Goal: Task Accomplishment & Management: Manage account settings

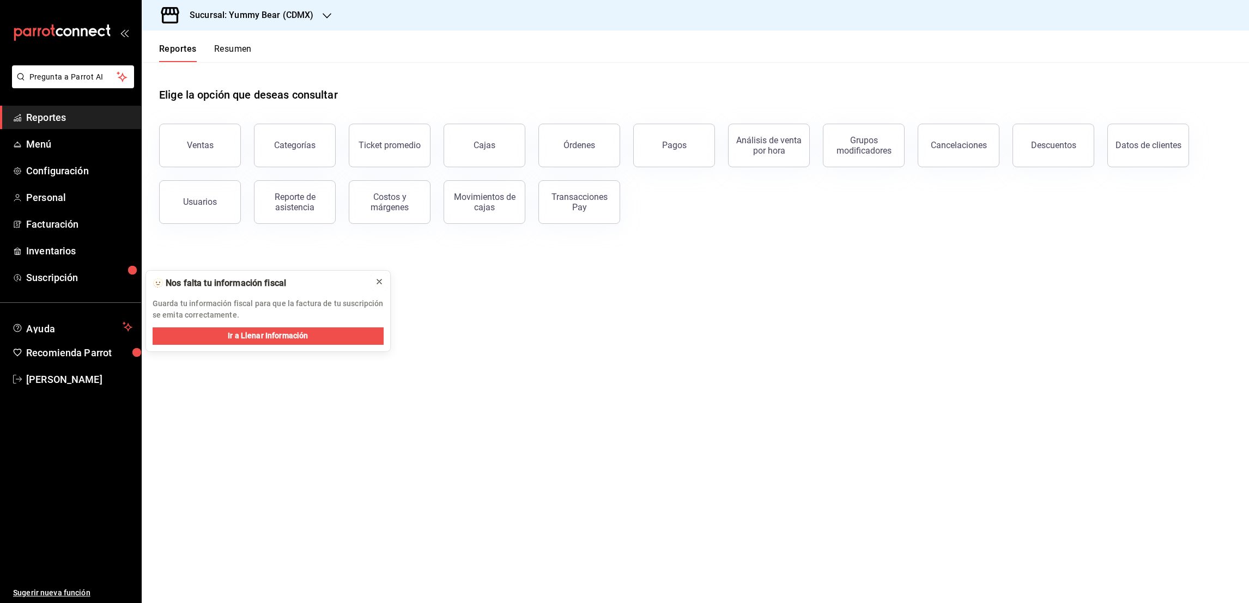
click at [380, 282] on icon at bounding box center [379, 281] width 9 height 9
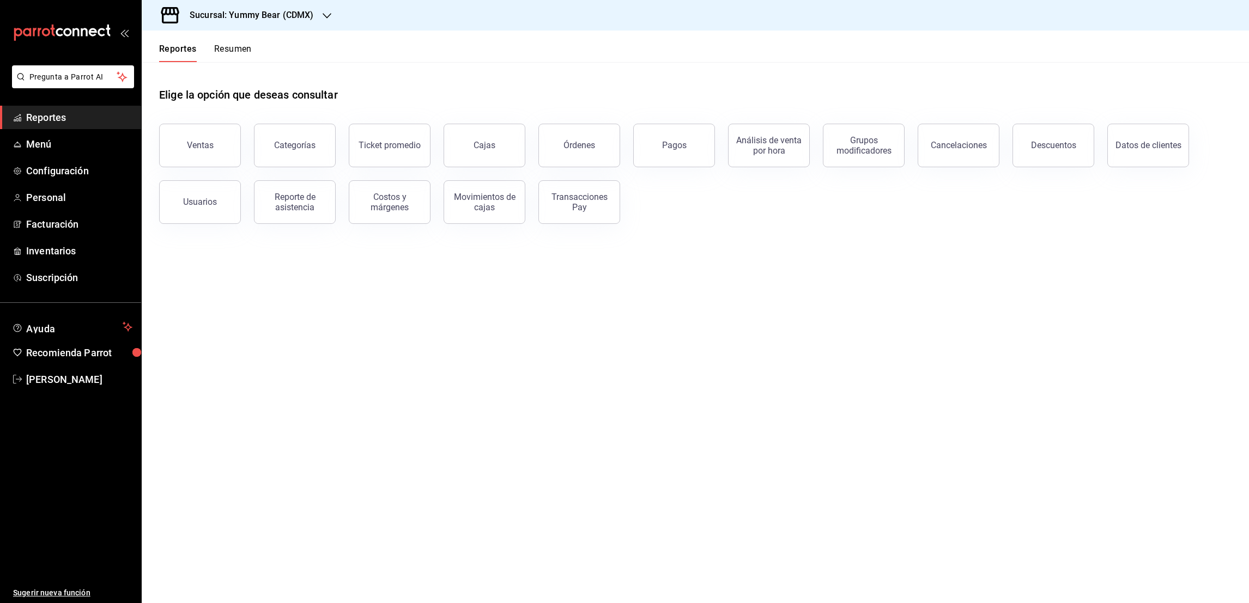
click at [55, 118] on span "Reportes" at bounding box center [79, 117] width 106 height 15
click at [295, 14] on h3 "Sucursal: Yummy Bear (CDMX)" at bounding box center [247, 15] width 133 height 13
click at [77, 140] on div at bounding box center [624, 301] width 1249 height 603
click at [66, 135] on link "Menú" at bounding box center [70, 143] width 141 height 23
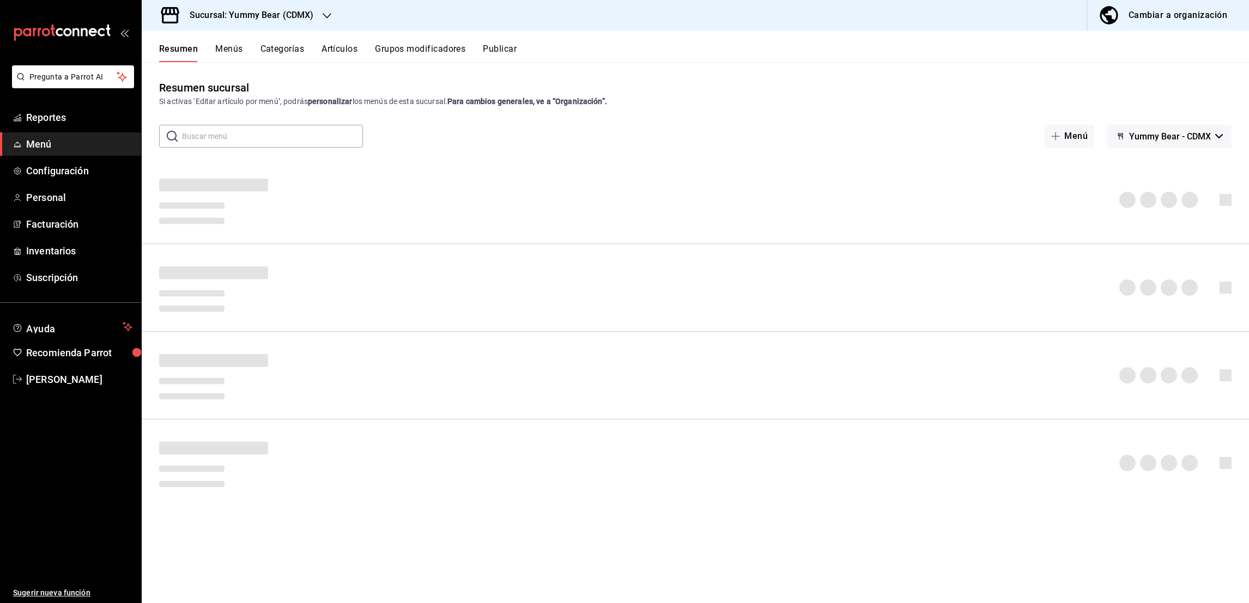
click at [1138, 15] on div "Cambiar a organización" at bounding box center [1178, 15] width 99 height 15
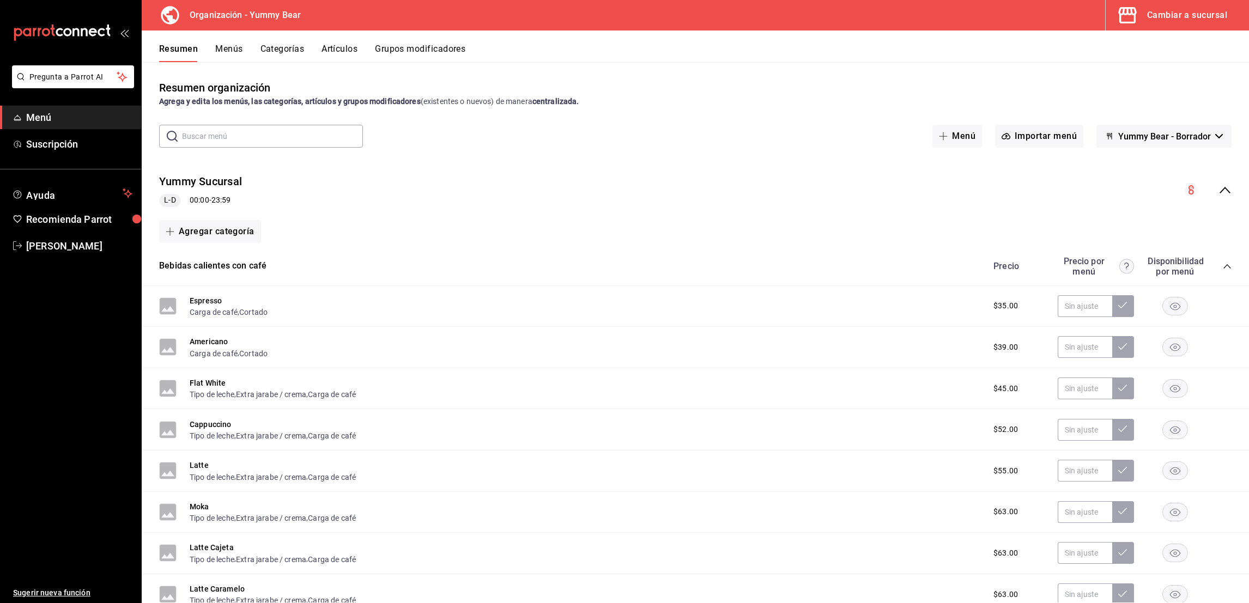
click at [350, 40] on div "Resumen Menús Categorías Artículos Grupos modificadores" at bounding box center [696, 47] width 1108 height 32
click at [349, 46] on button "Artículos" at bounding box center [340, 53] width 36 height 19
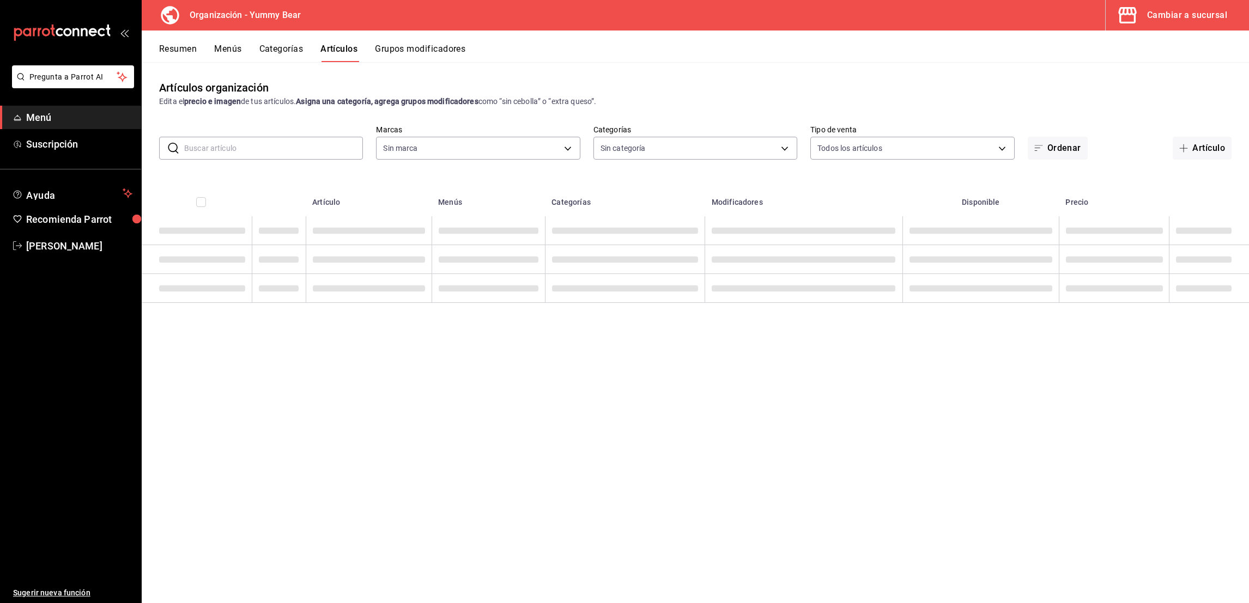
type input "1e7b6625-05ae-4b99-8c94-5a94759d16b0"
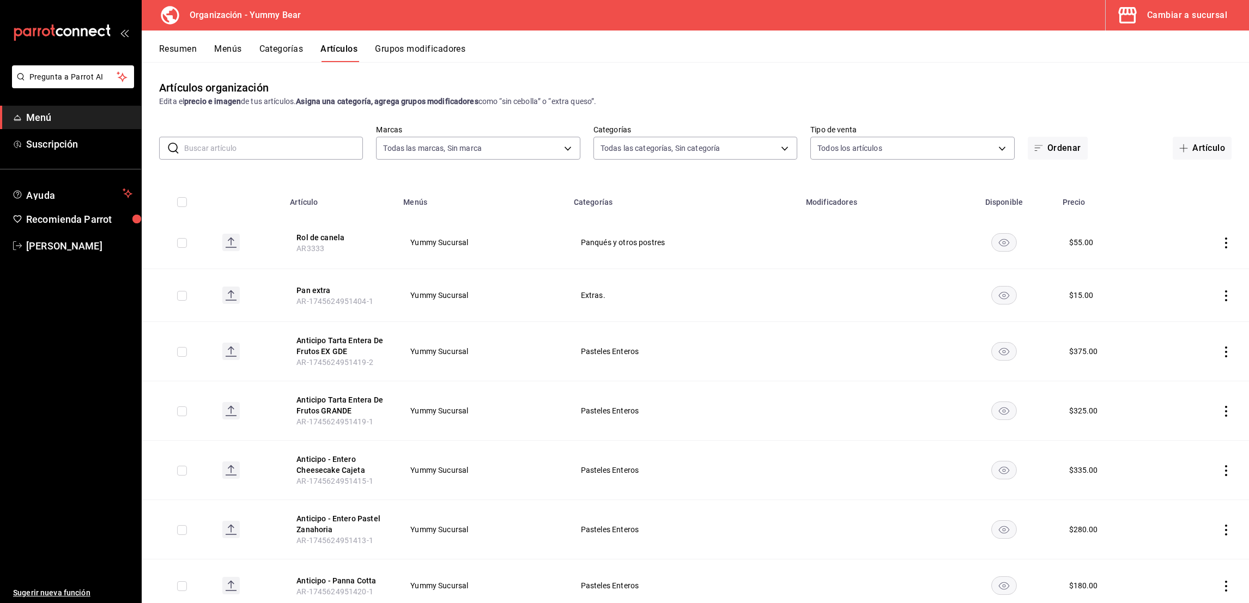
type input "e0f09b29-0d83-4fc8-8728-73a12d0af8c8,17605f48-abf3-417c-be63-5013dac03ca2,eb4dc…"
click at [273, 157] on input "text" at bounding box center [273, 148] width 179 height 22
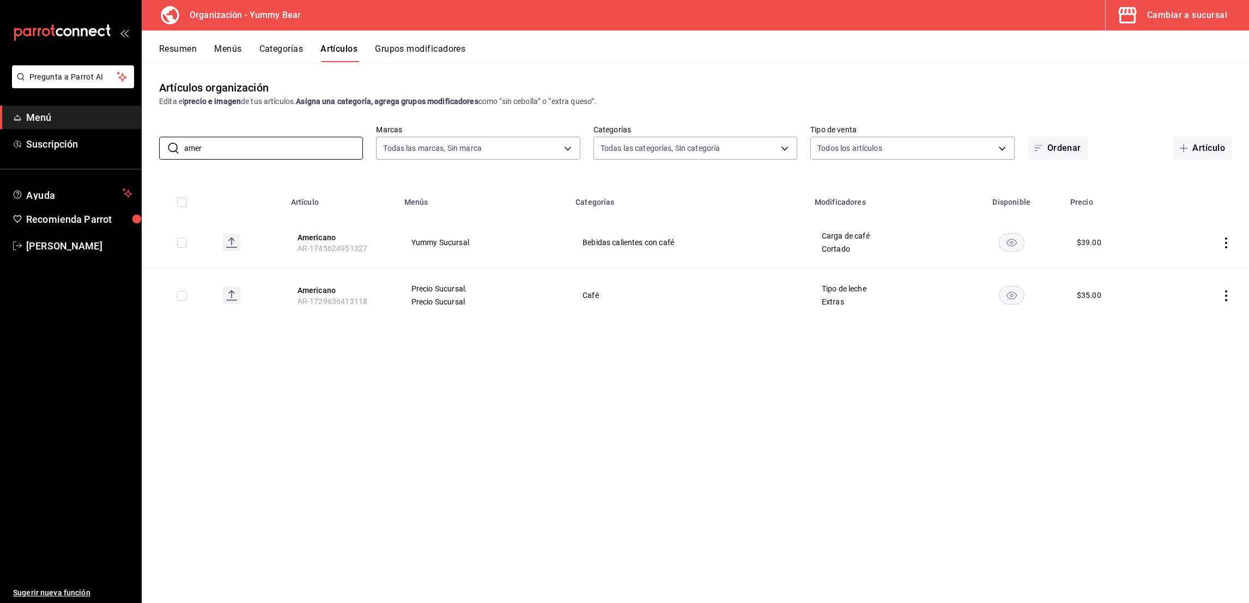
type input "amer"
click at [420, 44] on button "Grupos modificadores" at bounding box center [420, 53] width 90 height 19
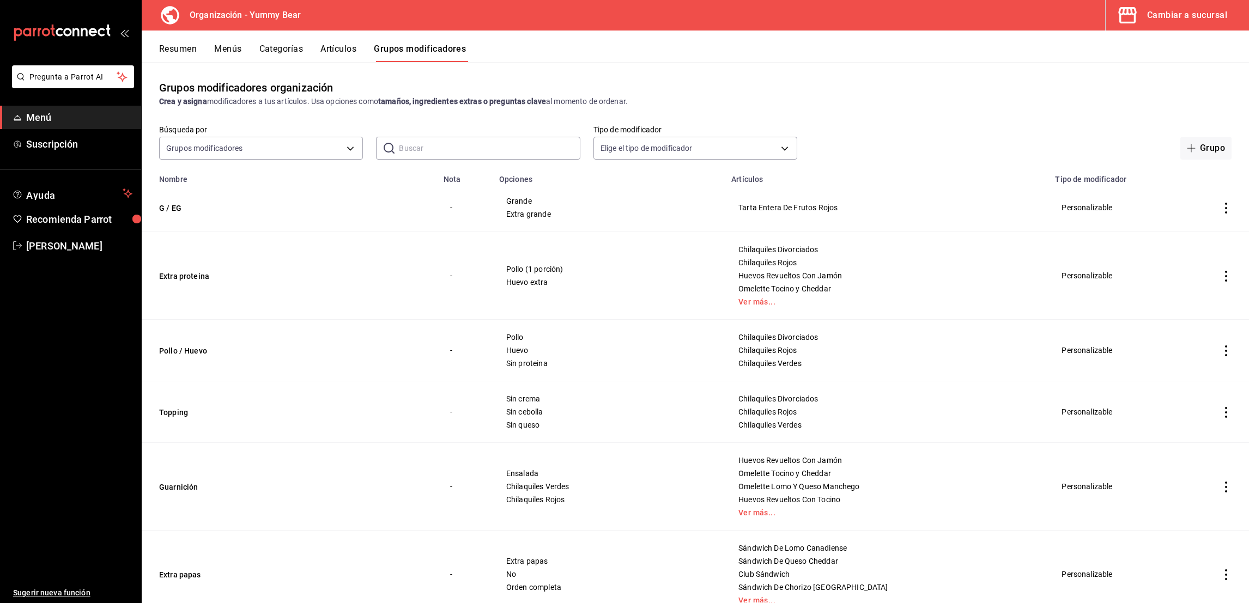
click at [341, 55] on button "Artículos" at bounding box center [339, 53] width 36 height 19
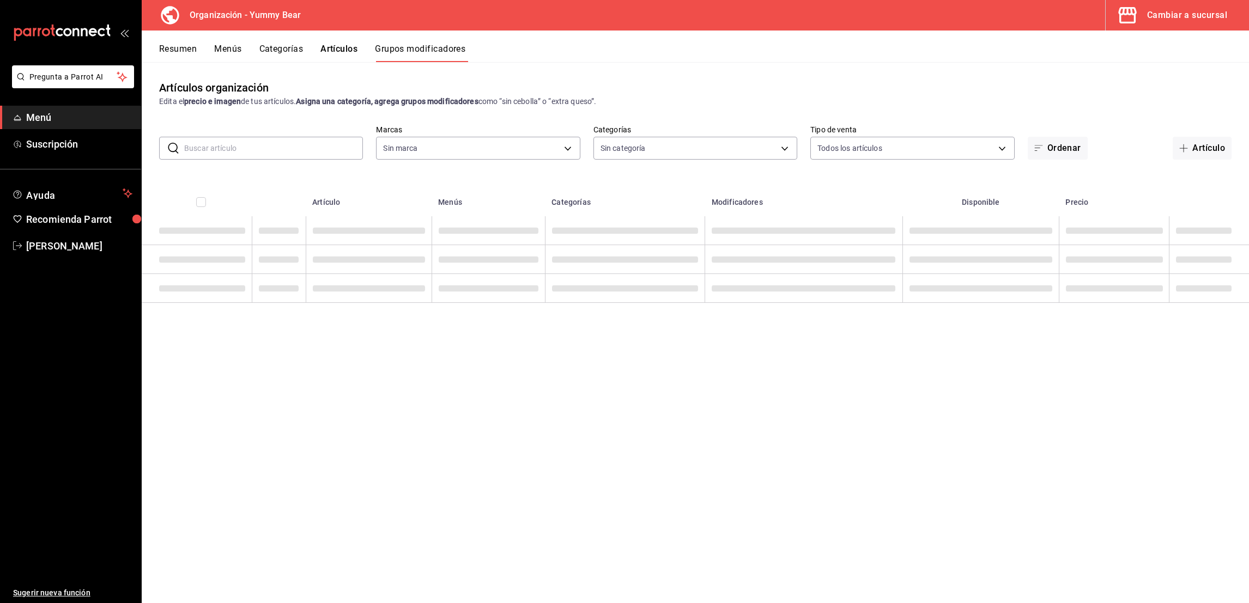
type input "1e7b6625-05ae-4b99-8c94-5a94759d16b0"
type input "e0f09b29-0d83-4fc8-8728-73a12d0af8c8,17605f48-abf3-417c-be63-5013dac03ca2,eb4dc…"
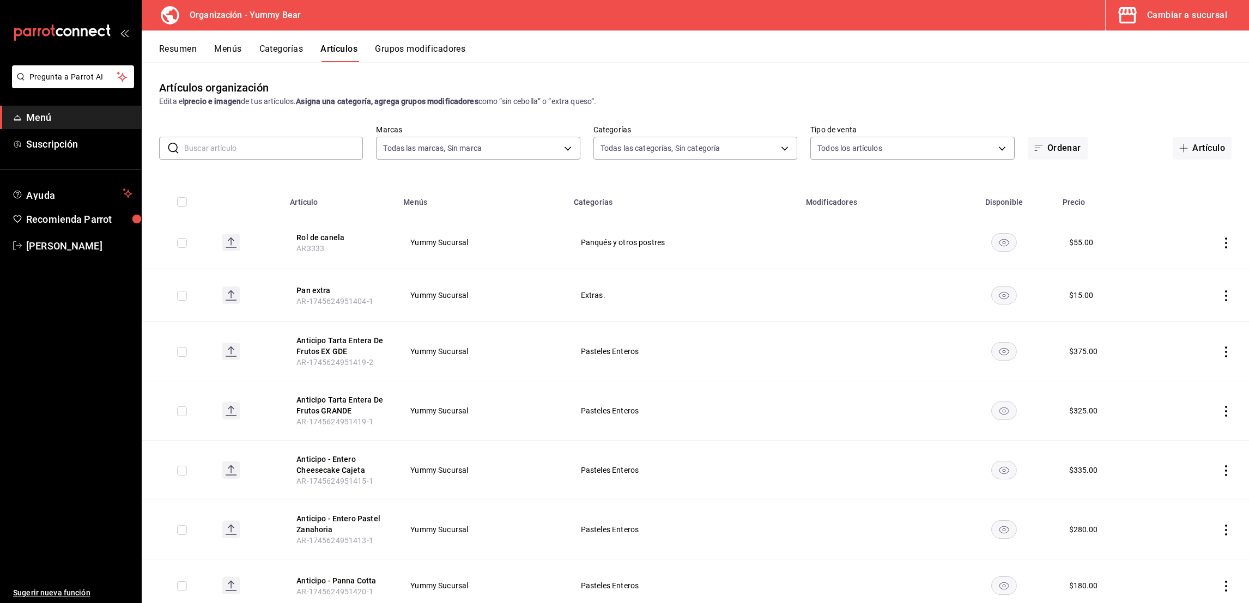
click at [300, 170] on div "Artículos organización Edita el precio e imagen de tus artículos. Asigna una ca…" at bounding box center [696, 332] width 1108 height 541
click at [307, 160] on div "Artículos organización Edita el precio e imagen de tus artículos. Asigna una ca…" at bounding box center [696, 332] width 1108 height 541
click at [301, 153] on input "text" at bounding box center [273, 148] width 179 height 22
type input "ame"
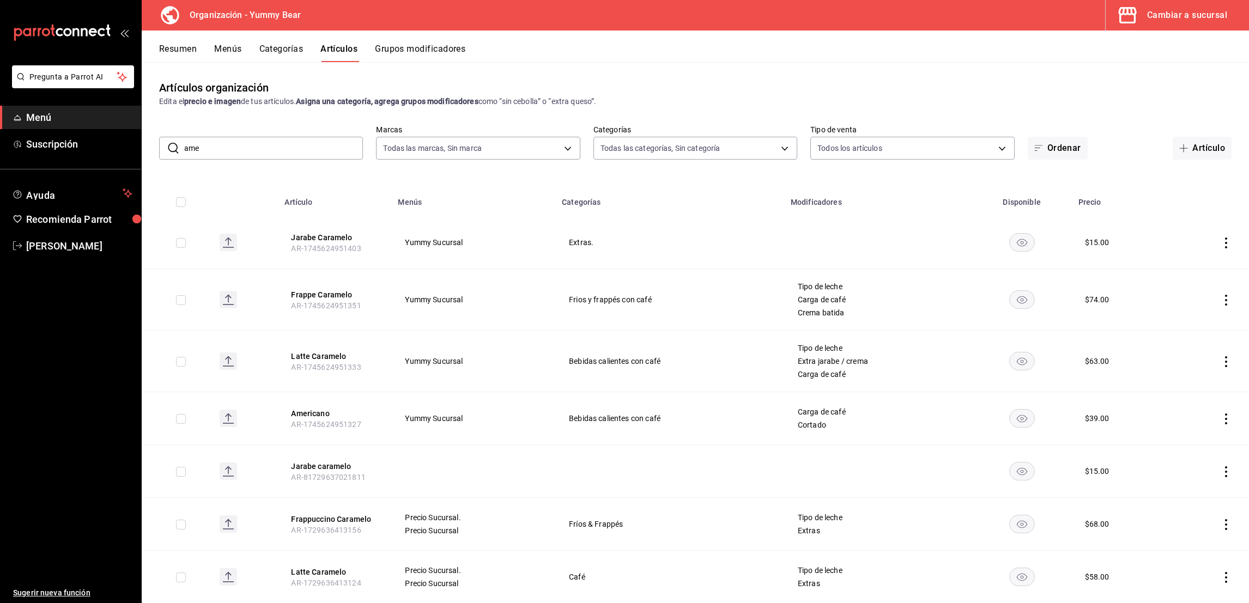
click at [211, 148] on input "ame" at bounding box center [273, 148] width 179 height 22
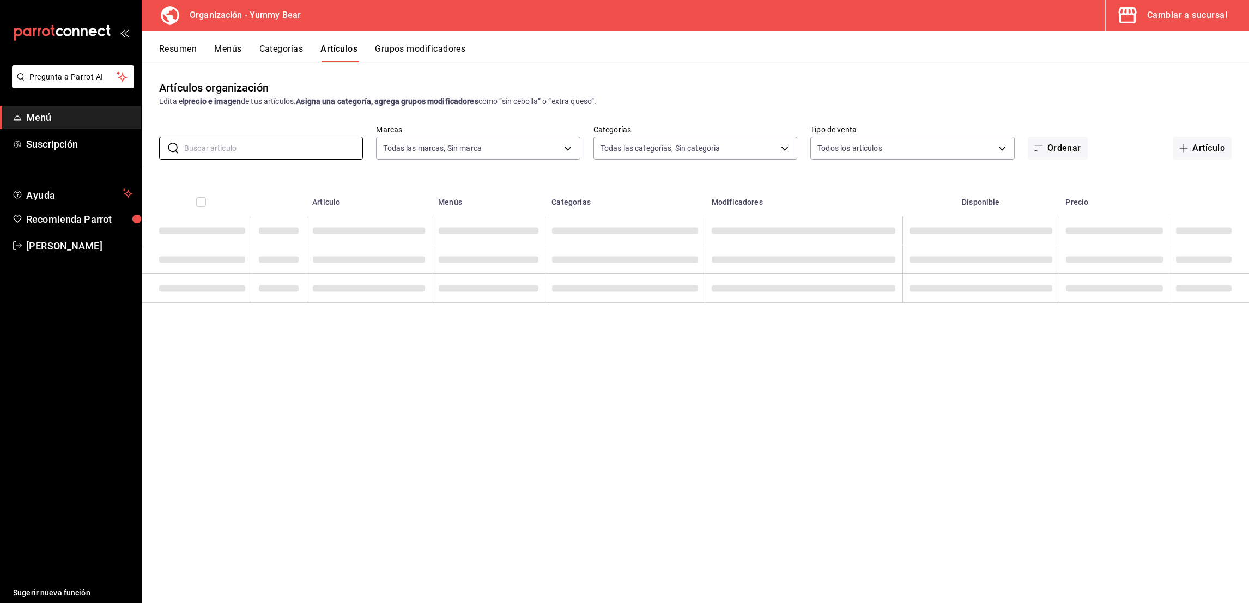
click at [293, 46] on button "Categorías" at bounding box center [281, 53] width 44 height 19
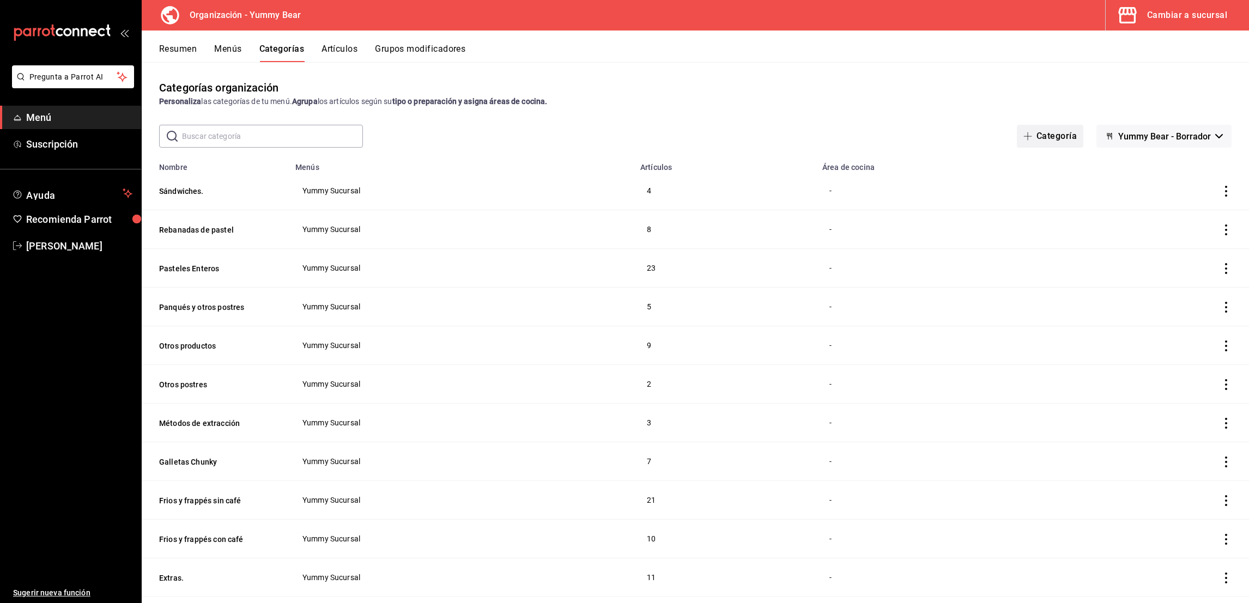
click at [1048, 136] on button "Categoría" at bounding box center [1050, 136] width 67 height 23
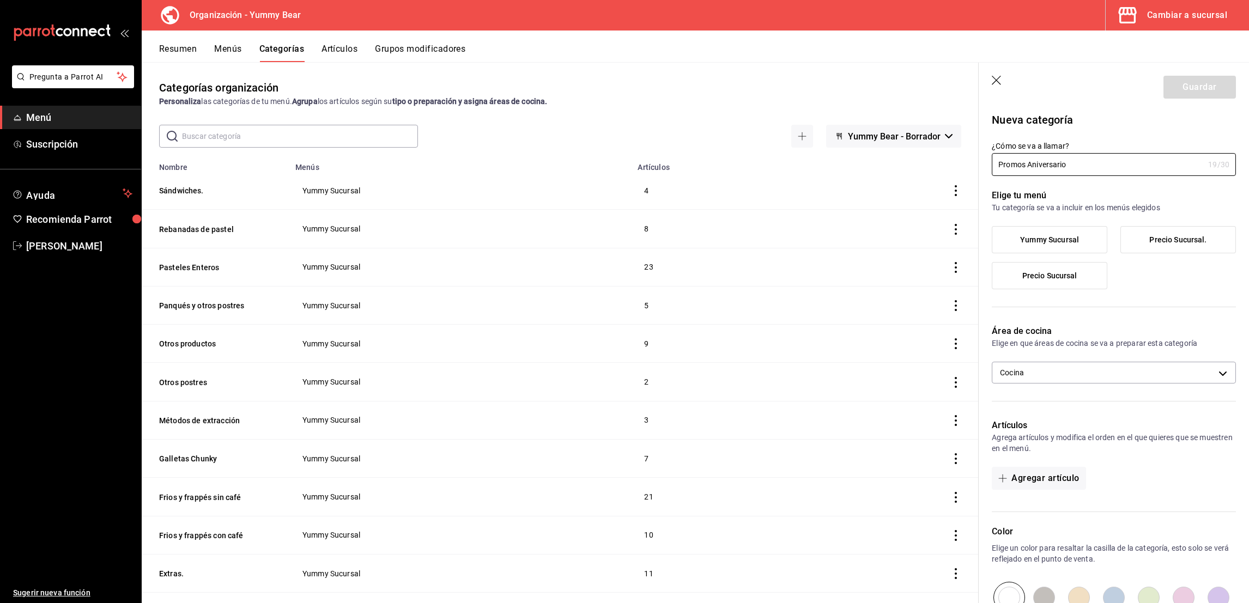
type input "Promos Aniversario"
click at [1082, 235] on label "Yummy Sucursal" at bounding box center [1050, 240] width 114 height 26
click at [0, 0] on input "Yummy Sucursal" at bounding box center [0, 0] width 0 height 0
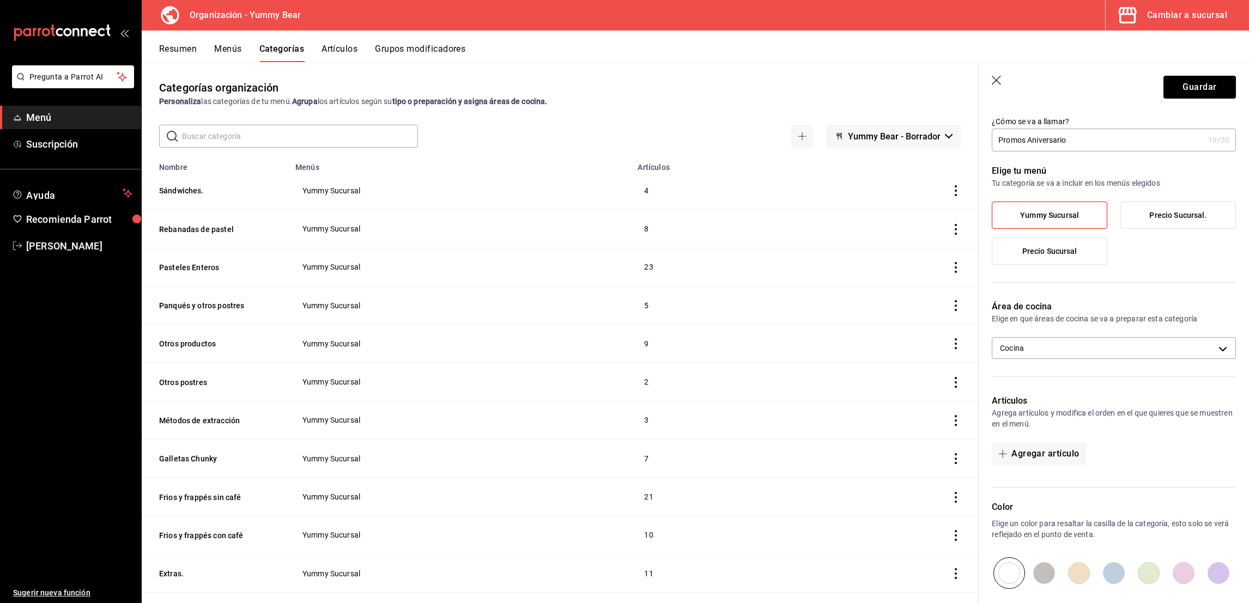
scroll to position [26, 0]
click at [1074, 348] on body "Pregunta a Parrot AI Menú Suscripción Ayuda Recomienda Parrot [PERSON_NAME] nue…" at bounding box center [624, 301] width 1249 height 603
click at [1123, 284] on div at bounding box center [624, 301] width 1249 height 603
click at [1081, 138] on input "Promos Aniversario" at bounding box center [1098, 139] width 212 height 22
click at [1059, 344] on body "Pregunta a Parrot AI Menú Suscripción Ayuda Recomienda Parrot [PERSON_NAME] nue…" at bounding box center [624, 301] width 1249 height 603
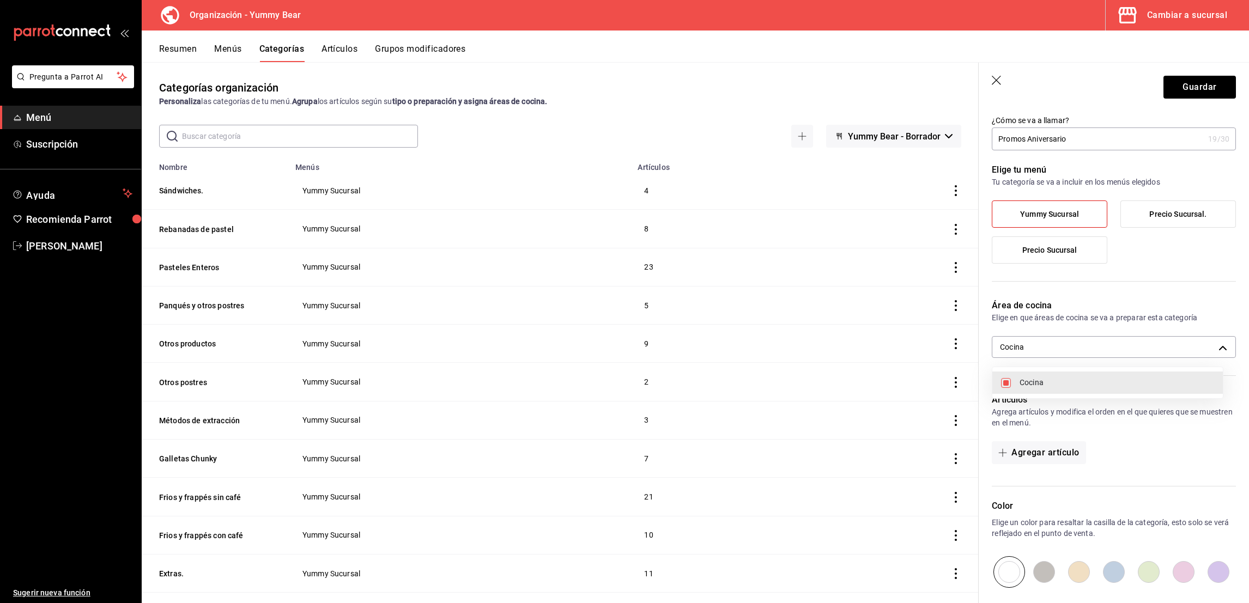
click at [1120, 310] on div at bounding box center [624, 301] width 1249 height 603
click at [996, 83] on icon "button" at bounding box center [997, 81] width 11 height 11
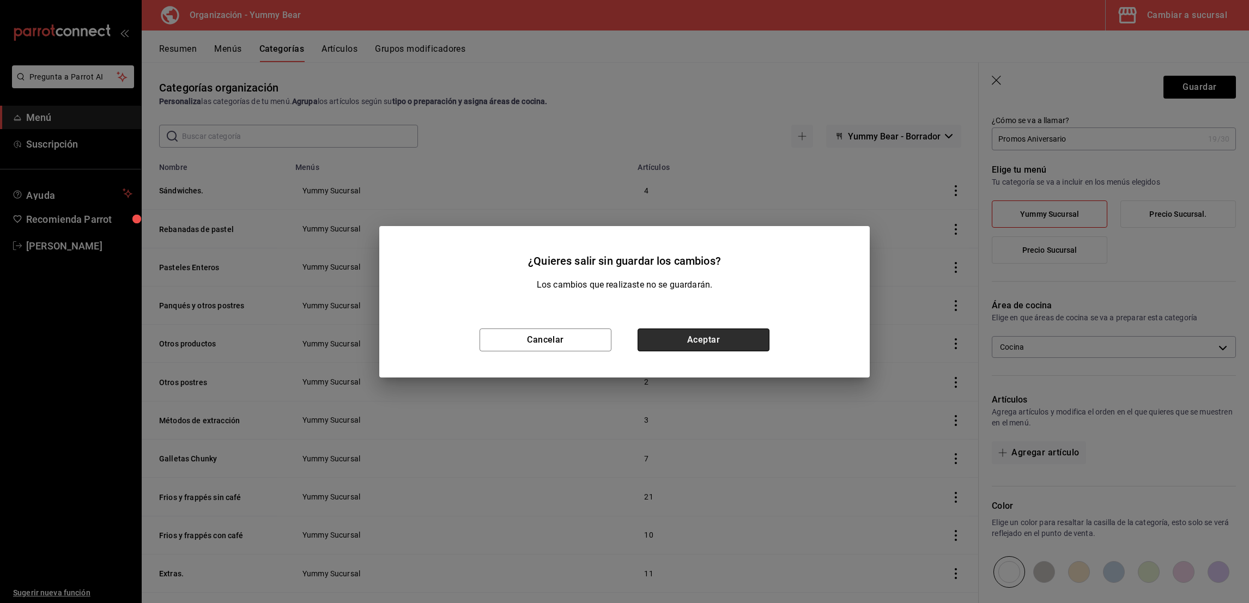
click at [692, 344] on button "Aceptar" at bounding box center [704, 340] width 132 height 23
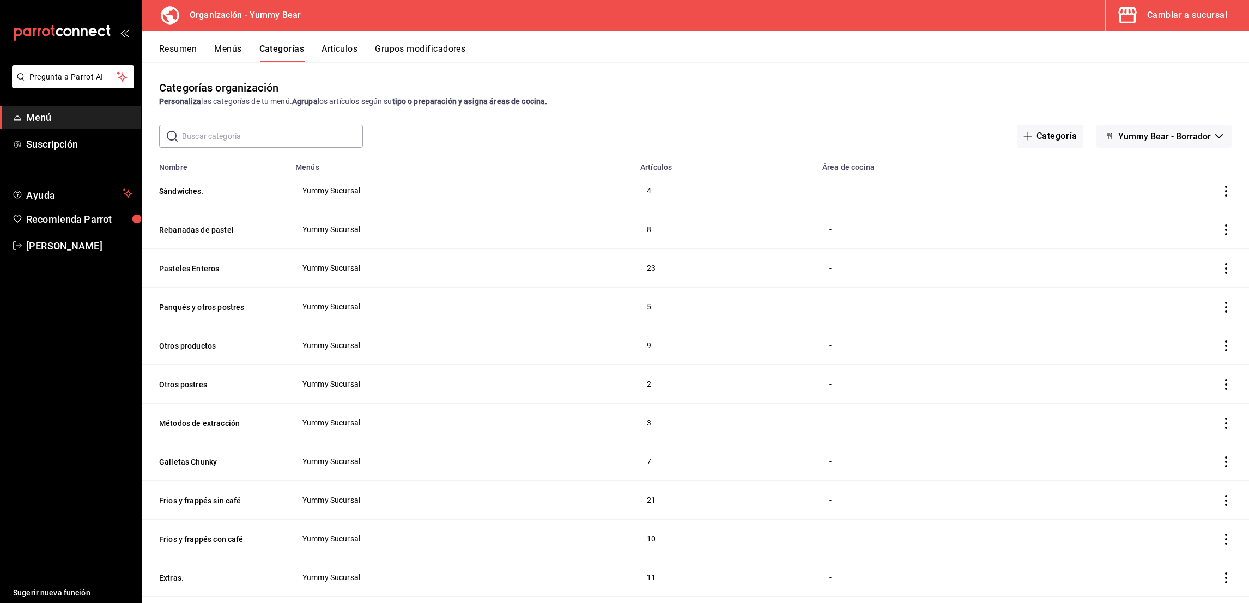
click at [346, 53] on button "Artículos" at bounding box center [340, 53] width 36 height 19
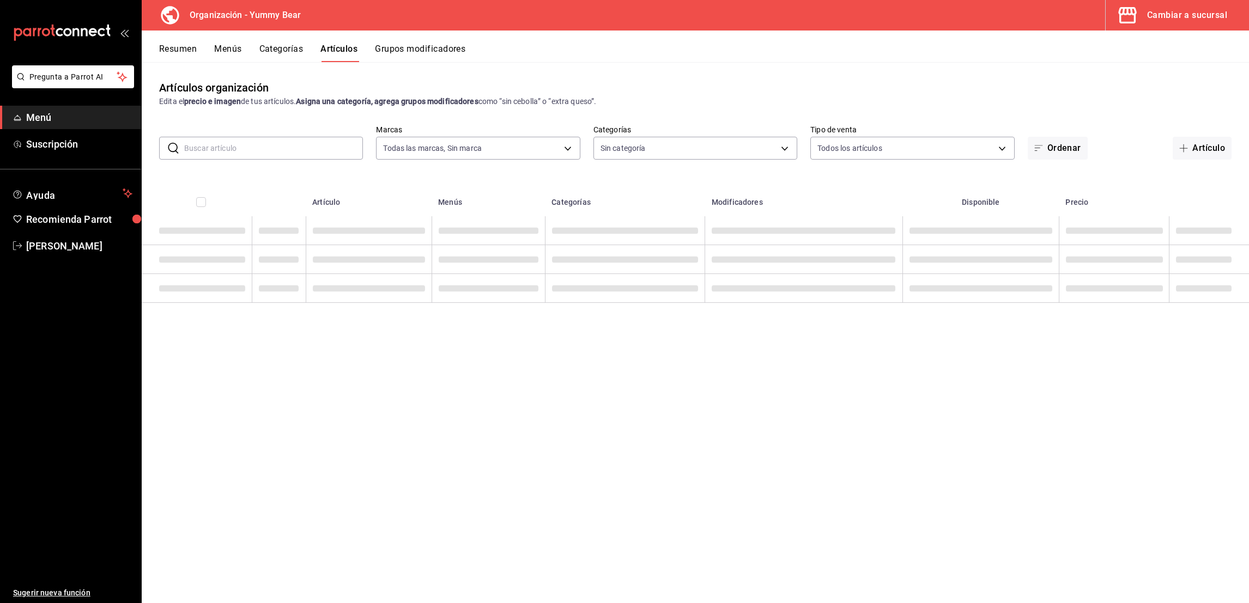
type input "1e7b6625-05ae-4b99-8c94-5a94759d16b0"
type input "e0f09b29-0d83-4fc8-8728-73a12d0af8c8,17605f48-abf3-417c-be63-5013dac03ca2,eb4dc…"
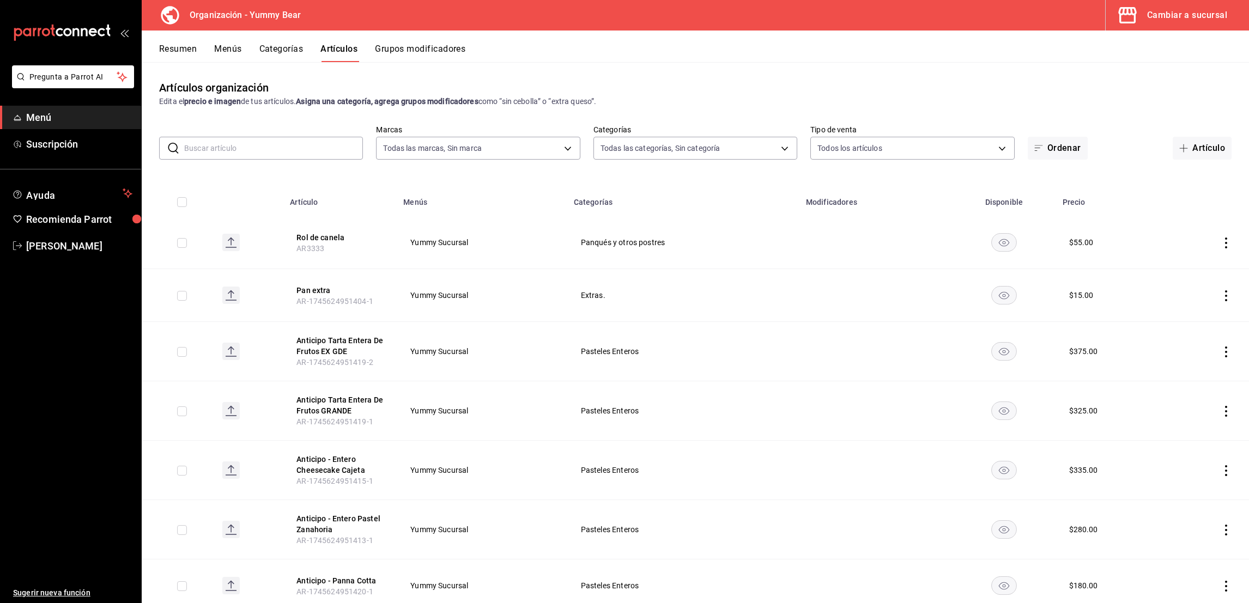
click at [288, 145] on input "text" at bounding box center [273, 148] width 179 height 22
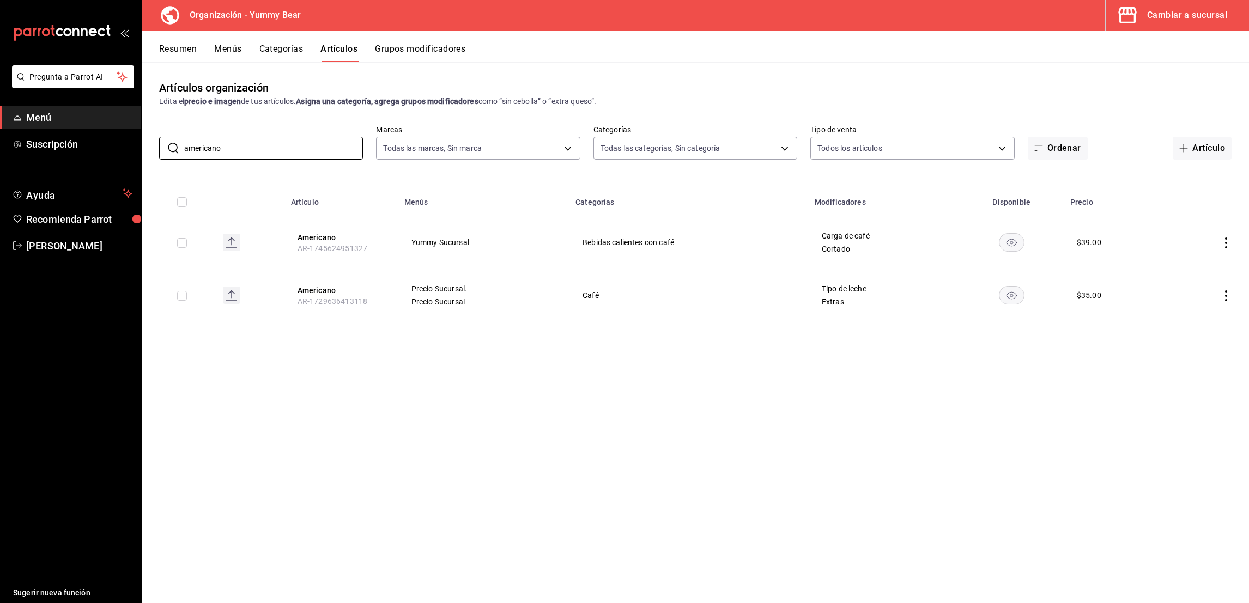
type input "americano"
click at [1229, 249] on td at bounding box center [1207, 242] width 83 height 53
click at [1223, 241] on icon "actions" at bounding box center [1226, 243] width 11 height 11
click at [1188, 285] on span "Duplicar" at bounding box center [1194, 290] width 28 height 11
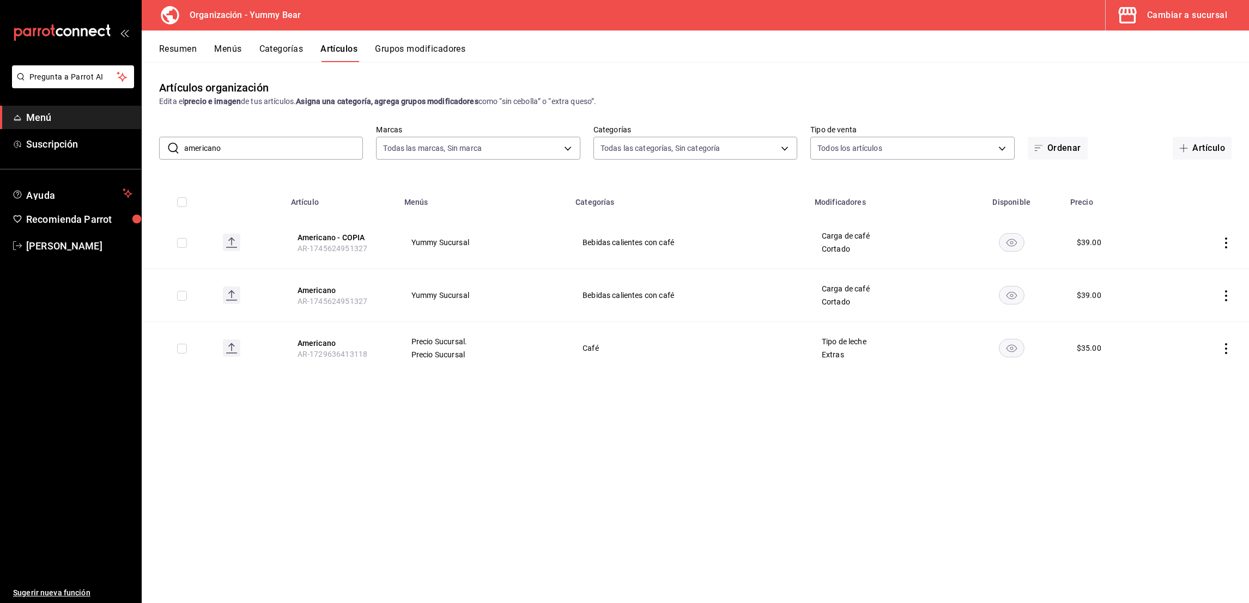
click at [1229, 240] on icon "actions" at bounding box center [1226, 243] width 11 height 11
click at [1198, 259] on li "Editar" at bounding box center [1183, 268] width 65 height 22
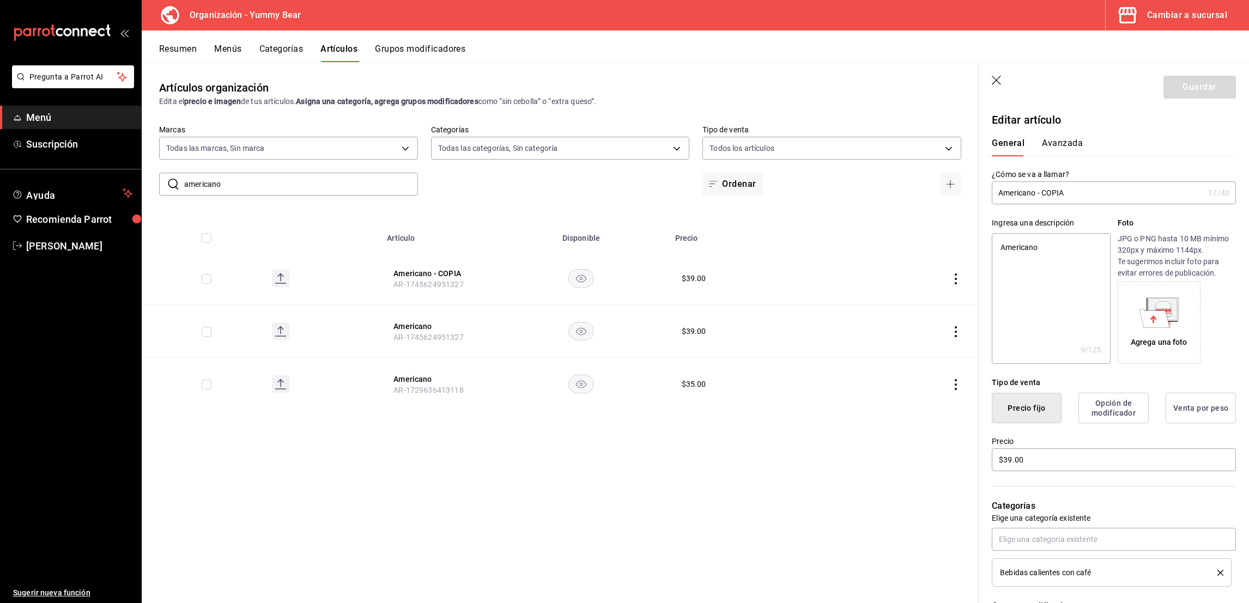
click at [1064, 190] on input "Americano - COPIA" at bounding box center [1098, 193] width 212 height 22
type input "Americano -"
type textarea "x"
type input "Americano -"
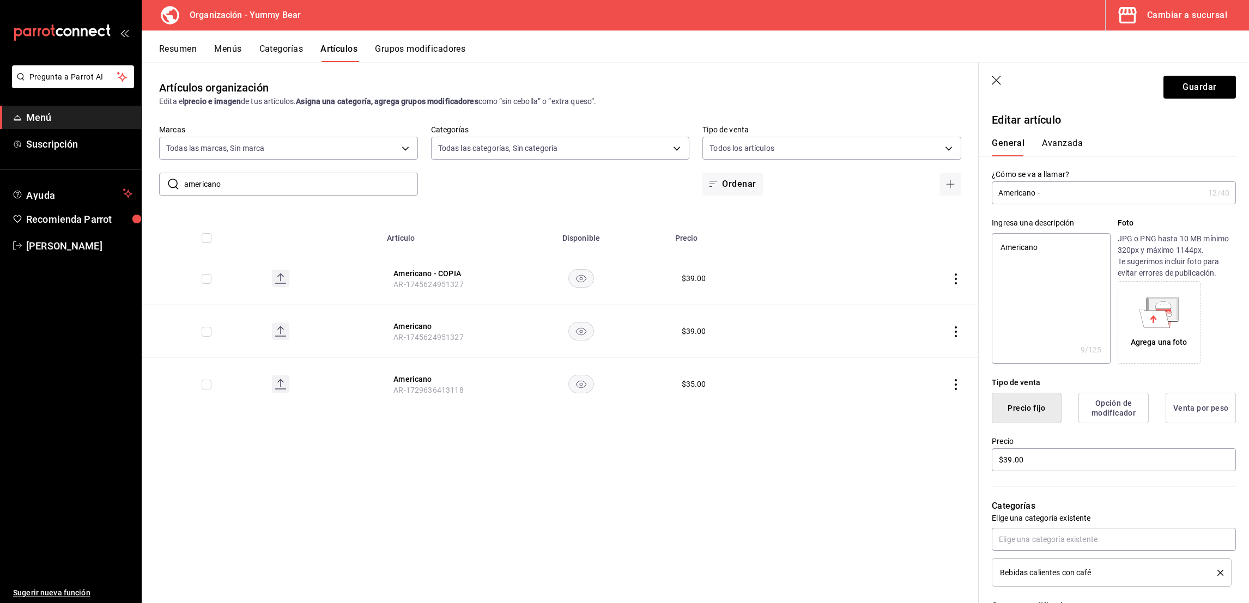
type textarea "x"
type input "Americano"
type textarea "x"
type input "Americano G"
type textarea "x"
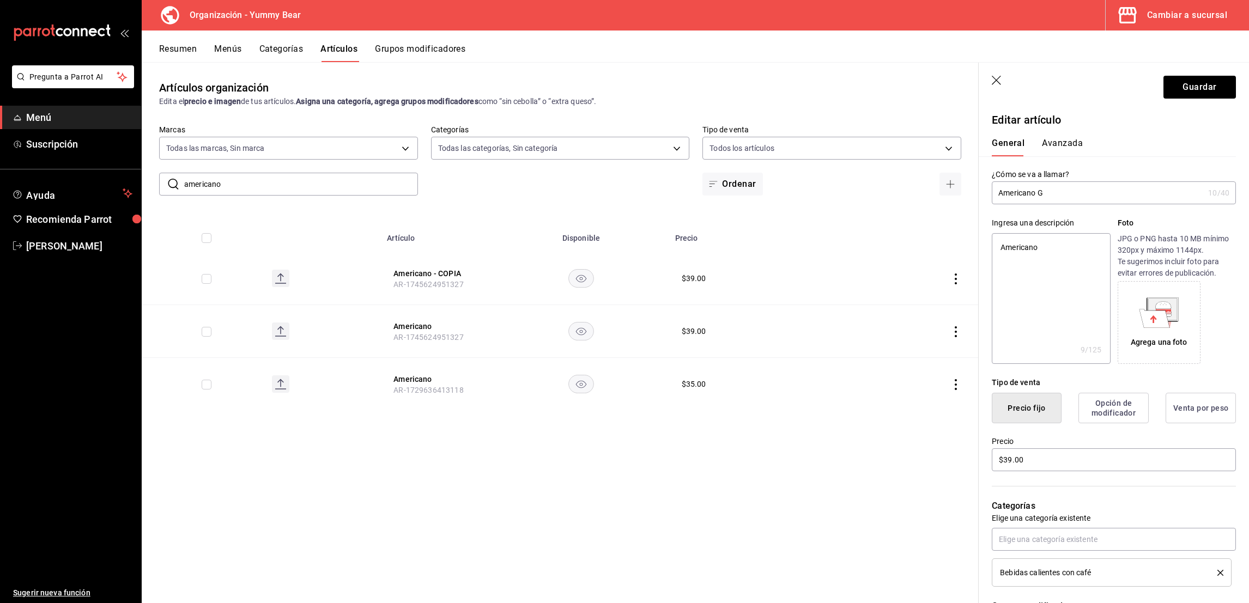
type input "Americano GR"
type textarea "x"
type input "Americano GRA"
type textarea "x"
type input "Americano GRAT"
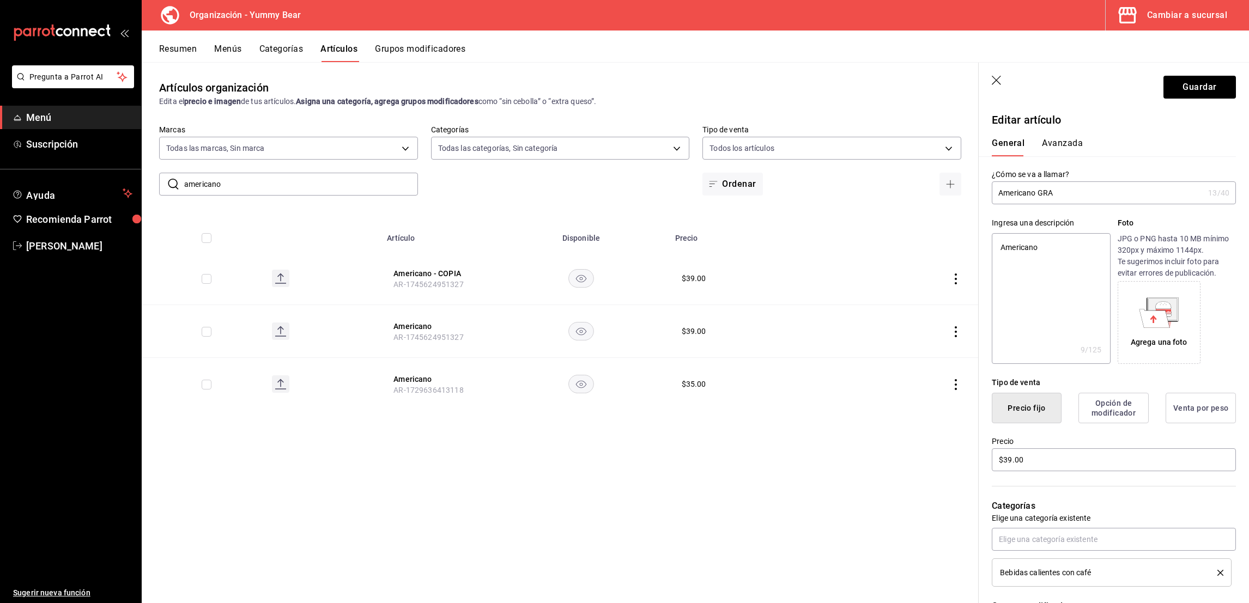
type textarea "x"
type input "Americano GRA"
type textarea "x"
type input "Americano GR"
type textarea "x"
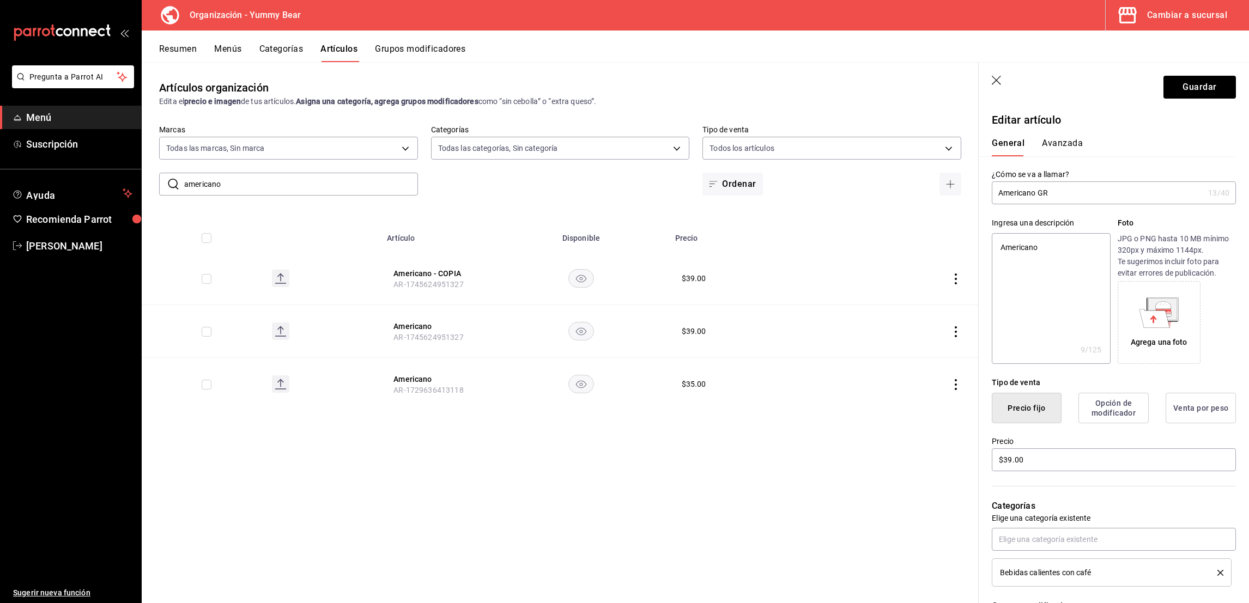
type input "Americano G"
type textarea "x"
type input "Americano GR"
type textarea "x"
type input "Americano GRA"
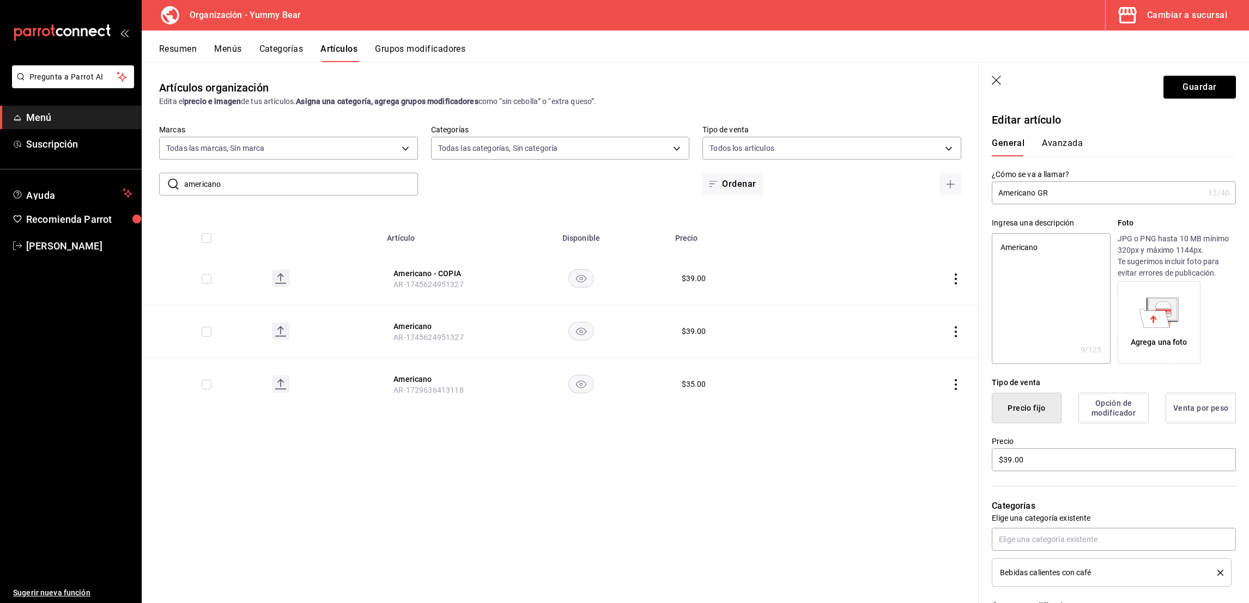
type textarea "x"
type input "Americano GR"
type textarea "x"
type input "Americano G"
type textarea "x"
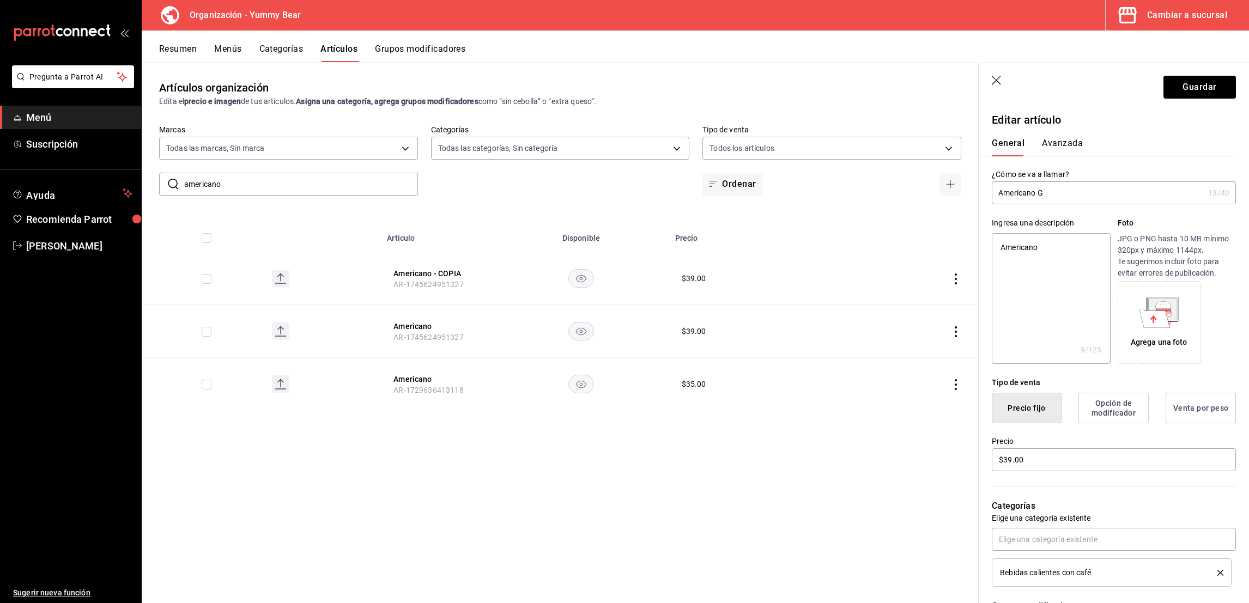
type input "Americano GR"
type textarea "x"
type input "Americano GRA"
type textarea "x"
type input "Americano GRAT"
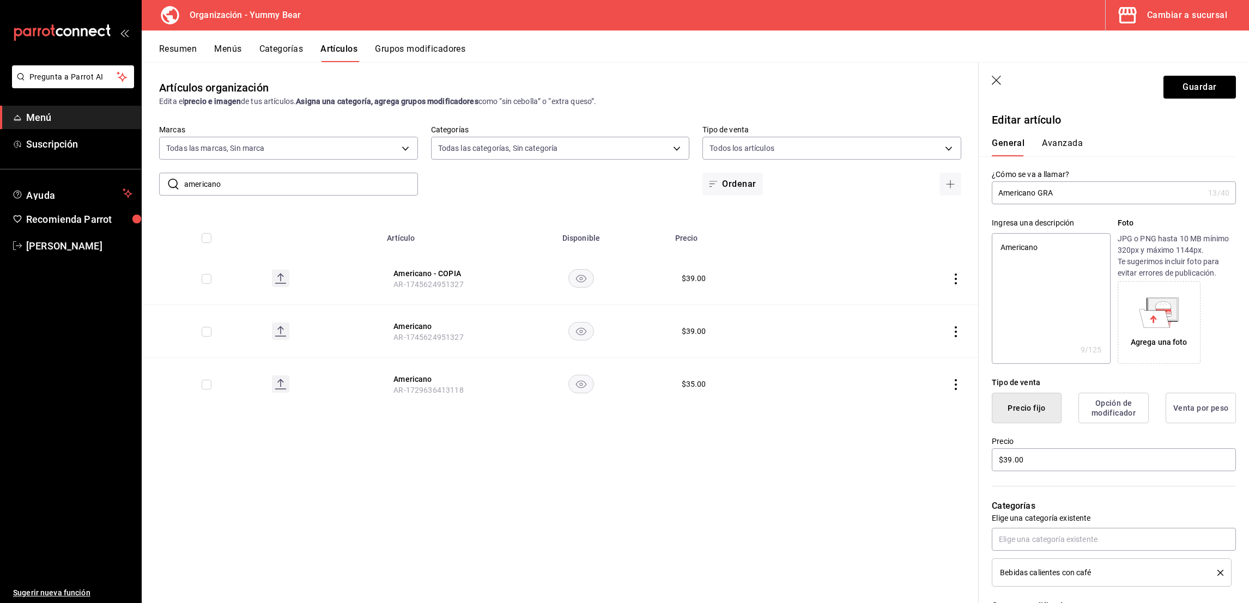
type textarea "x"
type input "Americano GRATU"
type textarea "x"
type input "Americano GRATUS"
type textarea "x"
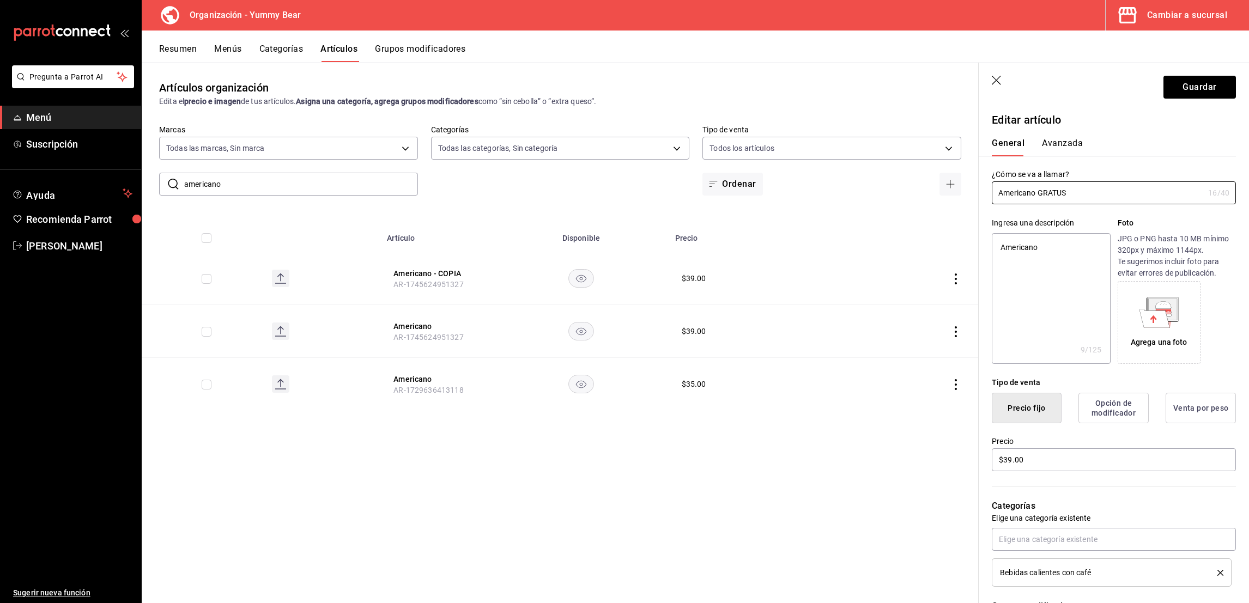
type input "Americano GRATU"
type textarea "x"
type input "Americano GRAT"
type textarea "x"
type input "Americano GRATO"
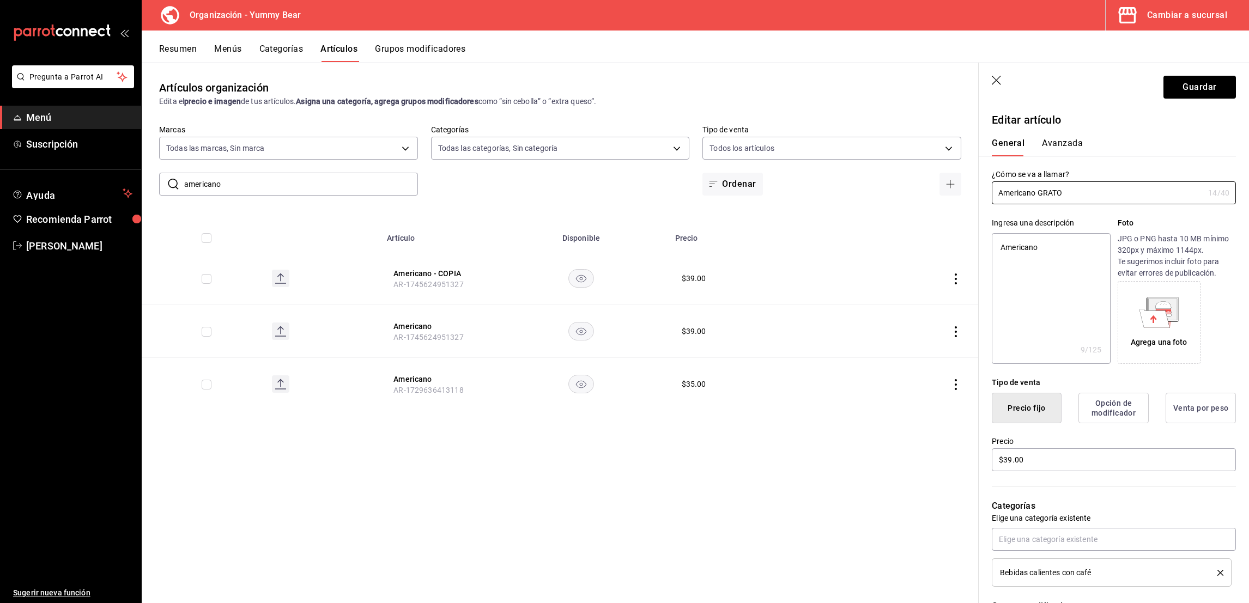
type textarea "x"
type input "Americano GRATOS"
type textarea "x"
type input "Americano GRATO"
type textarea "x"
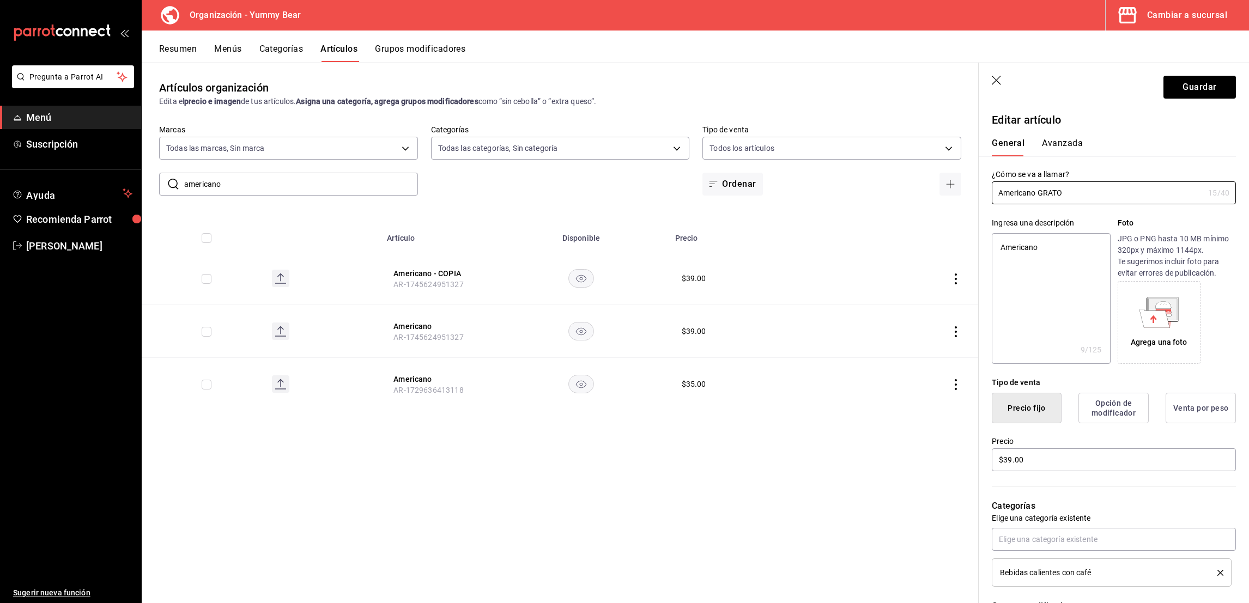
type input "Americano GRAT"
type textarea "x"
type input "Americano GRATI"
type textarea "x"
type input "Americano GRATIS"
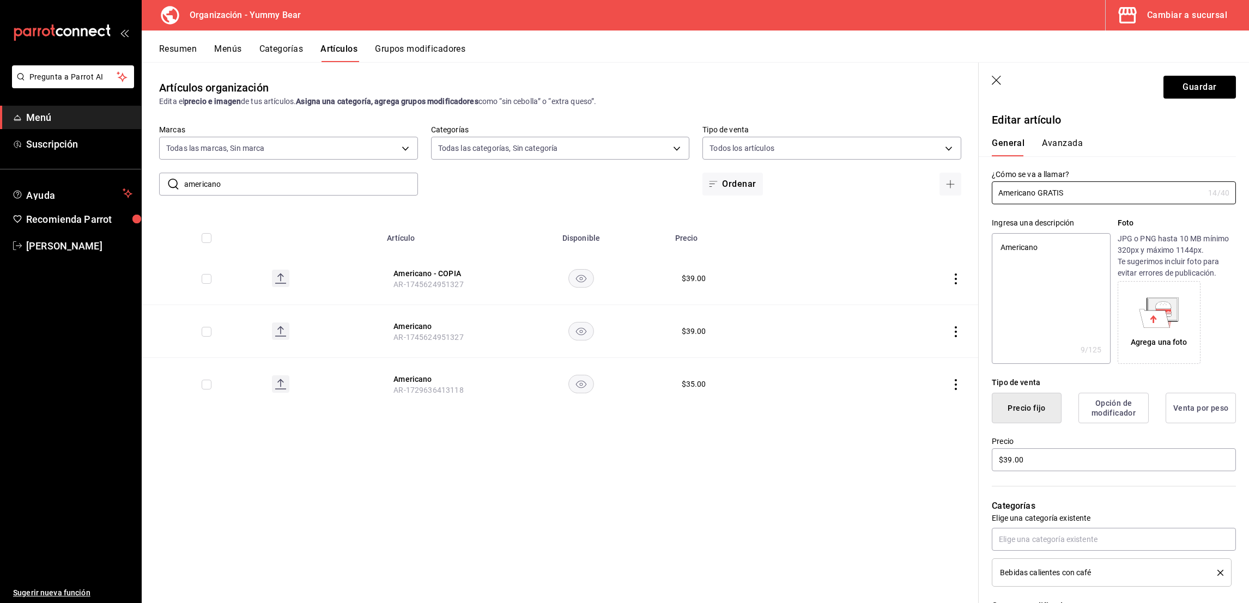
type textarea "x"
type input "Americano GRATIS"
type textarea "x"
type textarea "Americano"
type textarea "x"
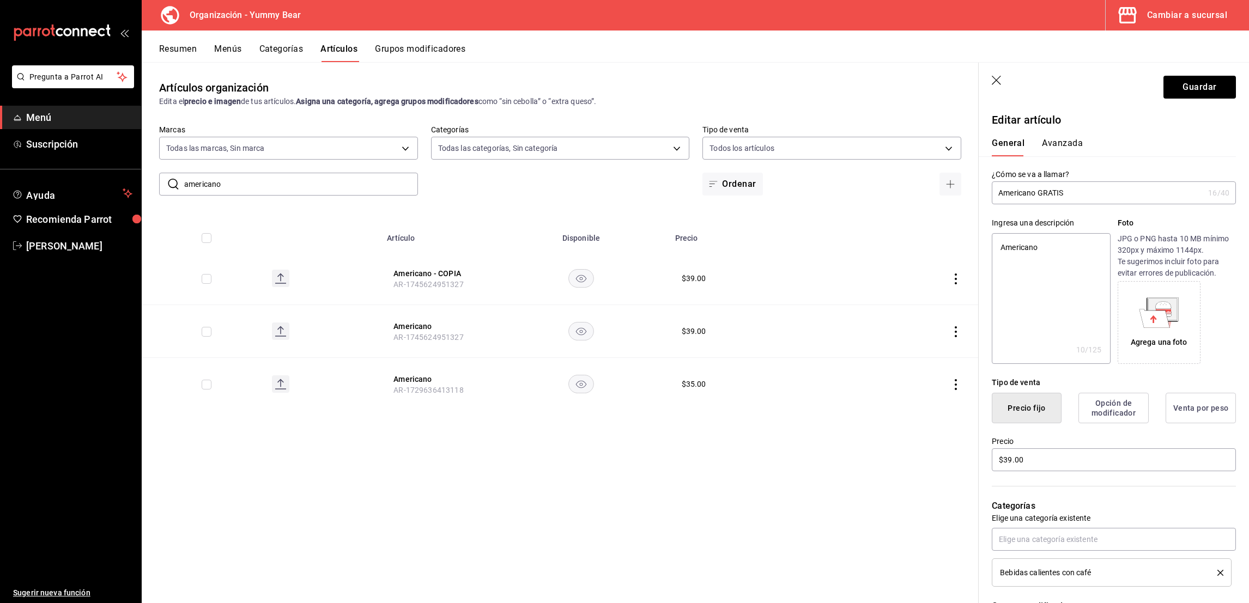
type textarea "Americano P"
type textarea "x"
type textarea "Americano PR"
type textarea "x"
type textarea "Americano P"
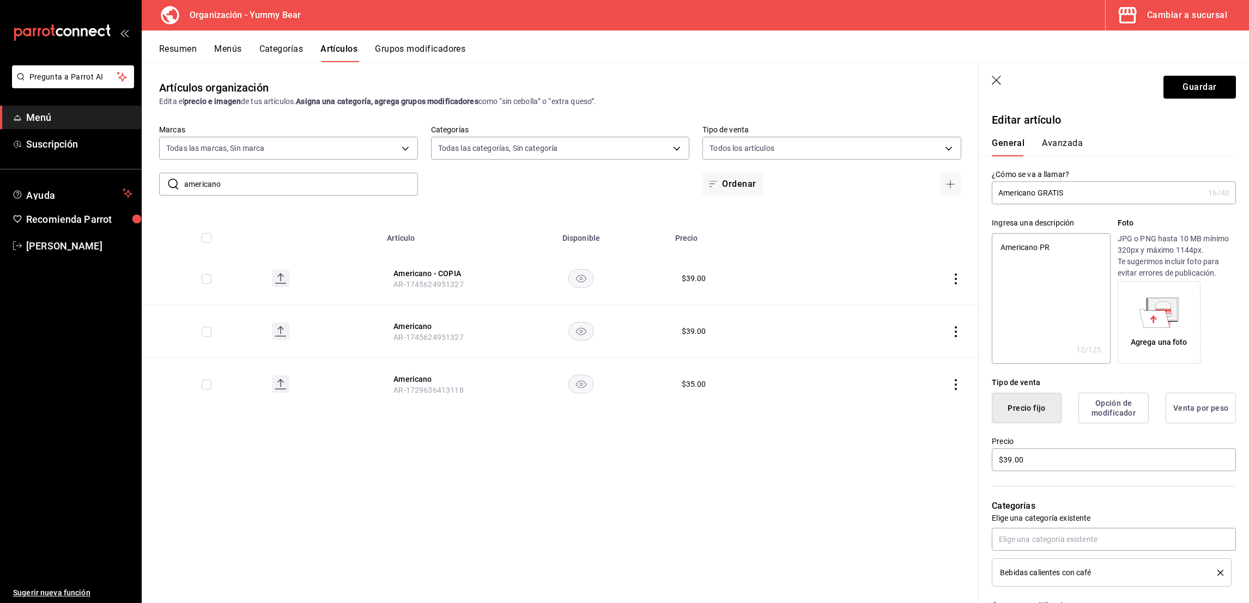
type textarea "x"
type textarea "Americano PG"
type textarea "x"
type textarea "Americano PGR"
type textarea "x"
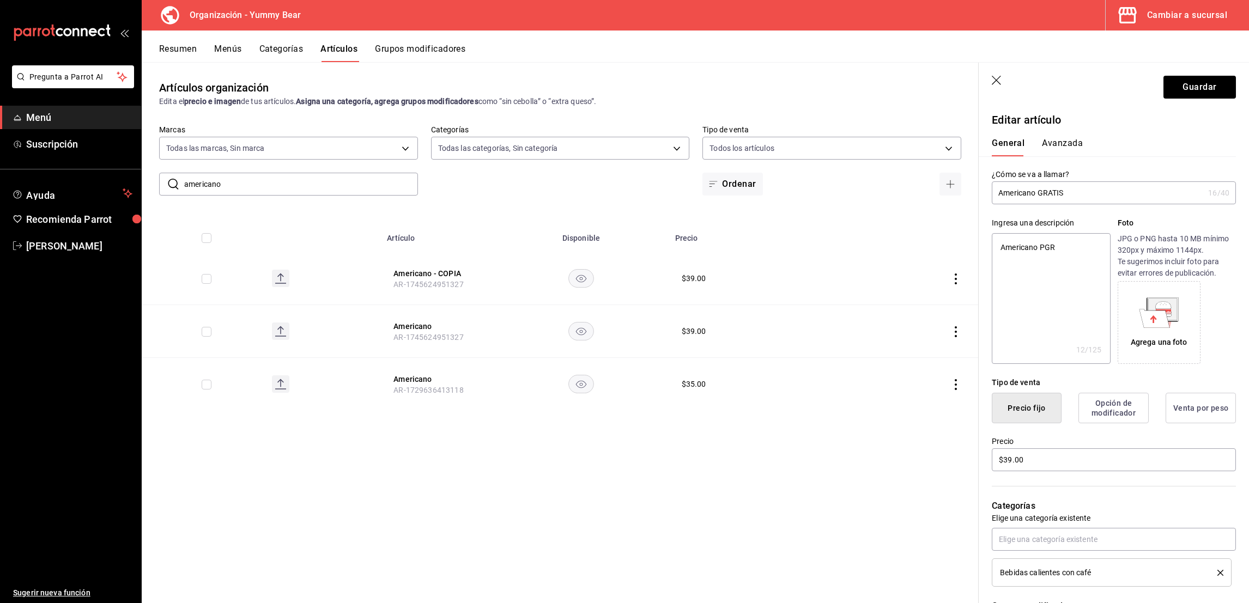
type textarea "Americano PG"
type textarea "x"
type textarea "Americano P"
type textarea "x"
type textarea "Americano"
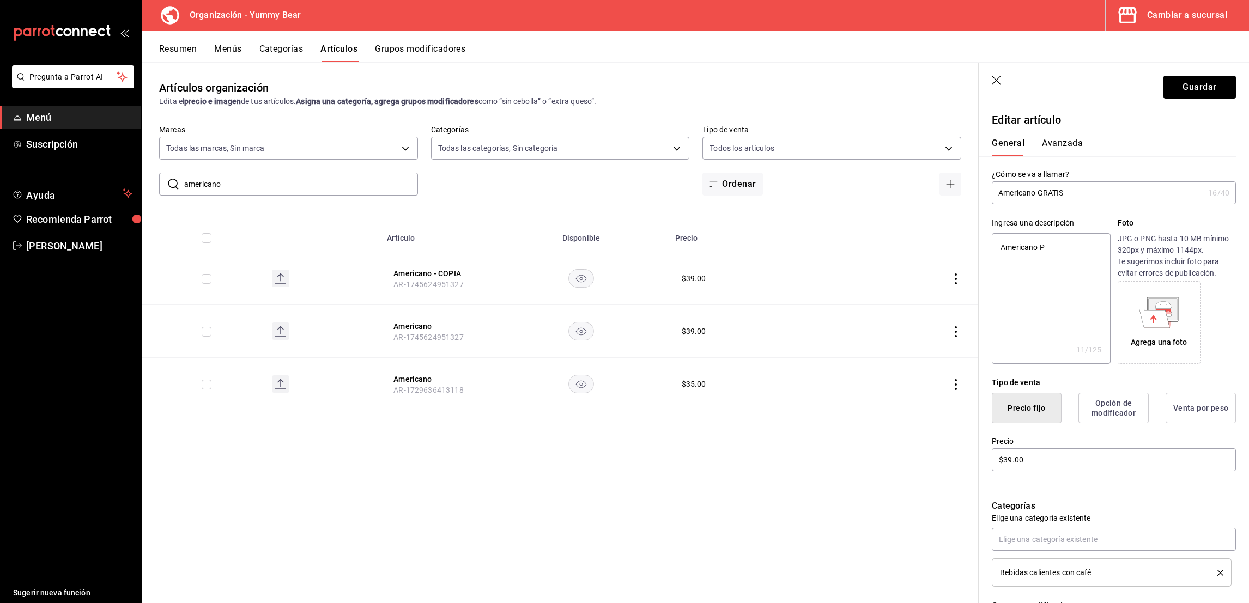
type textarea "x"
type textarea "AmericanoG"
type textarea "x"
type textarea "AmericanoGR"
type textarea "x"
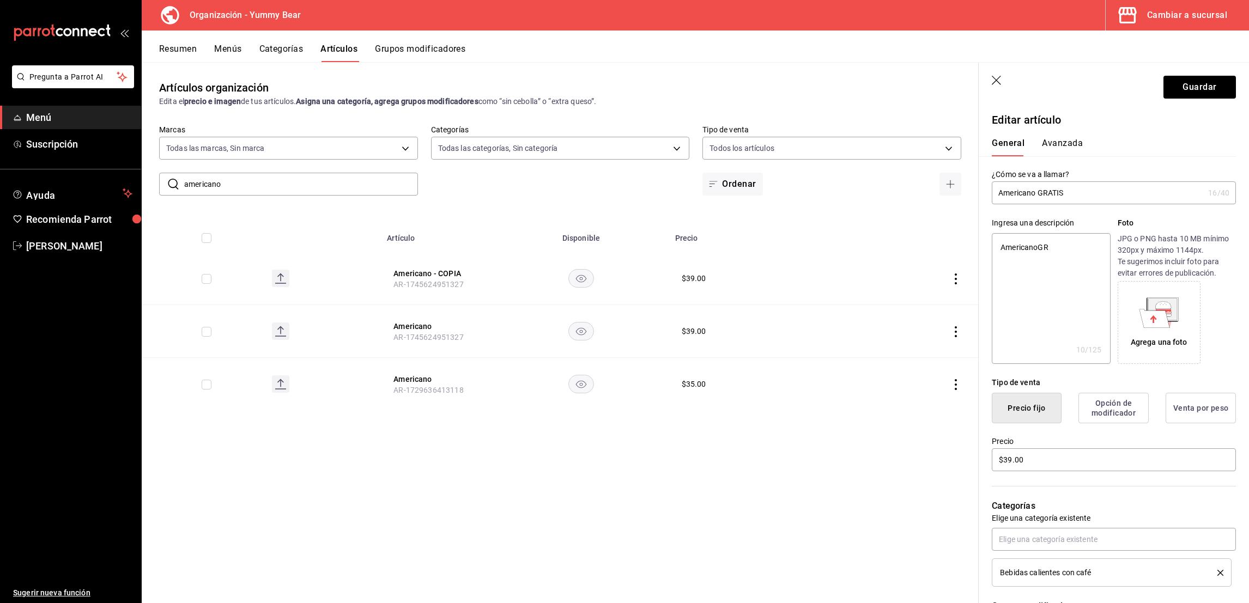
type textarea "AmericanoG"
type textarea "x"
type textarea "Americano"
type textarea "x"
type textarea "Americano"
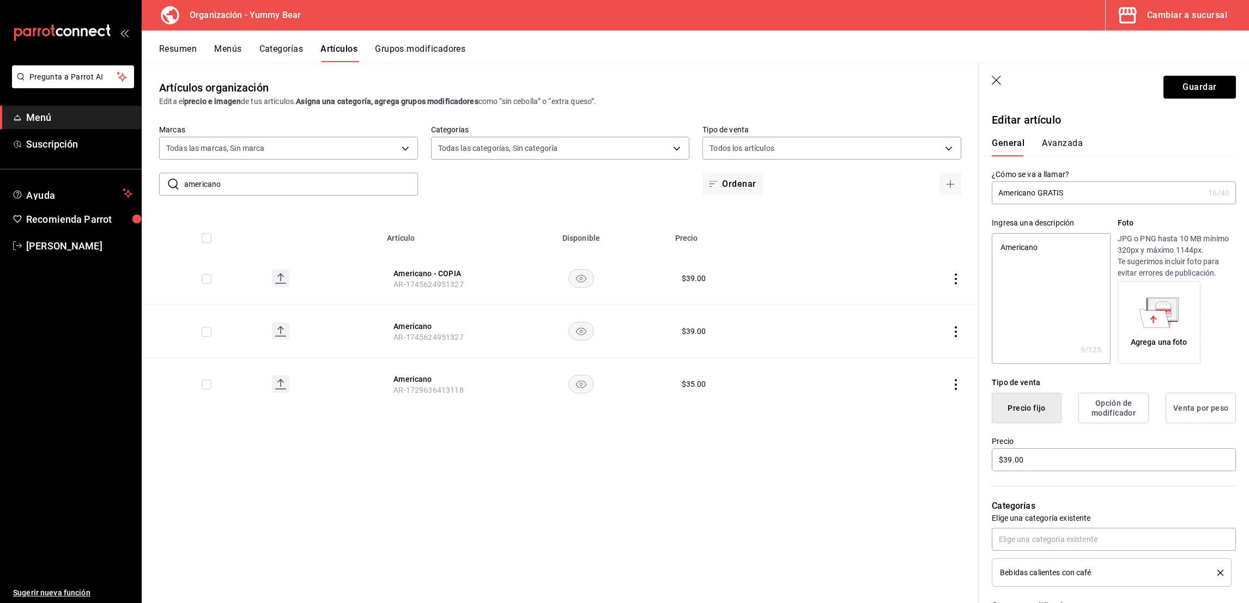
type textarea "x"
type textarea "Americano g"
type textarea "x"
type textarea "Americano gr"
type textarea "x"
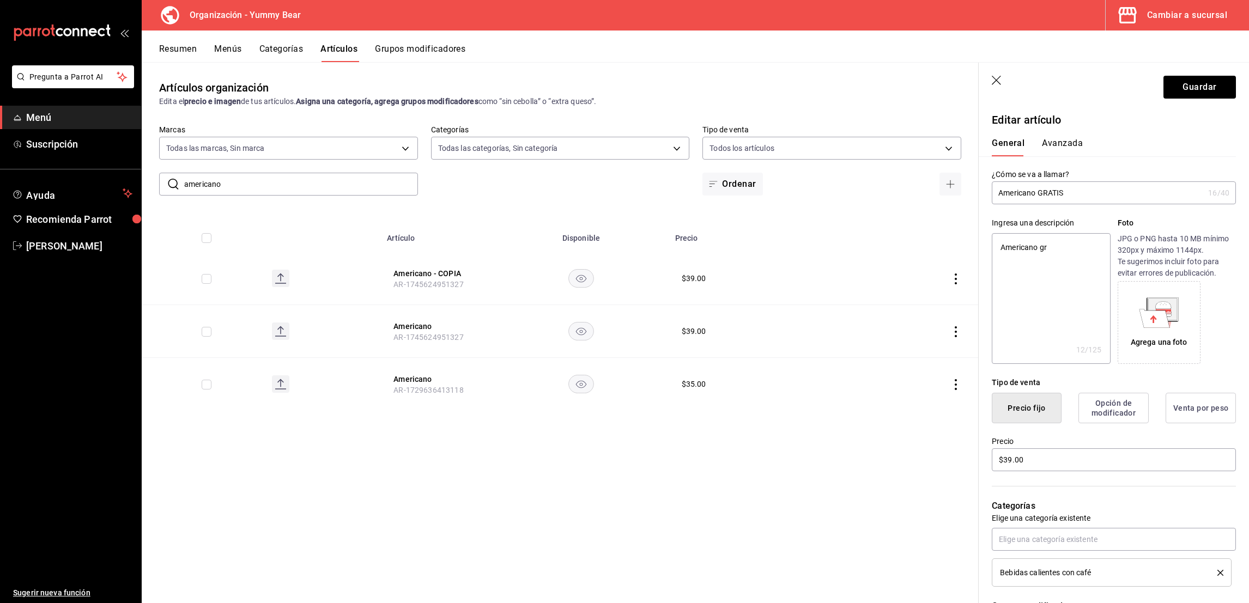
type textarea "Americano gra"
type textarea "x"
type textarea "Americano grat"
type textarea "x"
type textarea "Americano grati"
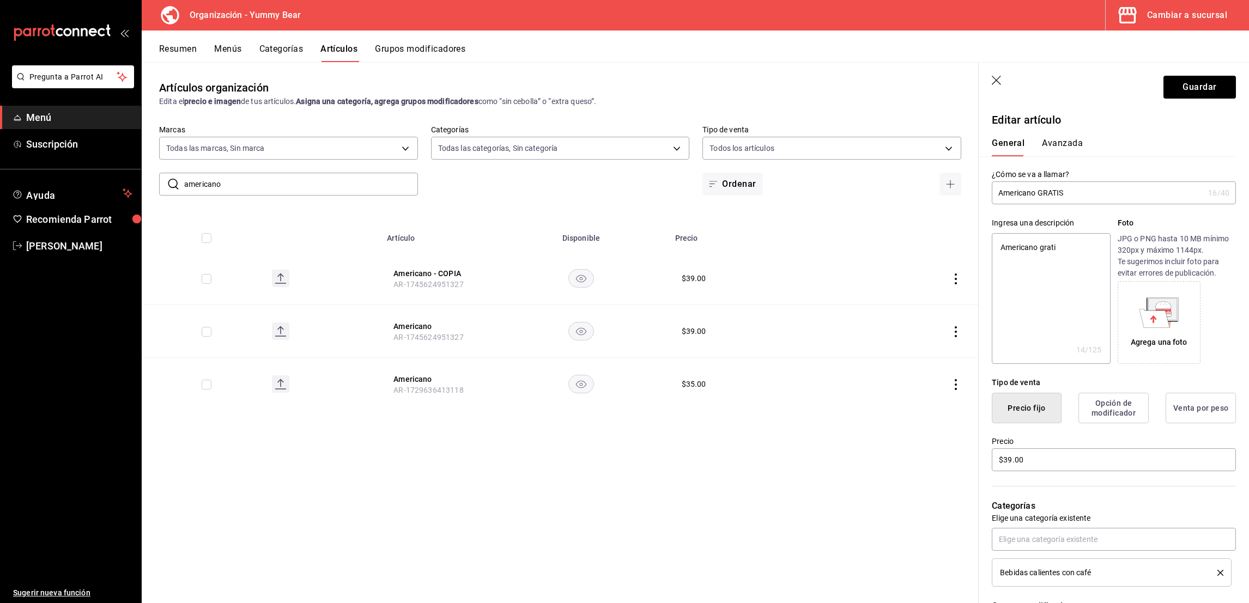
type textarea "x"
type textarea "Americano gratis"
type textarea "x"
type textarea "Americano gratis"
click at [1051, 463] on input "$39.00" at bounding box center [1114, 460] width 244 height 23
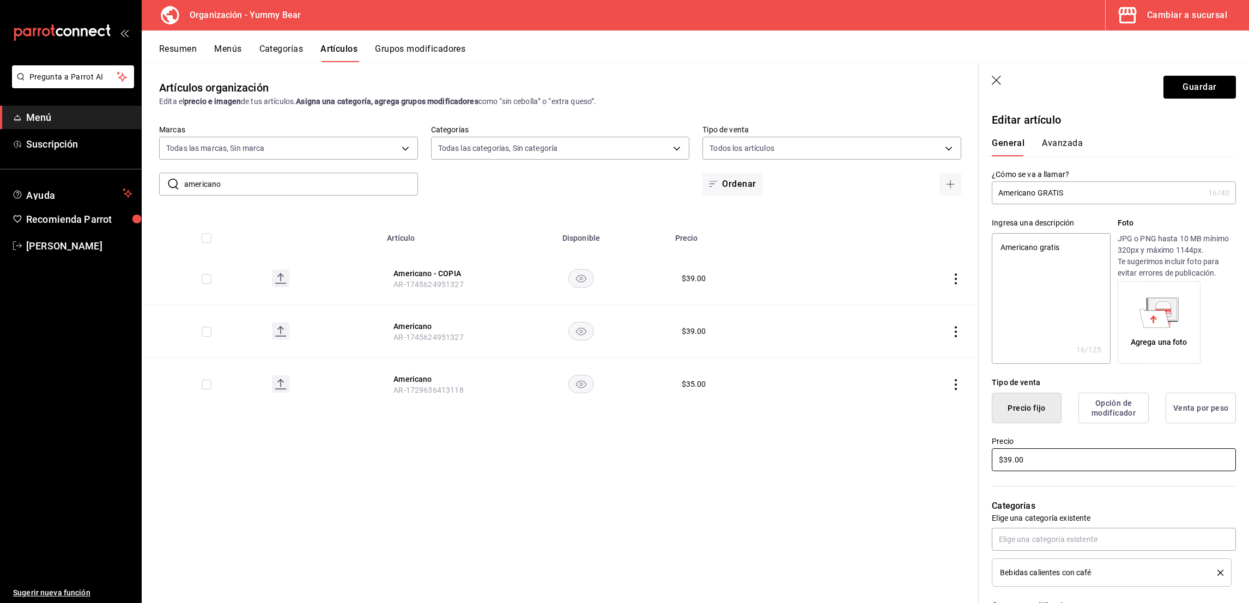
type textarea "x"
type input "$3.00"
type textarea "x"
click at [1051, 463] on input "$0.00" at bounding box center [1114, 460] width 244 height 23
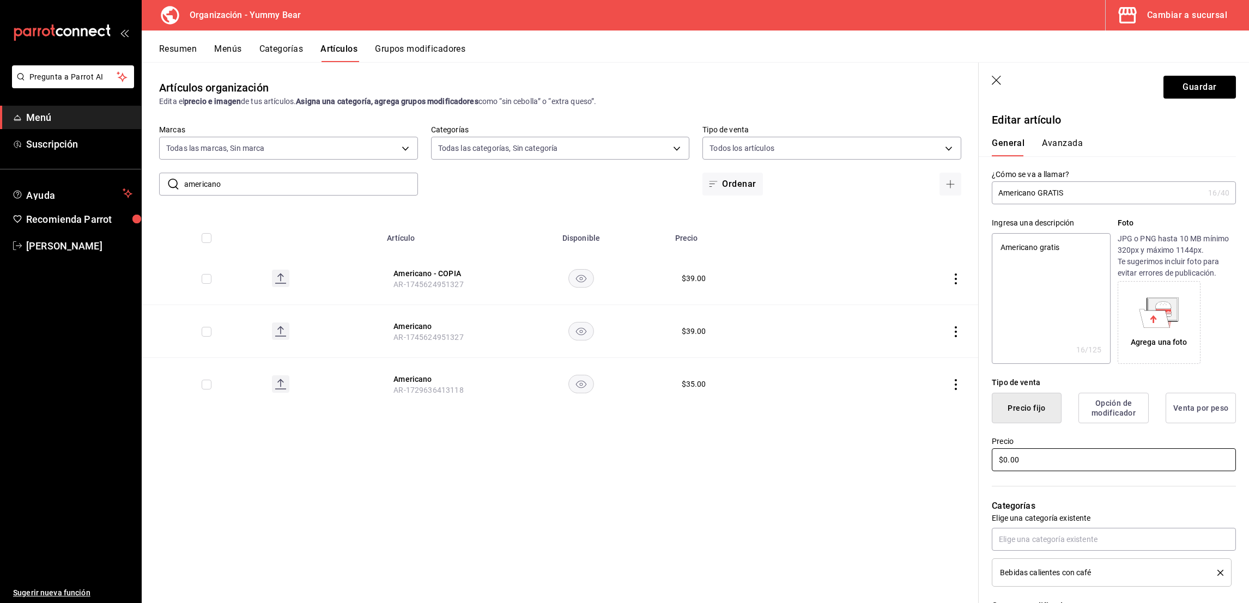
type input "$0.00"
click at [1087, 445] on div "Precio $0.00" at bounding box center [1114, 455] width 244 height 37
click at [1077, 192] on input "Americano GRATIS" at bounding box center [1098, 193] width 212 height 22
type input "Americano GRATIS"
type textarea "x"
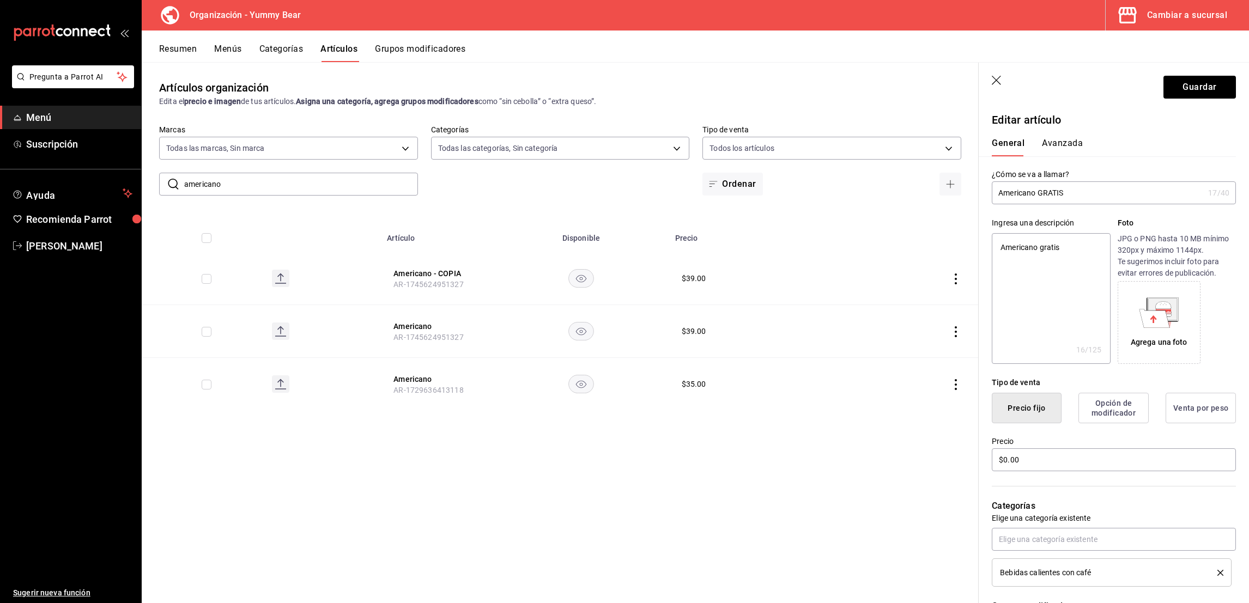
type input "Americano GRATIS ("
type textarea "x"
type input "Americano GRATIS (A"
type textarea "x"
type input "Americano GRATIS (An"
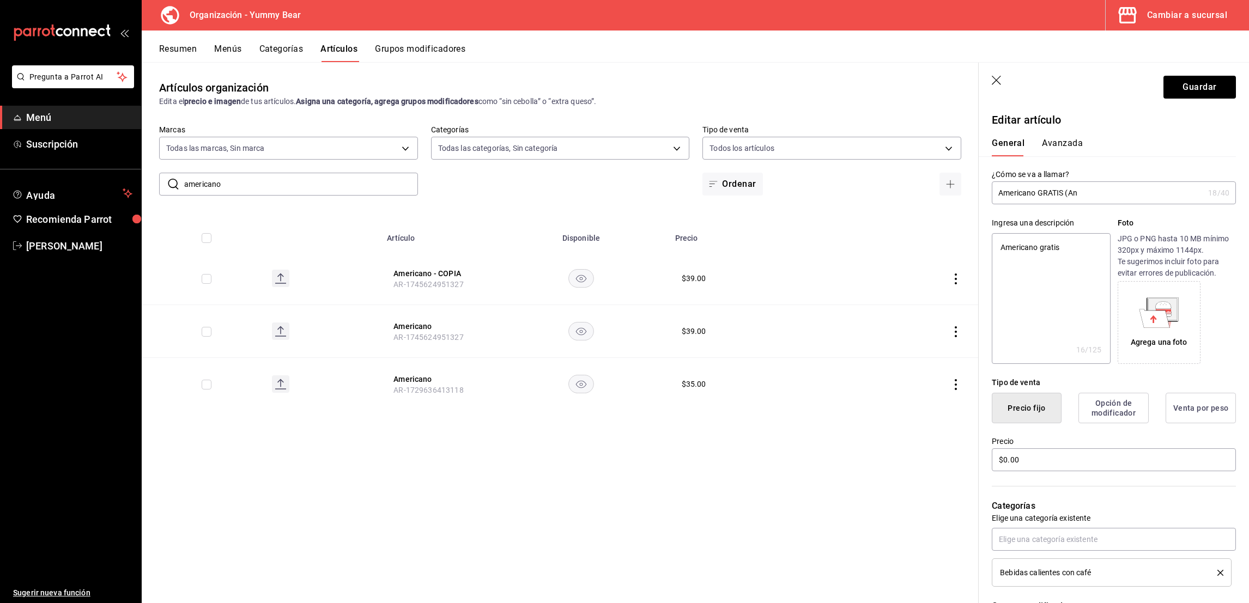
type textarea "x"
type input "Americano GRATIS (Ani"
type textarea "x"
type input "Americano GRATIS (Aniv"
type textarea "x"
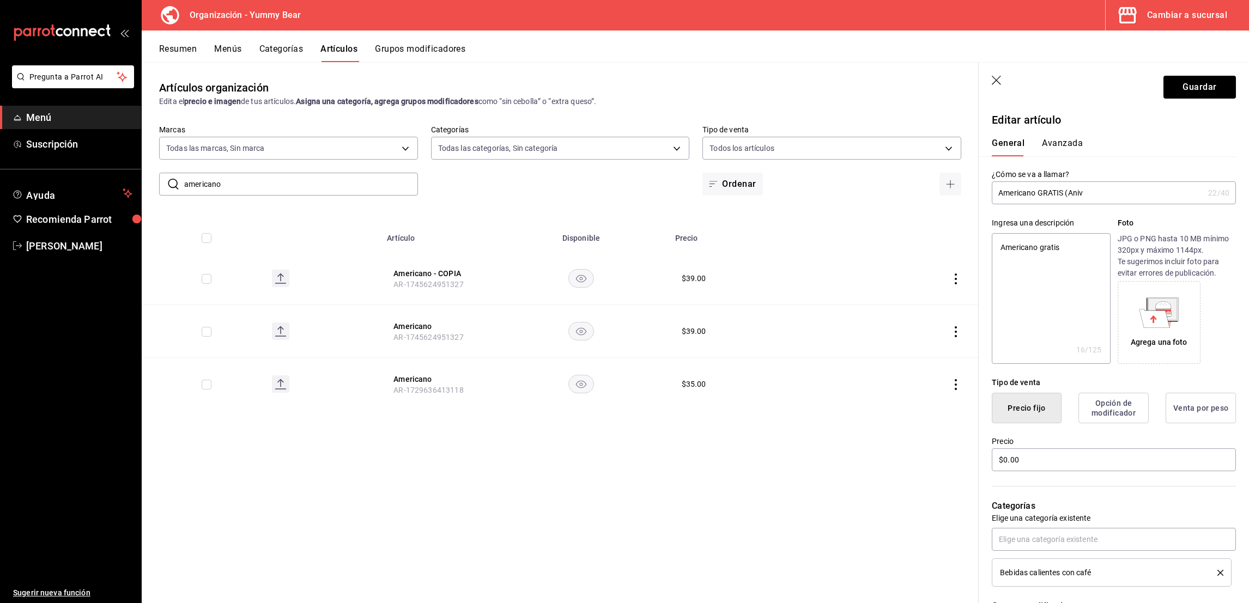
type input "Americano GRATIS (Anive"
type textarea "x"
type input "Americano GRATIS (Aniver"
type textarea "x"
type input "Americano GRATIS (Anivers"
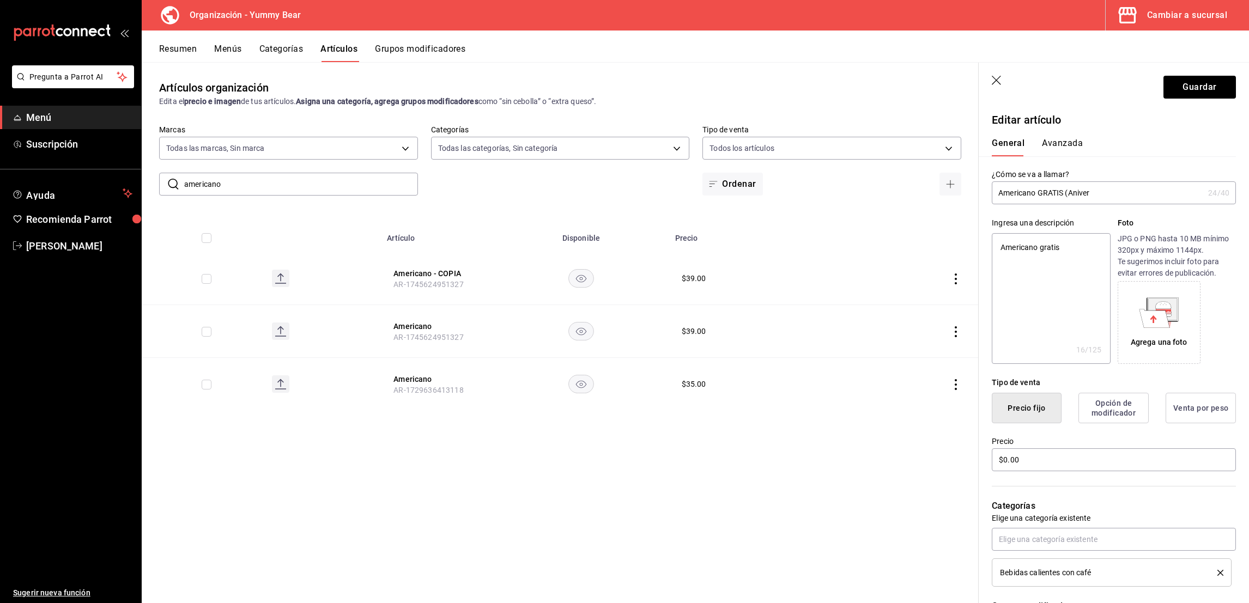
type textarea "x"
type input "Americano GRATIS (Aniversa"
type textarea "x"
type input "Americano GRATIS (Aniversar"
type textarea "x"
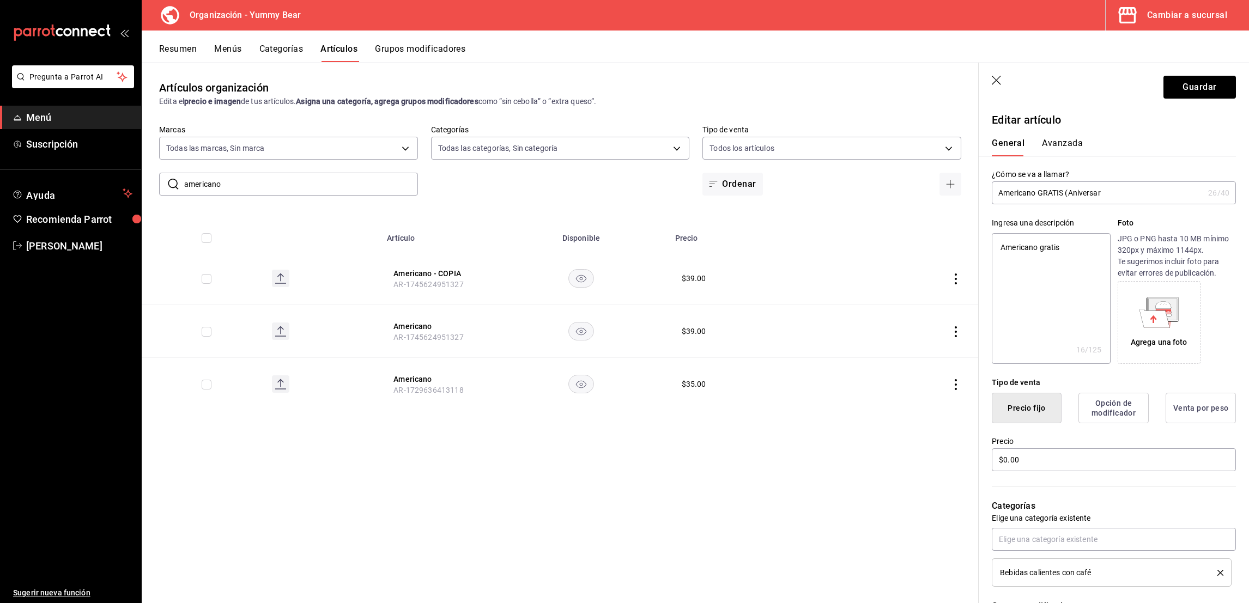
type input "Americano GRATIS (Aniversari"
type textarea "x"
type input "Americano GRATIS (Aniversario"
type textarea "x"
type input "Americano GRATIS (Aniversario)"
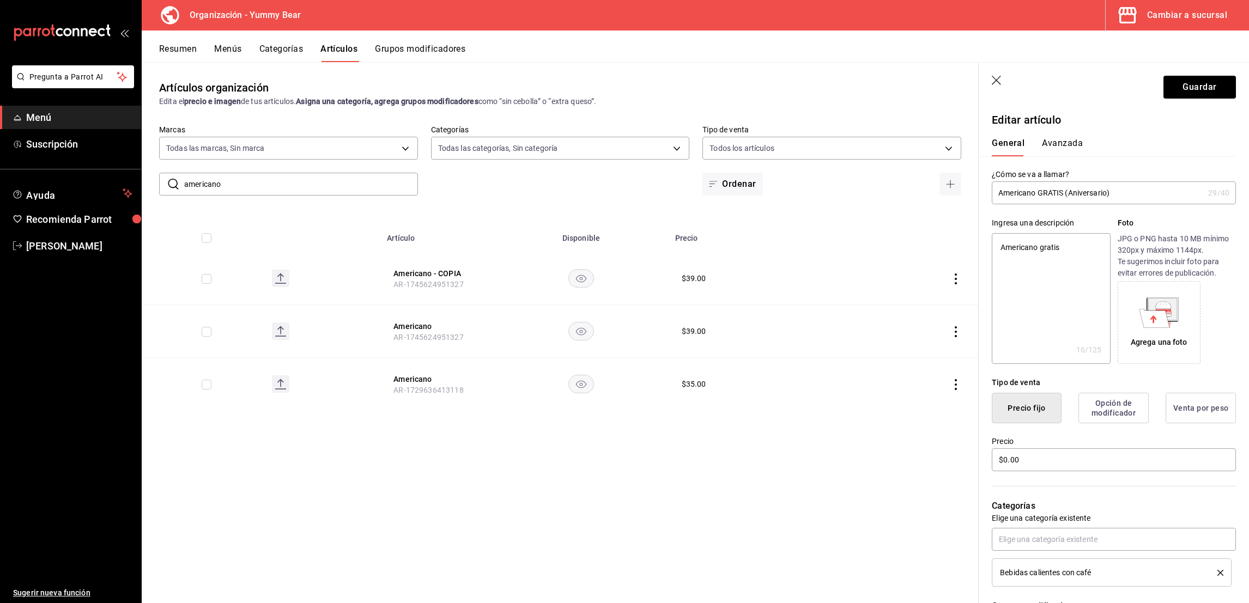
type textarea "x"
type input "Americano GRATIS (Aniversari)"
type textarea "x"
type input "Americano GRATIS (A)"
type textarea "x"
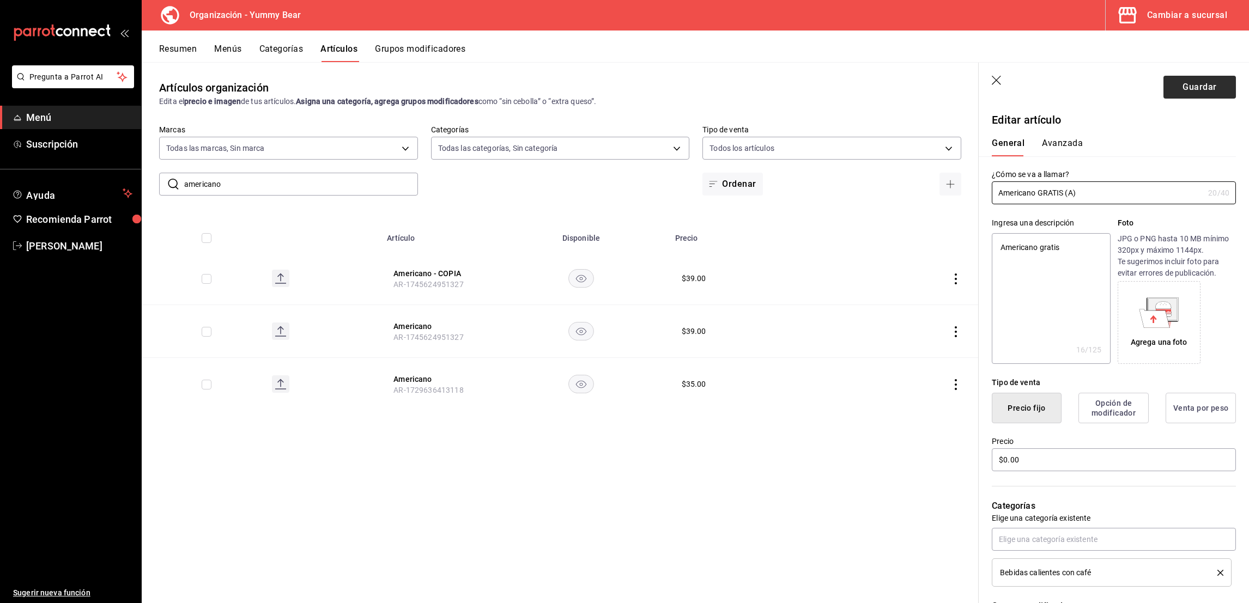
type input "Americano GRATIS ()"
type textarea "x"
type input "Americano GRATIS (P)"
type textarea "x"
type input "Americano GRATIS (PR)"
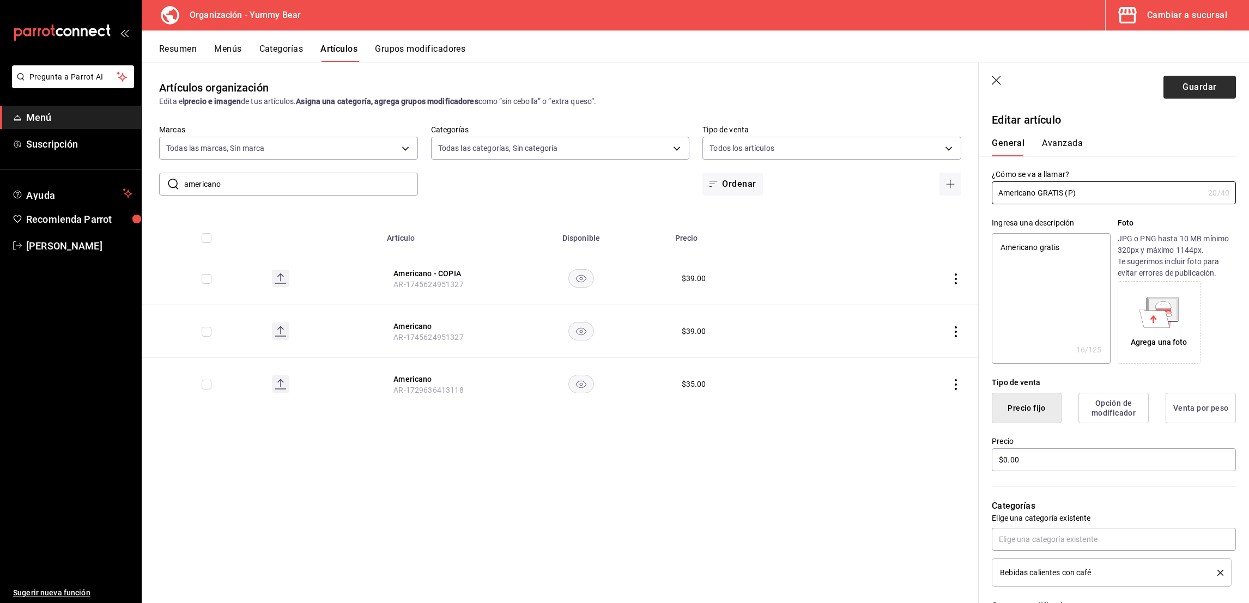
type textarea "x"
type input "Americano GRATIS (PRO)"
type textarea "x"
type input "Americano GRATIS (PROM)"
type textarea "x"
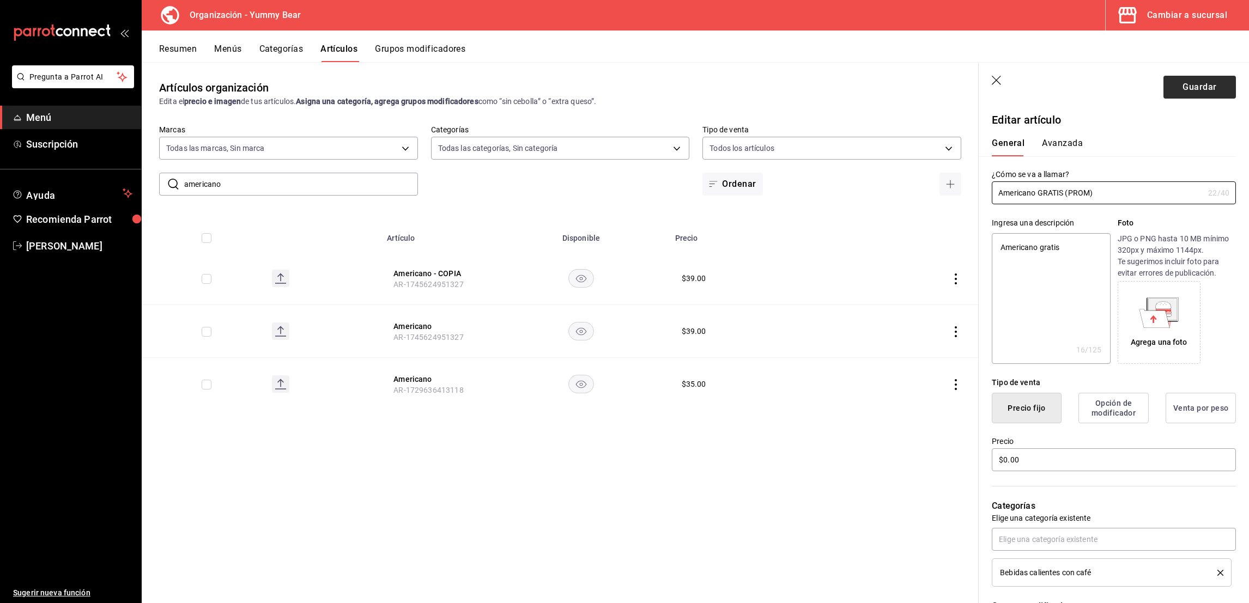
type input "Americano GRATIS (PROMO)"
type textarea "x"
type input "Americano GRATIS (PROMO )"
type textarea "x"
type input "Americano GRATIS (PROMO A)"
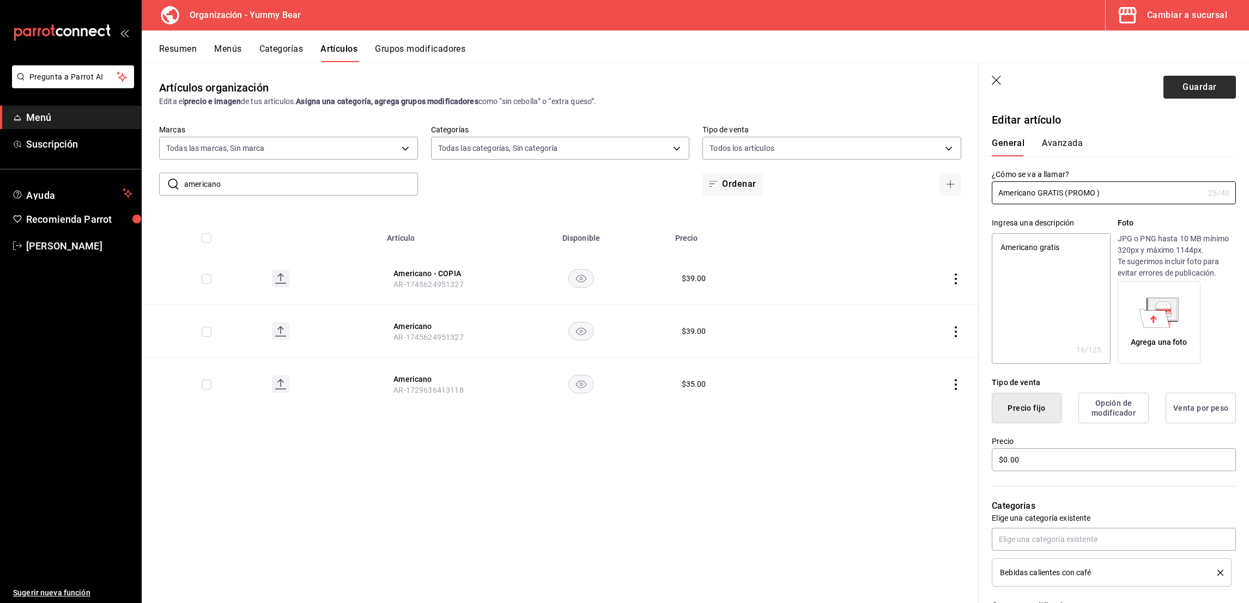
type textarea "x"
type input "Americano GRATIS (PROMO AN)"
type textarea "x"
type input "Americano GRATIS (PROMO ANIV)"
type textarea "x"
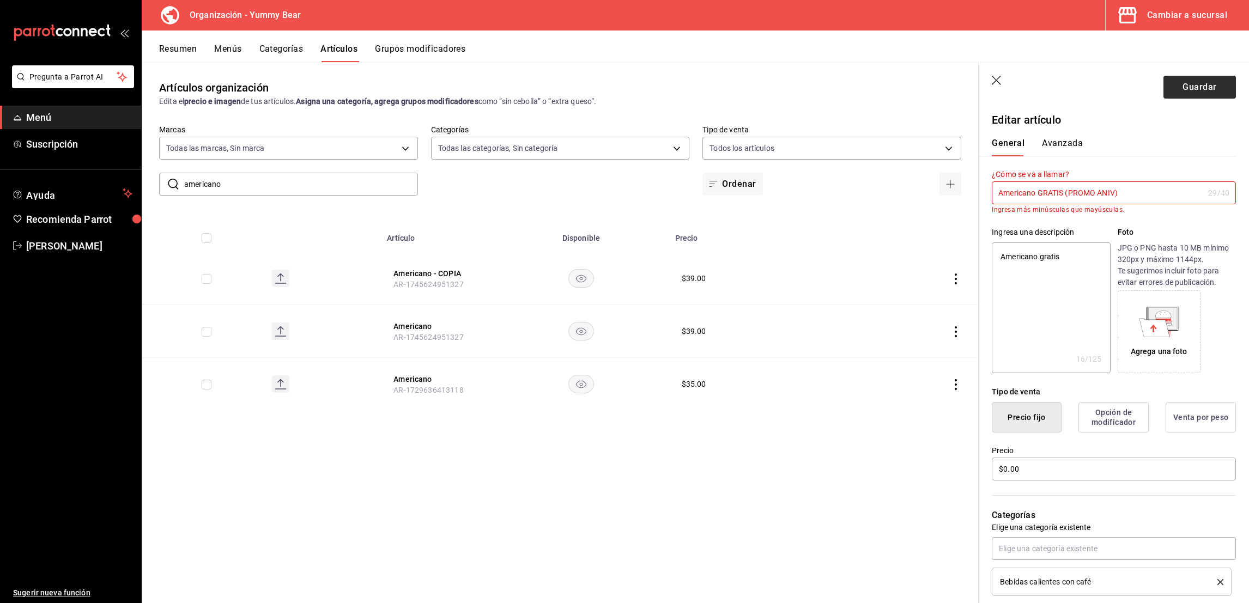
type input "Americano GRATIS (PROMO ANIVE)"
type textarea "x"
type input "Americano GRATIS (PROMO ANIVER)"
type textarea "x"
type input "Americano GRATIS (PROMO ANIVERS)"
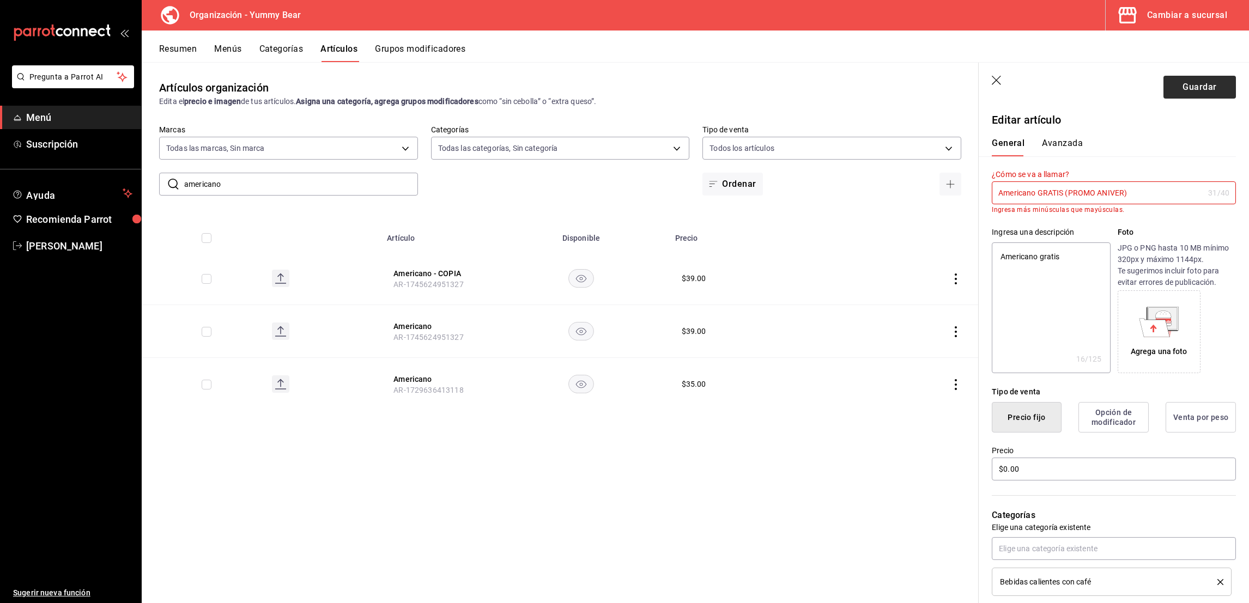
type textarea "x"
type input "Americano GRATIS (PROMO ANIVERSA)"
type textarea "x"
type input "Americano GRATIS (PROMO ANIVERSAR)"
type textarea "x"
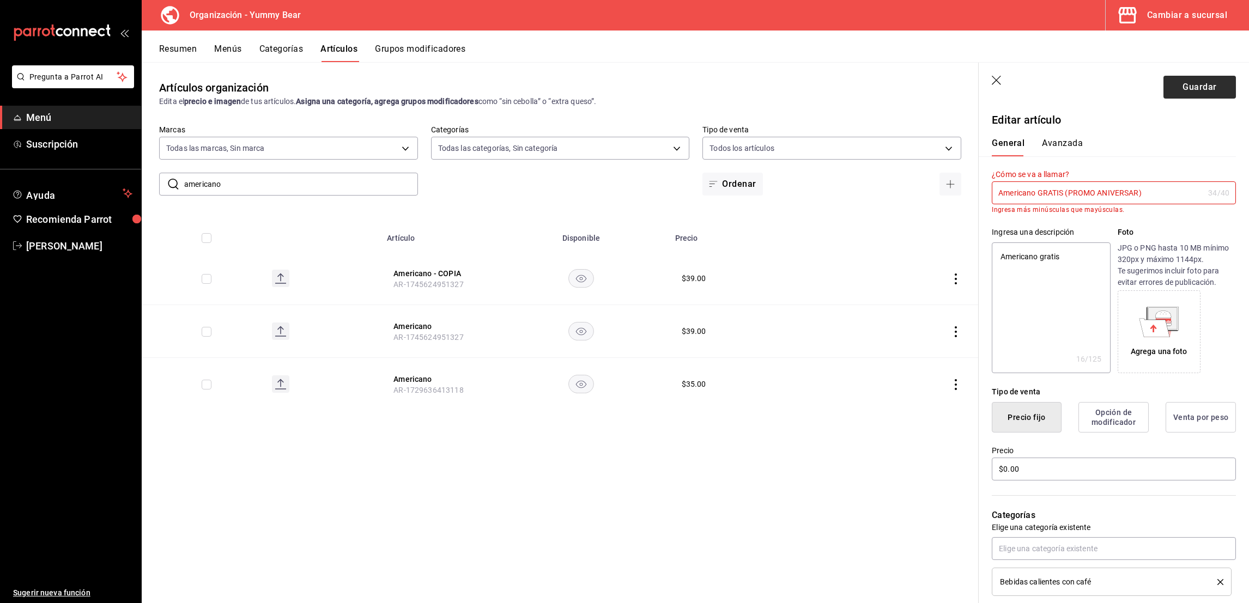
type input "Americano GRATIS (PROMO ANIVERSA)"
type textarea "x"
type input "Americano GRATIS (PROM)"
type textarea "x"
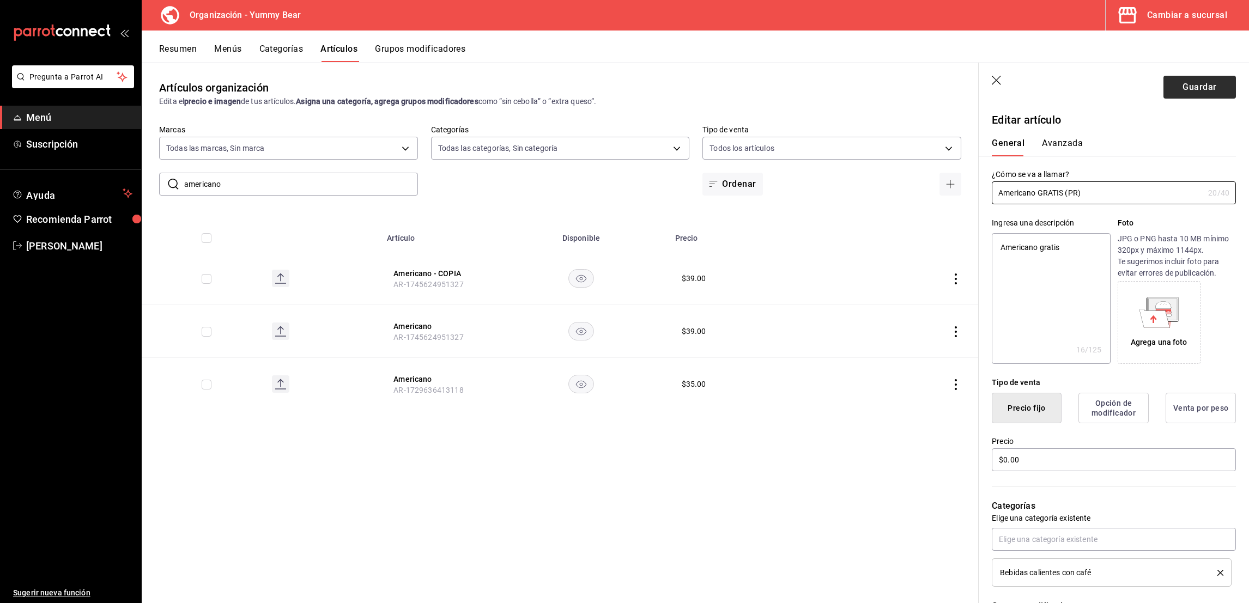
type input "Americano GRATIS (P)"
type textarea "x"
type input "Americano GRATIS ()"
type textarea "x"
type input "Americano GRATIS (A)"
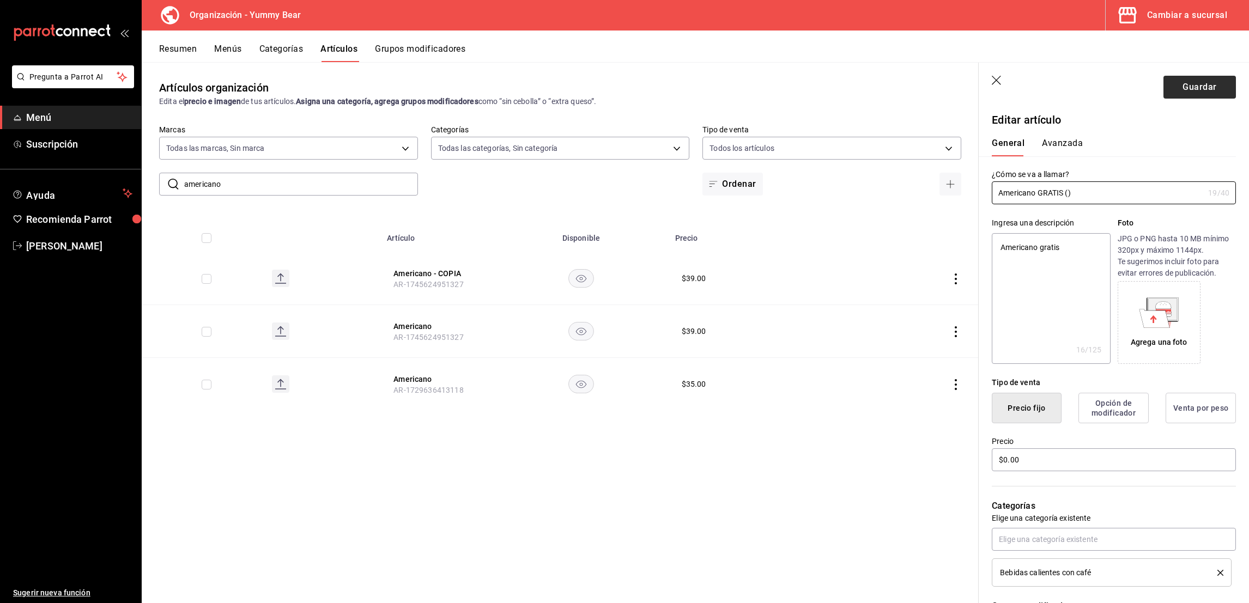
type textarea "x"
type input "Americano GRATIS (AN)"
type textarea "x"
type input "Americano GRATIS (ANI)"
type textarea "x"
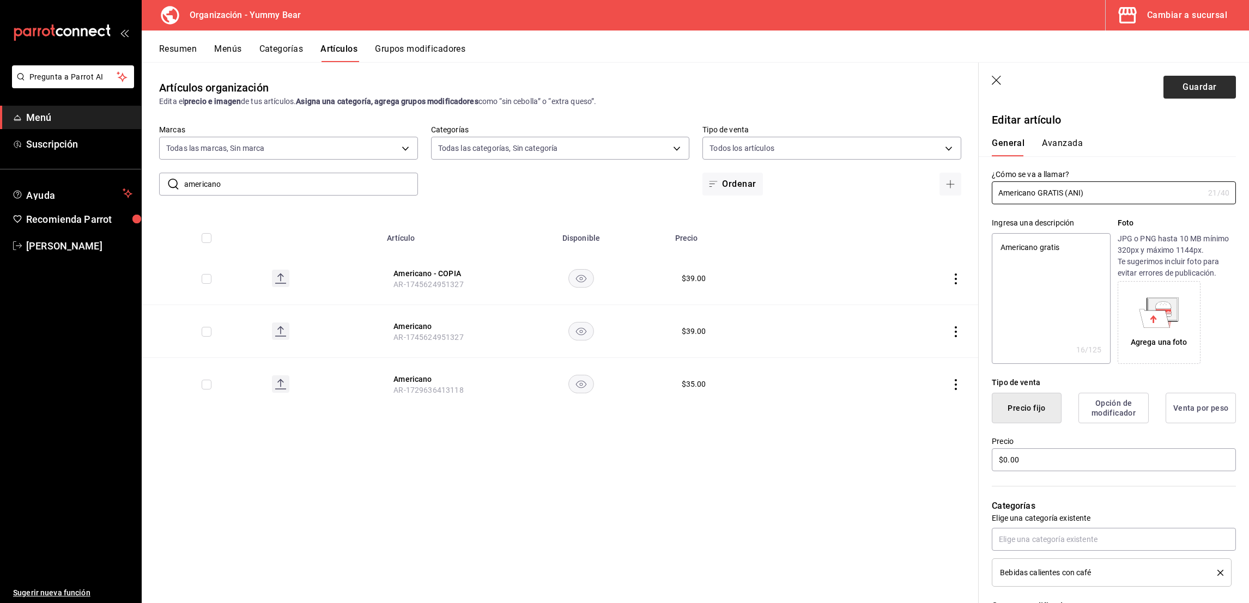
type input "Americano GRATIS (ANIV)"
type textarea "x"
type input "Americano GRATIS (ANIVE)"
type textarea "x"
type input "Americano GRATIS (ANIVES)"
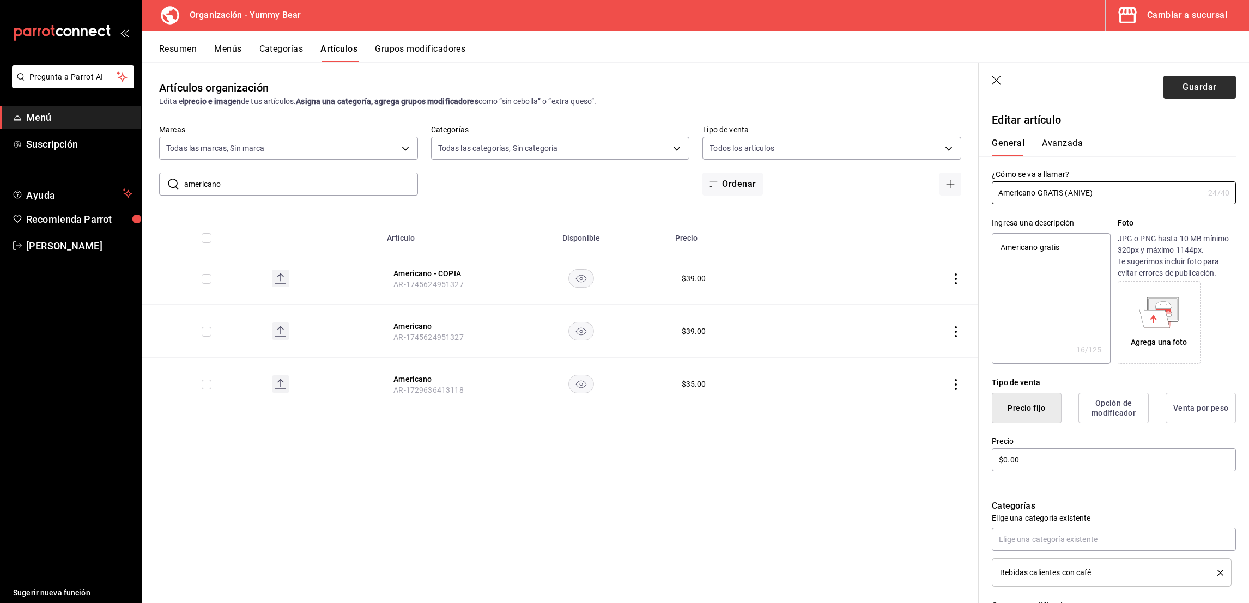
type textarea "x"
type input "Americano GRATIS (ANIVESA)"
type textarea "x"
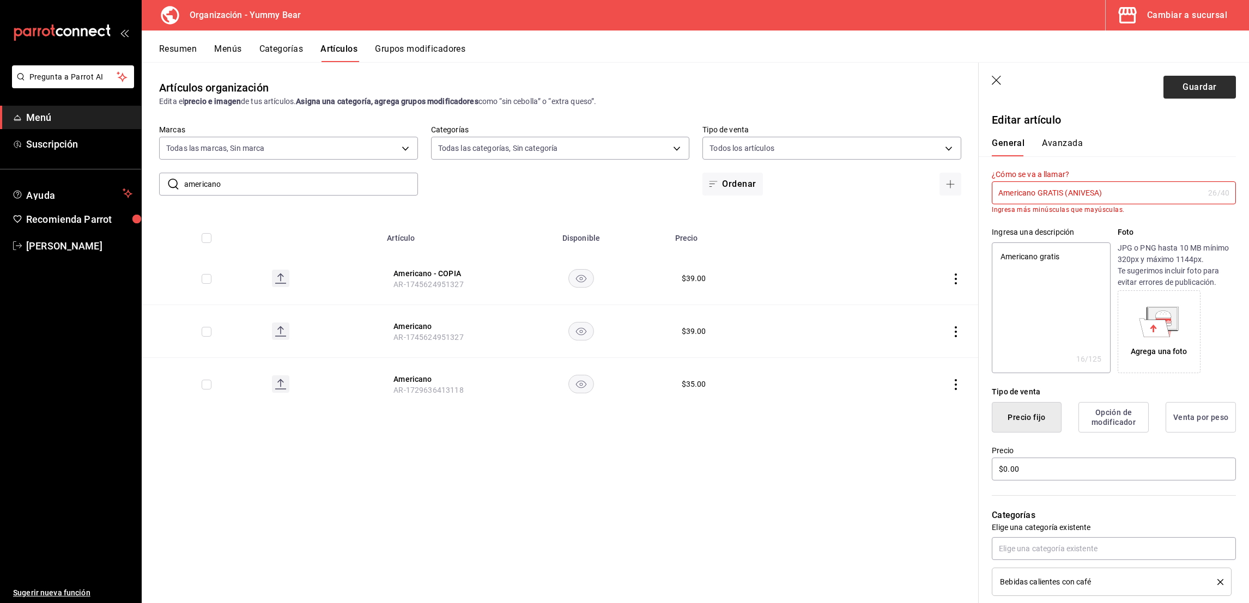
type input "Americano GRATIS (ANIVES)"
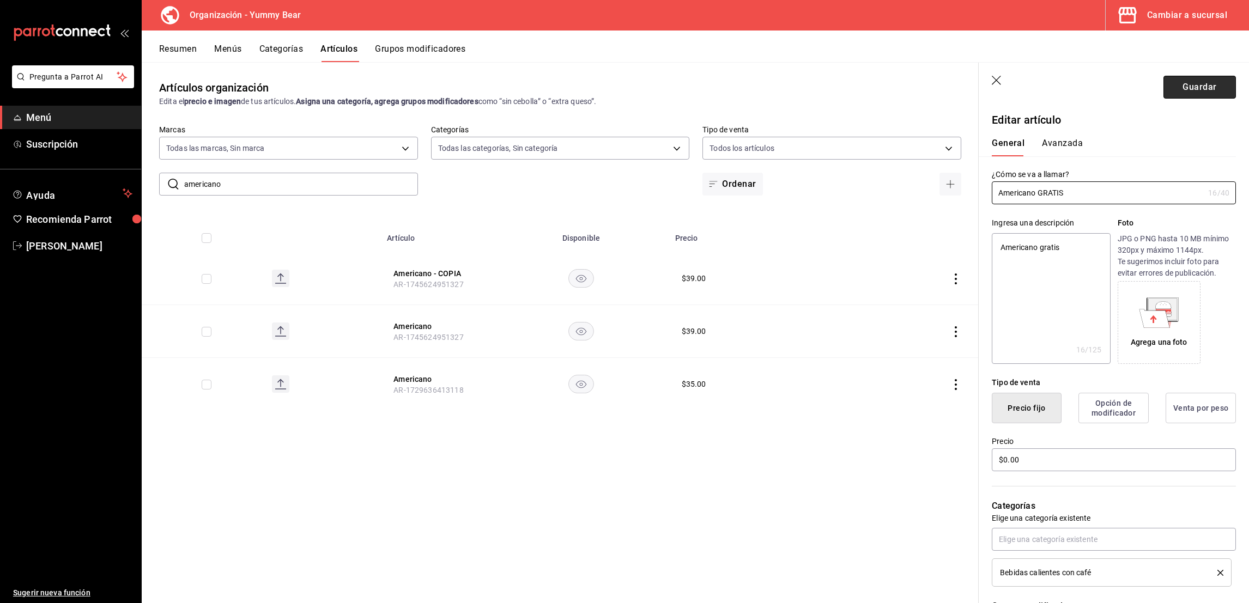
click at [1185, 92] on button "Guardar" at bounding box center [1200, 87] width 72 height 23
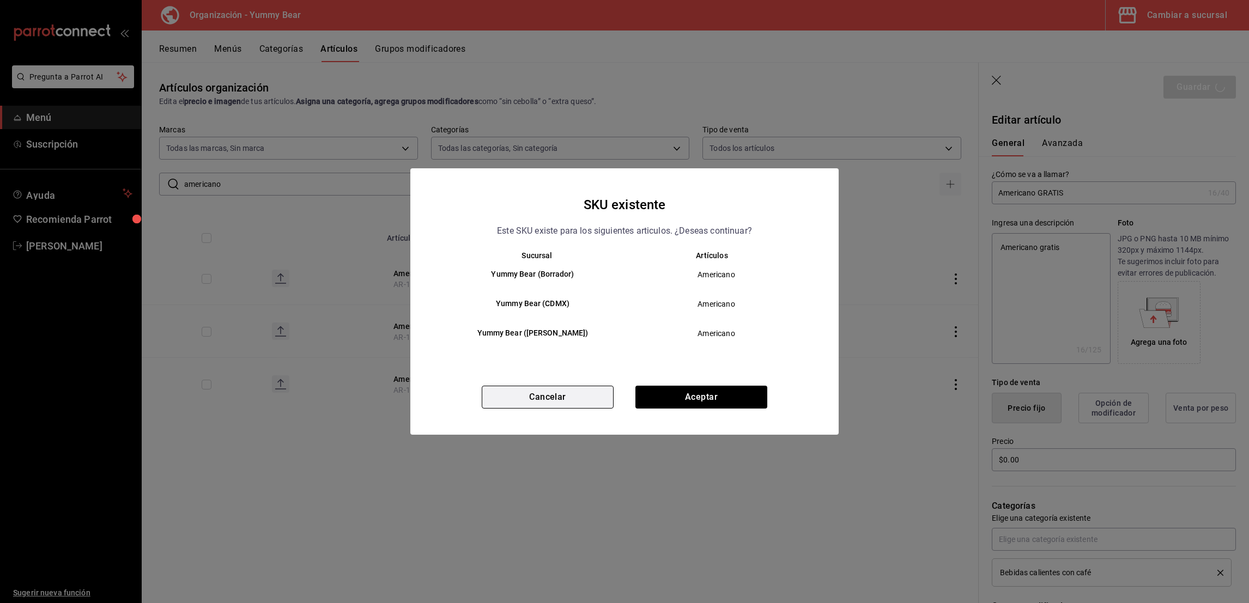
click at [584, 404] on button "Cancelar" at bounding box center [548, 397] width 132 height 23
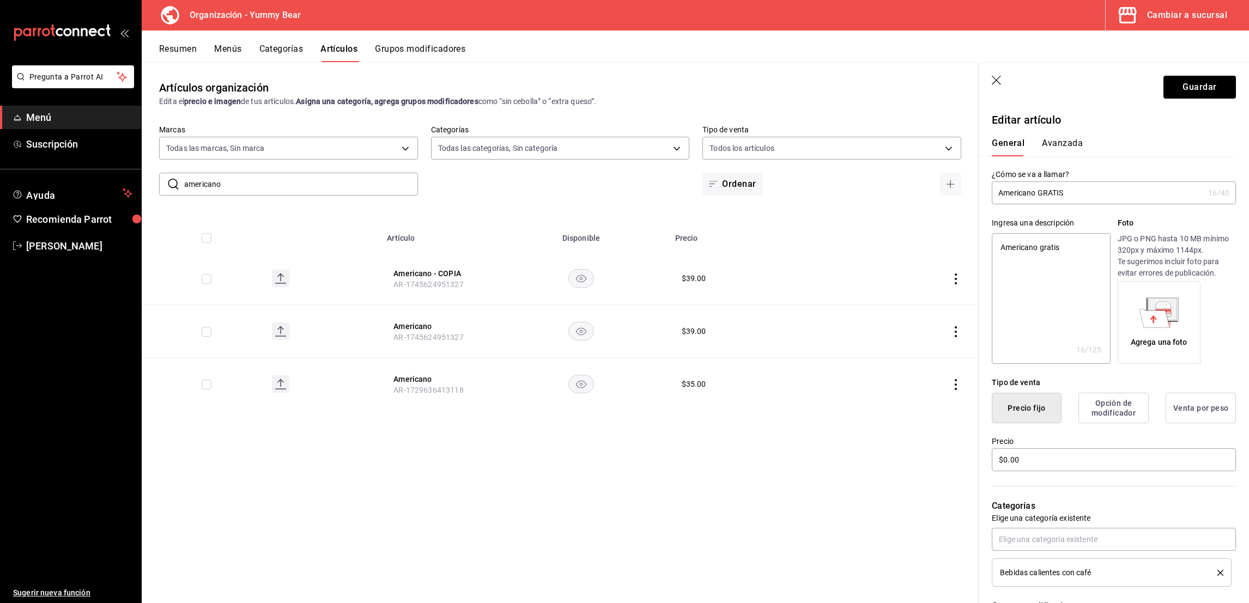
scroll to position [368, 0]
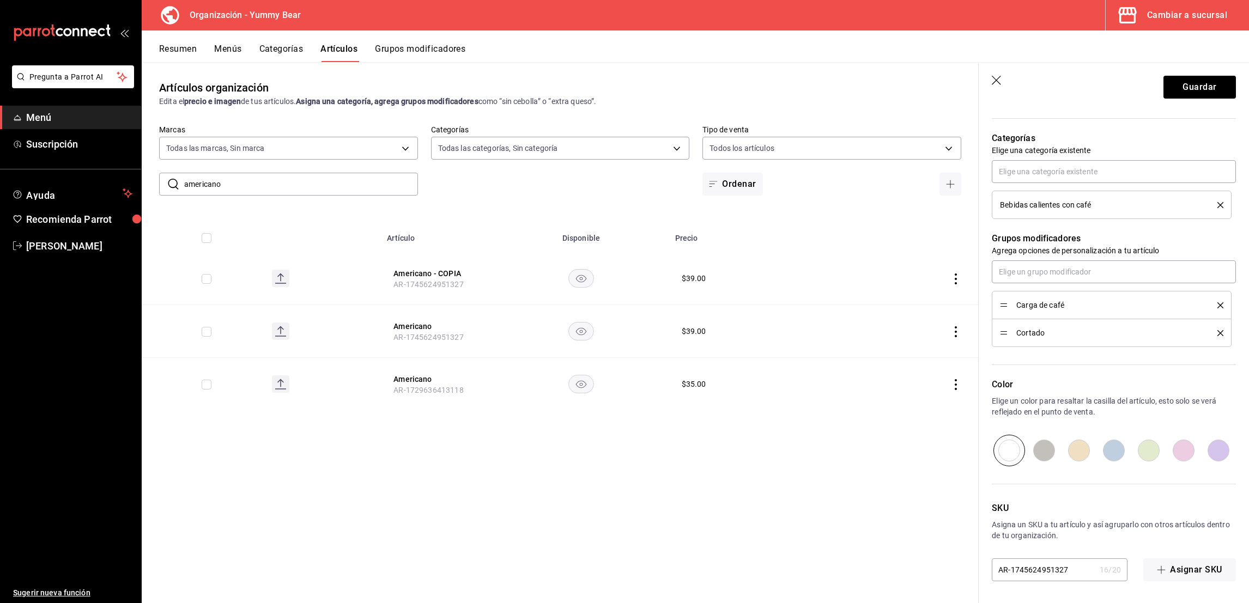
click at [1061, 577] on input "AR-1745624951327" at bounding box center [1044, 570] width 104 height 22
click at [1061, 577] on input "AR-174" at bounding box center [1044, 570] width 104 height 22
click at [1188, 82] on button "Guardar" at bounding box center [1200, 87] width 72 height 23
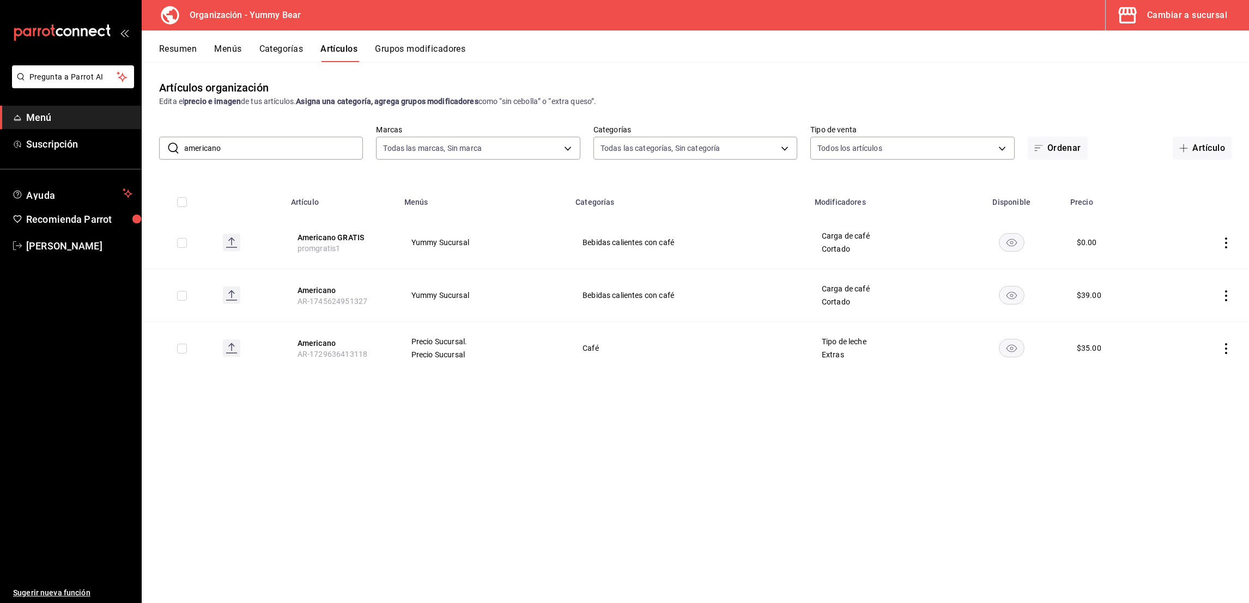
click at [317, 155] on input "americano" at bounding box center [273, 148] width 179 height 22
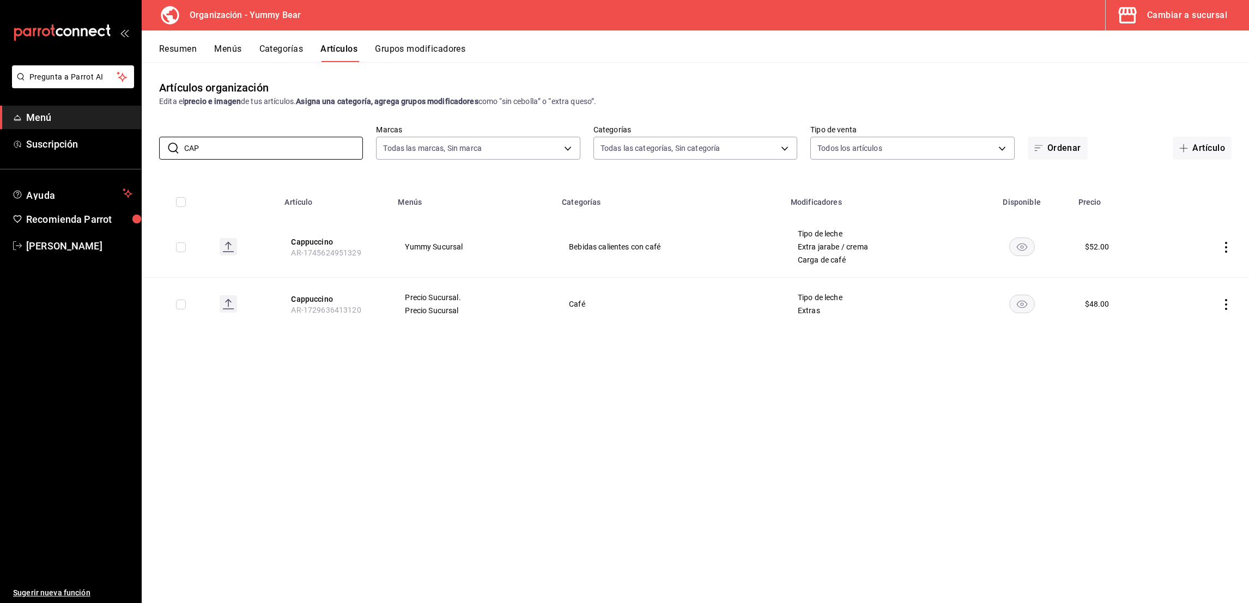
click at [1223, 249] on icon "actions" at bounding box center [1226, 247] width 11 height 11
click at [1208, 300] on li "Duplicar" at bounding box center [1183, 294] width 65 height 22
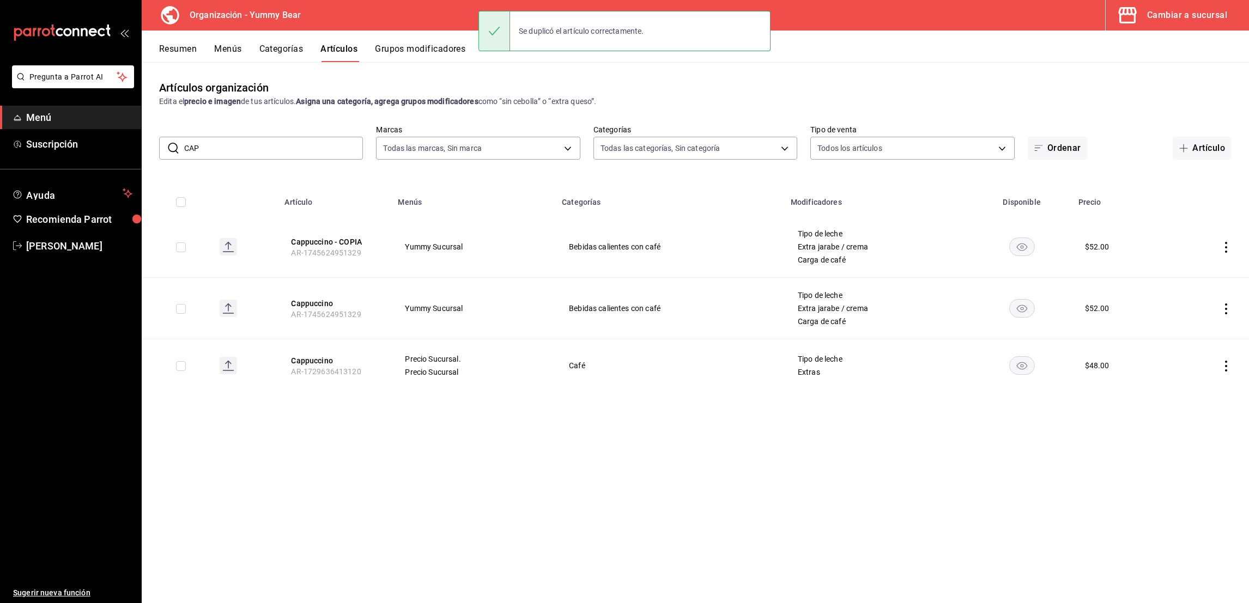
click at [1227, 245] on icon "actions" at bounding box center [1226, 247] width 11 height 11
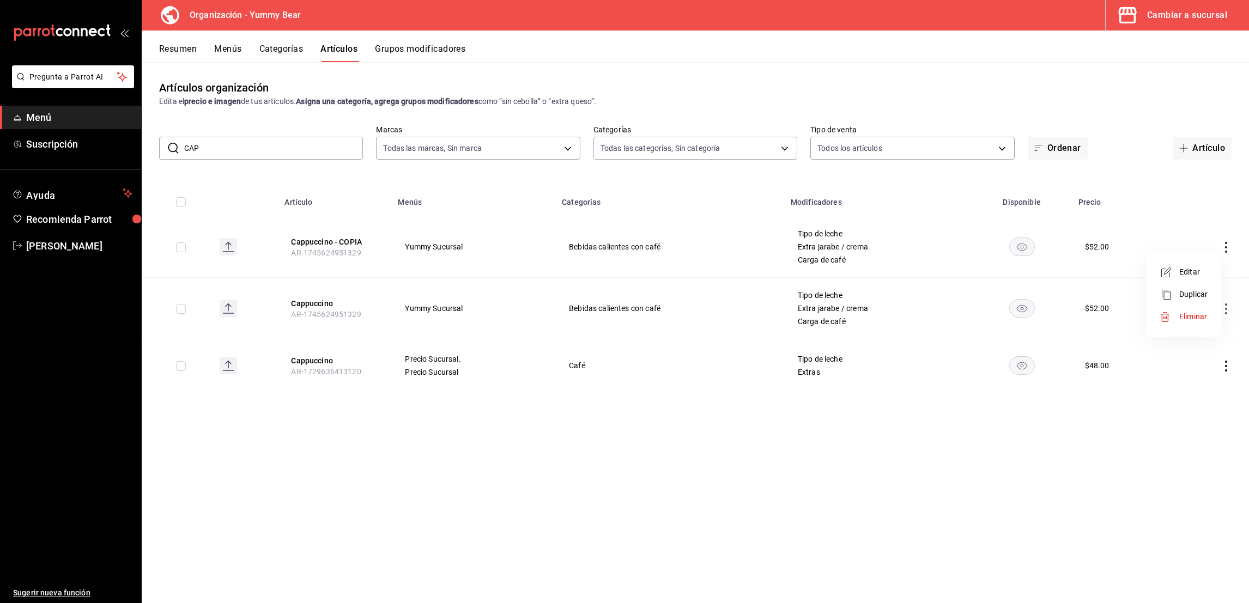
click at [1195, 295] on span "Duplicar" at bounding box center [1194, 294] width 28 height 11
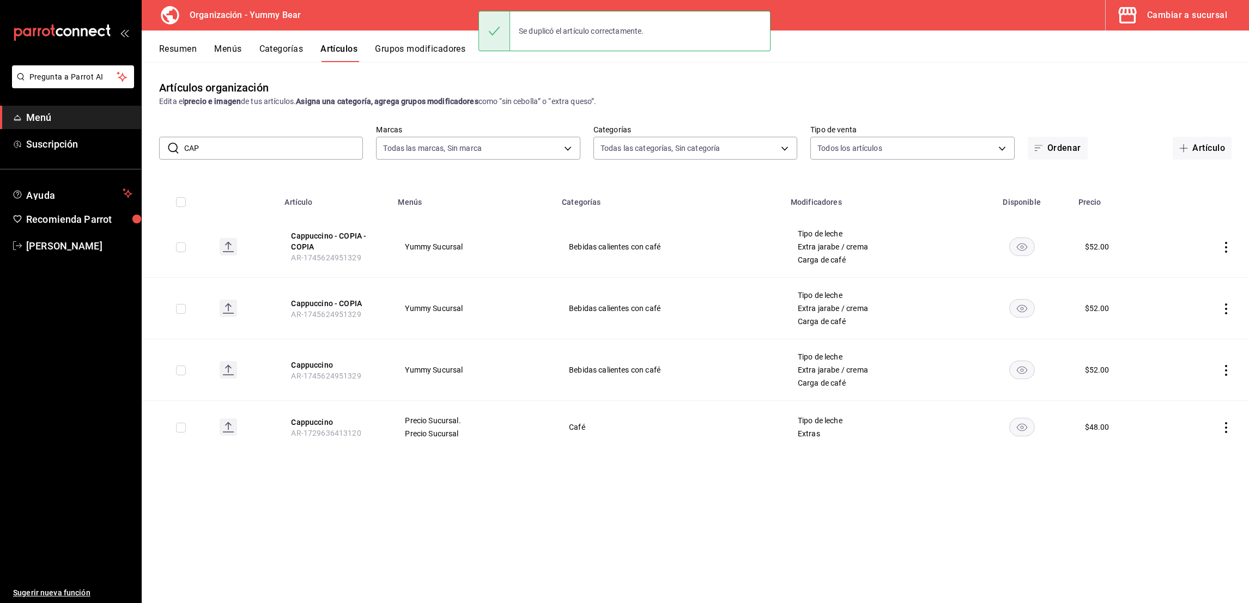
click at [1228, 242] on icon "actions" at bounding box center [1226, 247] width 11 height 11
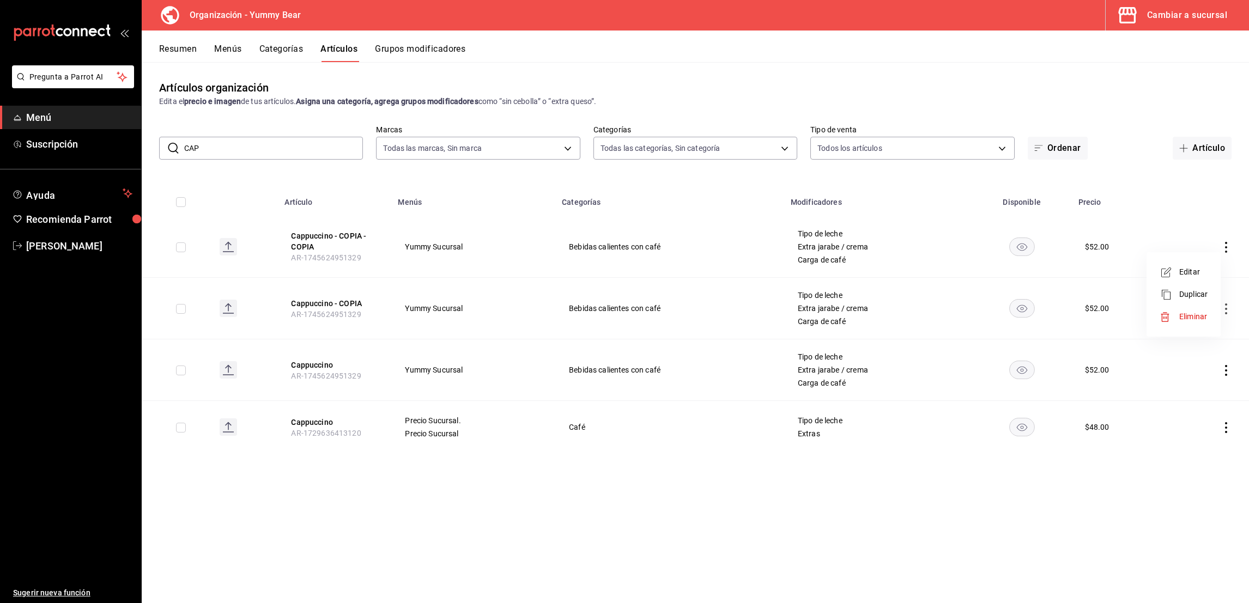
click at [1192, 317] on span "Eliminar" at bounding box center [1194, 316] width 28 height 9
click at [1185, 259] on button "Eliminar" at bounding box center [1178, 267] width 72 height 23
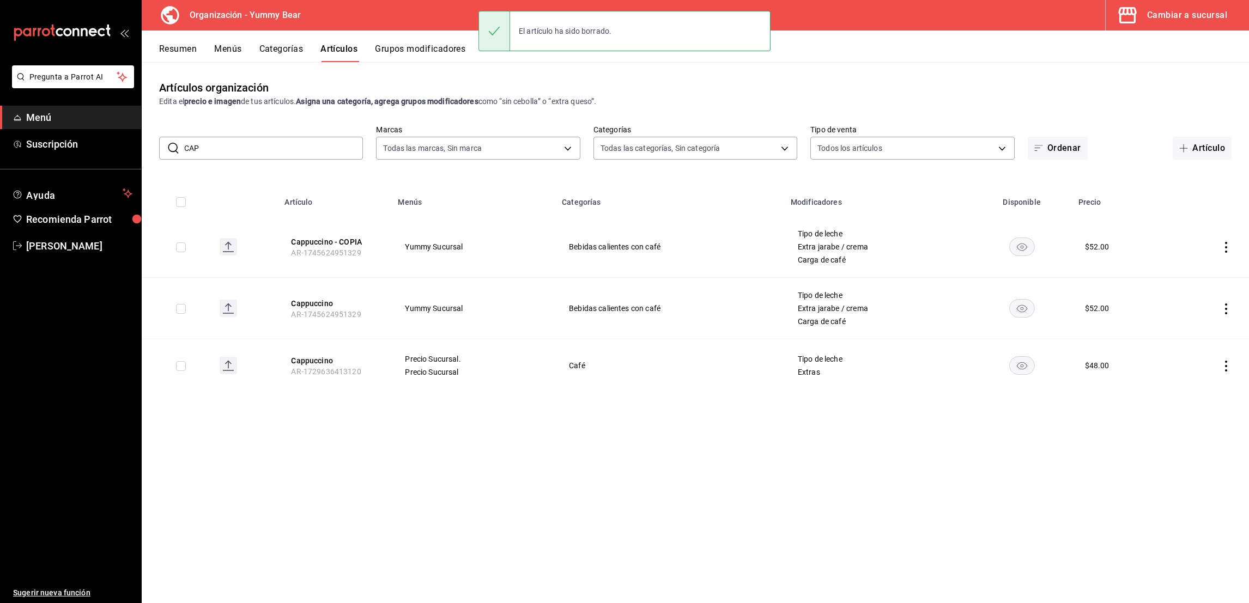
click at [1221, 252] on td at bounding box center [1210, 247] width 80 height 62
click at [1224, 248] on icon "actions" at bounding box center [1226, 247] width 11 height 11
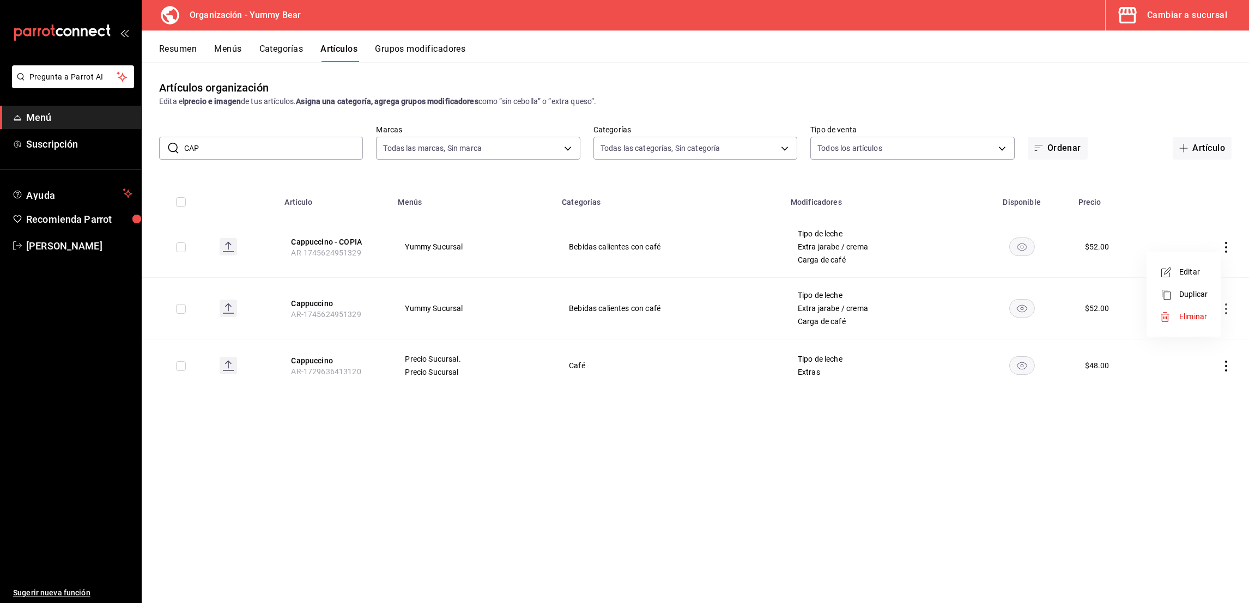
click at [1194, 269] on span "Editar" at bounding box center [1194, 272] width 28 height 11
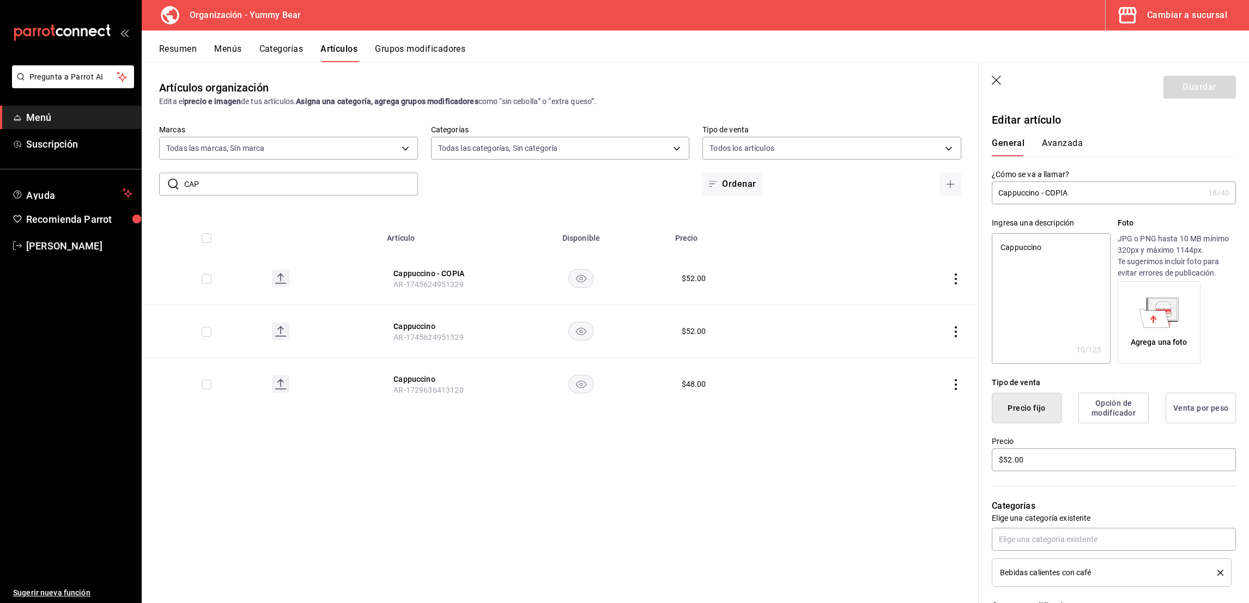
click at [1066, 192] on input "Cappuccino - COPIA" at bounding box center [1098, 193] width 212 height 22
click at [1052, 249] on textarea "Cappuccino" at bounding box center [1051, 298] width 118 height 131
click at [1009, 464] on input "$52.00" at bounding box center [1114, 460] width 244 height 23
click at [1015, 464] on input "$00.00" at bounding box center [1114, 460] width 244 height 23
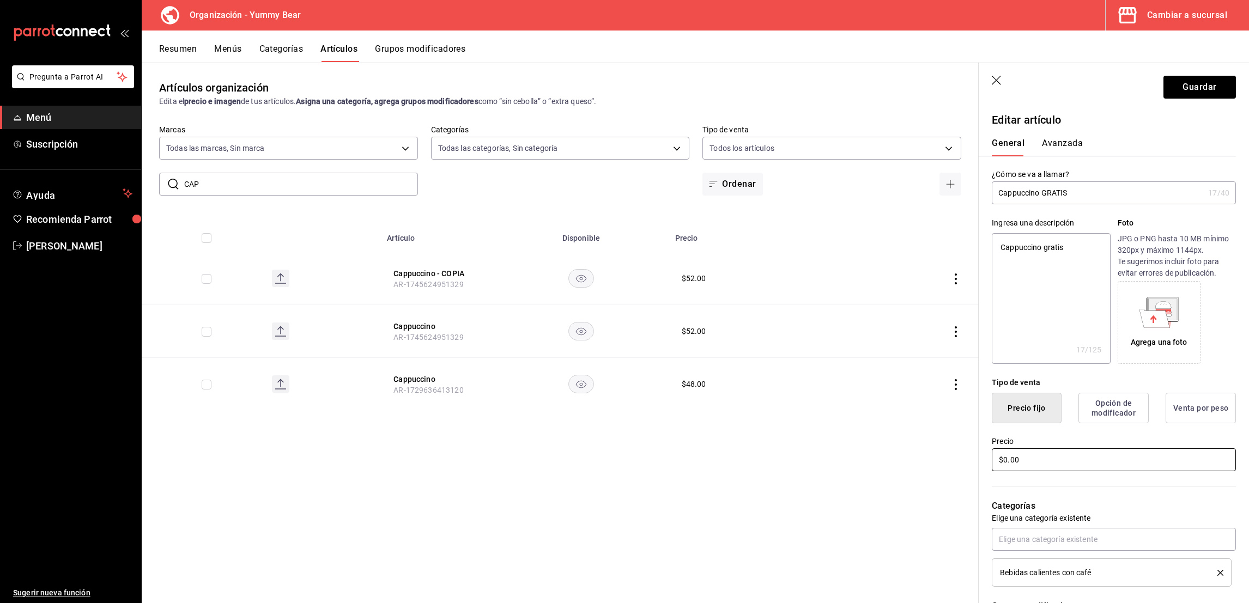
click at [1074, 470] on input "$0.00" at bounding box center [1114, 460] width 244 height 23
click at [1079, 490] on div "Categorías Elige una categoría existente Bebidas calientes con café" at bounding box center [1107, 530] width 257 height 114
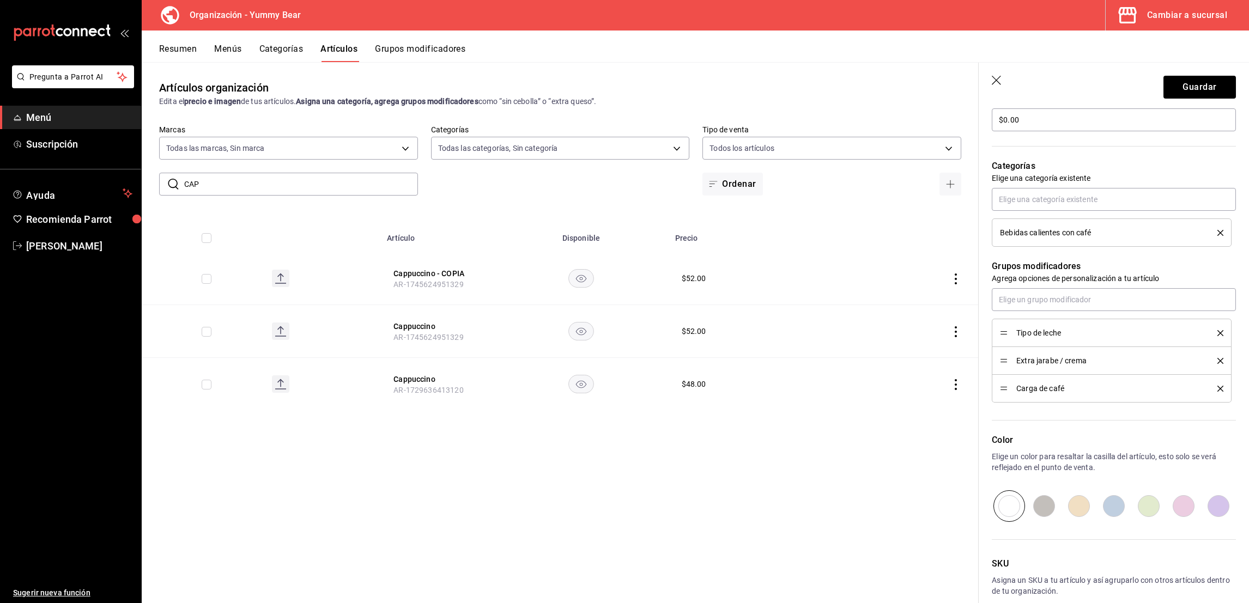
scroll to position [396, 0]
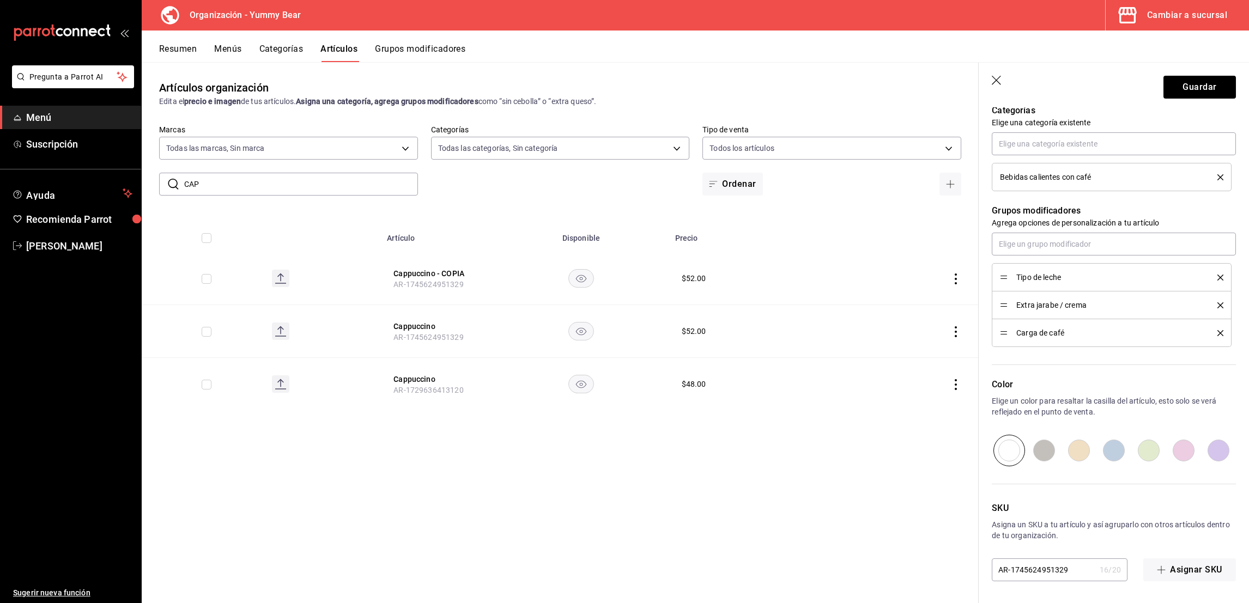
click at [1057, 576] on input "AR-1745624951329" at bounding box center [1044, 570] width 104 height 22
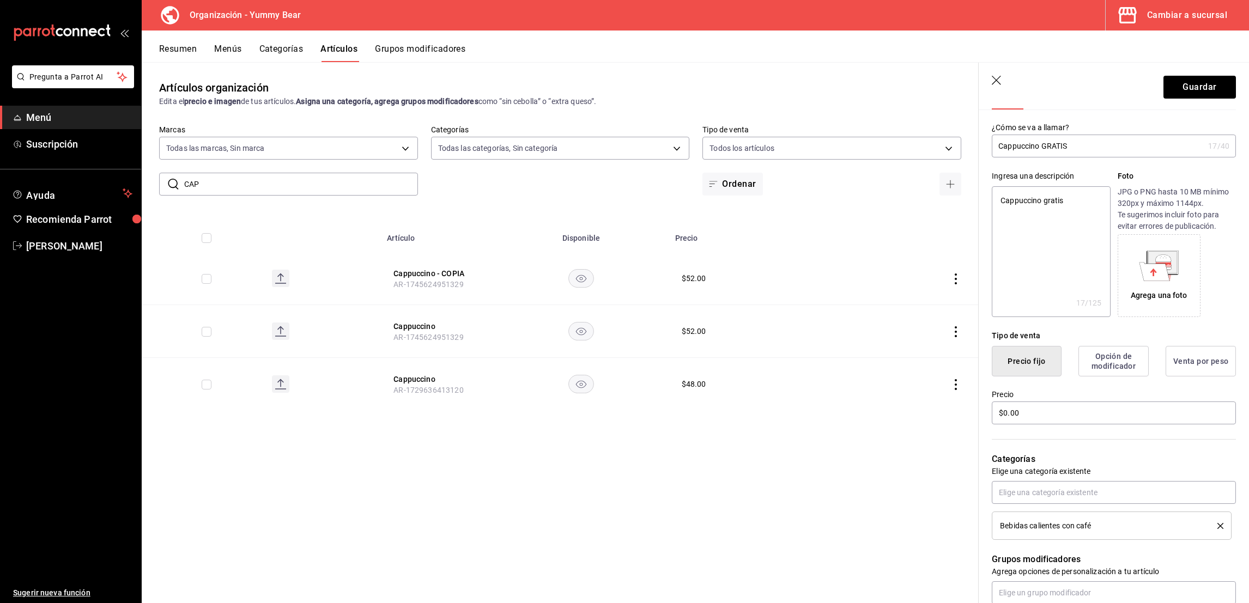
scroll to position [0, 0]
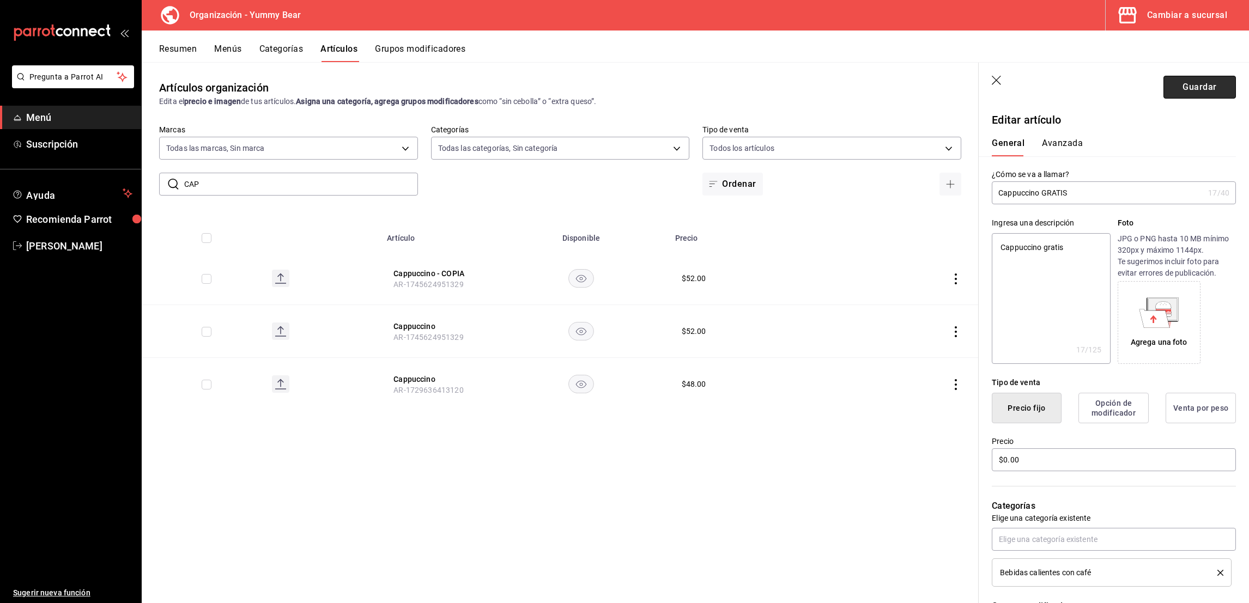
click at [1195, 88] on button "Guardar" at bounding box center [1200, 87] width 72 height 23
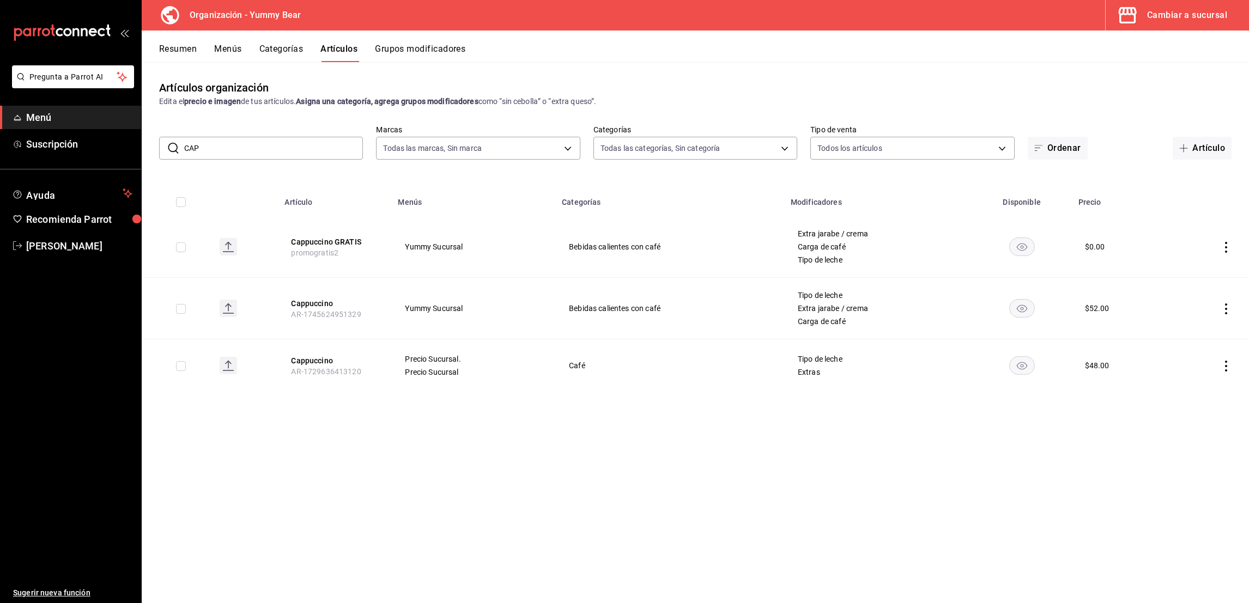
click at [257, 144] on input "CAP" at bounding box center [273, 148] width 179 height 22
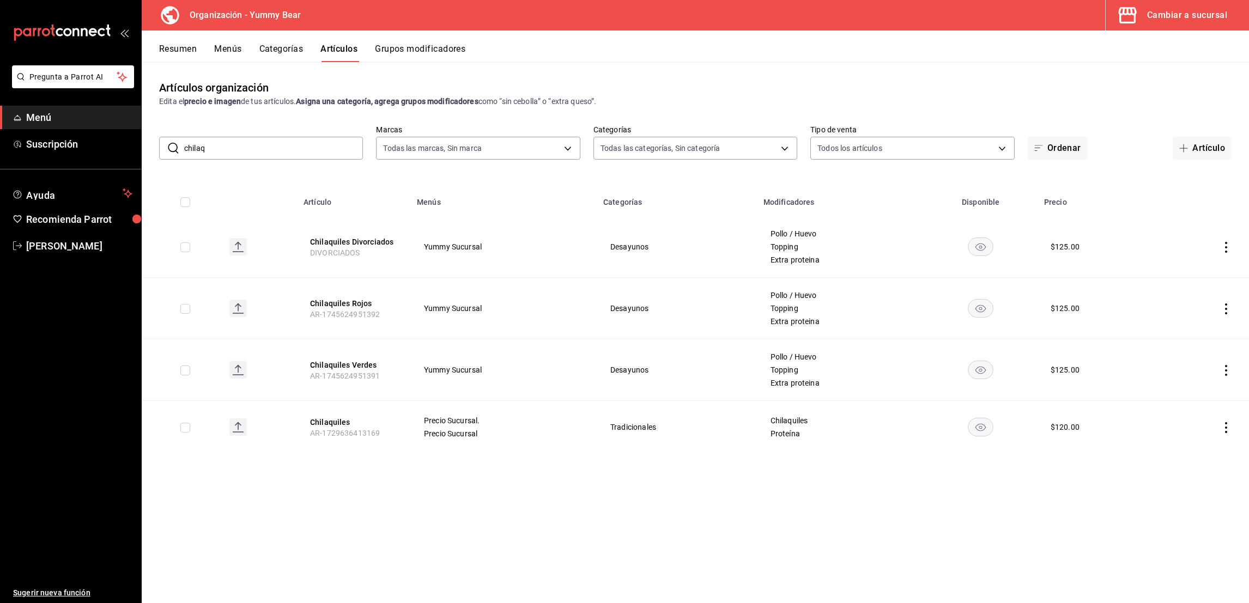
click at [1228, 370] on icon "actions" at bounding box center [1226, 370] width 11 height 11
click at [1192, 420] on span "Duplicar" at bounding box center [1194, 418] width 28 height 11
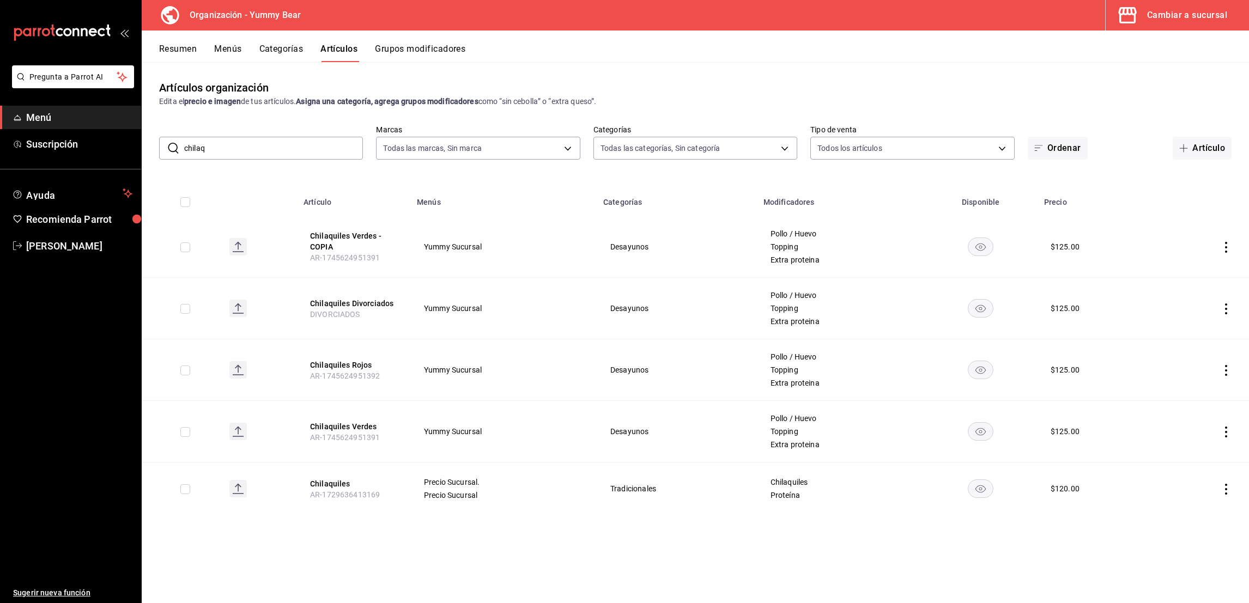
click at [1229, 250] on icon "actions" at bounding box center [1226, 247] width 11 height 11
click at [1189, 267] on span "Editar" at bounding box center [1194, 272] width 28 height 11
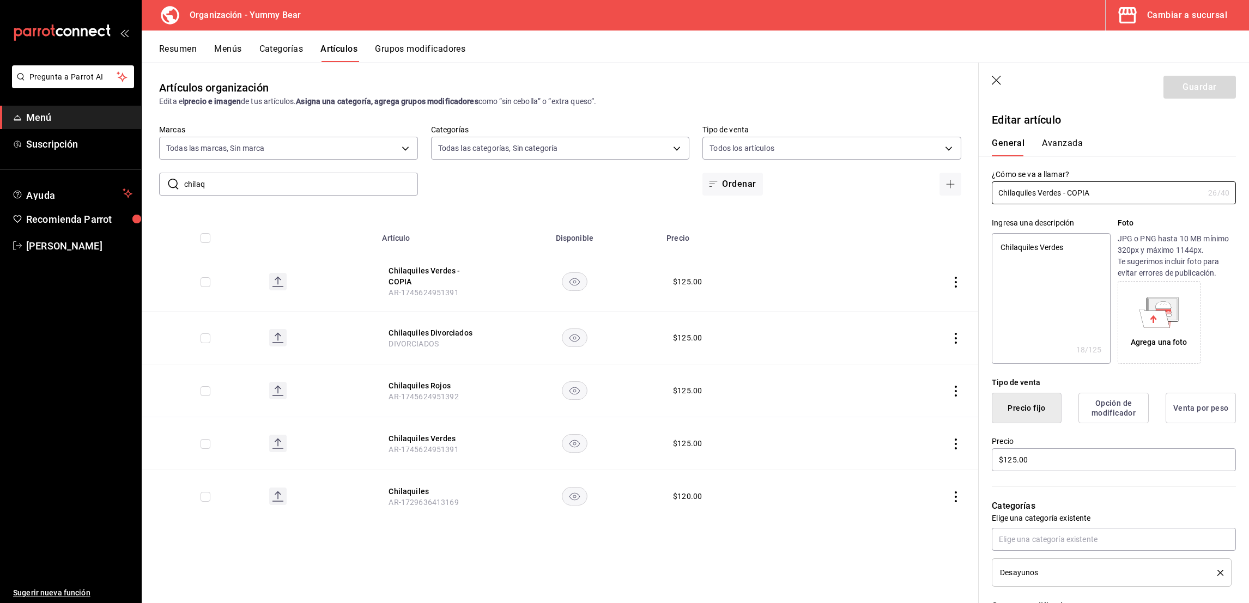
click at [1078, 207] on div "Ingresa una descripción Chilaquiles Verdes x 18 /125 ​ Foto JPG o PNG hasta 10 …" at bounding box center [1107, 284] width 257 height 160
click at [1083, 194] on input "Chilaquiles Verdes - COPIA" at bounding box center [1098, 193] width 212 height 22
click at [1078, 251] on textarea "Chilaquiles Verdes" at bounding box center [1051, 298] width 118 height 131
click at [1005, 468] on input "$125.00" at bounding box center [1114, 460] width 244 height 23
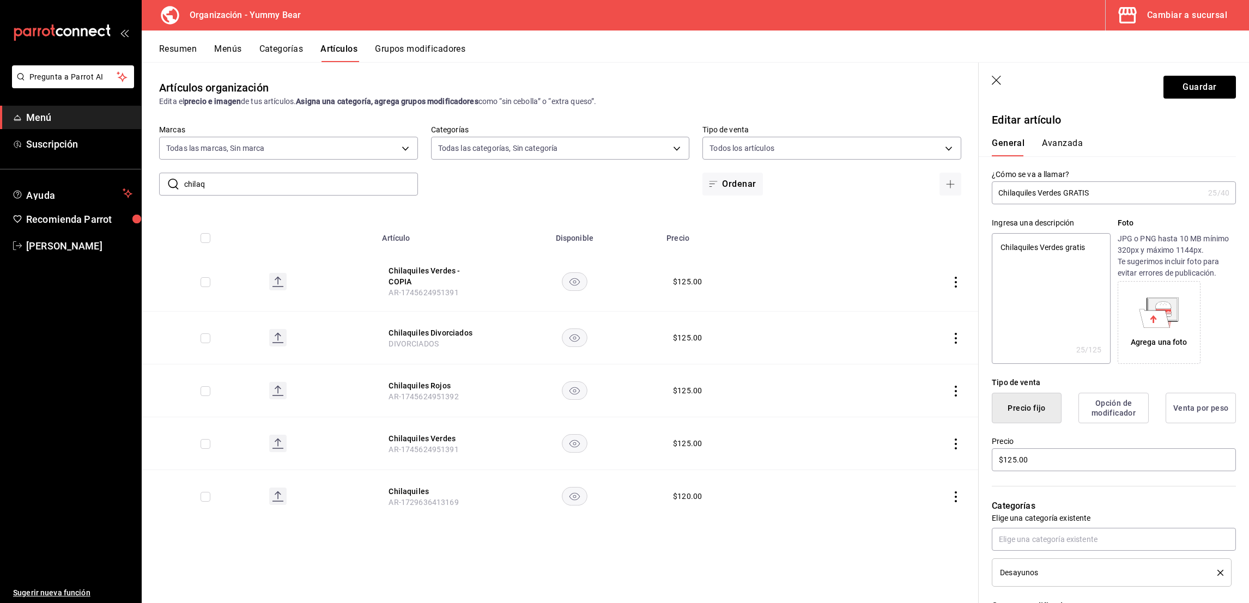
click at [1077, 197] on input "Chilaquiles Verdes GRATIS" at bounding box center [1098, 193] width 212 height 22
click at [1081, 255] on textarea "Chilaquiles Verdes gratis" at bounding box center [1051, 298] width 118 height 131
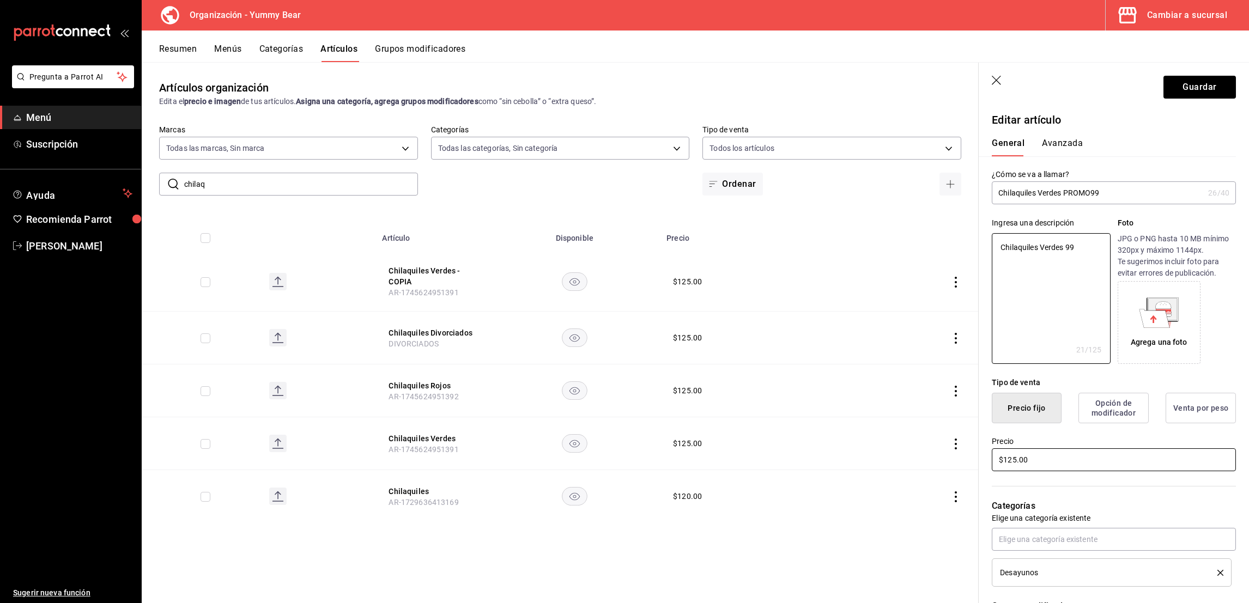
click at [1009, 462] on input "$125.00" at bounding box center [1114, 460] width 244 height 23
click at [1029, 462] on input "$99.00" at bounding box center [1114, 460] width 244 height 23
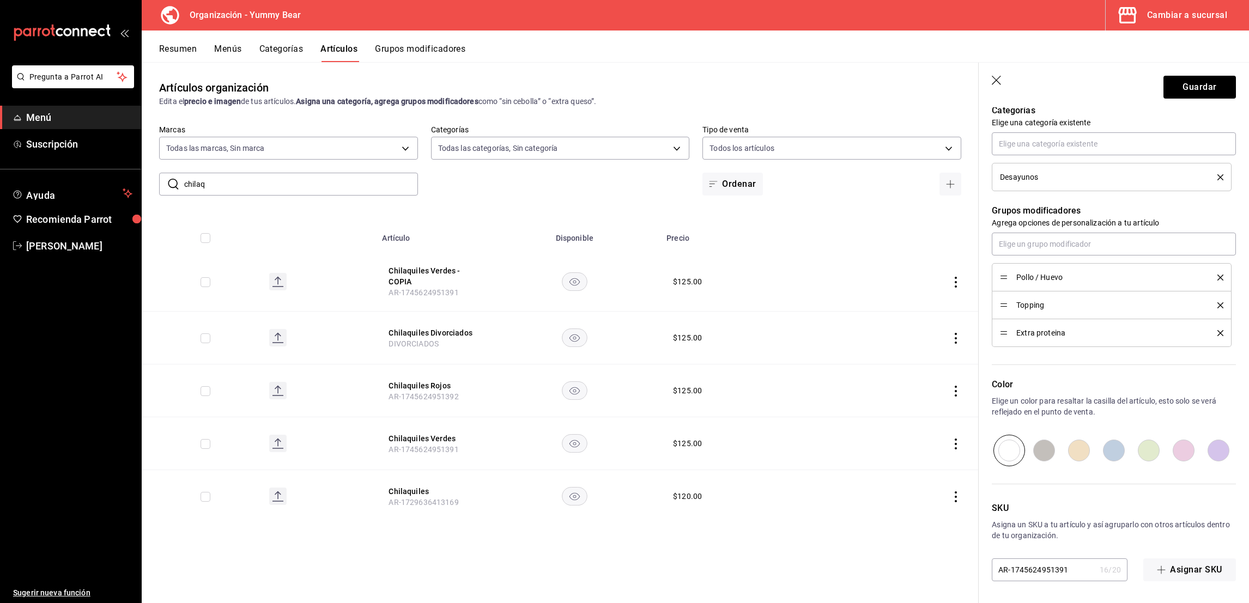
scroll to position [395, 0]
click at [1056, 569] on input "AR-1745624951391" at bounding box center [1044, 571] width 104 height 22
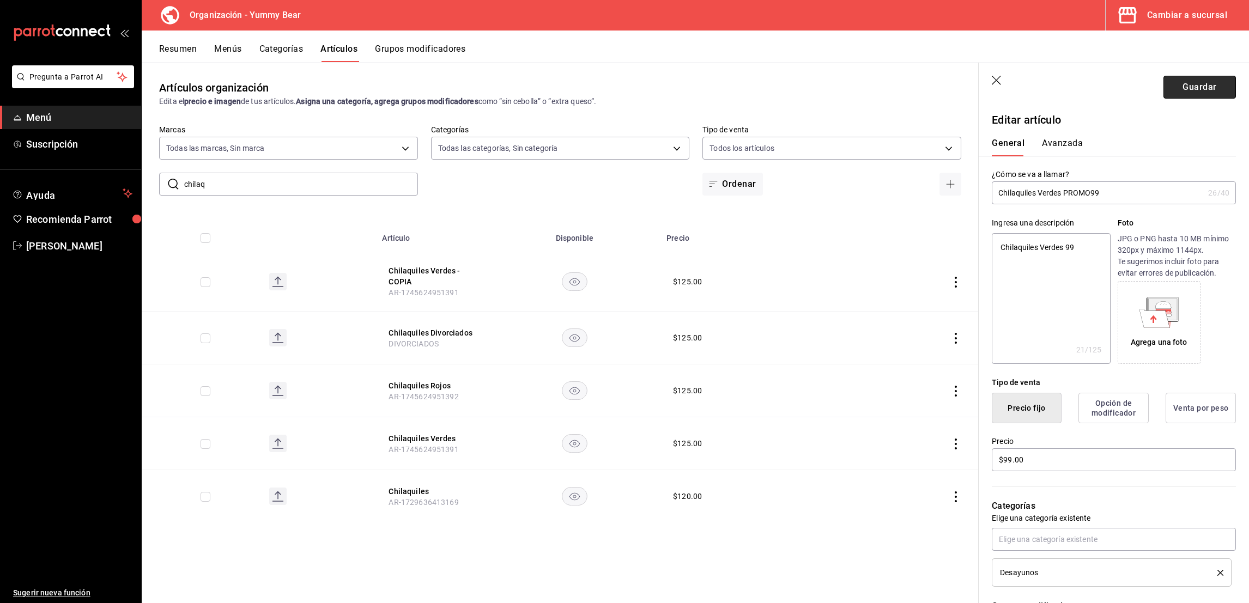
click at [1181, 88] on button "Guardar" at bounding box center [1200, 87] width 72 height 23
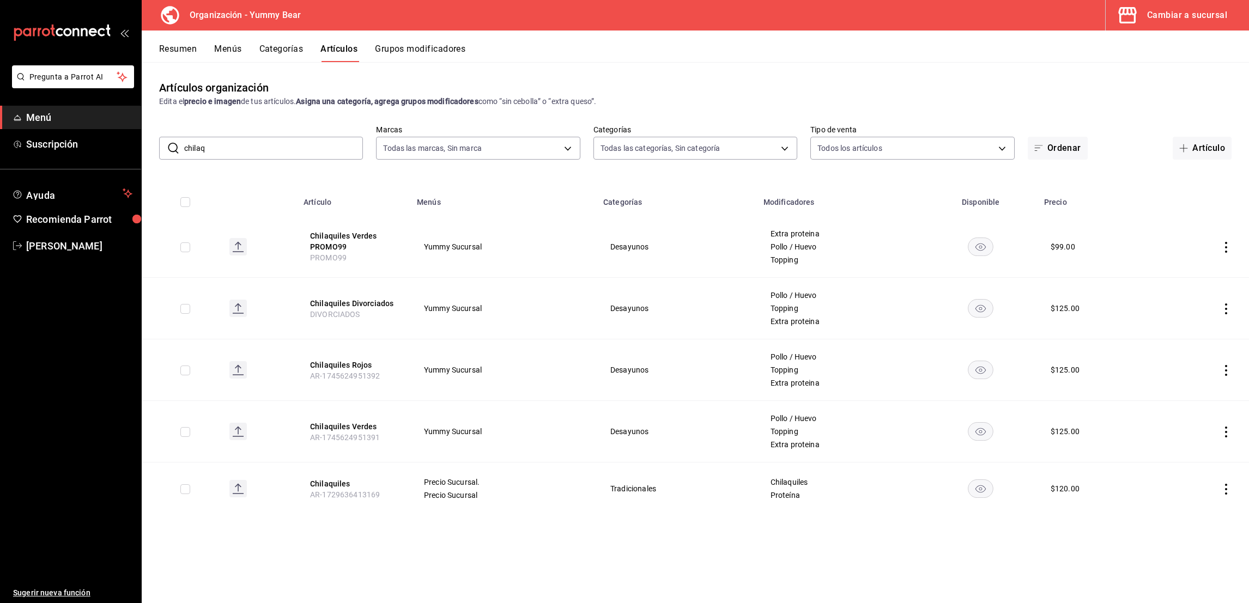
click at [1222, 305] on icon "actions" at bounding box center [1226, 309] width 11 height 11
click at [1192, 355] on span "Duplicar" at bounding box center [1194, 355] width 28 height 11
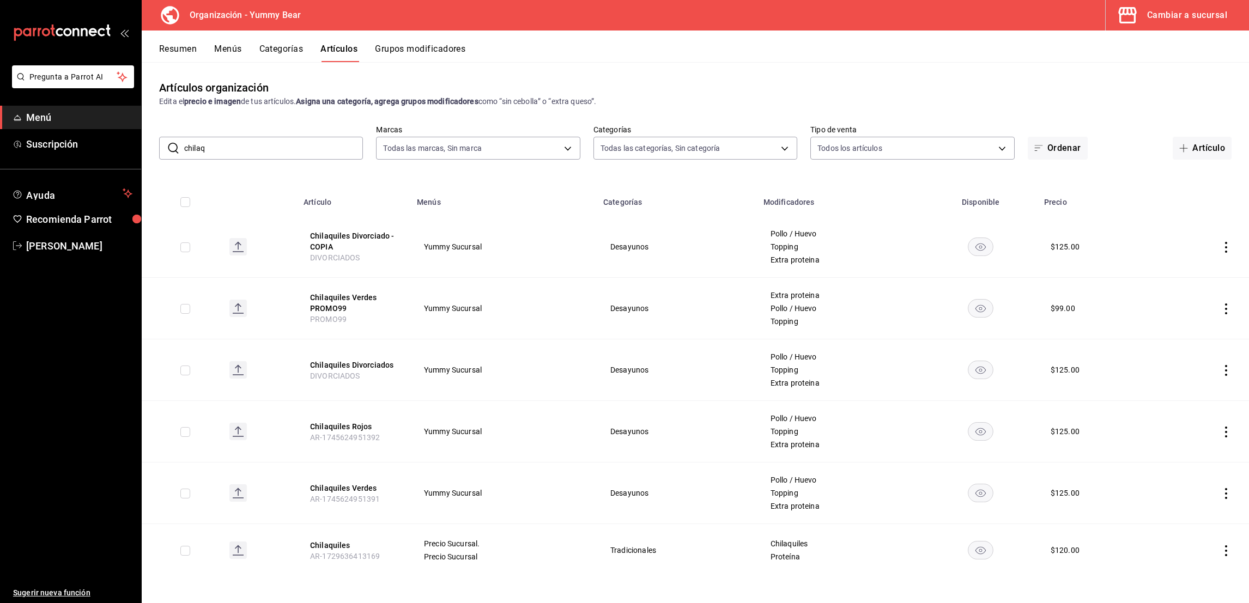
click at [1228, 243] on icon "actions" at bounding box center [1226, 247] width 11 height 11
click at [1180, 269] on span "Editar" at bounding box center [1194, 272] width 28 height 11
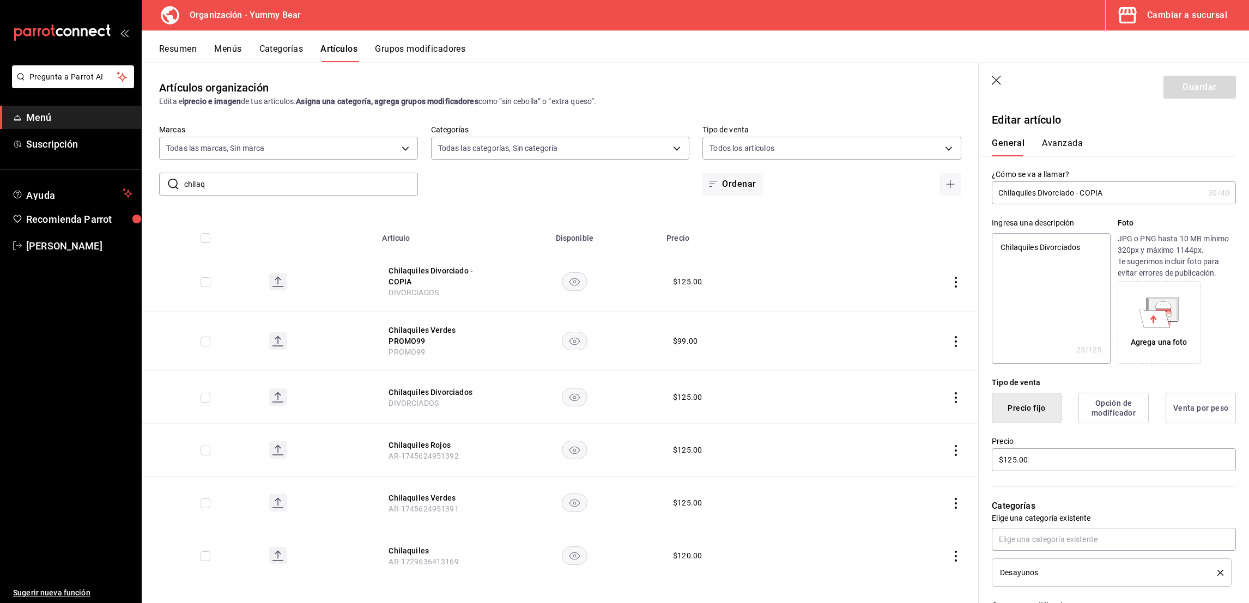
click at [1095, 192] on input "Chilaquiles Divorciado - COPIA" at bounding box center [1098, 193] width 212 height 22
click at [1069, 245] on textarea "Chilaquiles Divorciados" at bounding box center [1051, 298] width 118 height 131
click at [1011, 458] on input "$125.00" at bounding box center [1114, 460] width 244 height 23
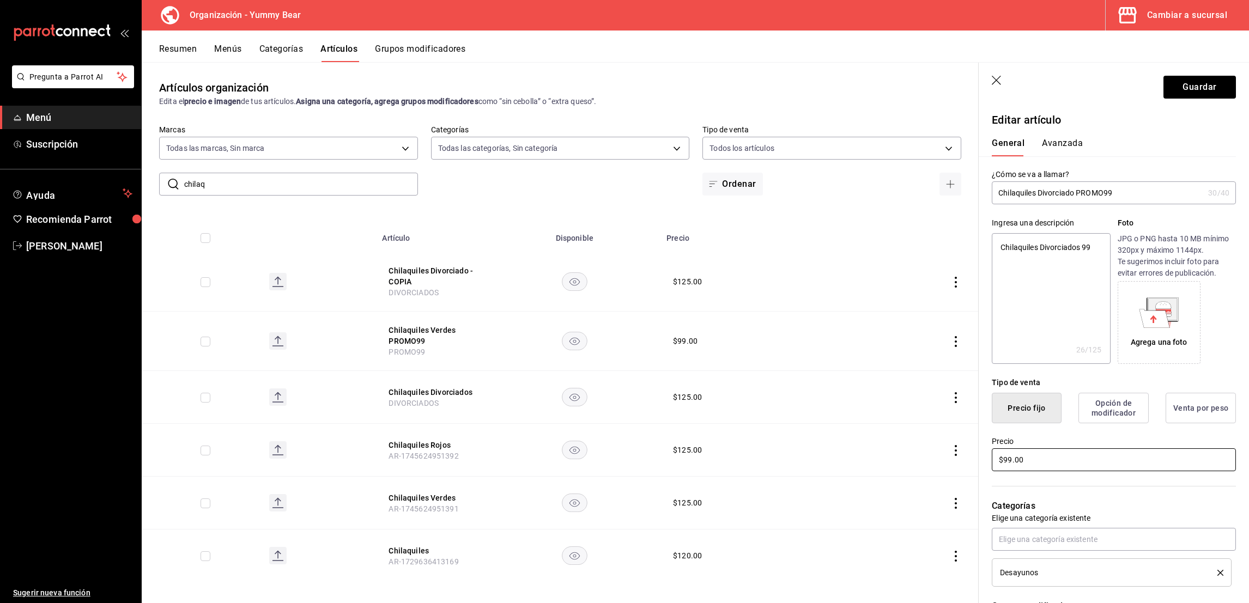
click at [1016, 462] on input "$99.00" at bounding box center [1114, 460] width 244 height 23
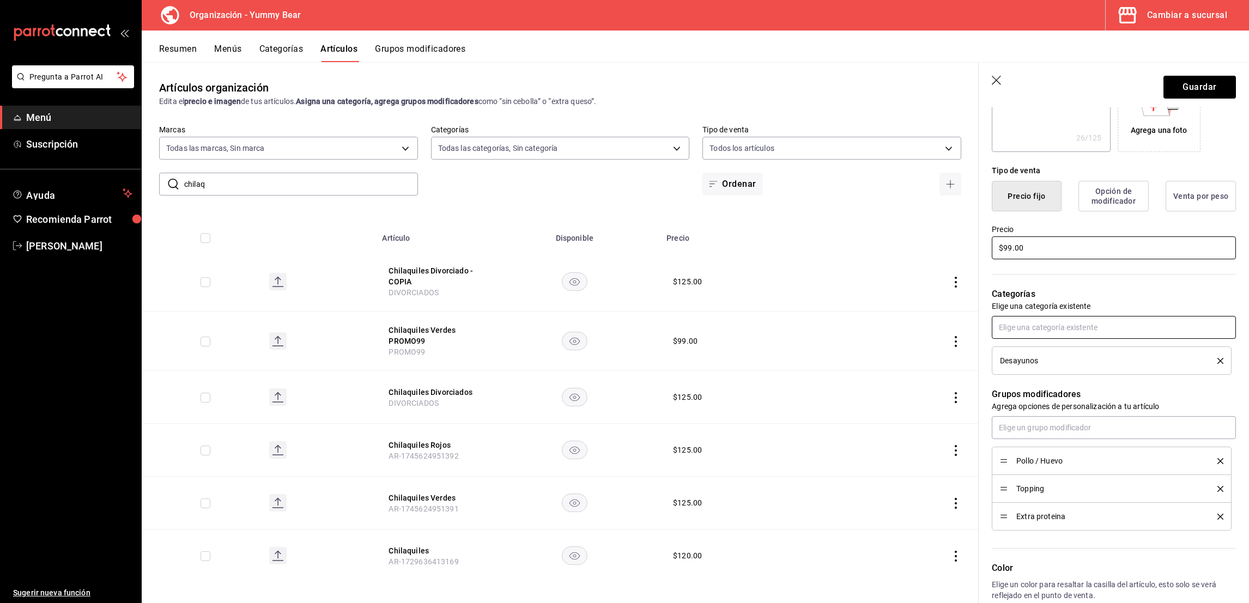
scroll to position [396, 0]
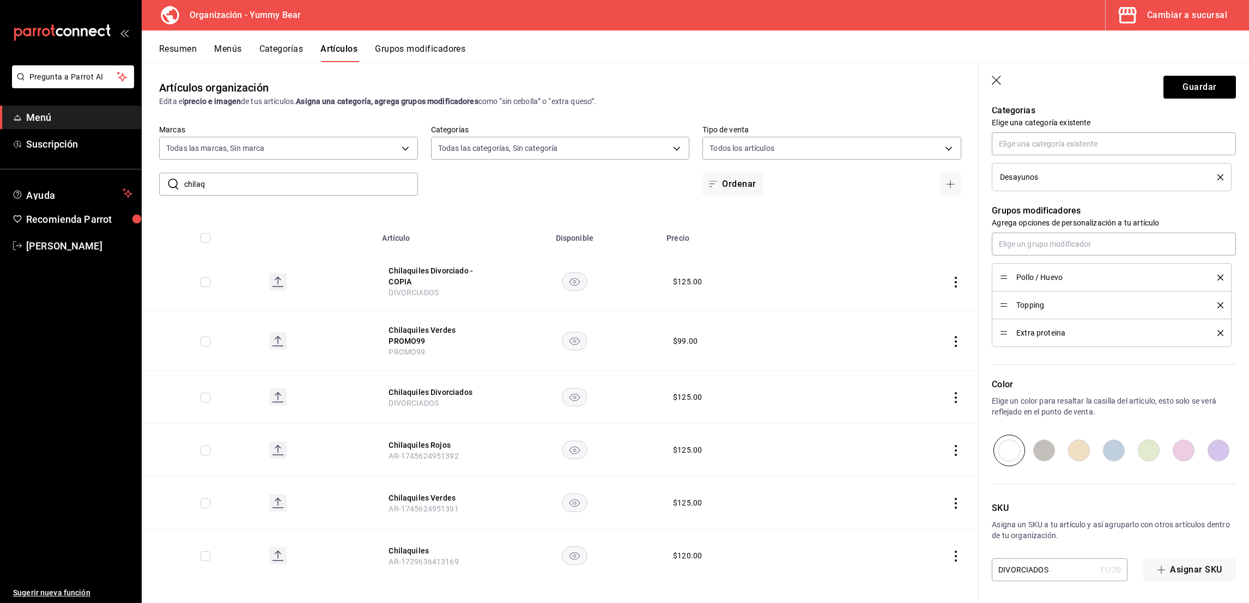
click at [1043, 563] on input "DIVORCIADOS" at bounding box center [1044, 570] width 104 height 22
click at [1192, 89] on button "Guardar" at bounding box center [1200, 87] width 72 height 23
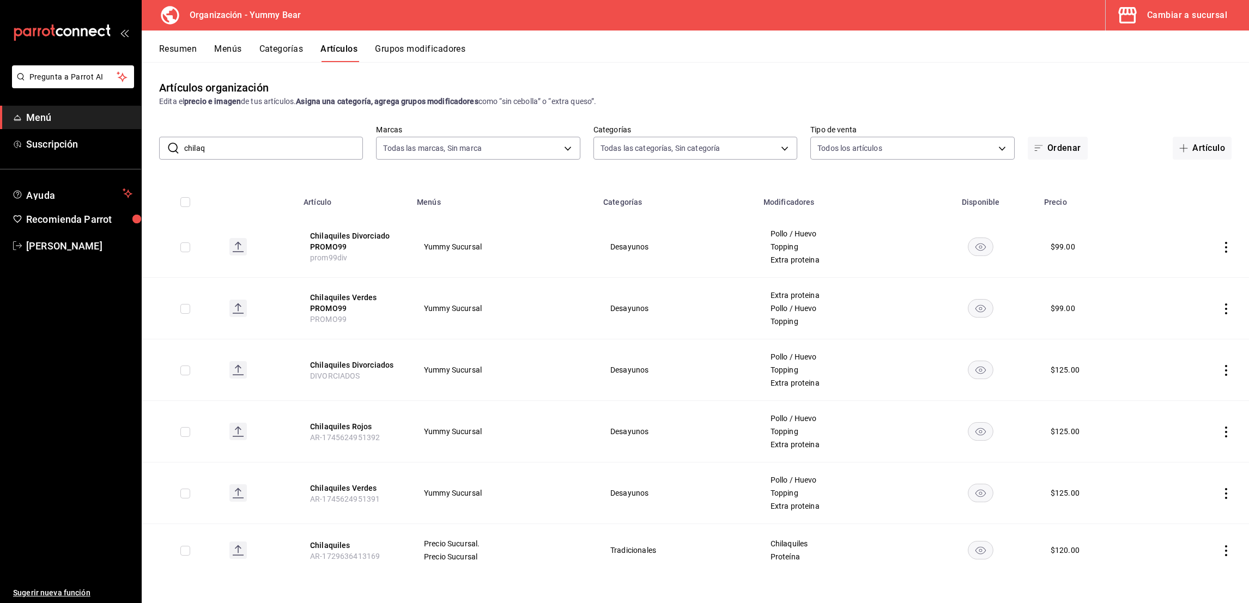
click at [1230, 434] on icon "actions" at bounding box center [1226, 432] width 11 height 11
click at [1189, 470] on li "Duplicar" at bounding box center [1183, 480] width 65 height 22
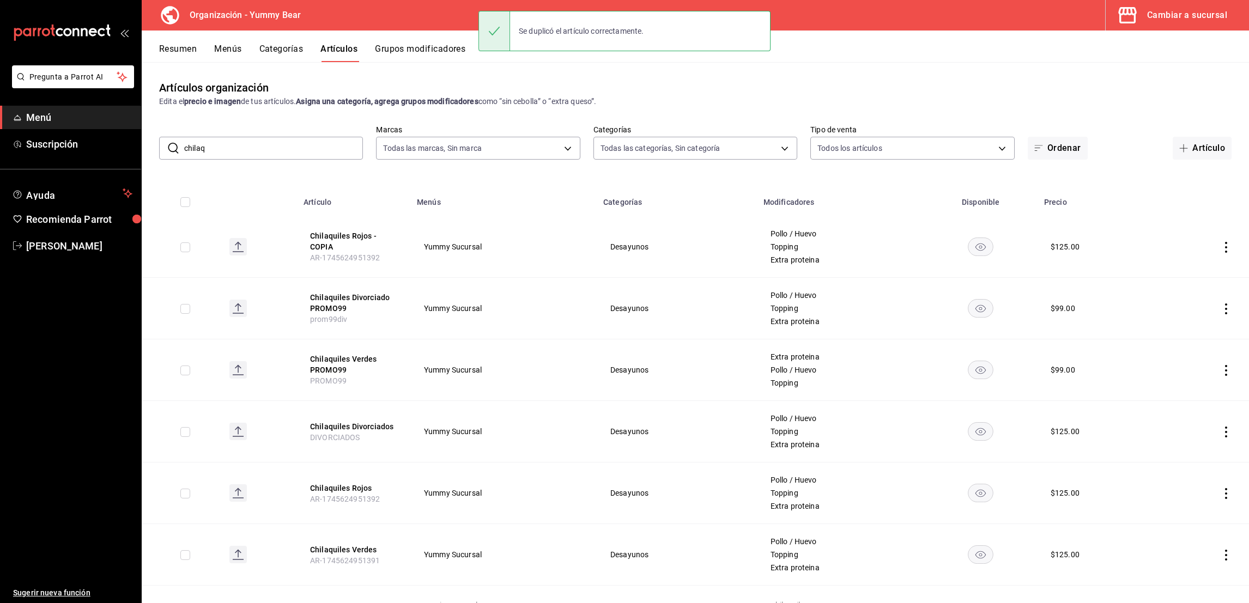
click at [1221, 249] on icon "actions" at bounding box center [1226, 247] width 11 height 11
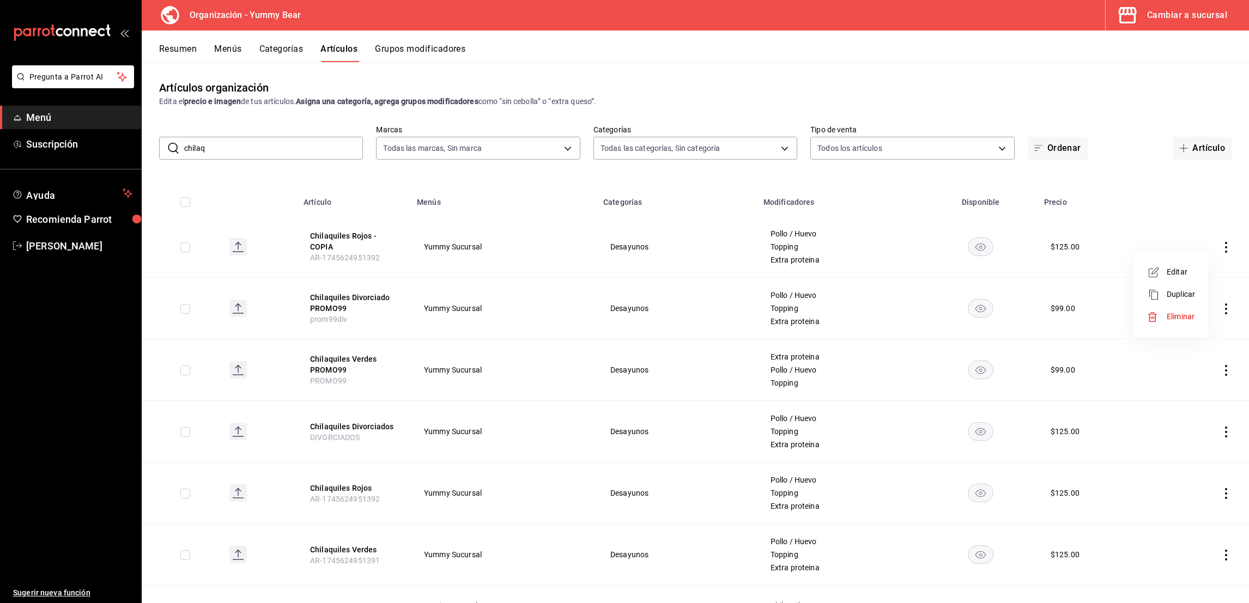
click at [1185, 274] on span "Editar" at bounding box center [1181, 272] width 28 height 11
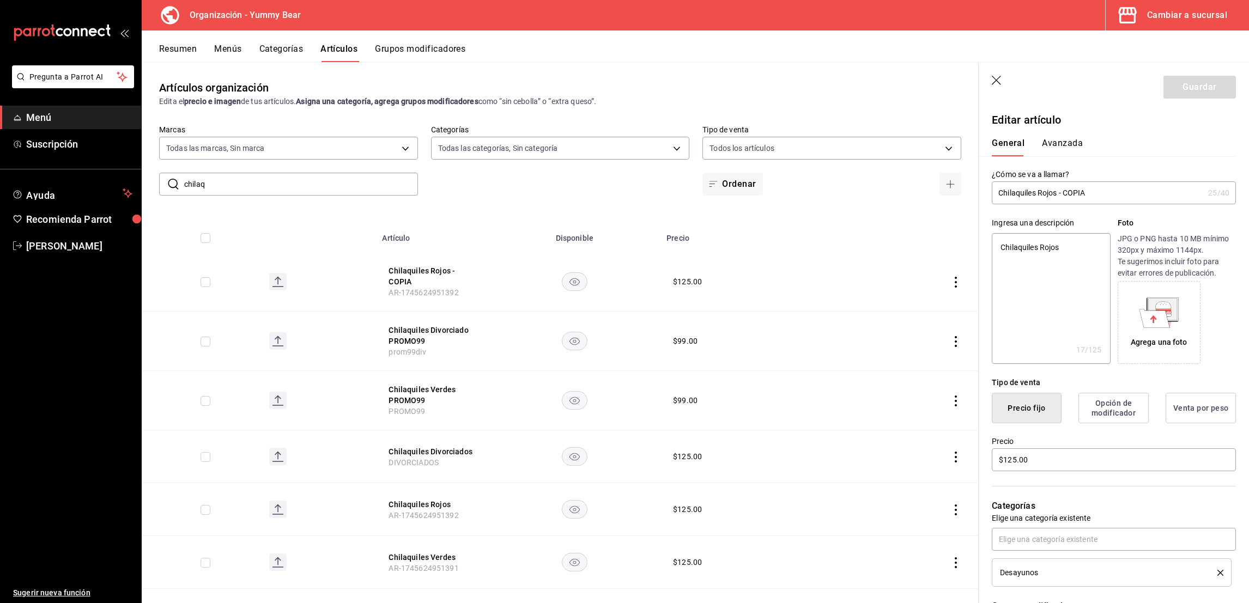
click at [1078, 192] on input "Chilaquiles Rojos - COPIA" at bounding box center [1098, 193] width 212 height 22
click at [1077, 246] on textarea "Chilaquiles Rojos" at bounding box center [1051, 298] width 118 height 131
click at [1002, 459] on input "$125.00" at bounding box center [1114, 460] width 244 height 23
click at [1050, 449] on input "$99.00" at bounding box center [1114, 460] width 244 height 23
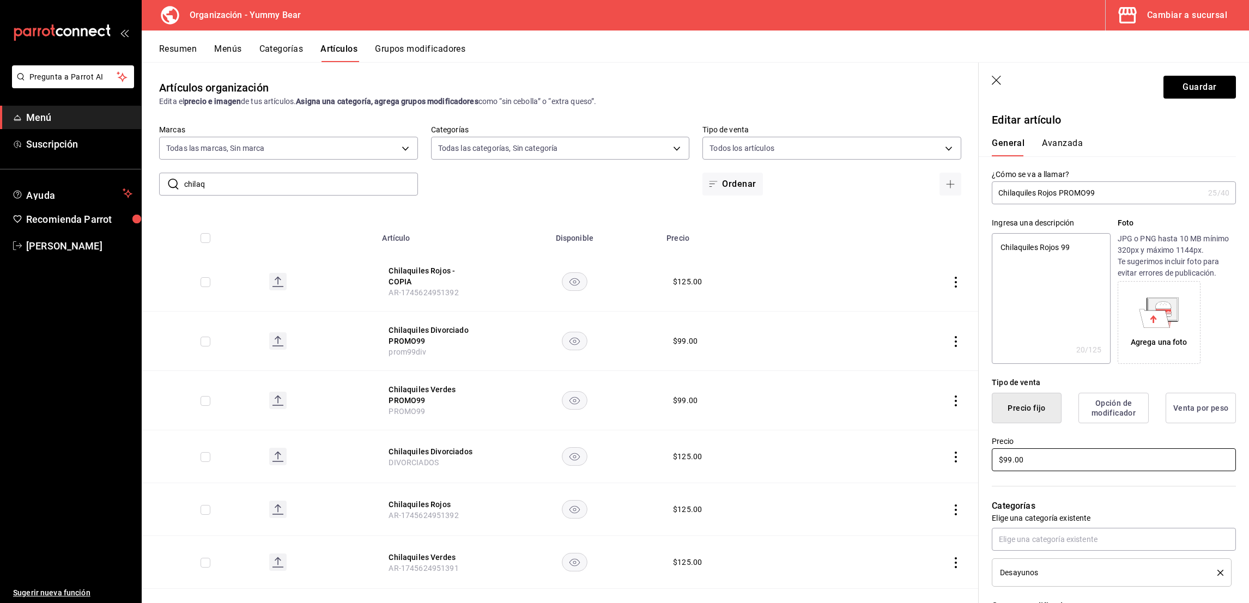
scroll to position [38, 0]
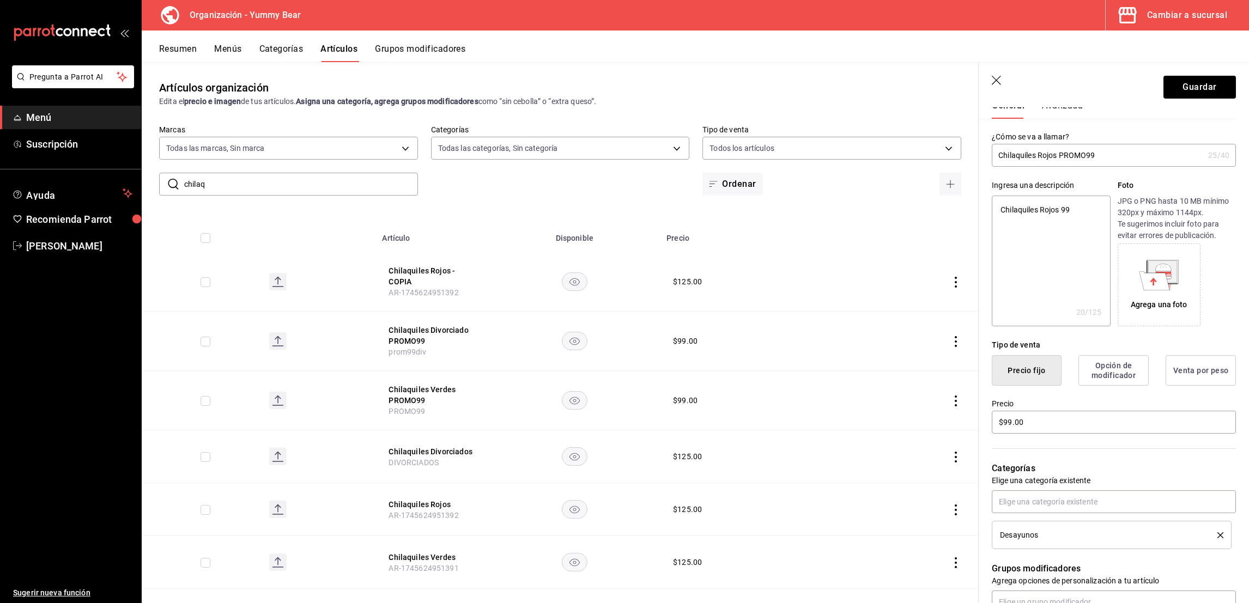
click at [1073, 452] on div "Categorías Elige una categoría existente Desayunos" at bounding box center [1107, 493] width 257 height 114
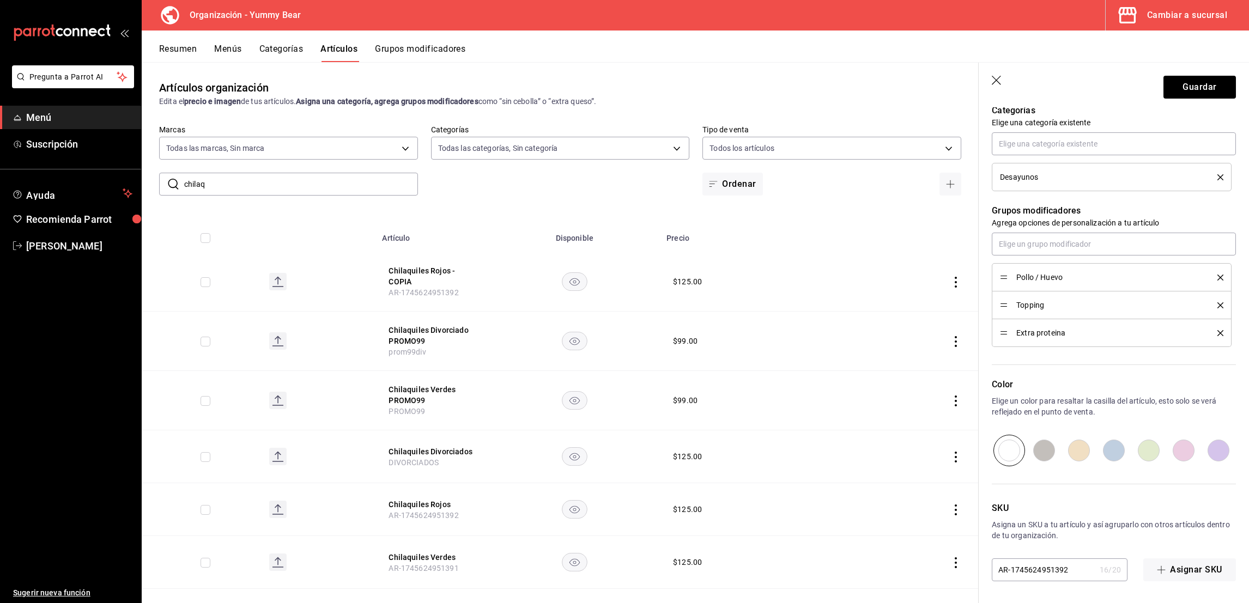
click at [1042, 578] on input "AR-1745624951392" at bounding box center [1044, 570] width 104 height 22
click at [1186, 88] on button "Guardar" at bounding box center [1200, 87] width 72 height 23
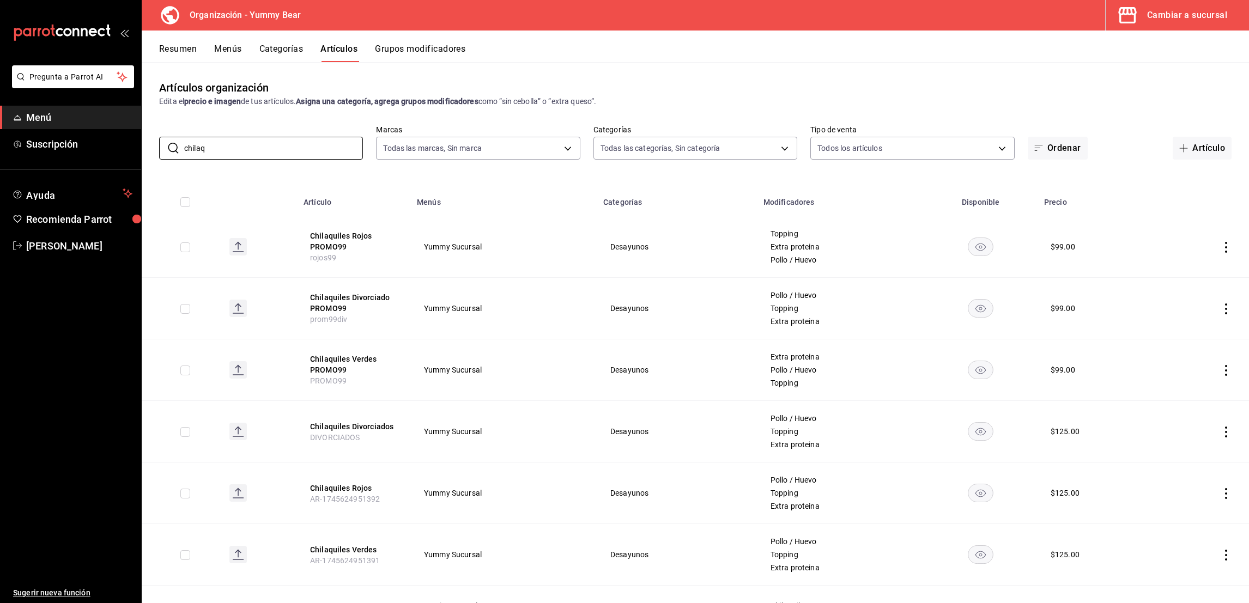
drag, startPoint x: 215, startPoint y: 140, endPoint x: 165, endPoint y: 135, distance: 50.4
click at [165, 135] on div "​ chilaq ​ Marcas Todas las marcas, Sin marca 1e7b6625-05ae-4b99-8c94-5a94759d1…" at bounding box center [696, 142] width 1108 height 35
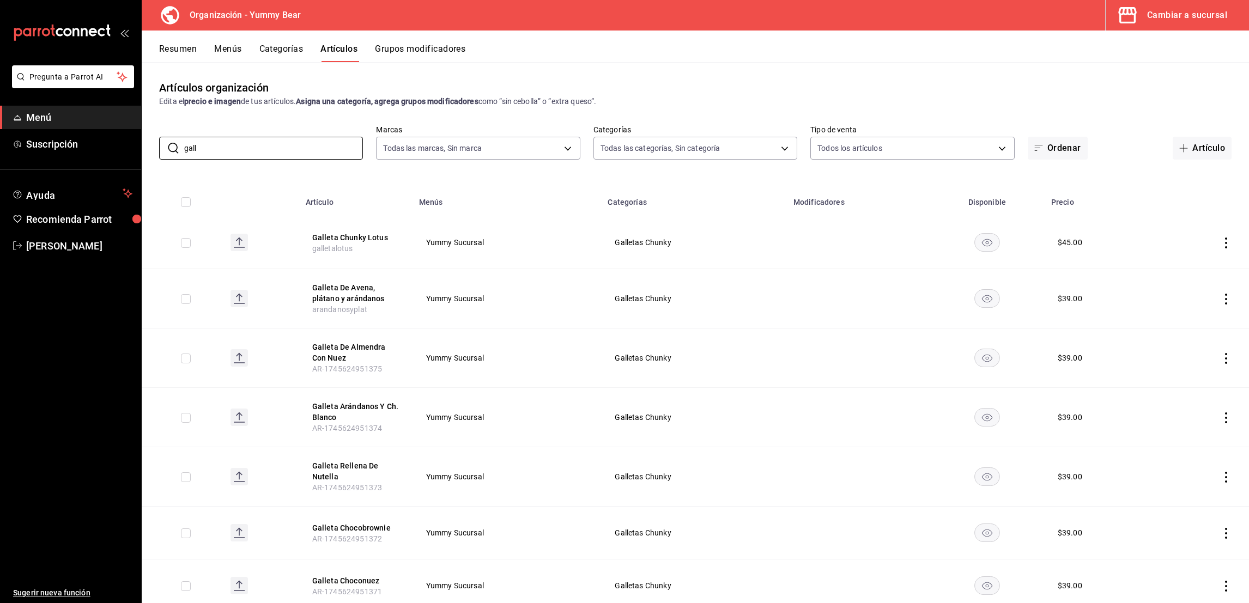
click at [1221, 355] on icon "actions" at bounding box center [1226, 358] width 11 height 11
click at [1175, 404] on span "Duplicar" at bounding box center [1181, 406] width 28 height 11
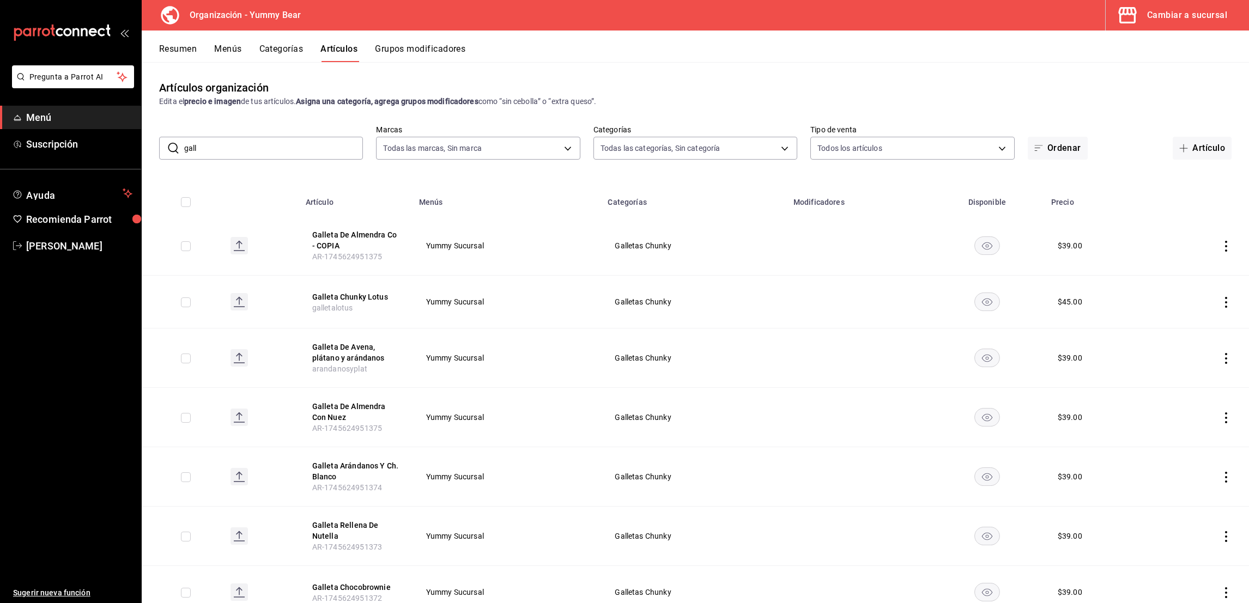
click at [1219, 245] on td at bounding box center [1203, 245] width 92 height 59
click at [1221, 244] on icon "actions" at bounding box center [1226, 246] width 11 height 11
click at [1176, 272] on span "Editar" at bounding box center [1181, 270] width 28 height 11
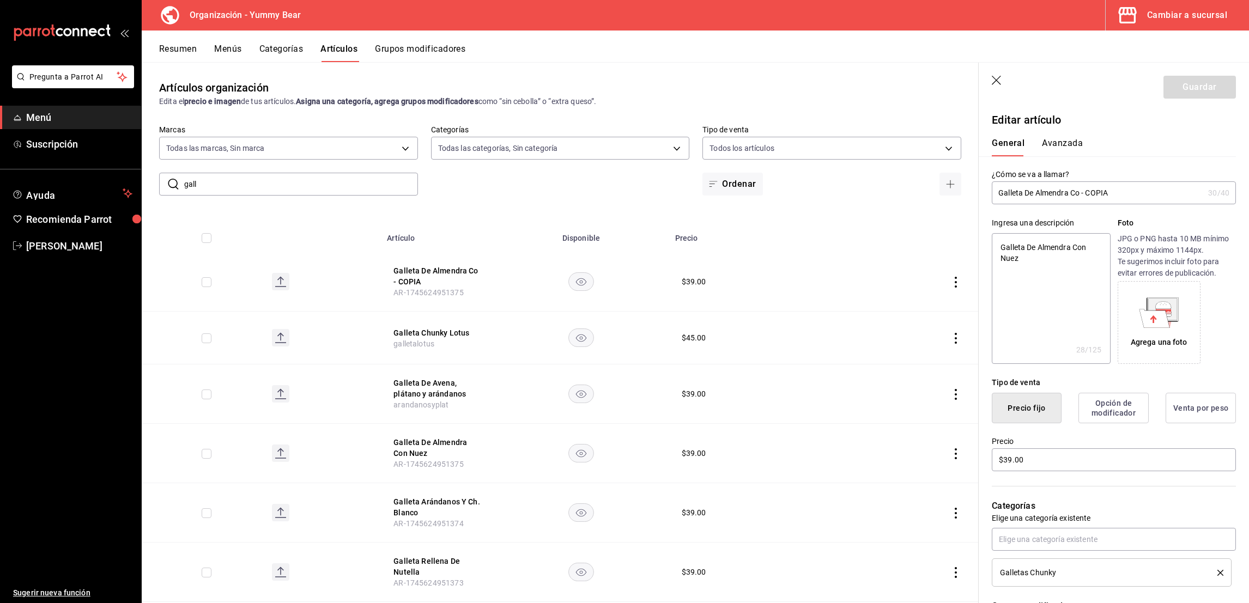
click at [1108, 189] on input "Galleta De Almendra Co - COPIA" at bounding box center [1098, 193] width 212 height 22
drag, startPoint x: 1044, startPoint y: 265, endPoint x: 1026, endPoint y: 246, distance: 26.2
click at [1026, 246] on textarea "Galleta De Almendra Con Nuez" at bounding box center [1051, 298] width 118 height 131
click at [1067, 379] on div "Tipo de venta" at bounding box center [1114, 382] width 244 height 11
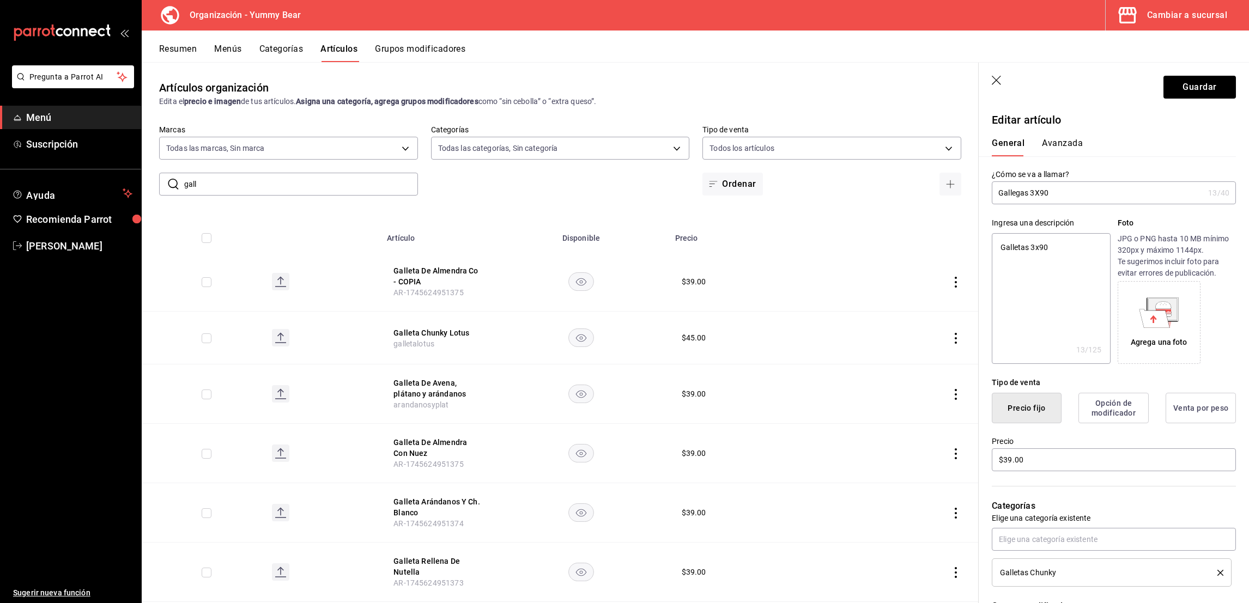
click at [1023, 192] on input "Gallegas 3X90" at bounding box center [1098, 193] width 212 height 22
click at [1071, 316] on textarea "Galletas 3x90" at bounding box center [1051, 298] width 118 height 131
click at [1006, 461] on input "$39.00" at bounding box center [1114, 460] width 244 height 23
click at [1042, 456] on input "$90.00" at bounding box center [1114, 460] width 244 height 23
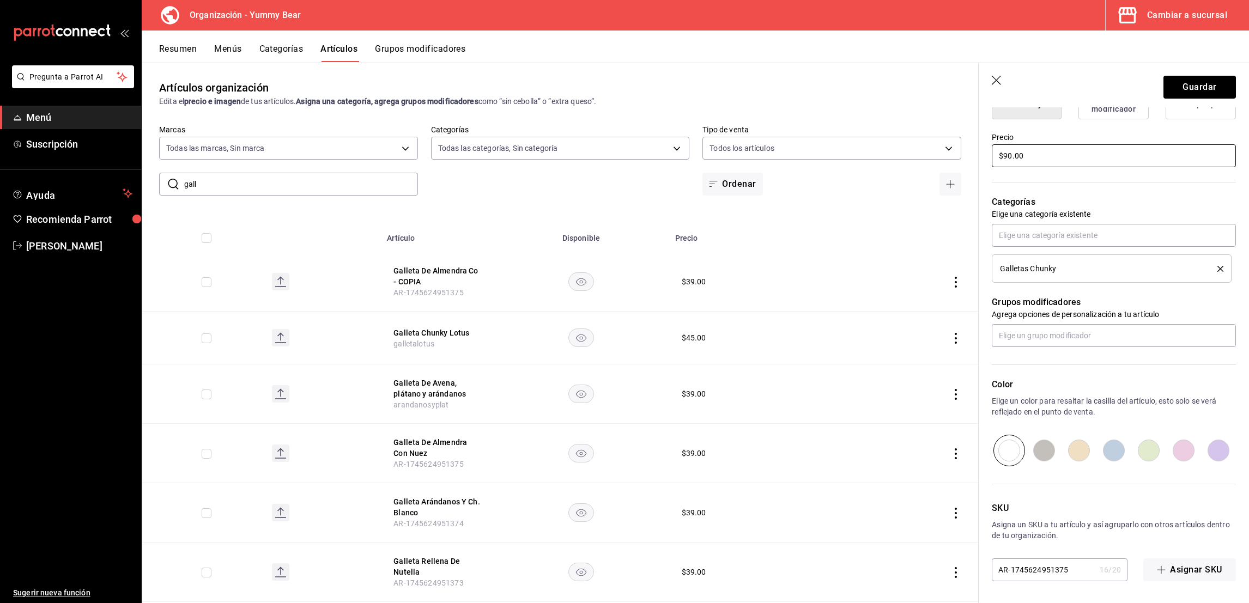
scroll to position [303, 0]
click at [1035, 568] on input "AR-1745624951375" at bounding box center [1044, 571] width 104 height 22
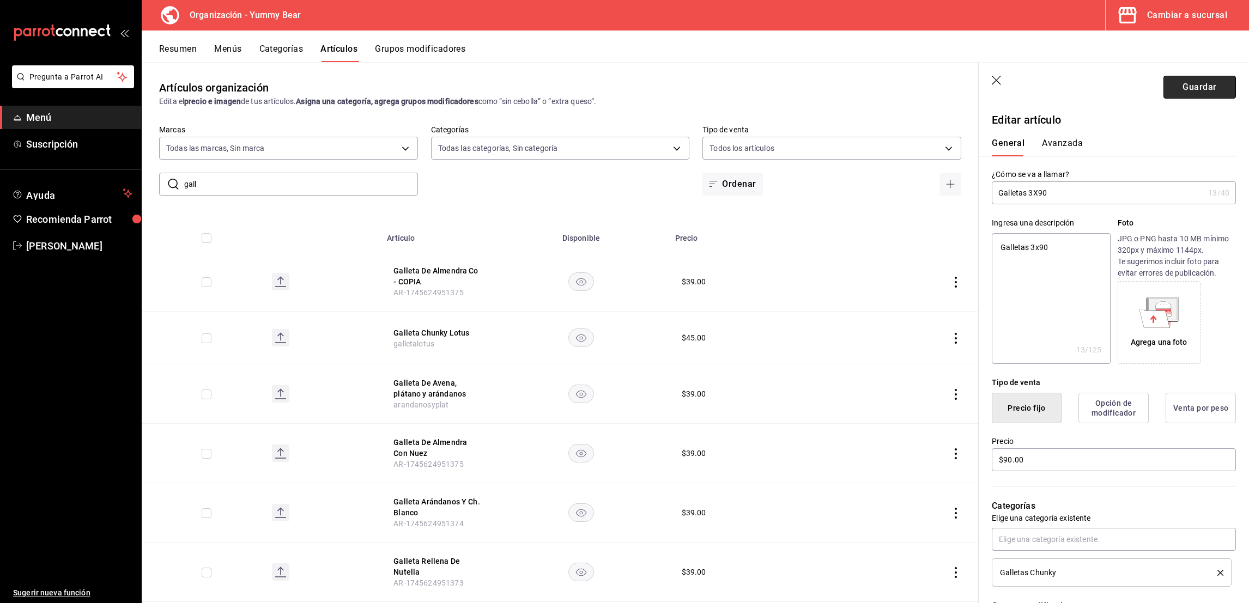
click at [1190, 89] on button "Guardar" at bounding box center [1200, 87] width 72 height 23
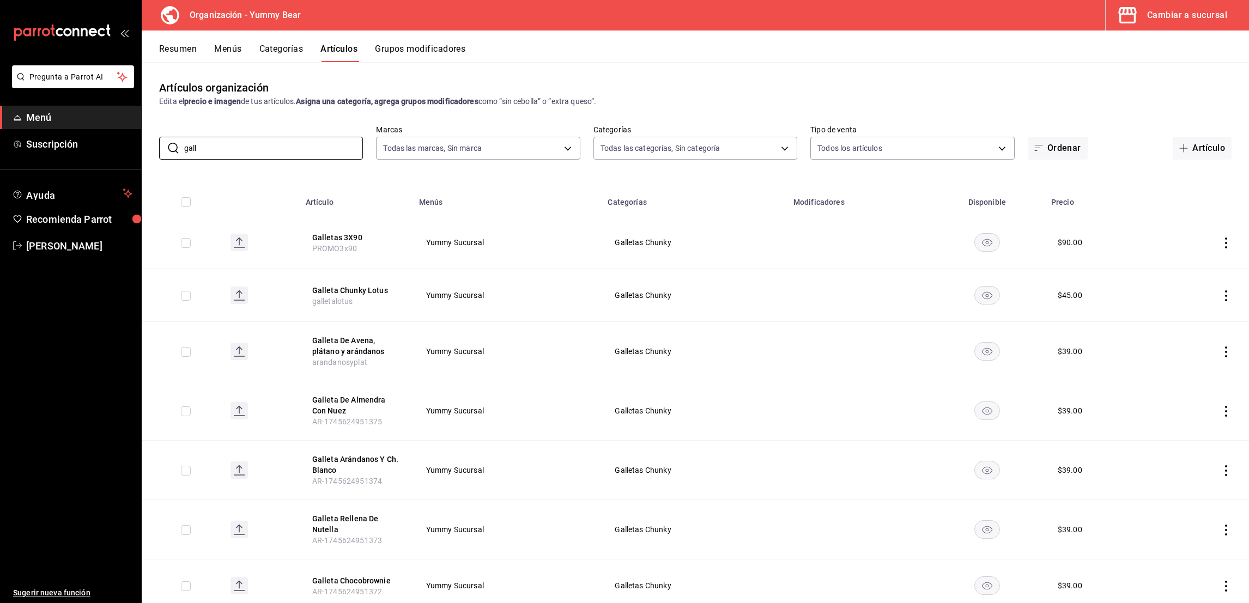
drag, startPoint x: 255, startPoint y: 154, endPoint x: 132, endPoint y: 115, distance: 128.6
click at [132, 115] on div "Pregunta a Parrot AI Menú Suscripción Ayuda Recomienda Parrot [PERSON_NAME] nue…" at bounding box center [624, 301] width 1249 height 603
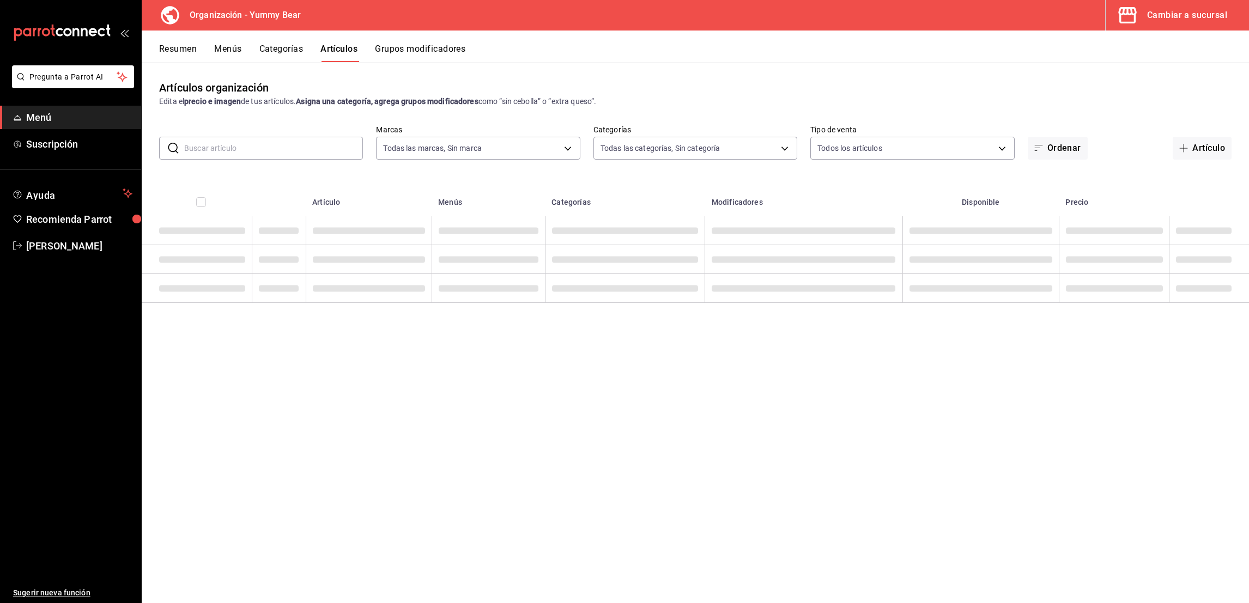
click at [275, 145] on input "text" at bounding box center [273, 148] width 179 height 22
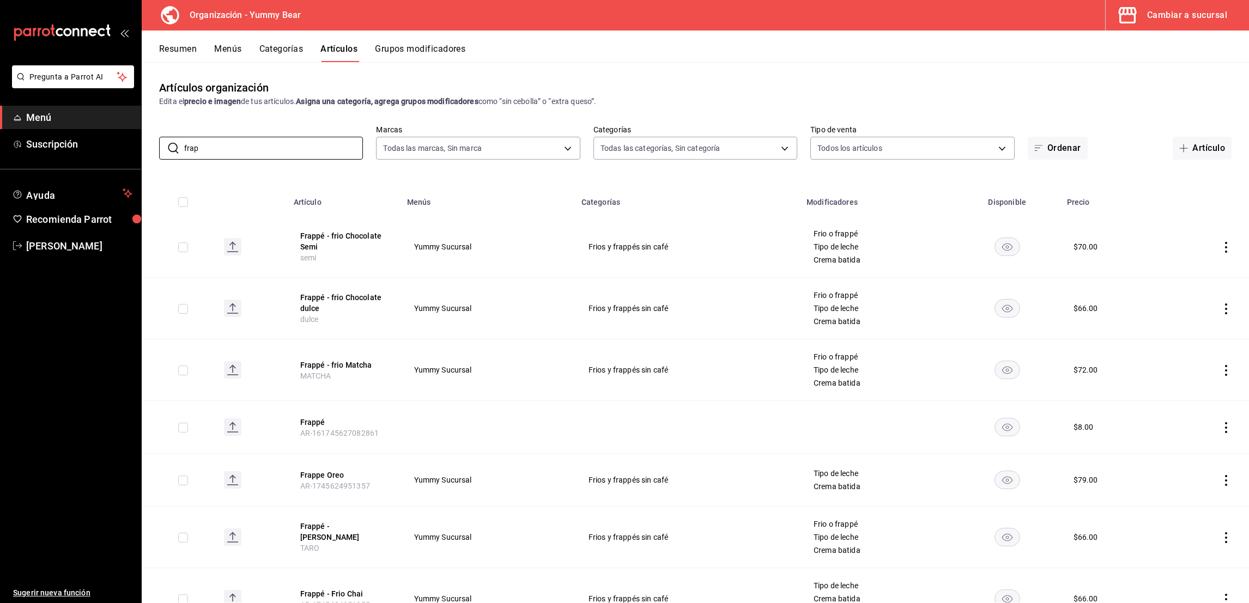
click at [426, 52] on button "Grupos modificadores" at bounding box center [420, 53] width 90 height 19
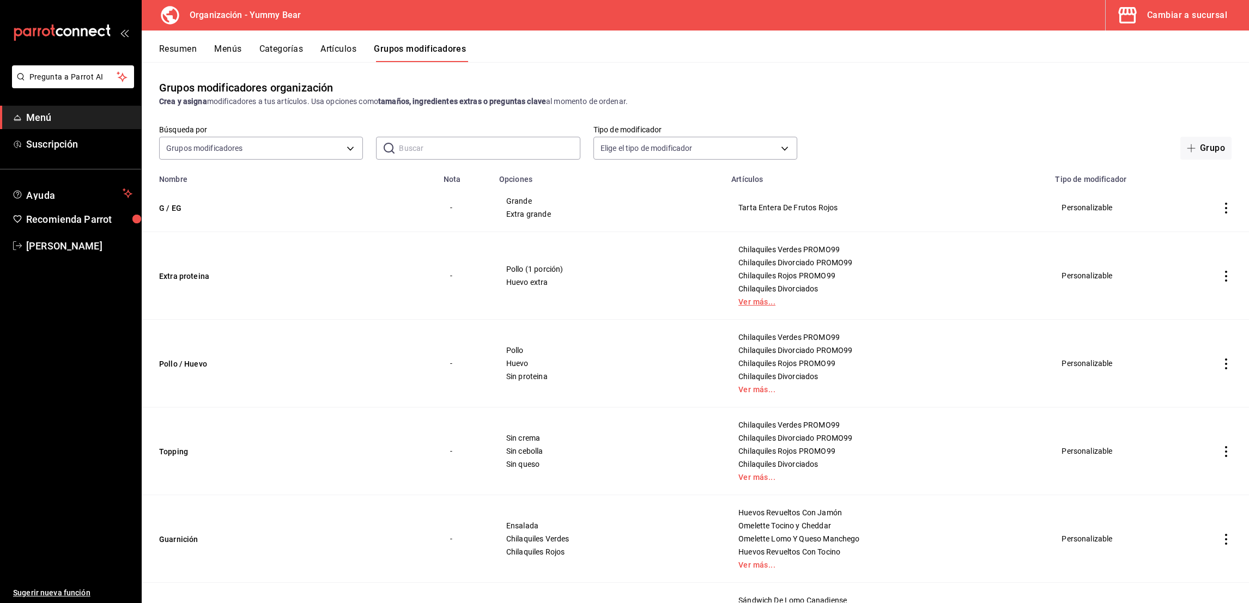
click at [771, 301] on link "Ver más..." at bounding box center [887, 302] width 297 height 8
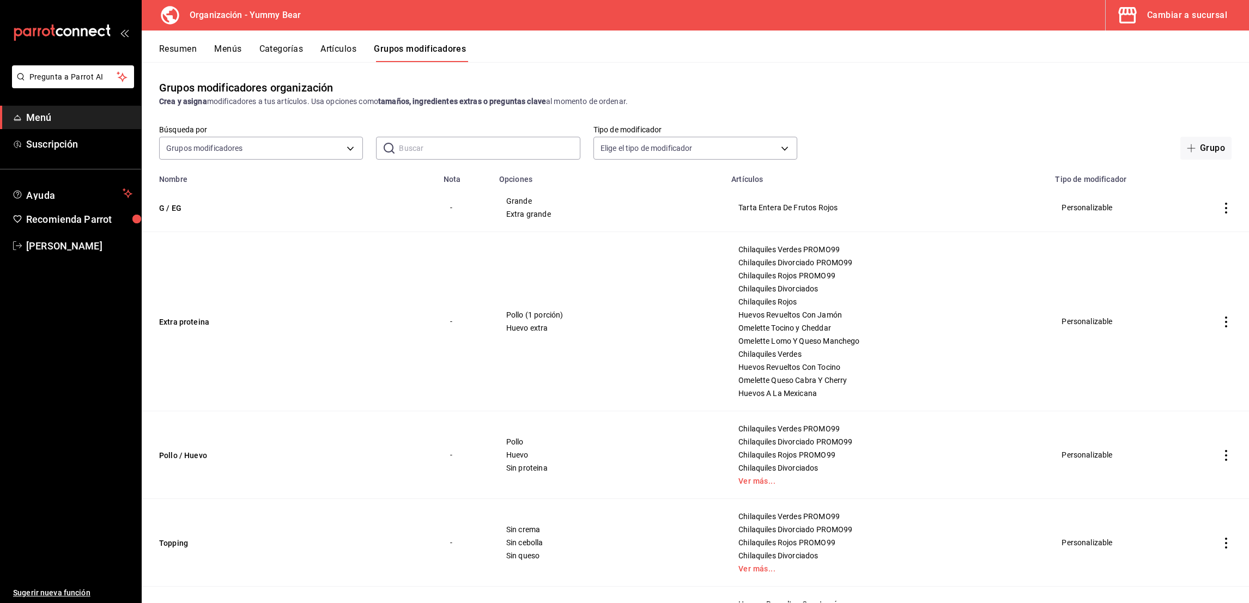
click at [342, 51] on button "Artículos" at bounding box center [339, 53] width 36 height 19
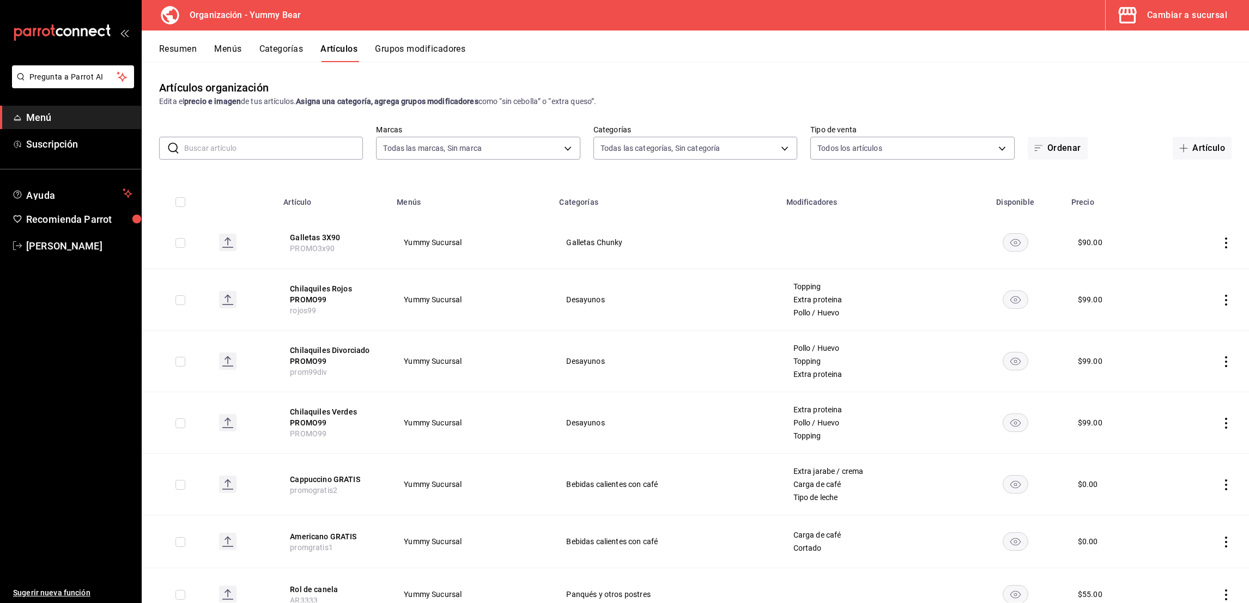
click at [293, 50] on button "Categorías" at bounding box center [281, 53] width 44 height 19
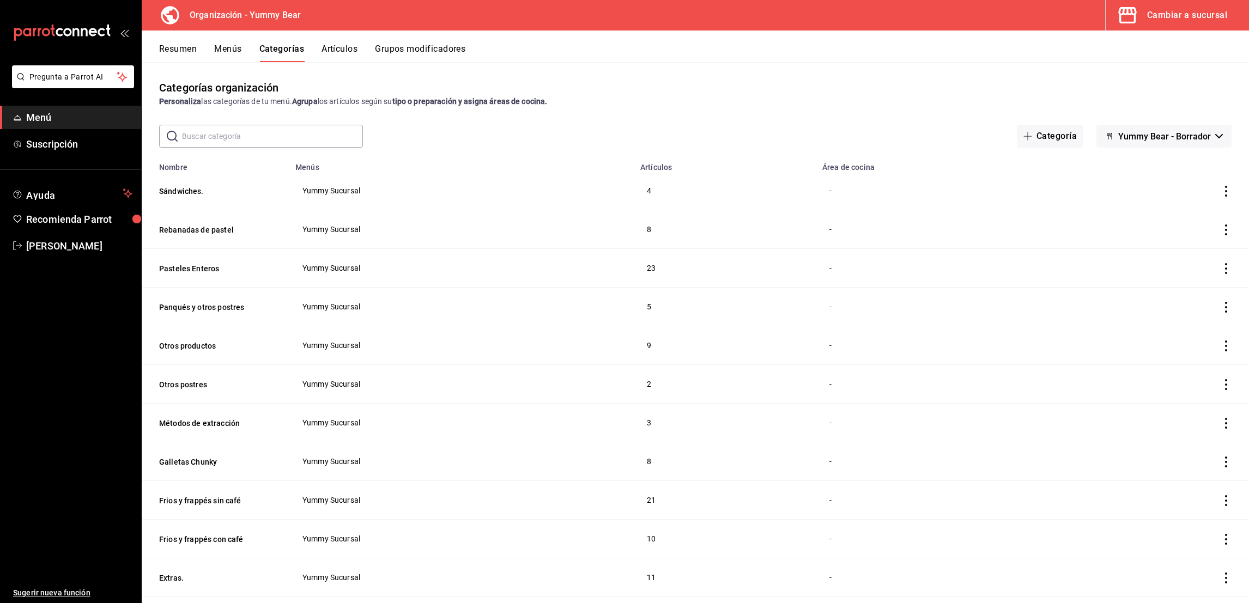
click at [239, 45] on button "Menús" at bounding box center [227, 53] width 27 height 19
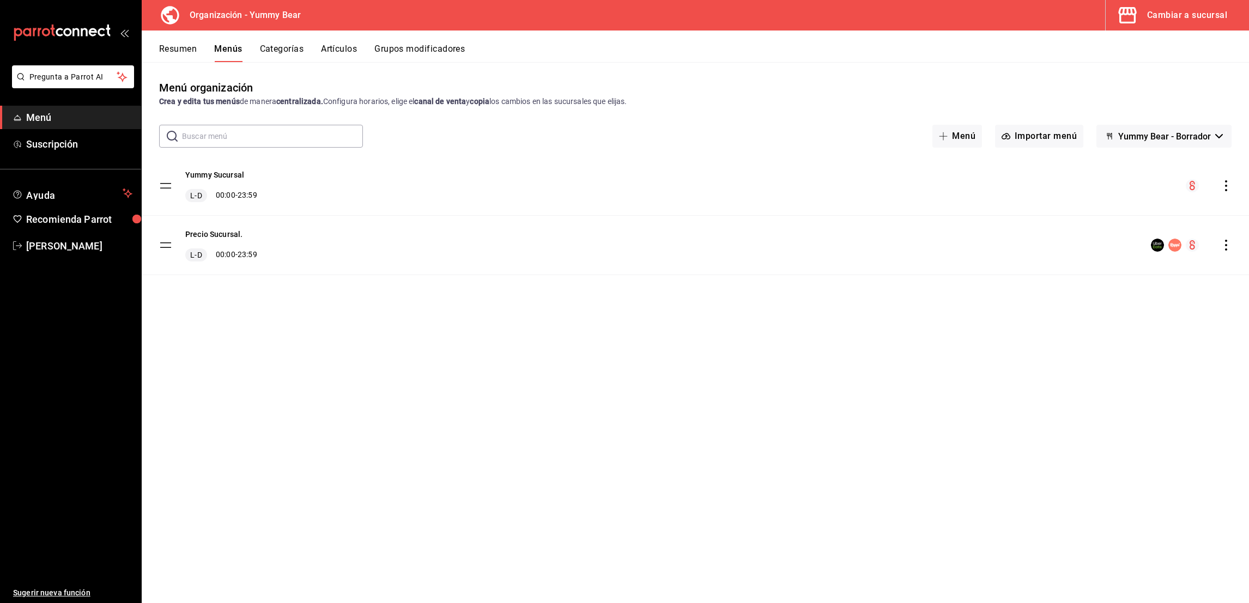
click at [165, 44] on button "Resumen" at bounding box center [178, 53] width 38 height 19
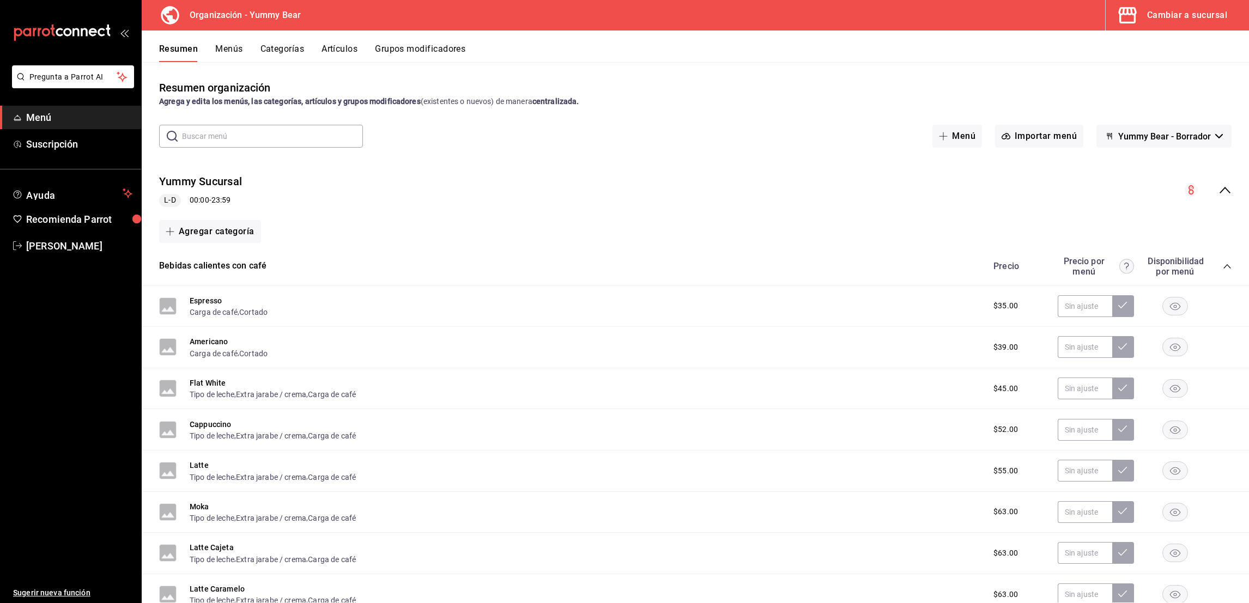
click at [292, 36] on div "Resumen Menús Categorías Artículos Grupos modificadores" at bounding box center [696, 47] width 1108 height 32
click at [322, 70] on div "Resumen organización Agrega y edita los menús, las categorías, artículos y grup…" at bounding box center [696, 332] width 1108 height 541
click at [328, 63] on div "Resumen organización Agrega y edita los menús, las categorías, artículos y grup…" at bounding box center [696, 332] width 1108 height 541
click at [332, 56] on button "Artículos" at bounding box center [340, 53] width 36 height 19
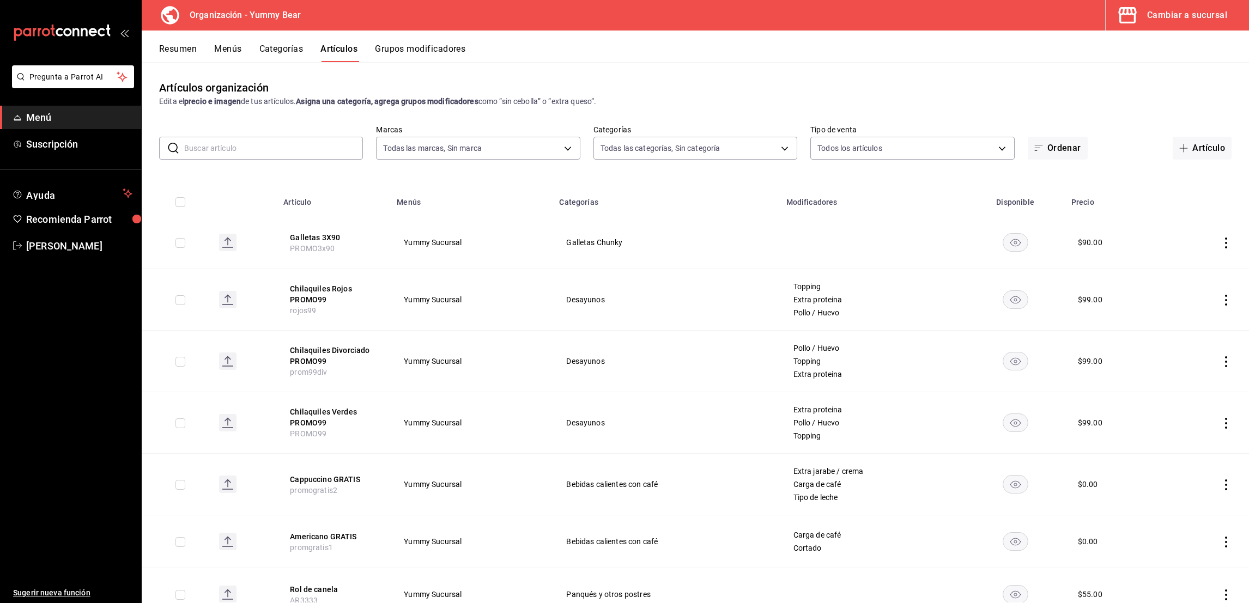
click at [405, 48] on button "Grupos modificadores" at bounding box center [420, 53] width 90 height 19
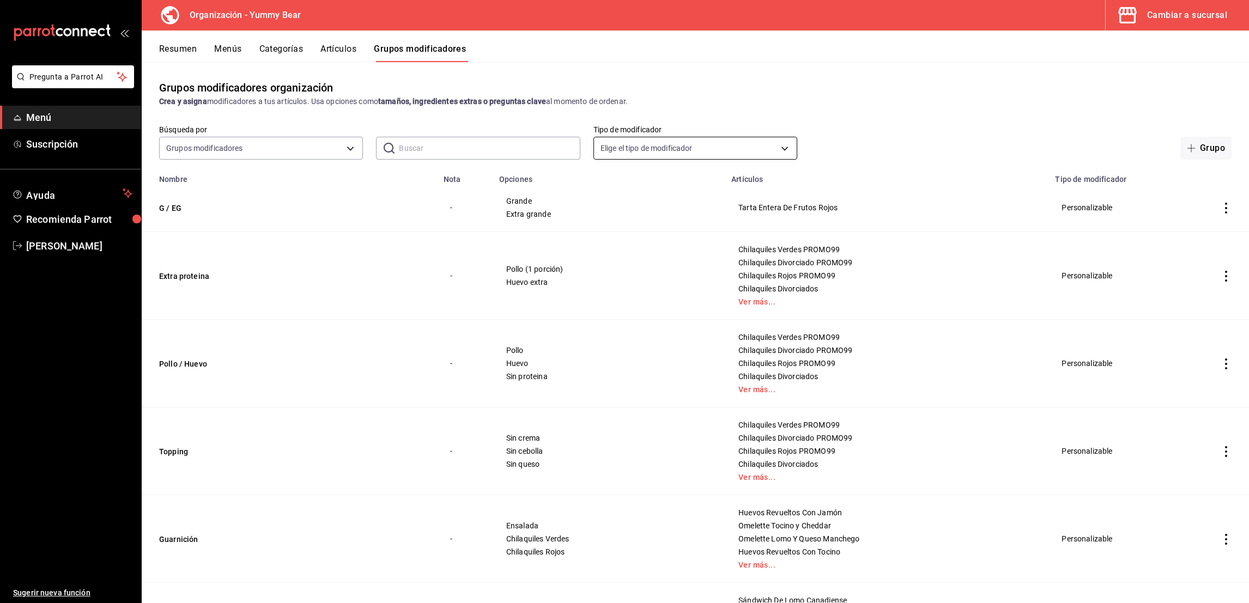
click at [770, 138] on body "Pregunta a Parrot AI Menú Suscripción Ayuda Recomienda Parrot [PERSON_NAME] nue…" at bounding box center [624, 301] width 1249 height 603
click at [855, 114] on div at bounding box center [624, 301] width 1249 height 603
click at [1196, 151] on button "Grupo" at bounding box center [1206, 148] width 51 height 23
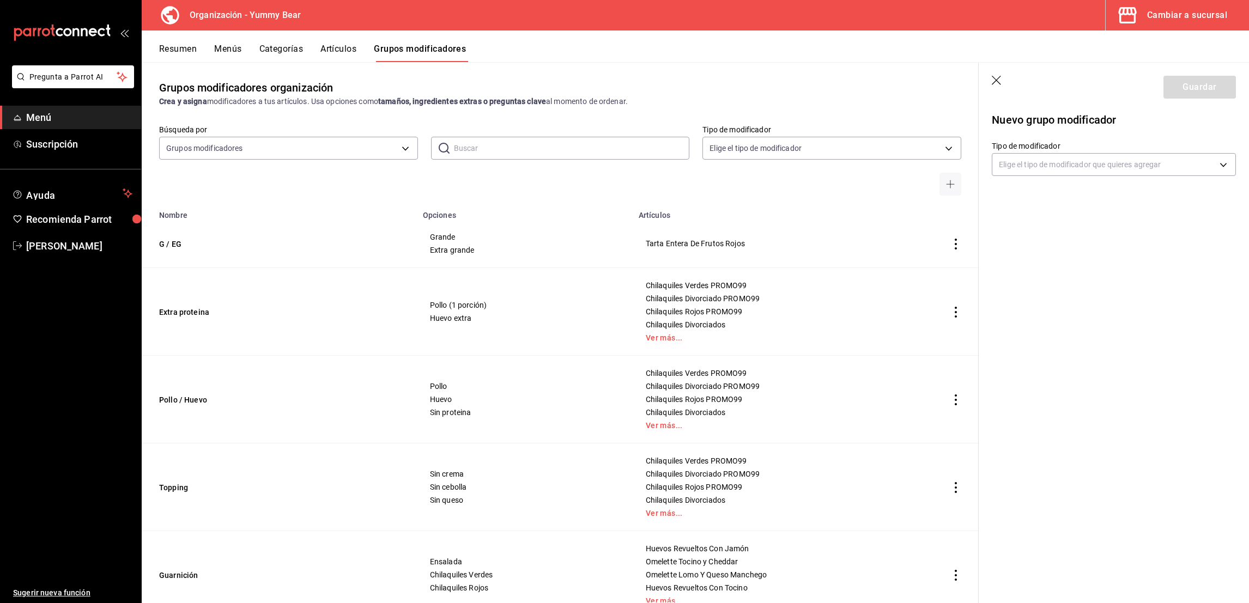
click at [1065, 182] on div "Nuevo grupo modificador Tipo de modificador Elige el tipo de modificador que qu…" at bounding box center [1114, 152] width 270 height 90
click at [1083, 166] on body "Pregunta a Parrot AI Menú Suscripción Ayuda Recomienda Parrot [PERSON_NAME] nue…" at bounding box center [624, 301] width 1249 height 603
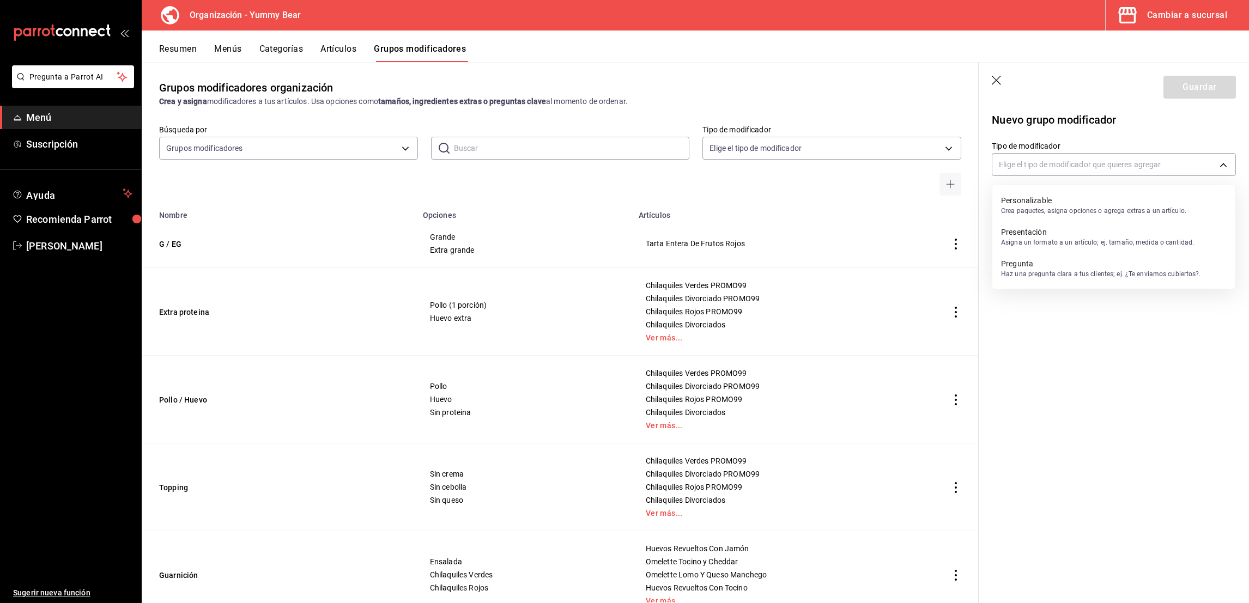
click at [1038, 205] on p "Personalizable" at bounding box center [1093, 200] width 185 height 11
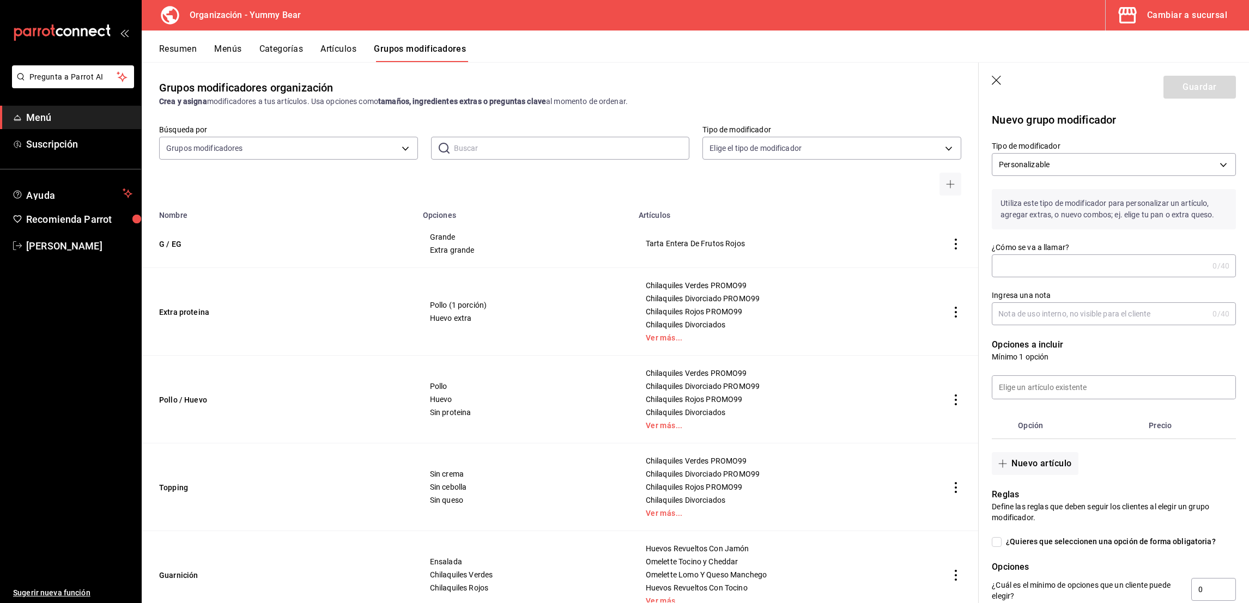
click at [1064, 277] on input "¿Cómo se va a llamar?" at bounding box center [1100, 266] width 216 height 22
click at [1061, 318] on input "Ingresa una nota" at bounding box center [1100, 314] width 216 height 22
click at [1081, 411] on div "Opción Precio" at bounding box center [1107, 420] width 257 height 40
click at [1071, 399] on input at bounding box center [1114, 387] width 243 height 23
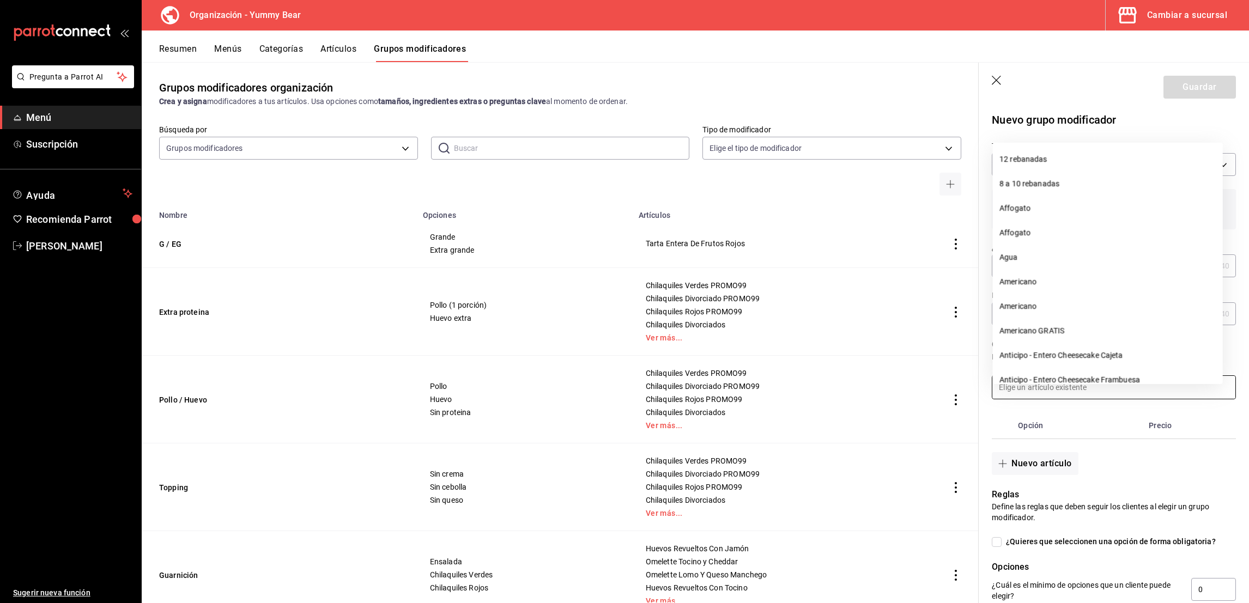
click at [1071, 399] on input at bounding box center [1114, 387] width 243 height 23
click at [1057, 434] on th "Opción" at bounding box center [1079, 426] width 131 height 26
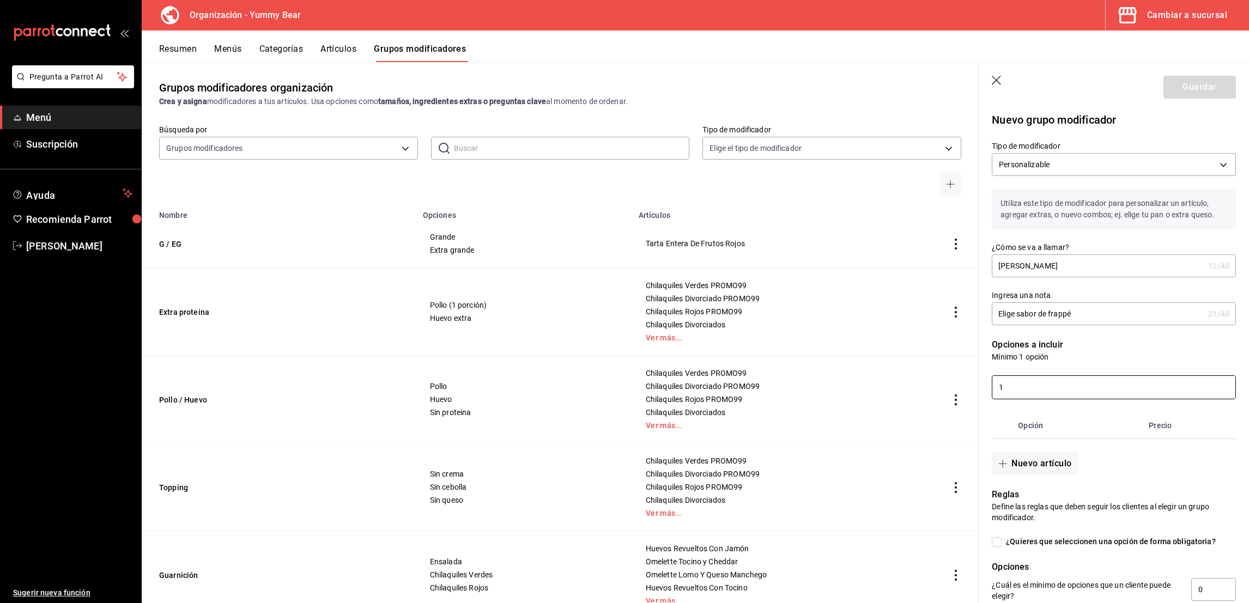
drag, startPoint x: 1038, startPoint y: 405, endPoint x: 952, endPoint y: 392, distance: 86.6
click at [952, 392] on main "Grupos modificadores organización Crea y asigna modificadores a tus artículos. …" at bounding box center [696, 332] width 1108 height 541
click at [1062, 421] on div "Opción Precio" at bounding box center [1107, 420] width 257 height 40
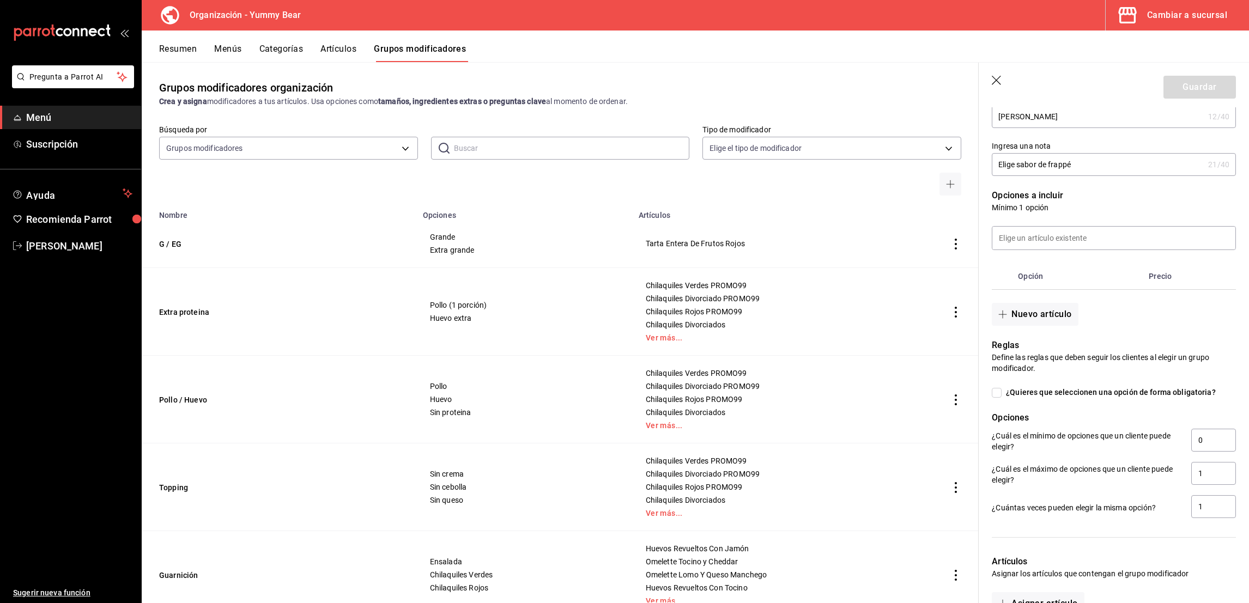
scroll to position [153, 0]
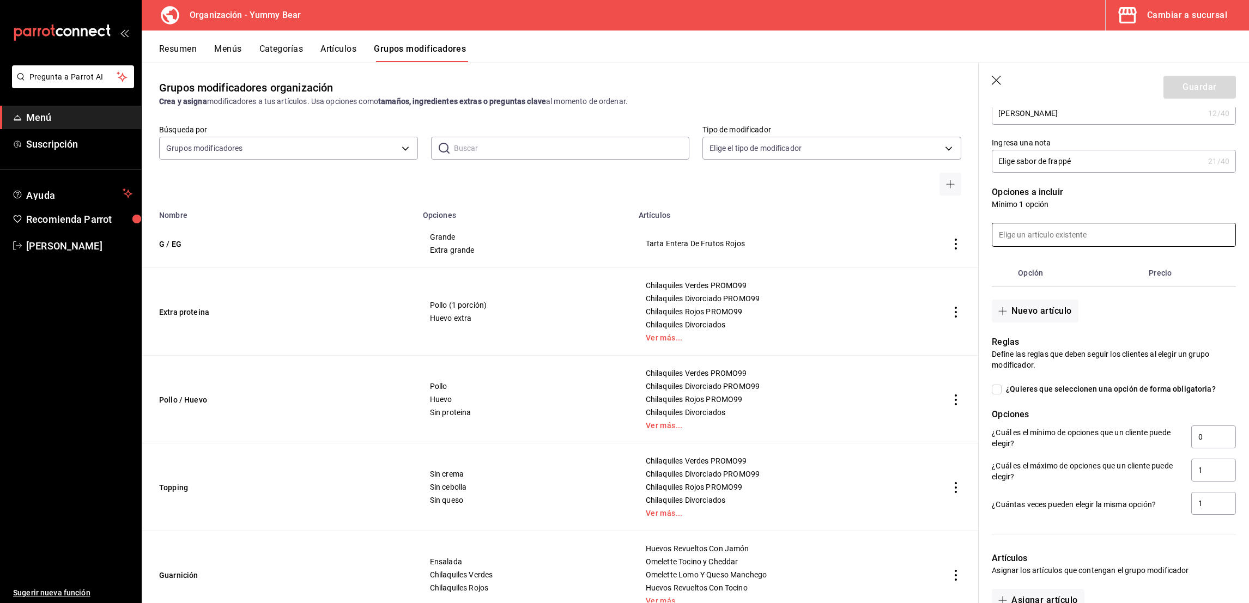
click at [1021, 243] on input at bounding box center [1114, 234] width 243 height 23
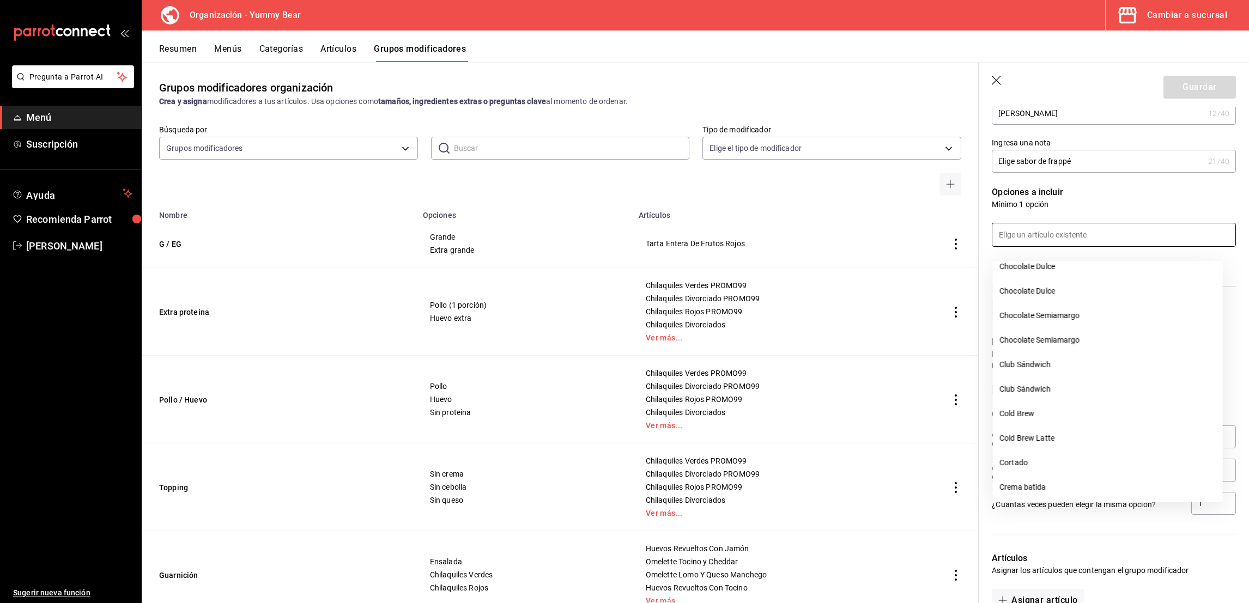
scroll to position [1140, 0]
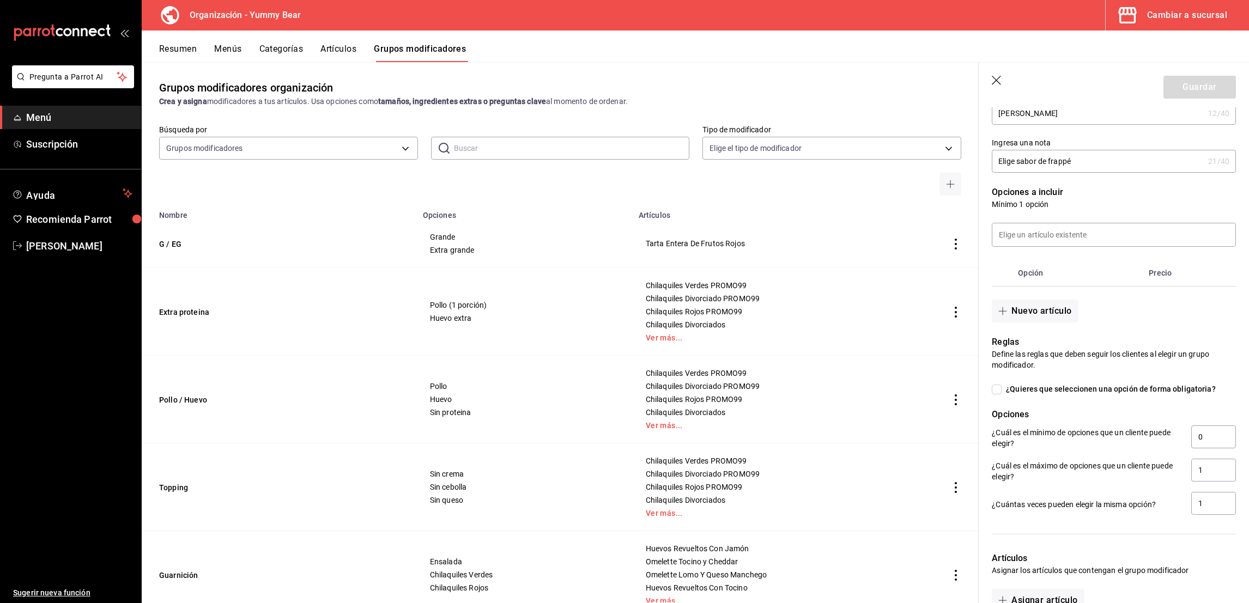
click at [964, 121] on div "Grupos modificadores organización Crea y asigna modificadores a tus artículos. …" at bounding box center [560, 332] width 837 height 541
click at [1047, 323] on button "Nuevo artículo" at bounding box center [1035, 311] width 86 height 23
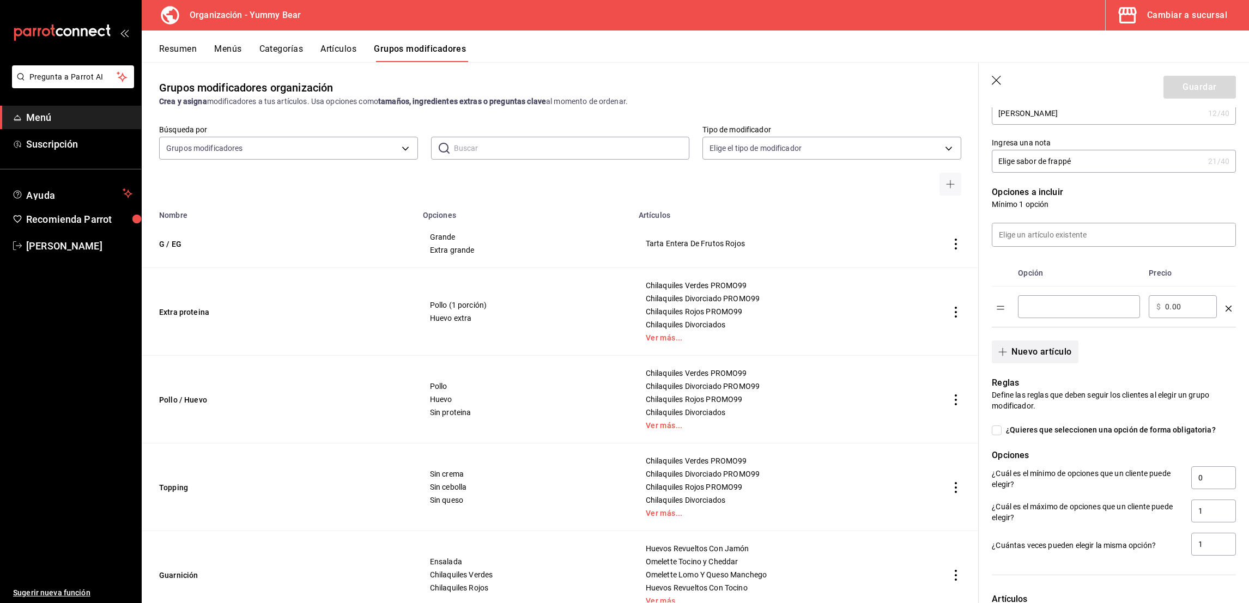
click at [1047, 318] on div "​" at bounding box center [1079, 306] width 122 height 23
click at [1029, 312] on input "Frappé 2X99" at bounding box center [1079, 306] width 107 height 11
click at [1137, 364] on div "Nuevo artículo" at bounding box center [1107, 346] width 257 height 36
click at [1111, 267] on div "Opción Precio Promo Frappé 2X99 ​ ​ $ 0.00 ​" at bounding box center [1107, 287] width 257 height 81
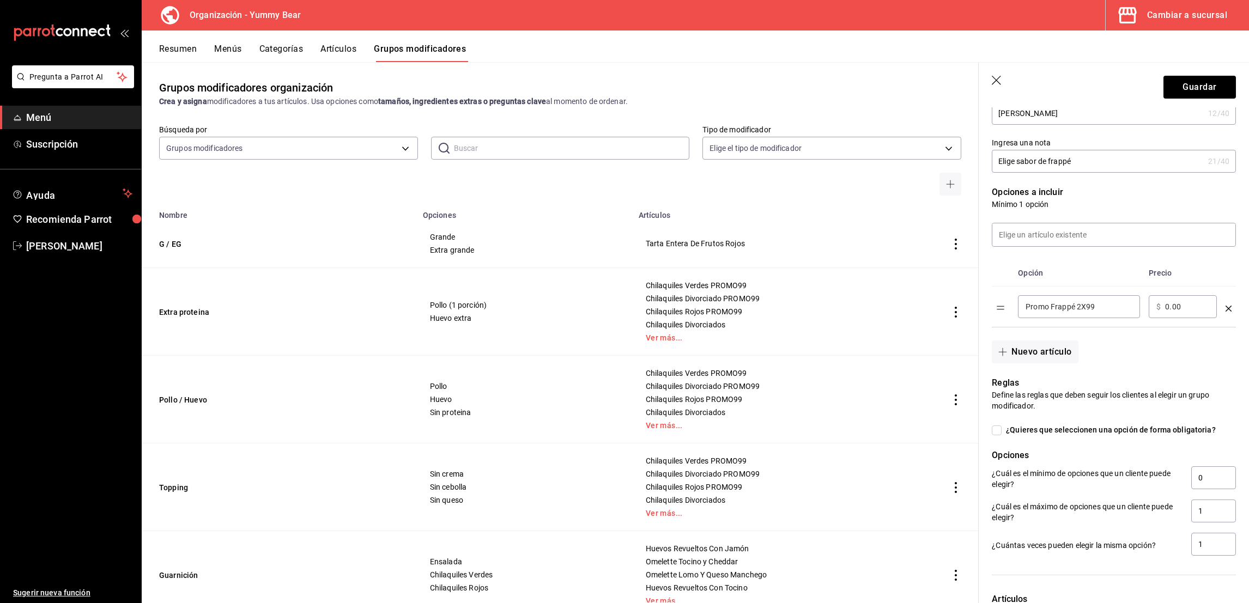
click at [1169, 312] on input "0.00" at bounding box center [1187, 306] width 44 height 11
click at [1139, 364] on div "Nuevo artículo" at bounding box center [1107, 346] width 257 height 36
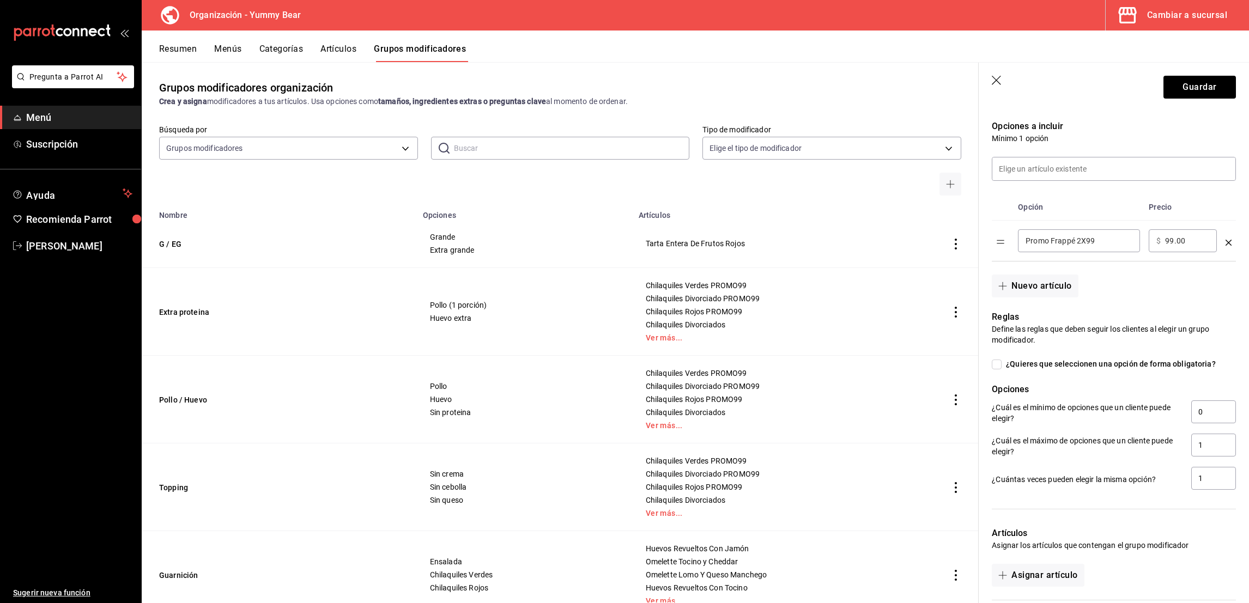
scroll to position [223, 0]
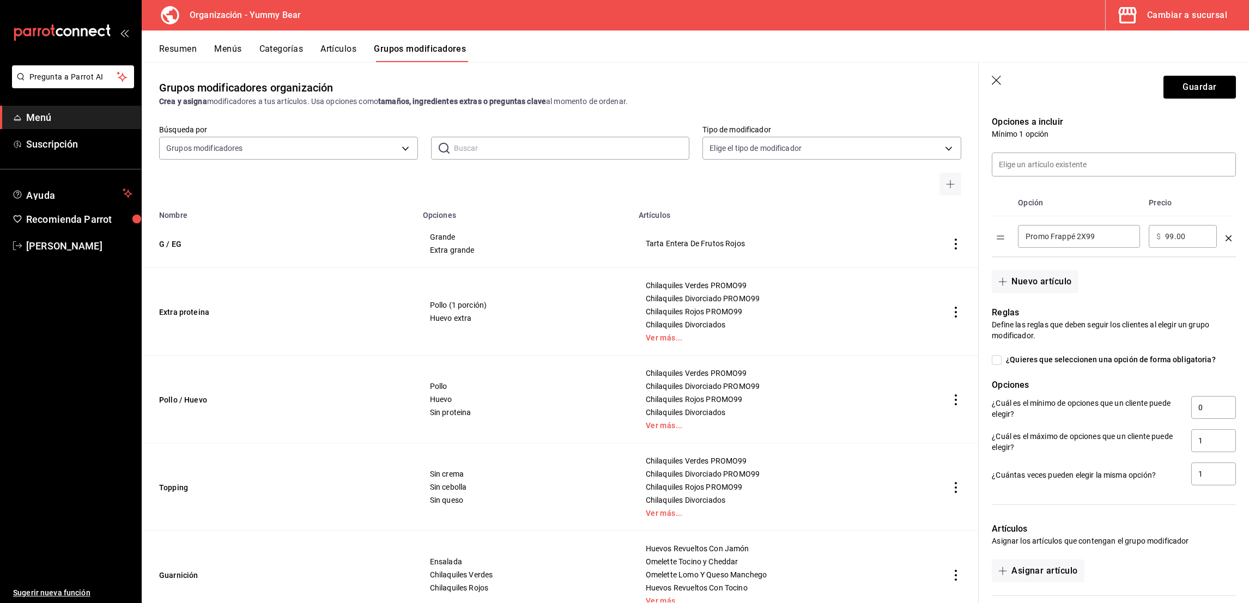
click at [995, 365] on input "¿Quieres que seleccionen una opción de forma obligatoria?" at bounding box center [997, 360] width 10 height 10
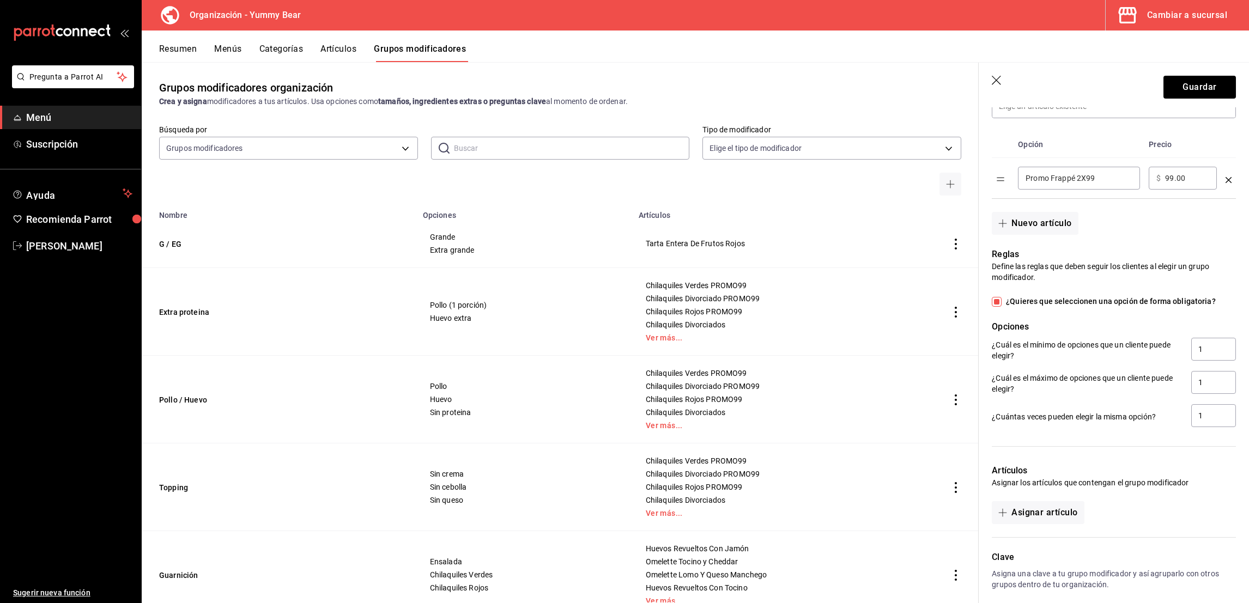
scroll to position [282, 0]
click at [1199, 360] on input "1" at bounding box center [1214, 348] width 45 height 23
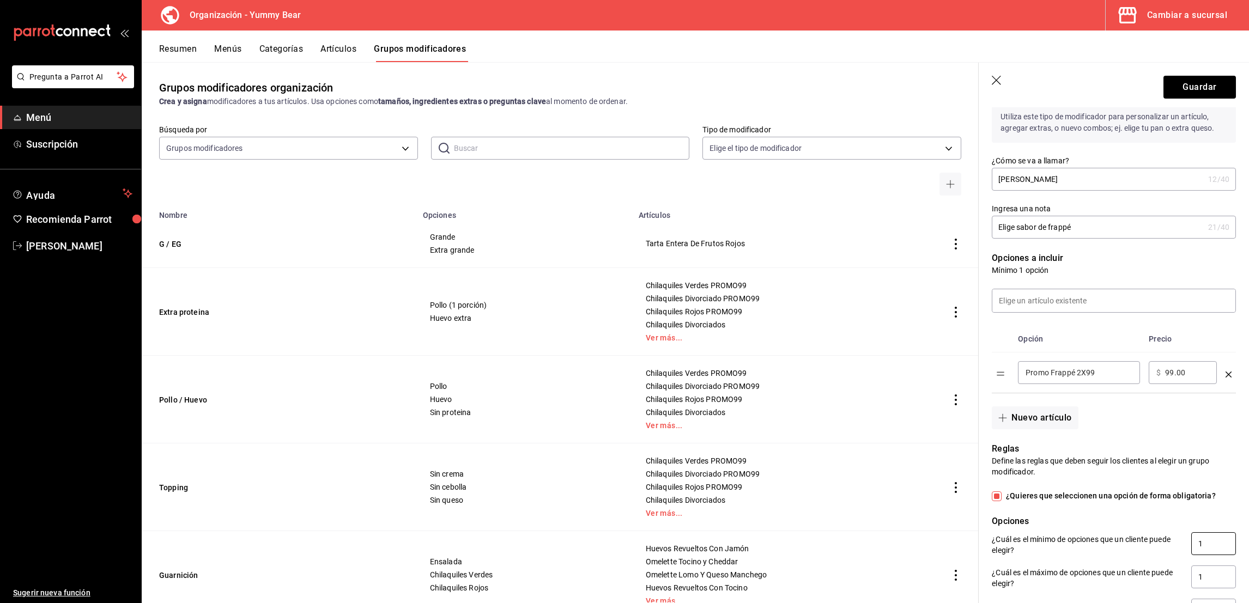
scroll to position [87, 0]
click at [1053, 308] on input at bounding box center [1114, 300] width 243 height 23
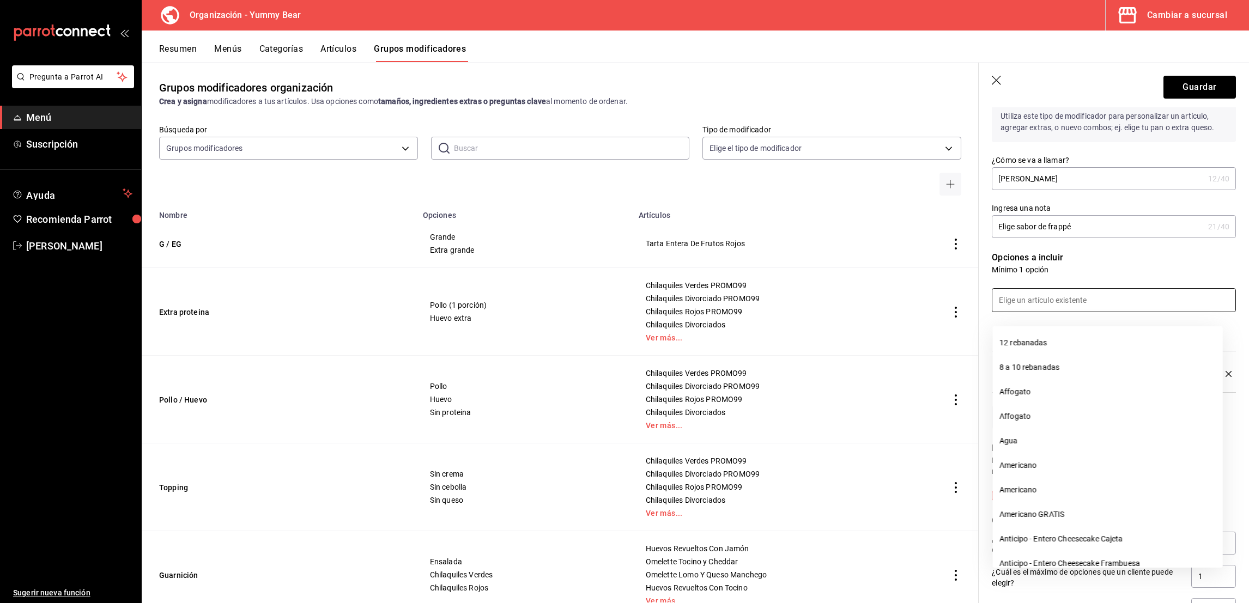
click at [1095, 287] on div at bounding box center [1107, 293] width 257 height 37
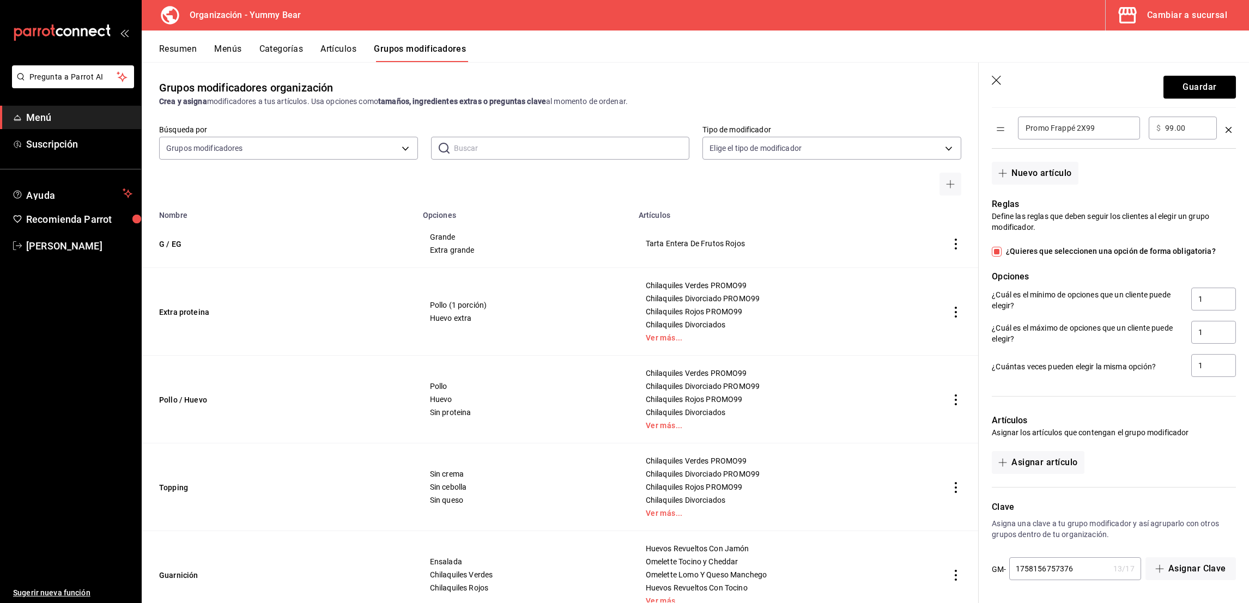
scroll to position [343, 0]
click at [1186, 72] on header "Guardar" at bounding box center [1114, 85] width 270 height 45
click at [1186, 80] on button "Guardar" at bounding box center [1200, 87] width 72 height 23
click at [346, 53] on button "Artículos" at bounding box center [339, 53] width 36 height 19
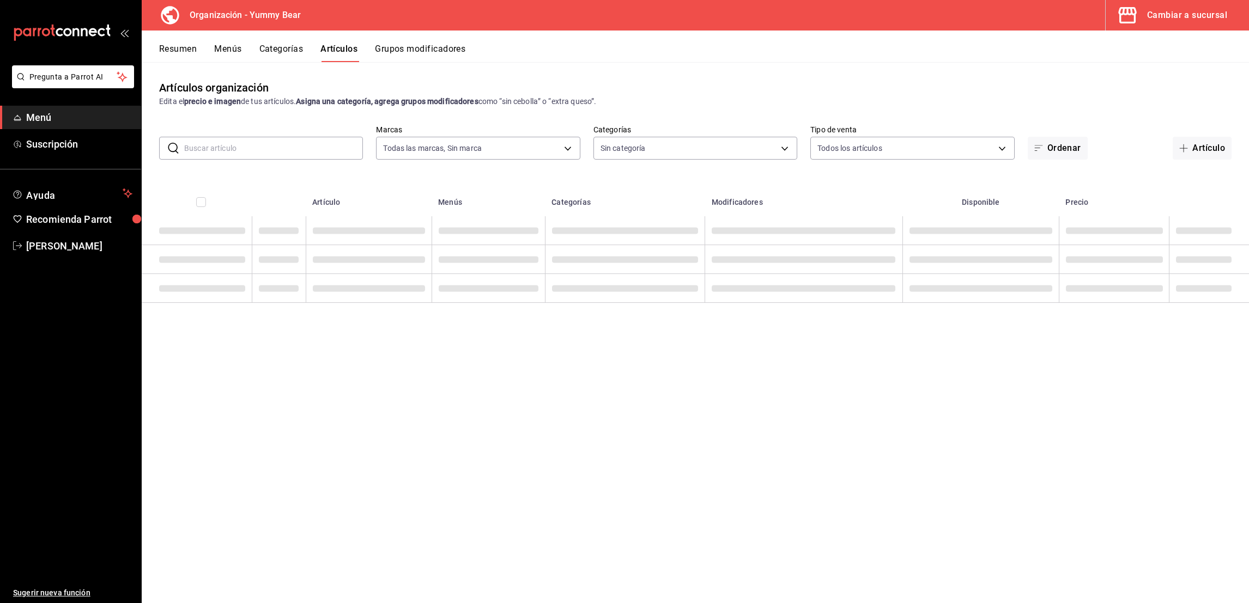
click at [300, 145] on input "text" at bounding box center [273, 148] width 179 height 22
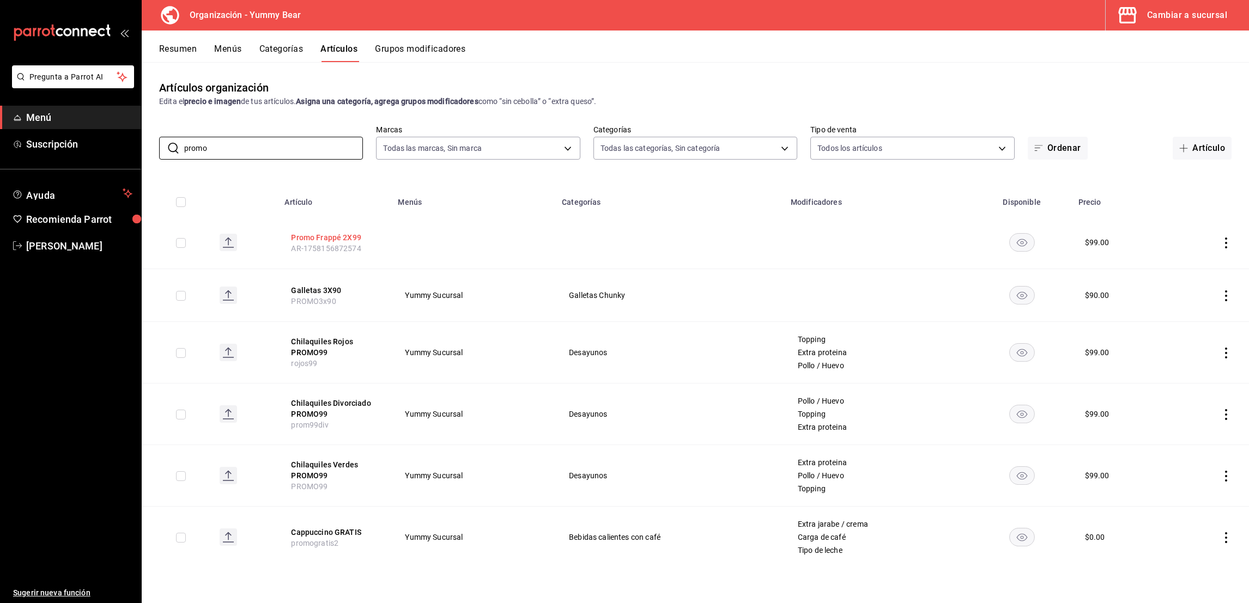
click at [313, 236] on button "Promo Frappé 2X99" at bounding box center [334, 237] width 87 height 11
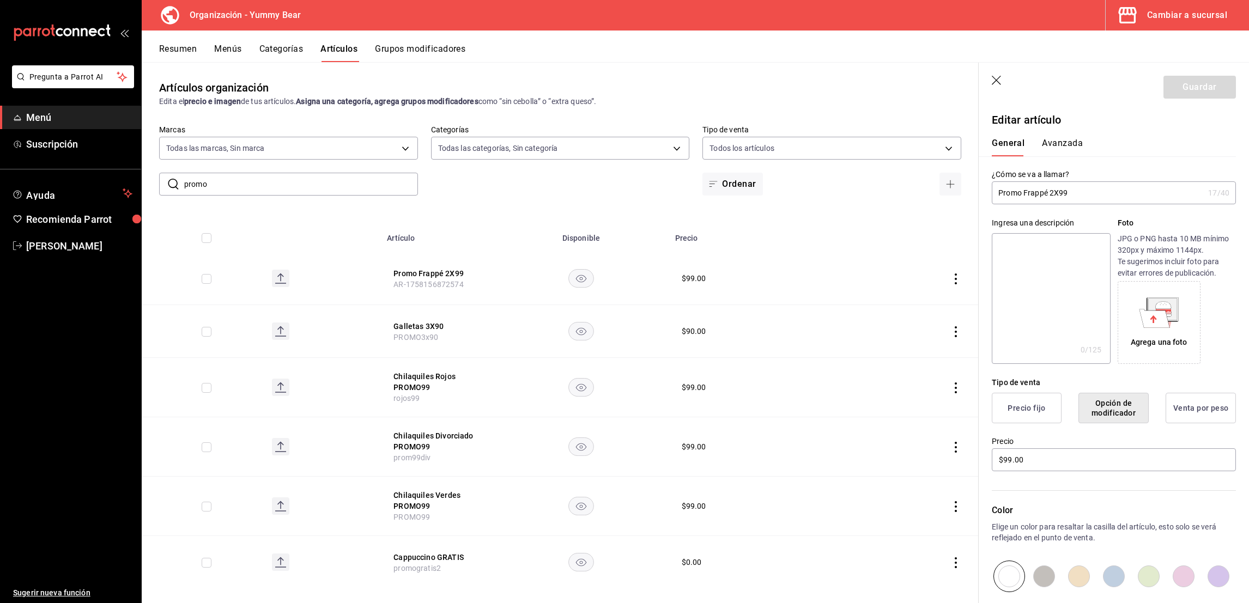
click at [1062, 140] on button "Avanzada" at bounding box center [1062, 147] width 41 height 19
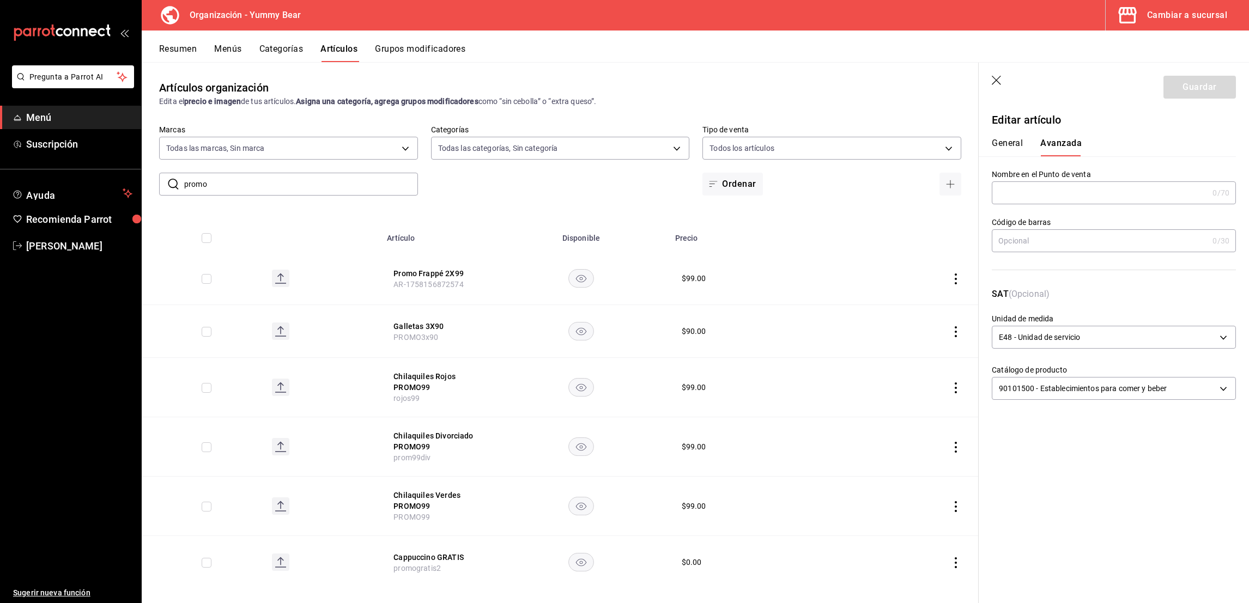
click at [1018, 150] on button "General" at bounding box center [1007, 147] width 31 height 19
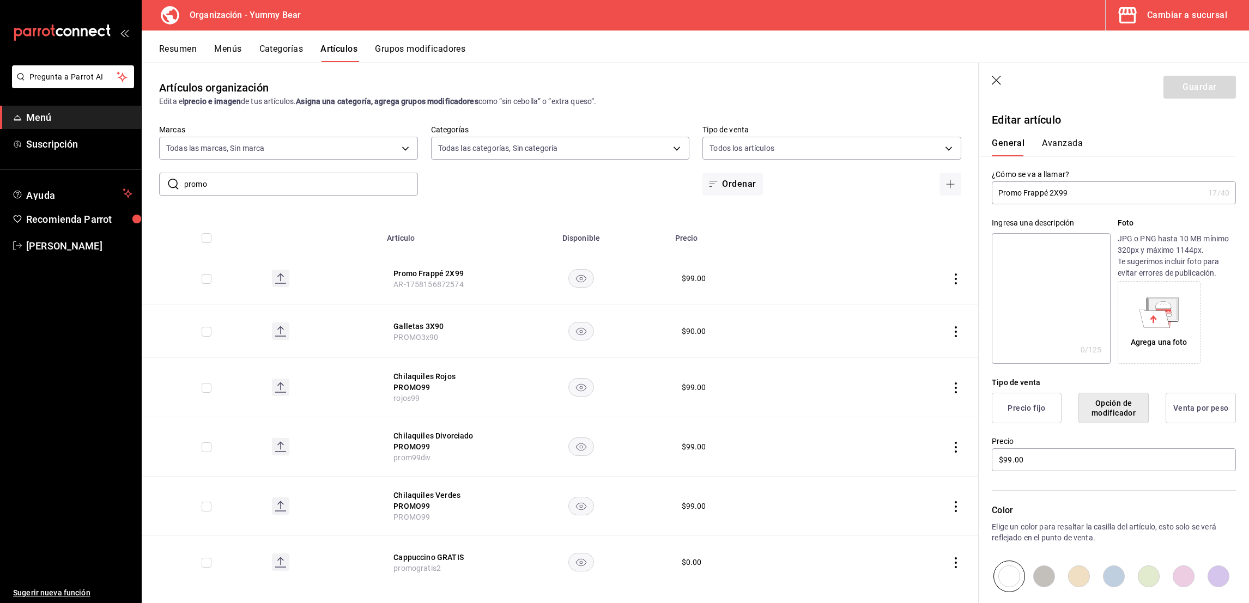
click at [990, 78] on header "Guardar" at bounding box center [1114, 85] width 270 height 45
click at [1002, 78] on icon "button" at bounding box center [997, 81] width 11 height 11
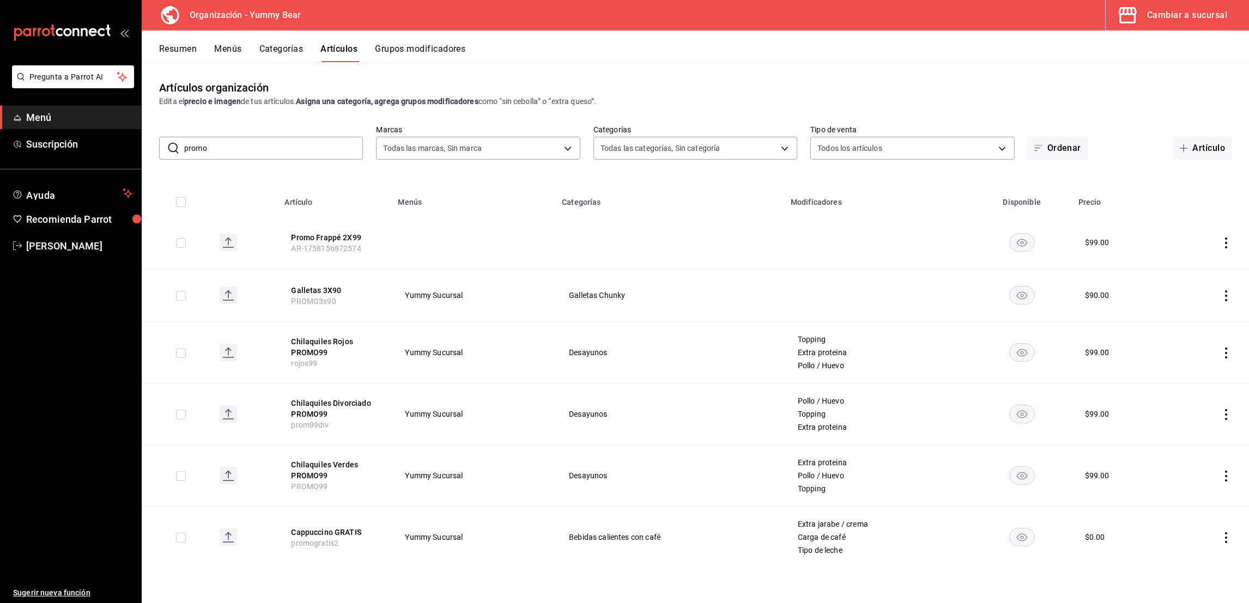
click at [1226, 242] on icon "actions" at bounding box center [1226, 243] width 2 height 11
click at [1174, 317] on div at bounding box center [1170, 312] width 20 height 11
click at [1169, 285] on div "¿Quiere eliminar este artículo? Cancelar Eliminar" at bounding box center [1136, 243] width 192 height 96
click at [1180, 269] on button "Eliminar" at bounding box center [1178, 263] width 72 height 23
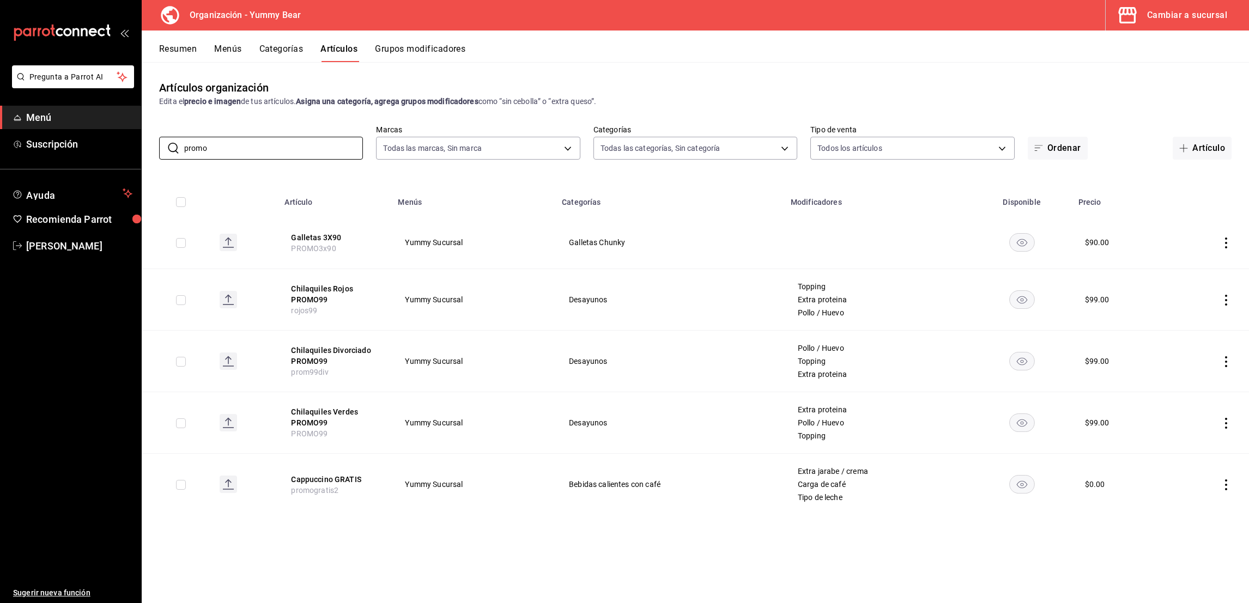
drag, startPoint x: 286, startPoint y: 153, endPoint x: 153, endPoint y: 146, distance: 133.7
click at [153, 146] on div "​ promo ​ Marcas Todas las marcas, Sin marca 1e7b6625-05ae-4b99-8c94-5a94759d16…" at bounding box center [696, 142] width 1108 height 35
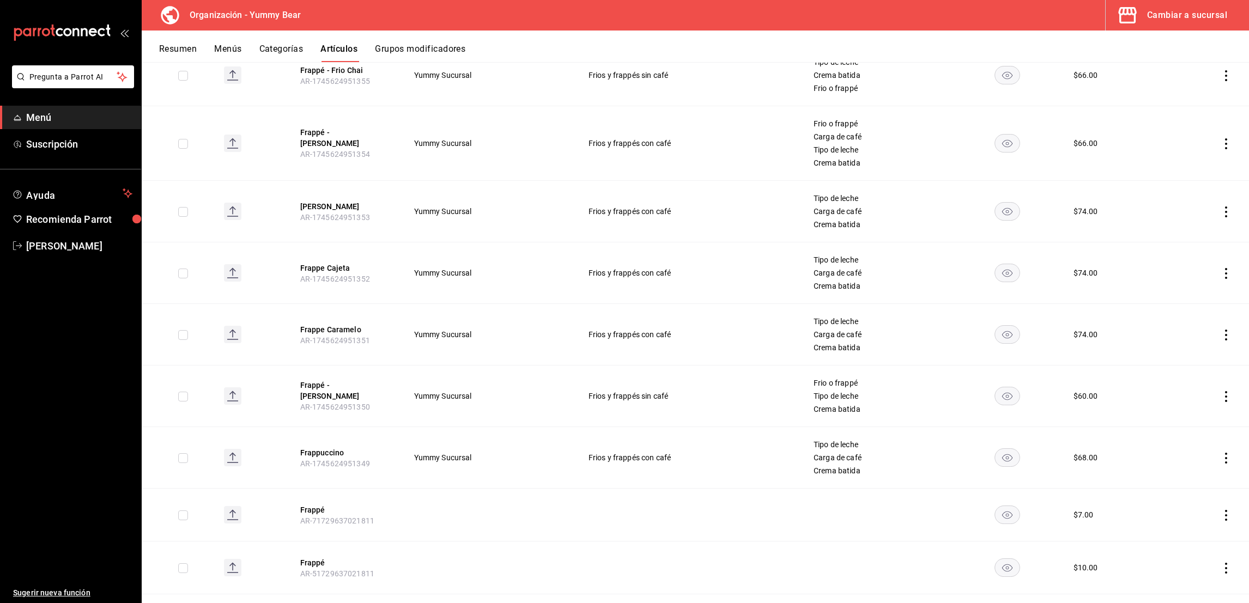
scroll to position [555, 0]
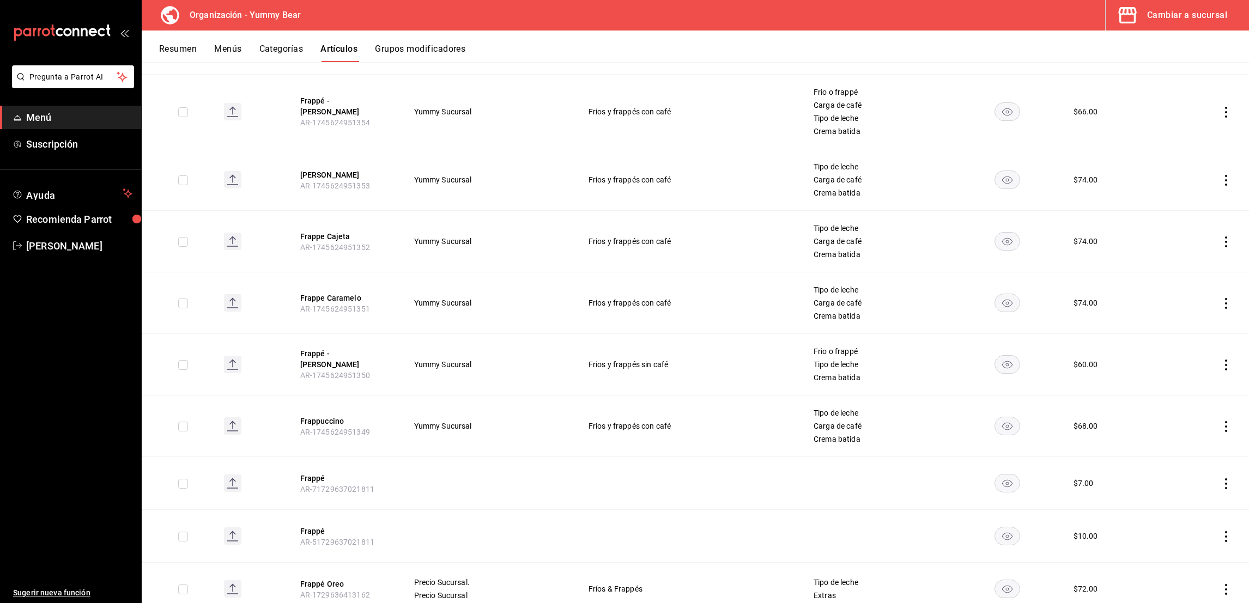
click at [1221, 426] on icon "actions" at bounding box center [1226, 426] width 11 height 11
click at [1190, 470] on span "Duplicar" at bounding box center [1181, 474] width 28 height 11
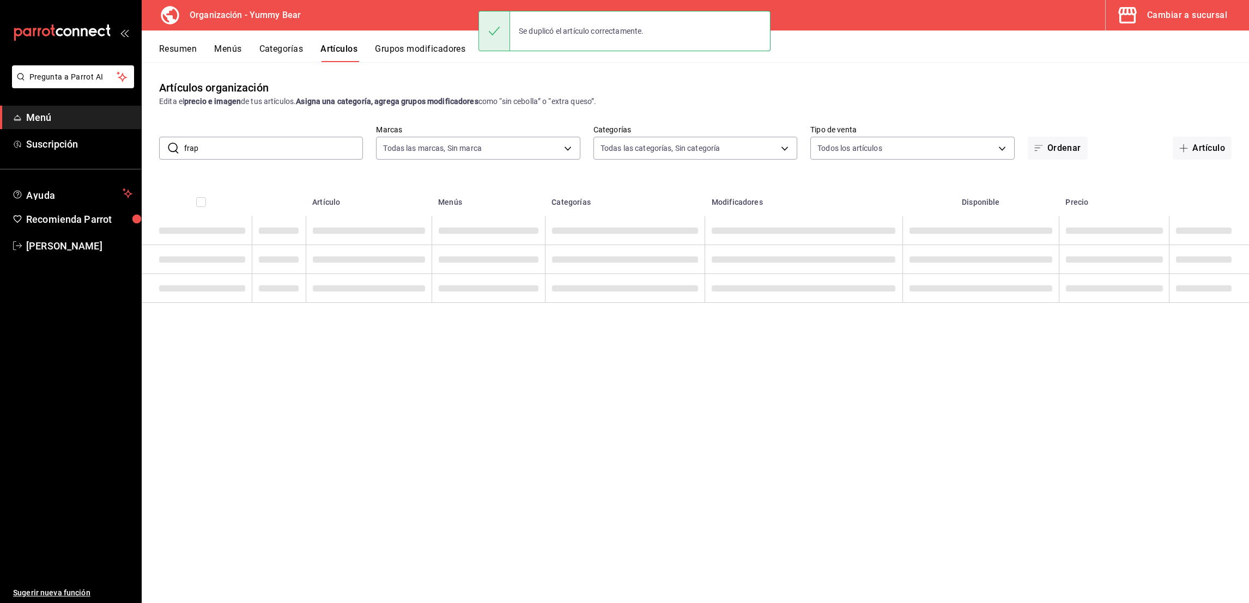
scroll to position [0, 0]
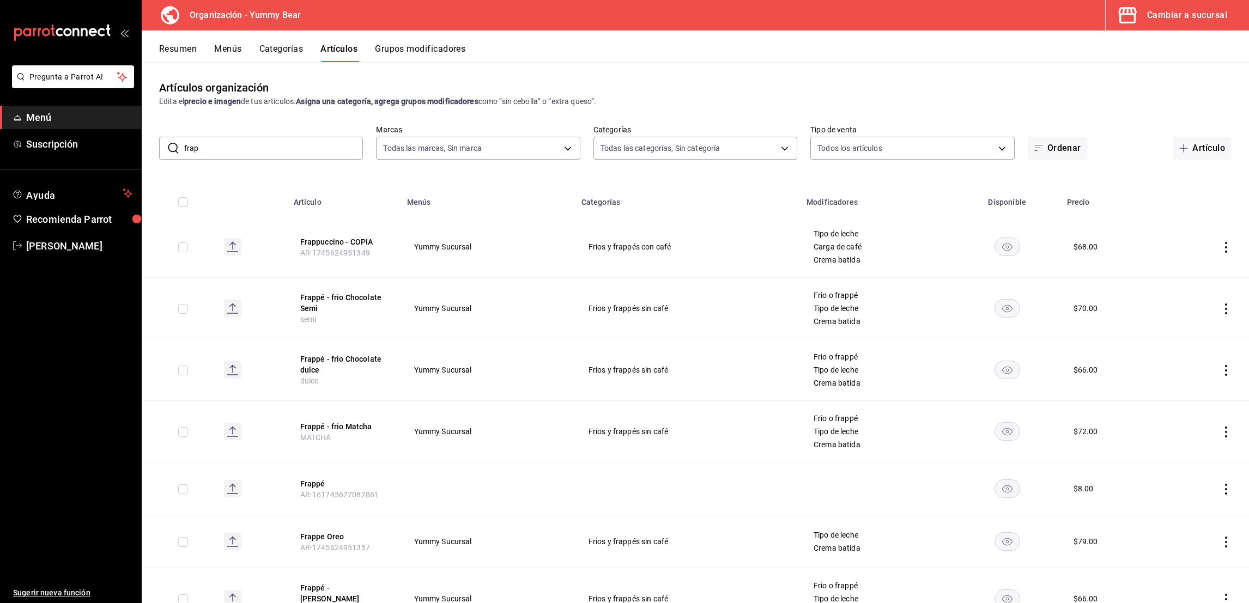
click at [1221, 243] on icon "actions" at bounding box center [1226, 247] width 11 height 11
click at [1183, 275] on span "Editar" at bounding box center [1181, 272] width 28 height 11
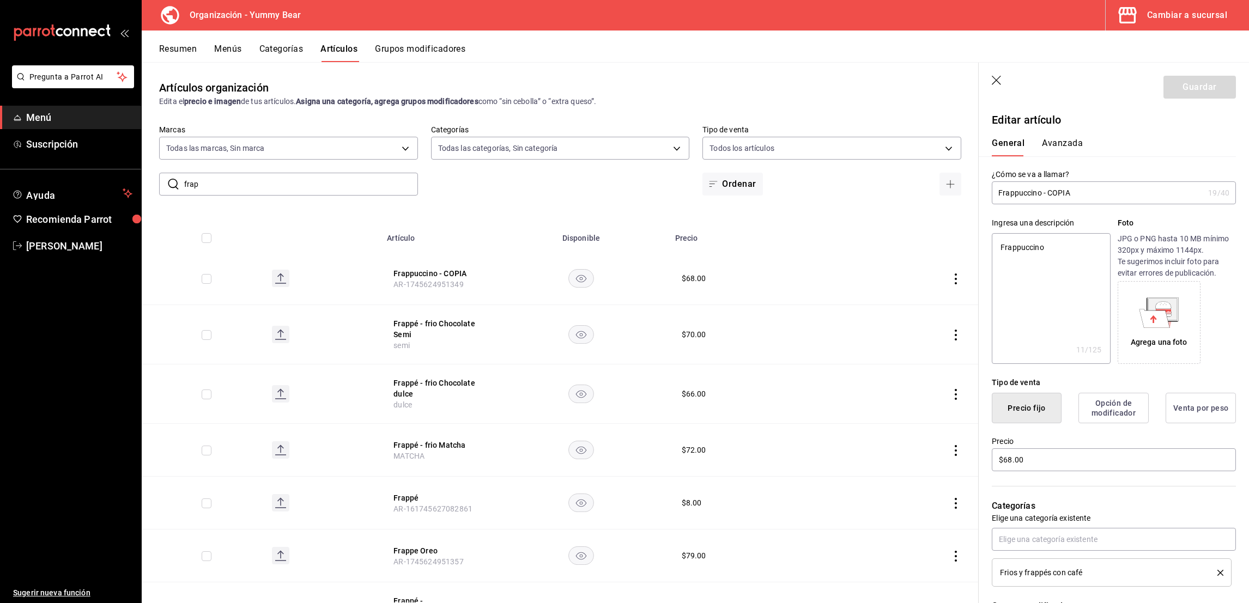
click at [1043, 189] on input "Frappuccino - COPIA" at bounding box center [1098, 193] width 212 height 22
click at [1051, 251] on textarea "Frappuccino" at bounding box center [1051, 298] width 118 height 131
click at [1008, 458] on input "$68.00" at bounding box center [1114, 460] width 244 height 23
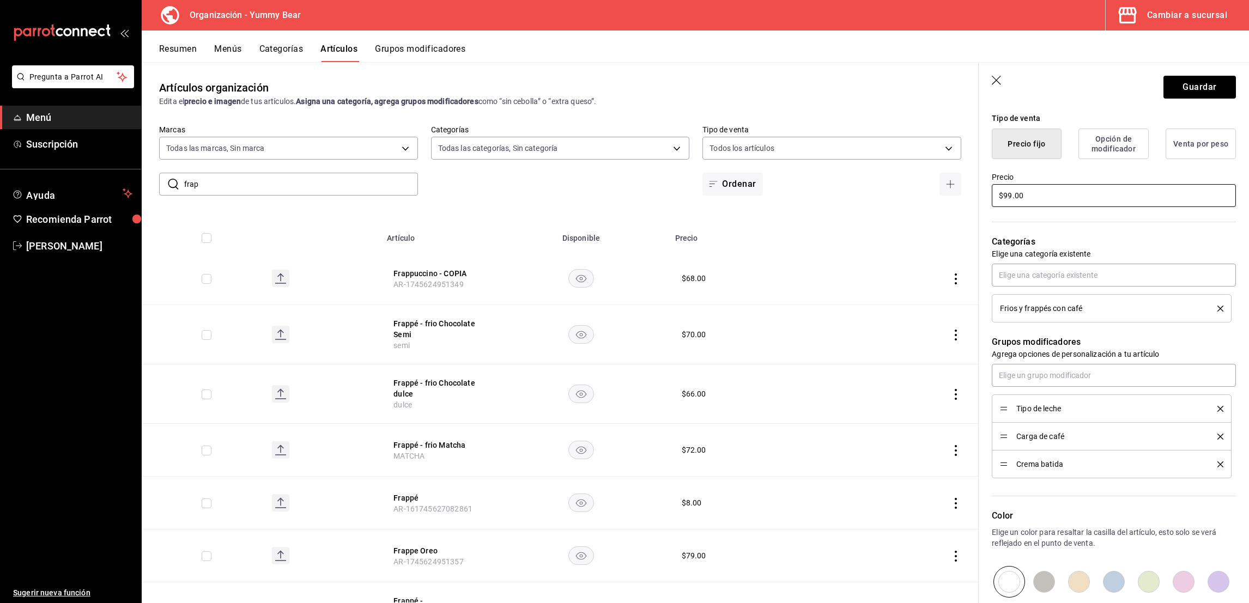
scroll to position [396, 0]
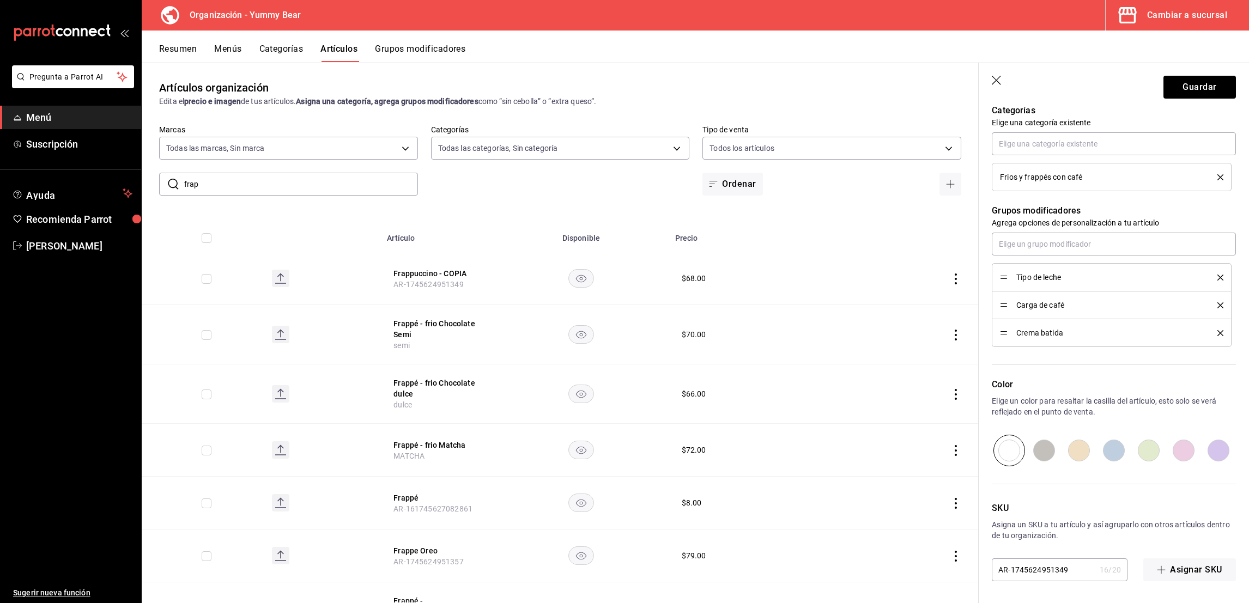
click at [1049, 579] on input "AR-1745624951349" at bounding box center [1044, 570] width 104 height 22
click at [1068, 242] on input "text" at bounding box center [1114, 244] width 244 height 23
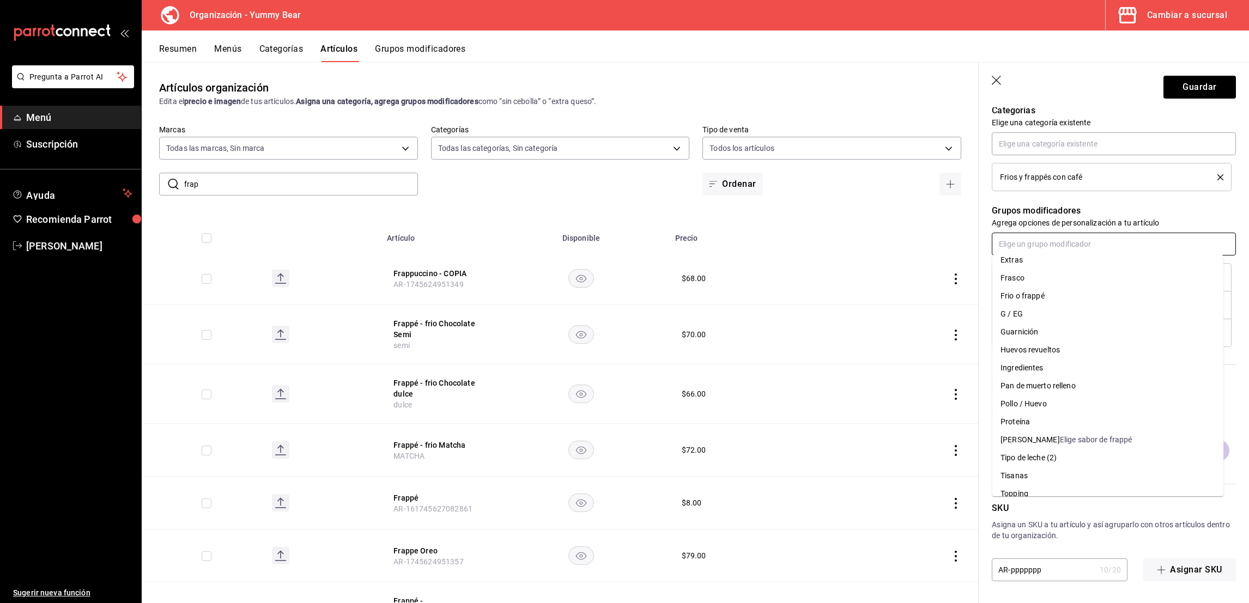
scroll to position [181, 0]
click at [1098, 431] on div "Elige sabor de frappé" at bounding box center [1096, 429] width 72 height 11
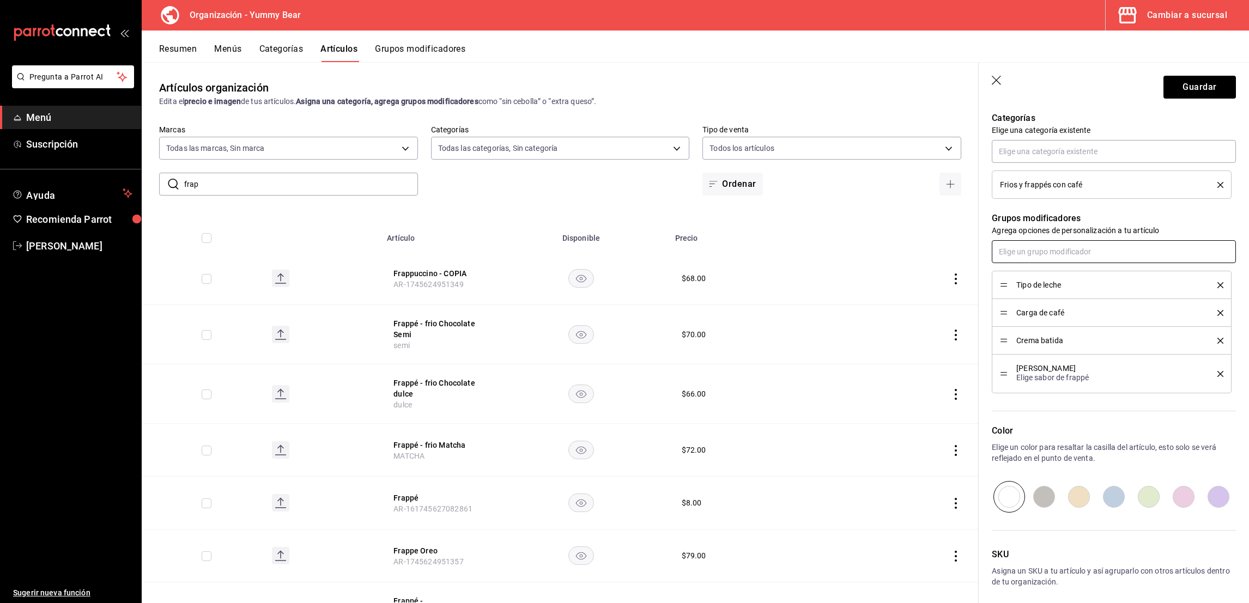
scroll to position [403, 0]
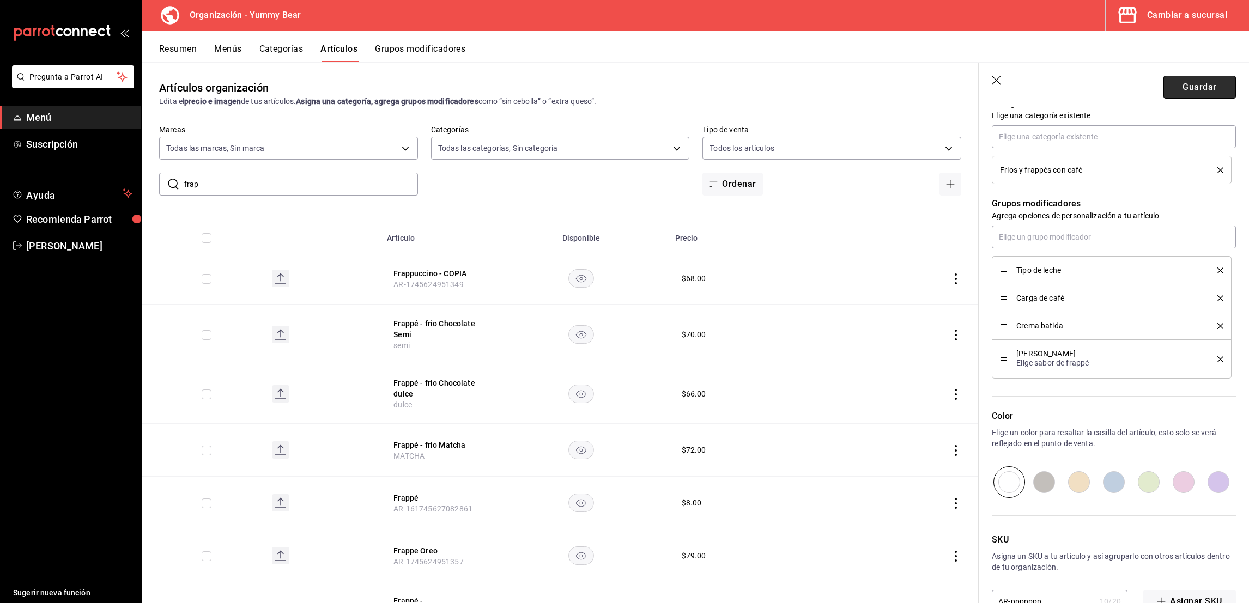
click at [1188, 95] on button "Guardar" at bounding box center [1200, 87] width 72 height 23
click at [439, 42] on div "Resumen Menús Categorías Artículos Grupos modificadores" at bounding box center [696, 47] width 1108 height 32
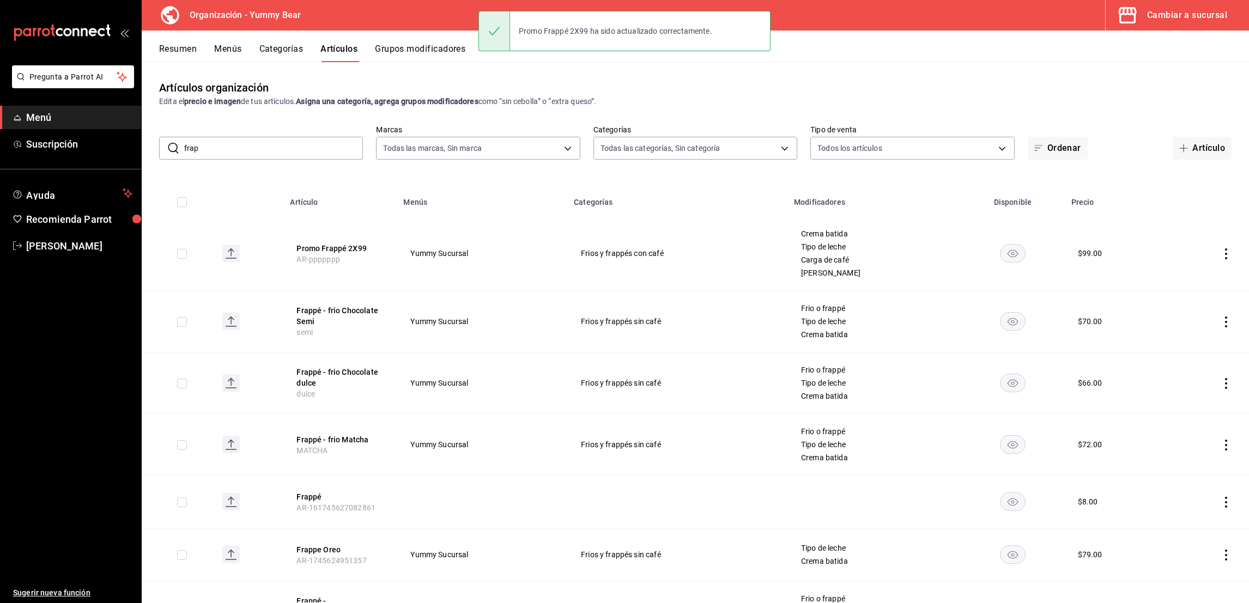
click at [437, 45] on button "Grupos modificadores" at bounding box center [420, 53] width 90 height 19
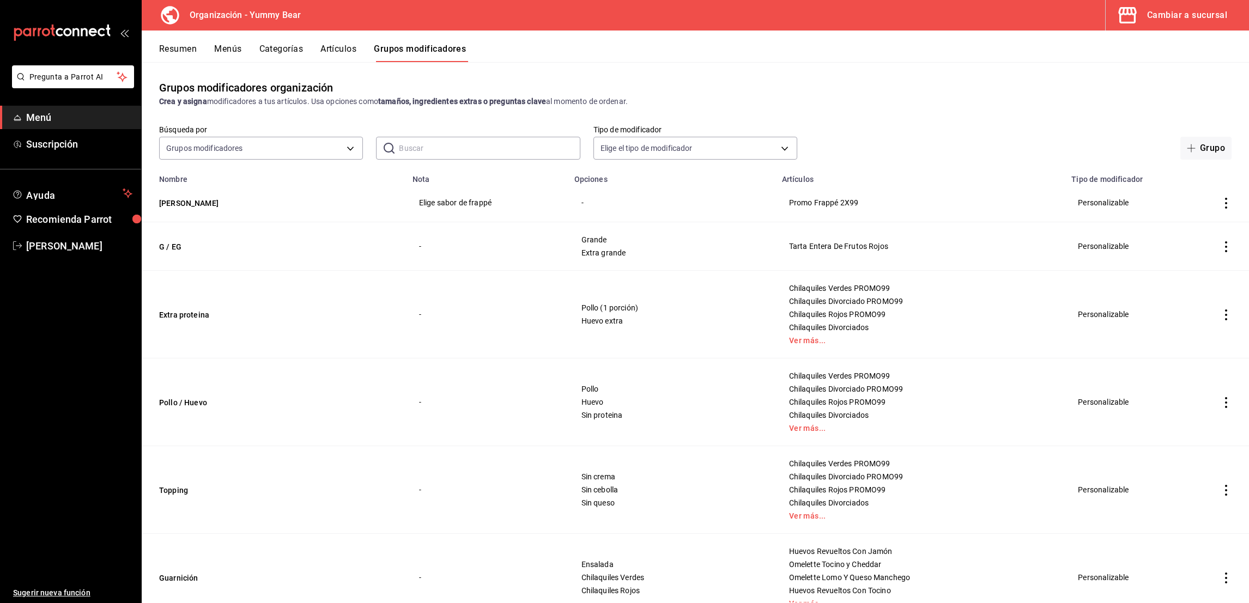
click at [1221, 205] on icon "actions" at bounding box center [1226, 203] width 11 height 11
click at [1173, 225] on span "Editar" at bounding box center [1181, 228] width 28 height 11
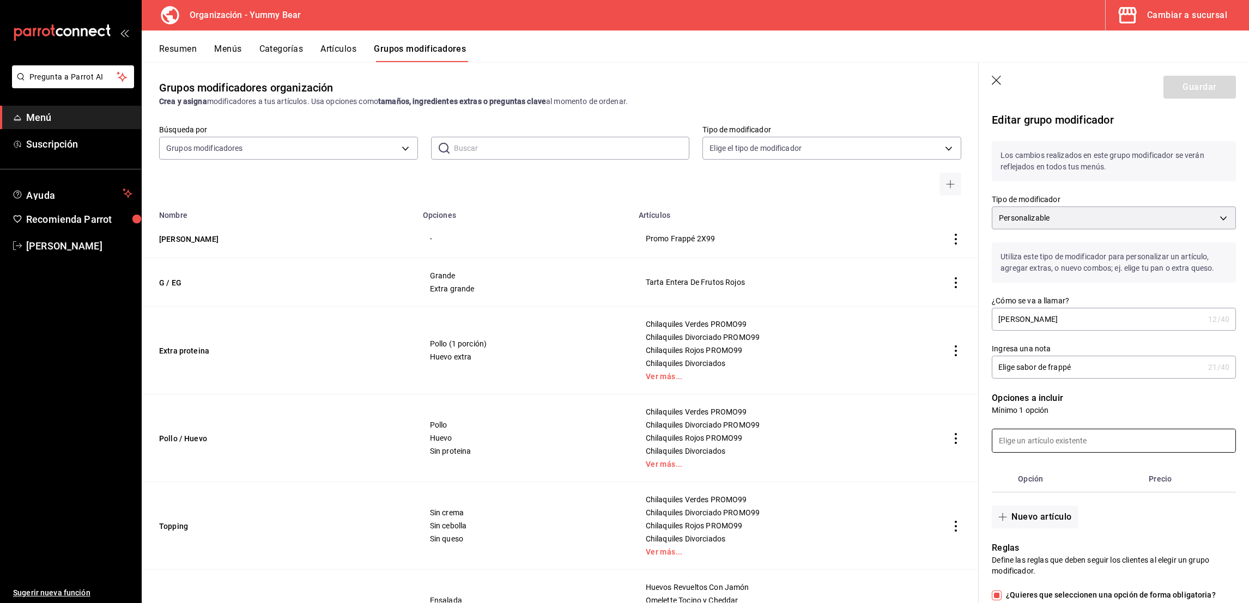
click at [1046, 446] on input at bounding box center [1114, 441] width 243 height 23
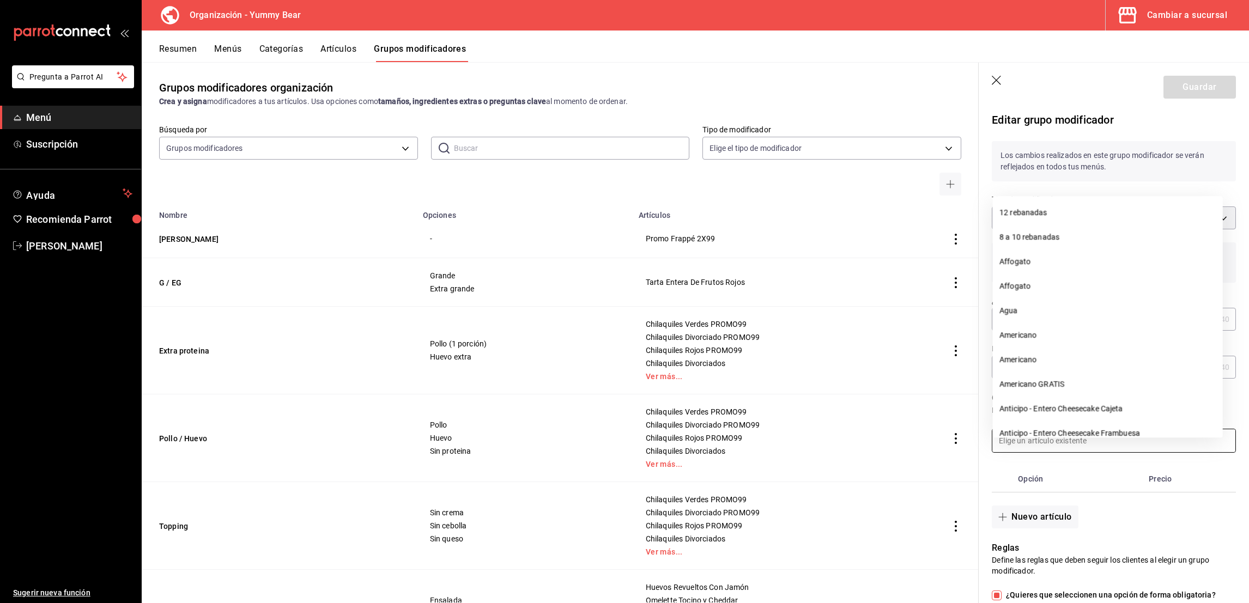
scroll to position [393, 0]
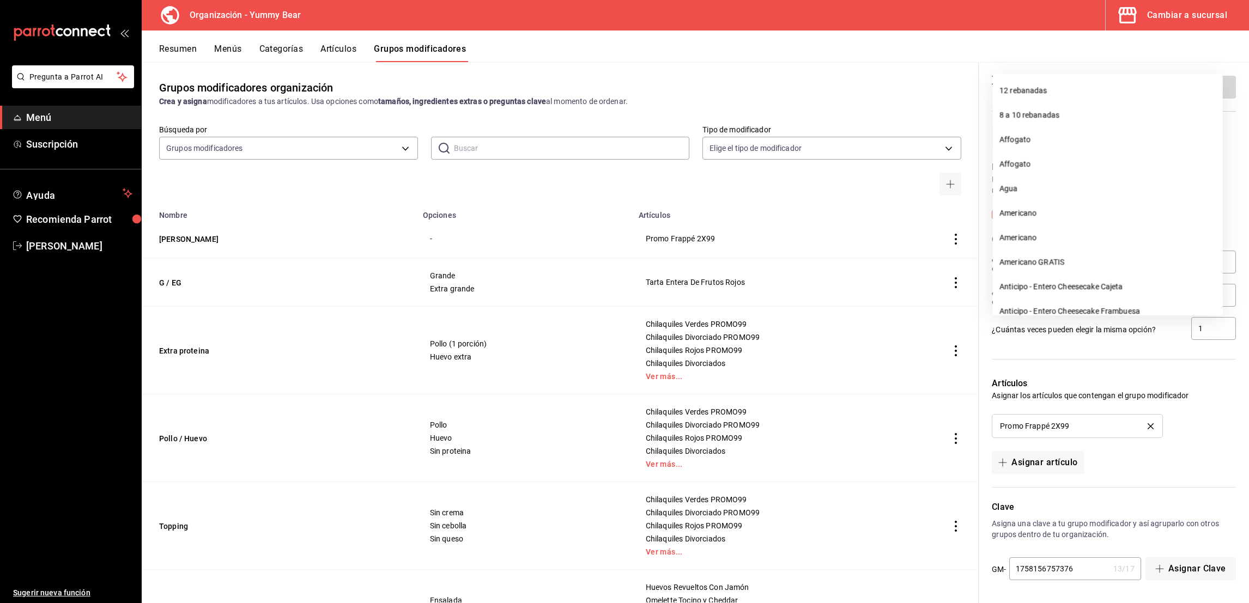
click at [1212, 436] on div "Promo Frappé 2X99" at bounding box center [1114, 426] width 244 height 24
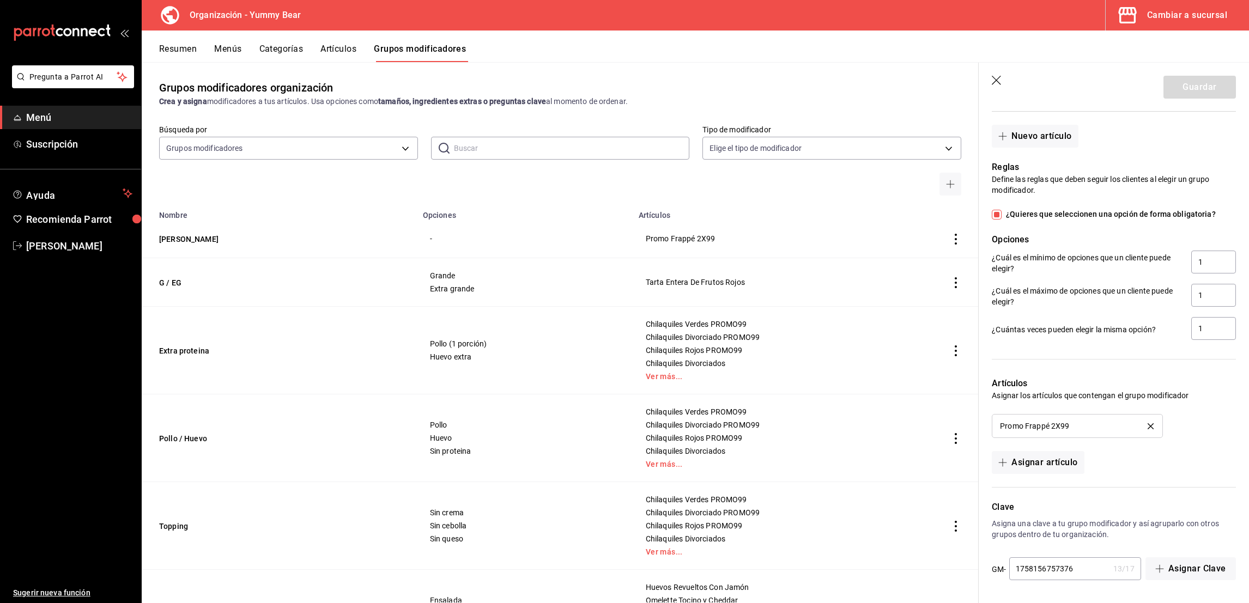
scroll to position [0, 0]
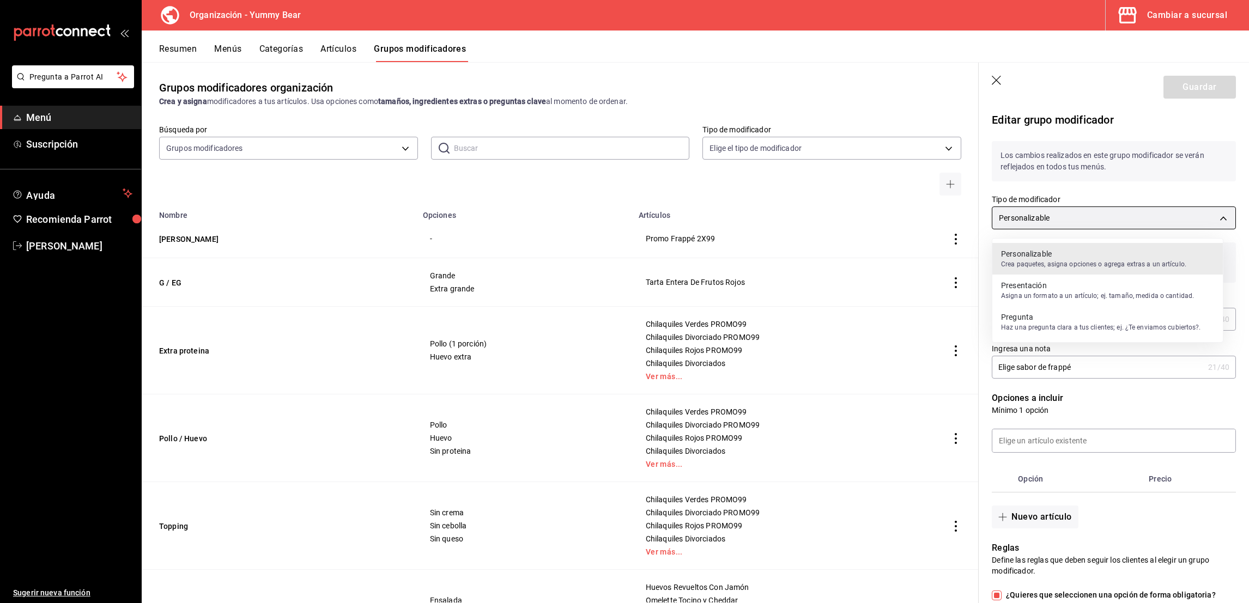
click at [1046, 212] on body "Pregunta a Parrot AI Menú Suscripción Ayuda Recomienda Parrot [PERSON_NAME] nue…" at bounding box center [624, 301] width 1249 height 603
click at [1098, 205] on div at bounding box center [624, 301] width 1249 height 603
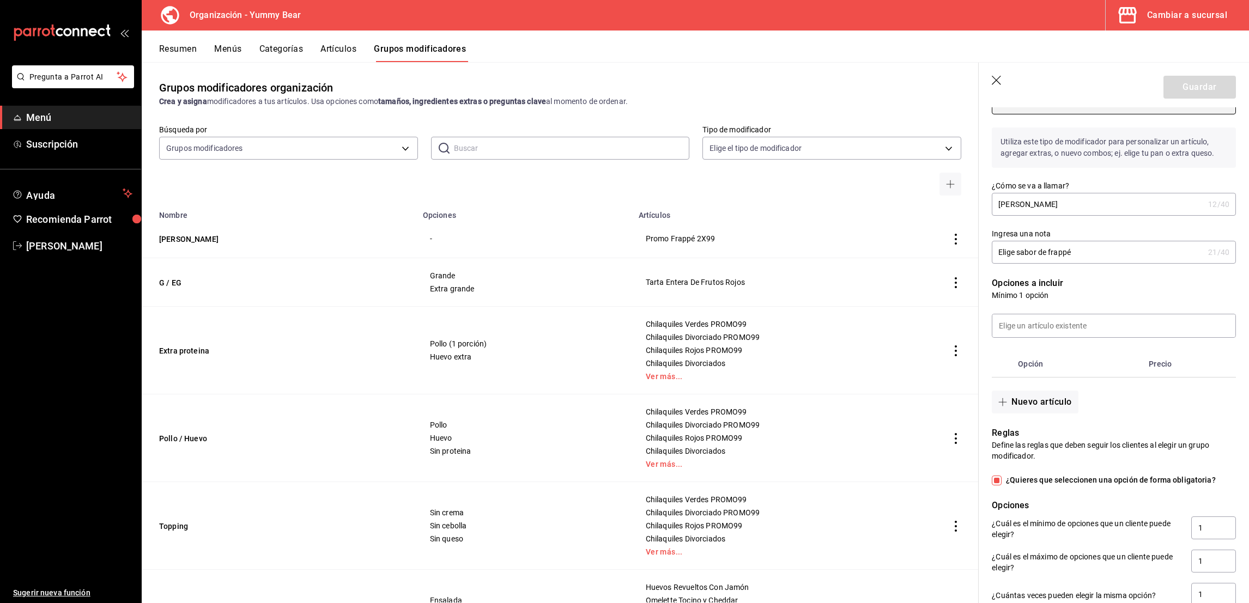
scroll to position [117, 0]
click at [1145, 373] on th "Precio" at bounding box center [1180, 362] width 71 height 26
click at [1174, 366] on th "Precio" at bounding box center [1180, 362] width 71 height 26
click at [1166, 373] on th "Precio" at bounding box center [1180, 362] width 71 height 26
click at [1035, 368] on th "Opción" at bounding box center [1079, 362] width 131 height 26
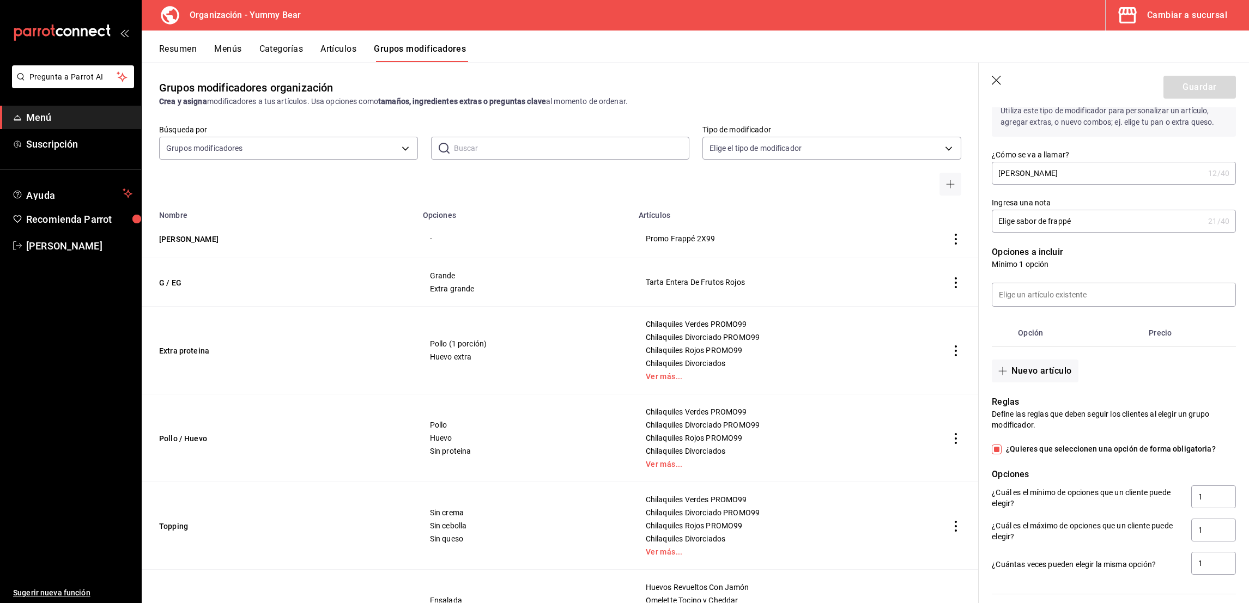
scroll to position [0, 0]
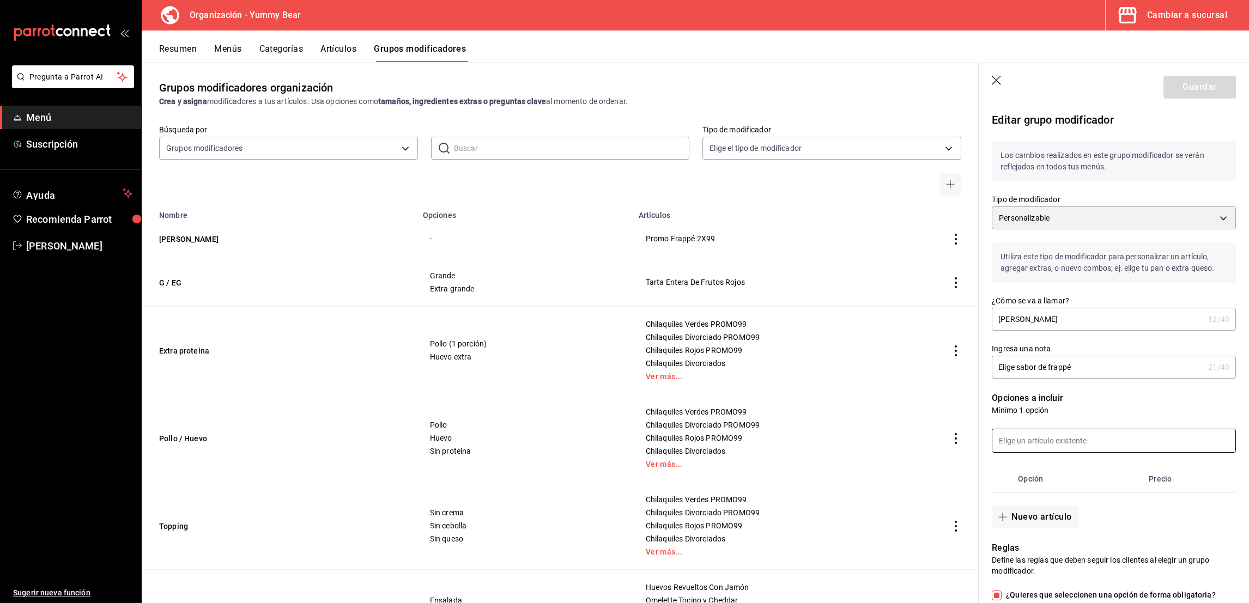
click at [1032, 448] on input at bounding box center [1114, 441] width 243 height 23
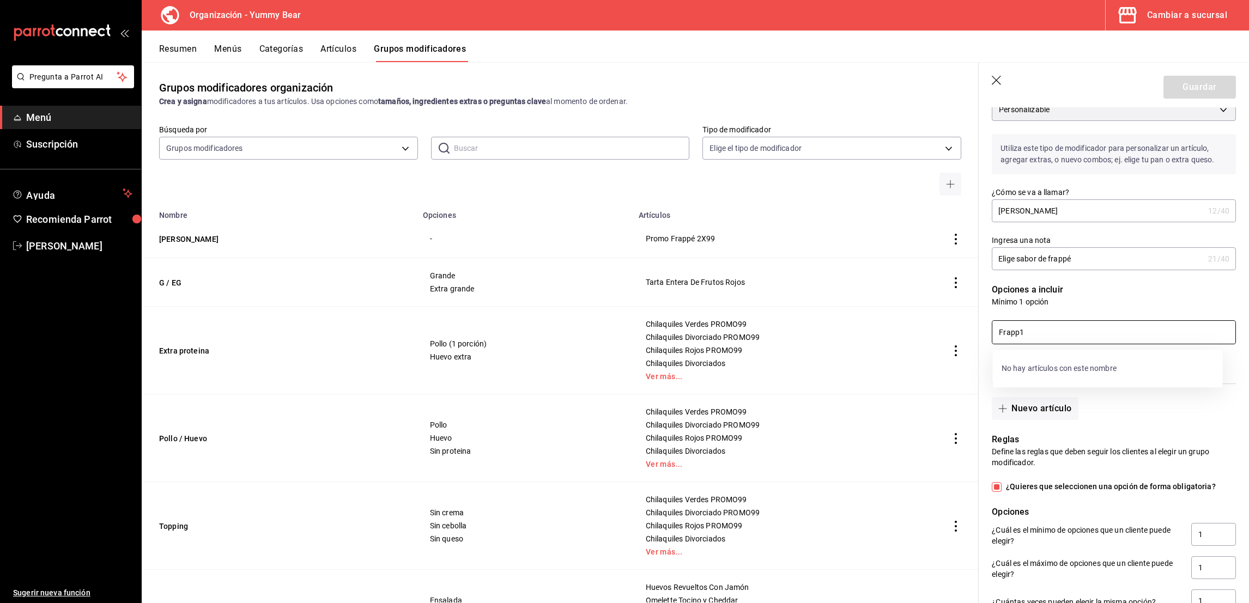
scroll to position [117, 0]
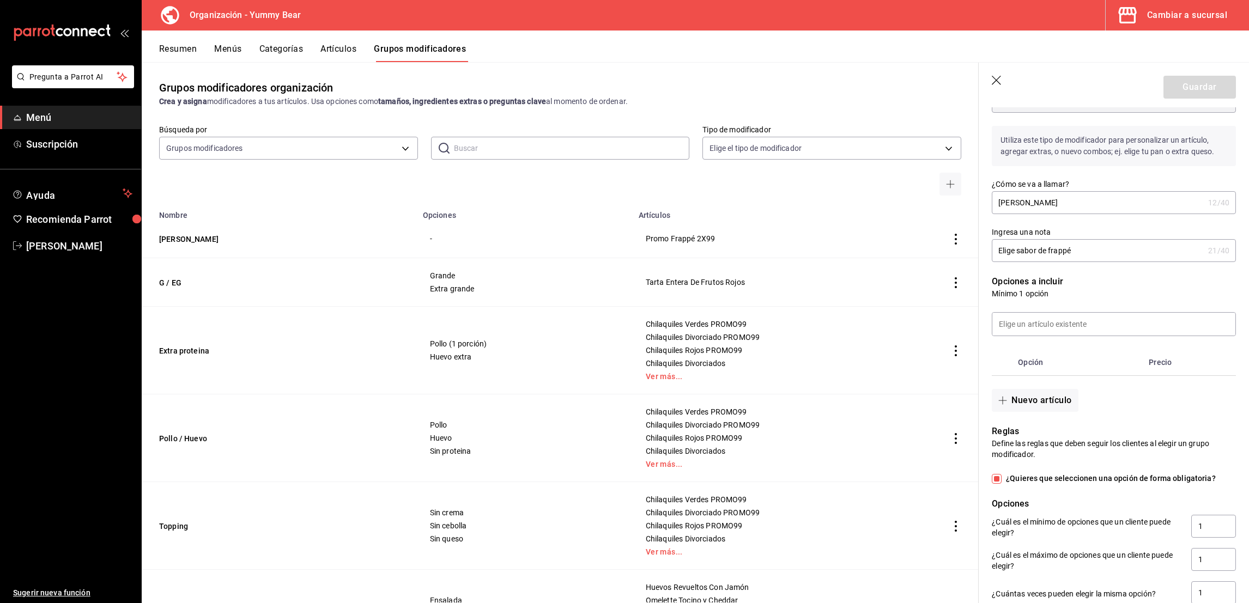
click at [1102, 288] on p "Opciones a incluir" at bounding box center [1114, 281] width 244 height 13
click at [1048, 409] on button "Nuevo artículo" at bounding box center [1035, 400] width 86 height 23
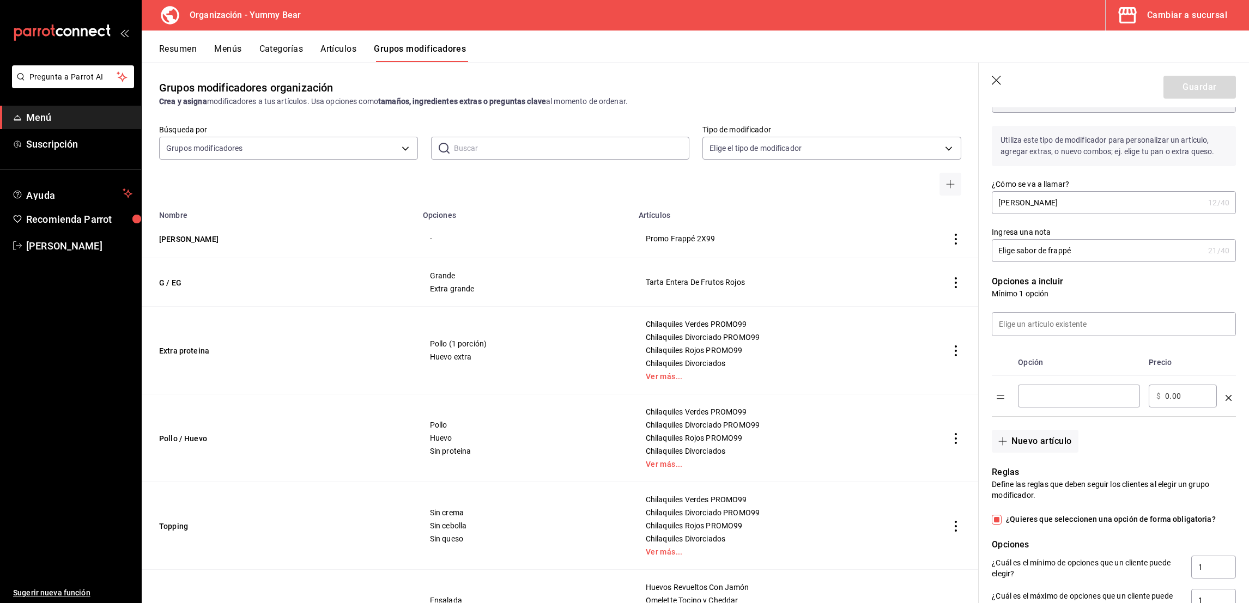
click at [1104, 402] on input "optionsTable" at bounding box center [1079, 396] width 107 height 11
click at [1108, 376] on th "Opción" at bounding box center [1079, 362] width 131 height 27
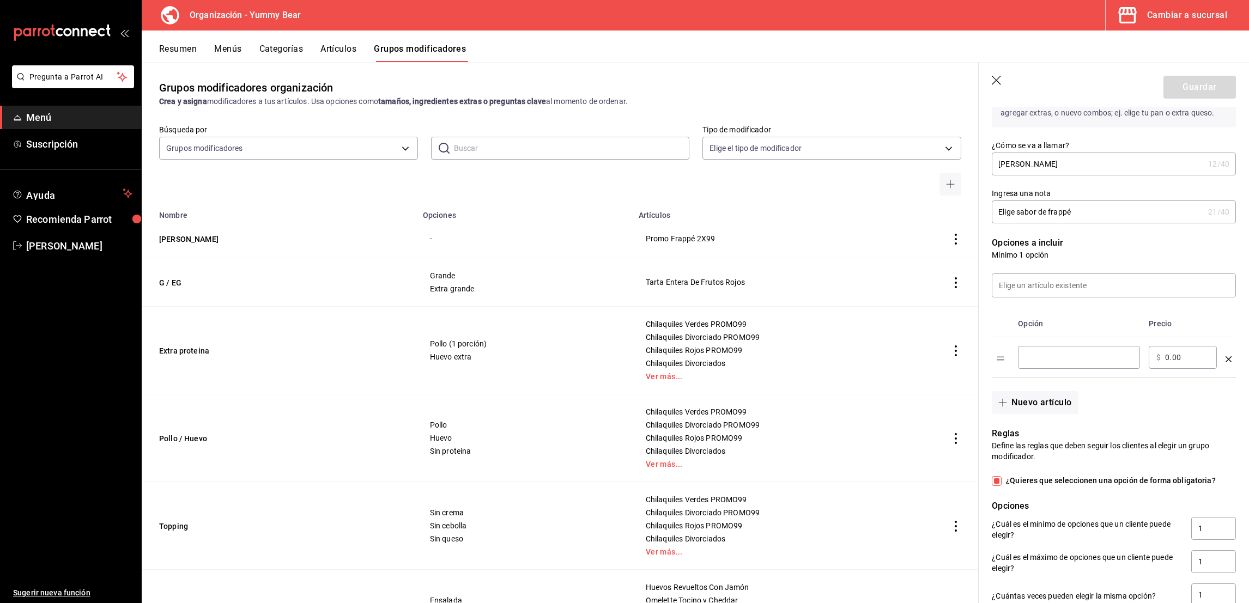
scroll to position [150, 0]
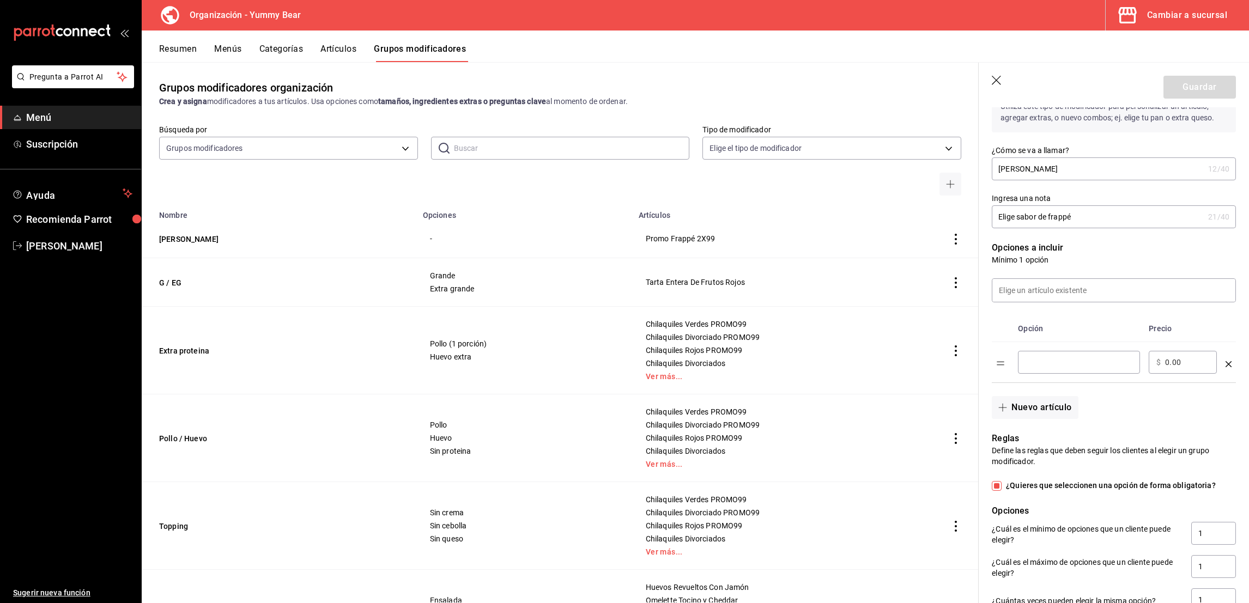
click at [1082, 374] on div "​" at bounding box center [1079, 362] width 122 height 23
click at [1108, 337] on th "Opción" at bounding box center [1079, 329] width 131 height 27
click at [1041, 410] on button "Nuevo artículo" at bounding box center [1035, 407] width 86 height 23
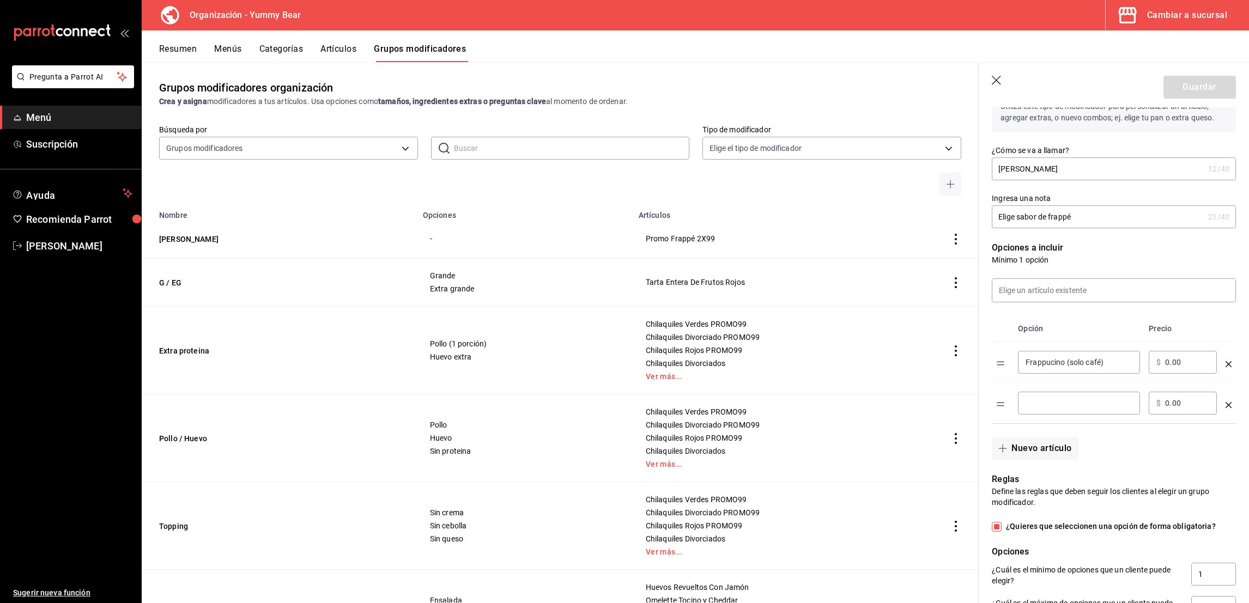
click at [1062, 409] on input "optionsTable" at bounding box center [1079, 403] width 107 height 11
click at [1058, 460] on button "Nuevo artículo" at bounding box center [1035, 448] width 86 height 23
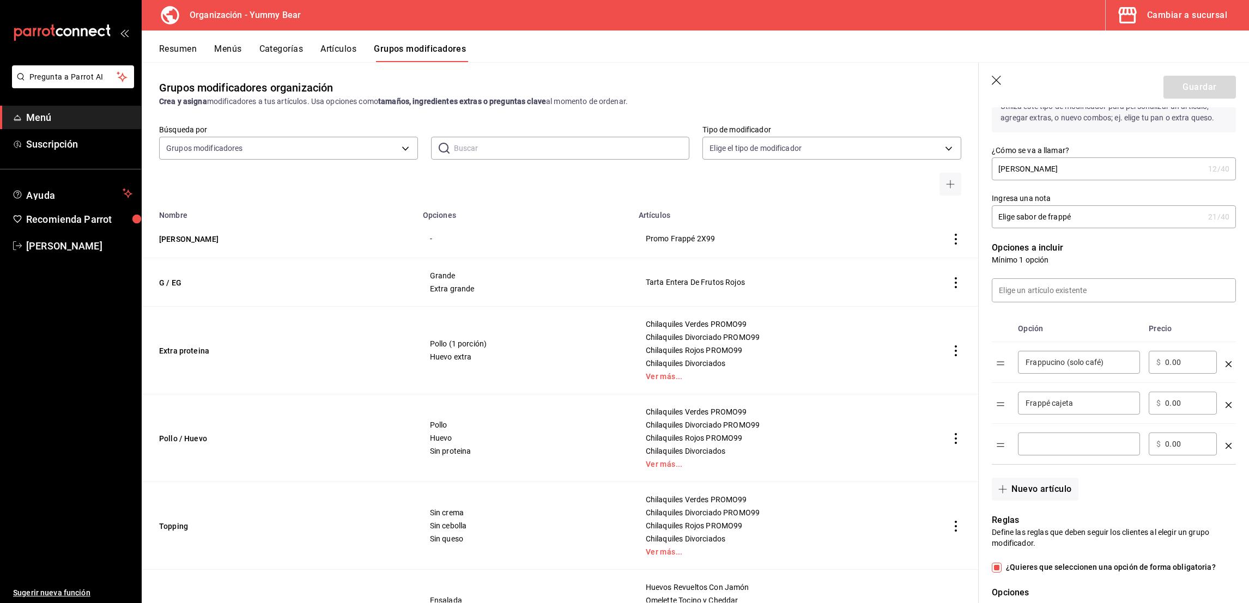
click at [1072, 450] on input "optionsTable" at bounding box center [1079, 444] width 107 height 11
drag, startPoint x: 1055, startPoint y: 421, endPoint x: 953, endPoint y: 404, distance: 102.7
click at [953, 404] on main "Grupos modificadores organización Crea y asigna modificadores a tus artículos. …" at bounding box center [696, 332] width 1108 height 541
click at [1072, 368] on input "Frappucino (solo café)" at bounding box center [1079, 362] width 107 height 11
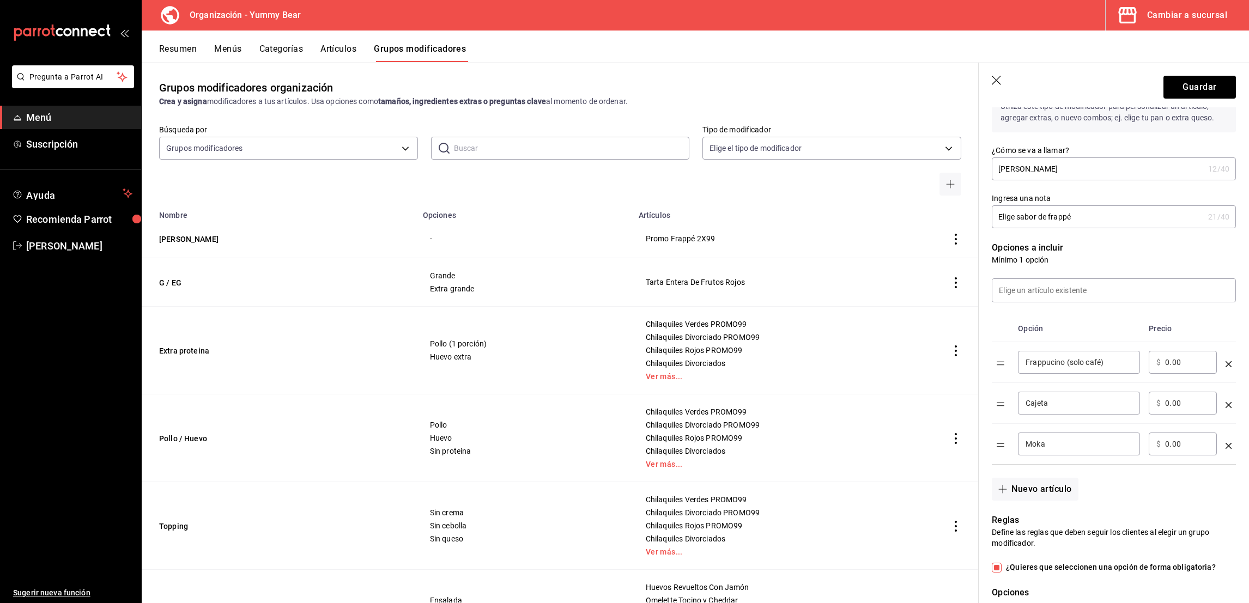
click at [1072, 368] on input "Frappucino (solo café)" at bounding box center [1079, 362] width 107 height 11
click at [1056, 496] on button "Nuevo artículo" at bounding box center [1035, 489] width 86 height 23
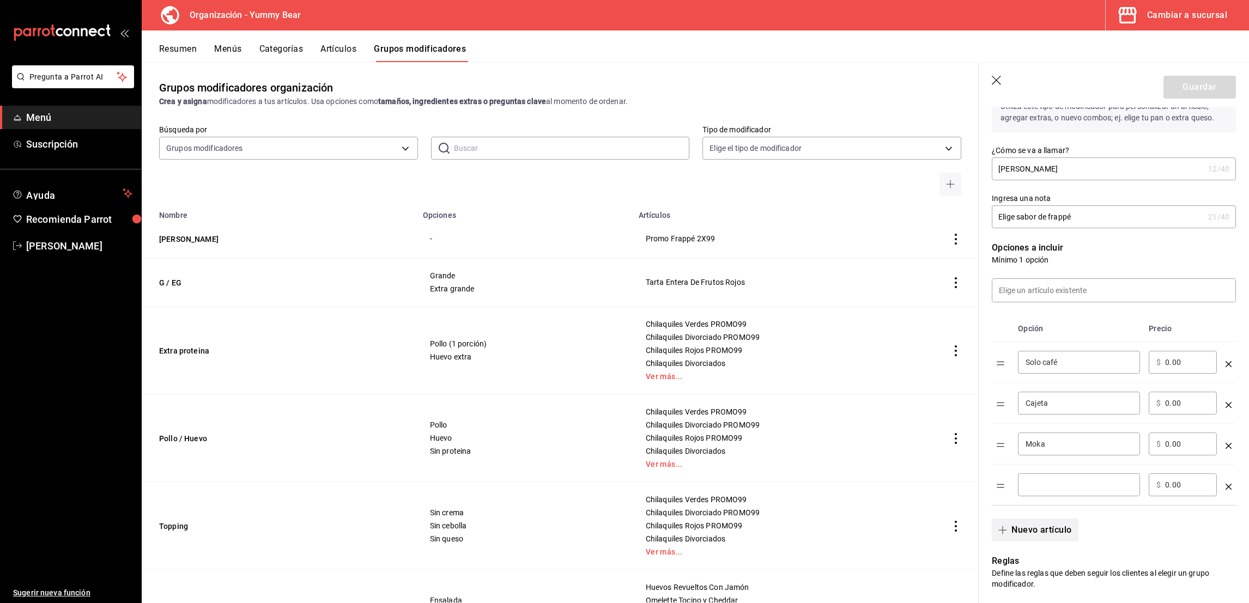
click at [1056, 491] on input "optionsTable" at bounding box center [1079, 485] width 107 height 11
click at [1045, 540] on button "Nuevo artículo" at bounding box center [1035, 530] width 86 height 23
click at [1045, 531] on input "optionsTable" at bounding box center [1079, 526] width 107 height 11
click at [1034, 581] on button "Nuevo artículo" at bounding box center [1035, 571] width 86 height 23
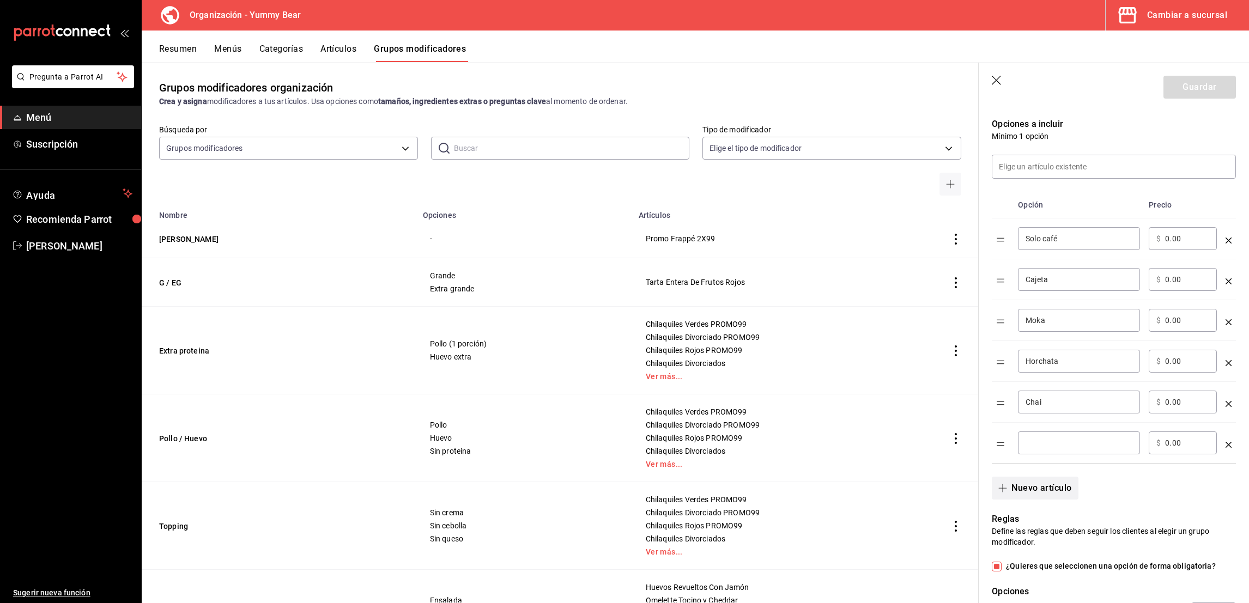
scroll to position [276, 0]
click at [992, 475] on button "Nuevo artículo" at bounding box center [1035, 486] width 86 height 23
click at [1057, 475] on td "​" at bounding box center [1079, 482] width 131 height 41
click at [1075, 445] on div "​" at bounding box center [1079, 441] width 122 height 23
click at [1044, 494] on div "​" at bounding box center [1079, 482] width 122 height 23
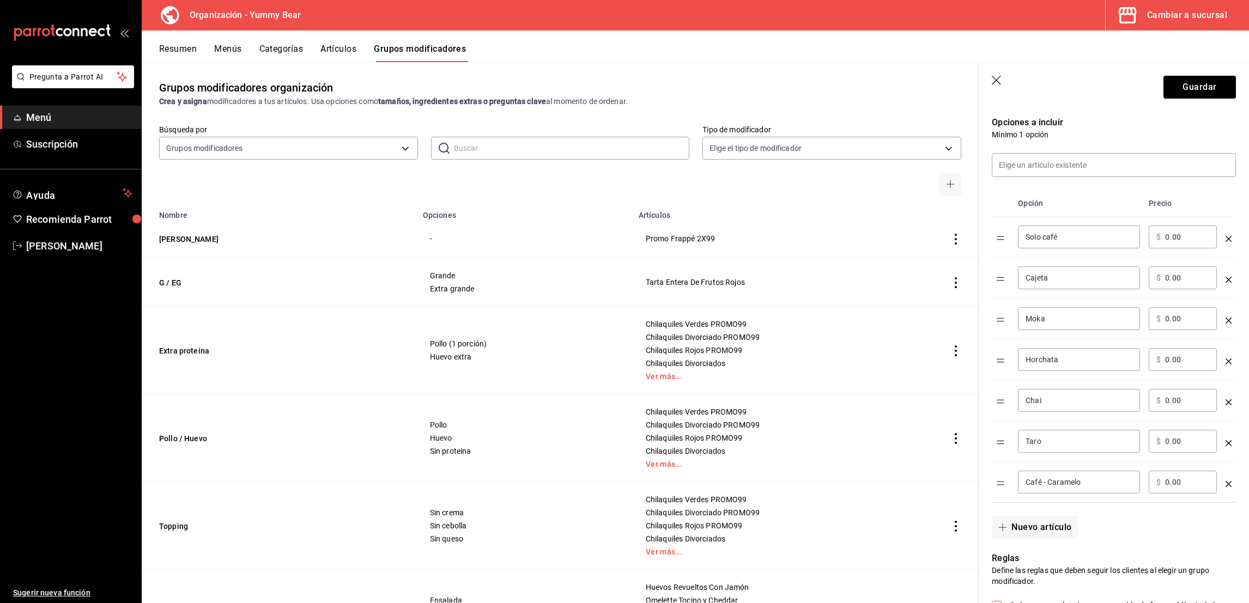
click at [1025, 330] on div "Moka ​" at bounding box center [1079, 318] width 122 height 23
click at [1026, 283] on input "Cajeta" at bounding box center [1079, 278] width 107 height 11
click at [1117, 494] on div "Café - Caramelo ​" at bounding box center [1079, 482] width 122 height 23
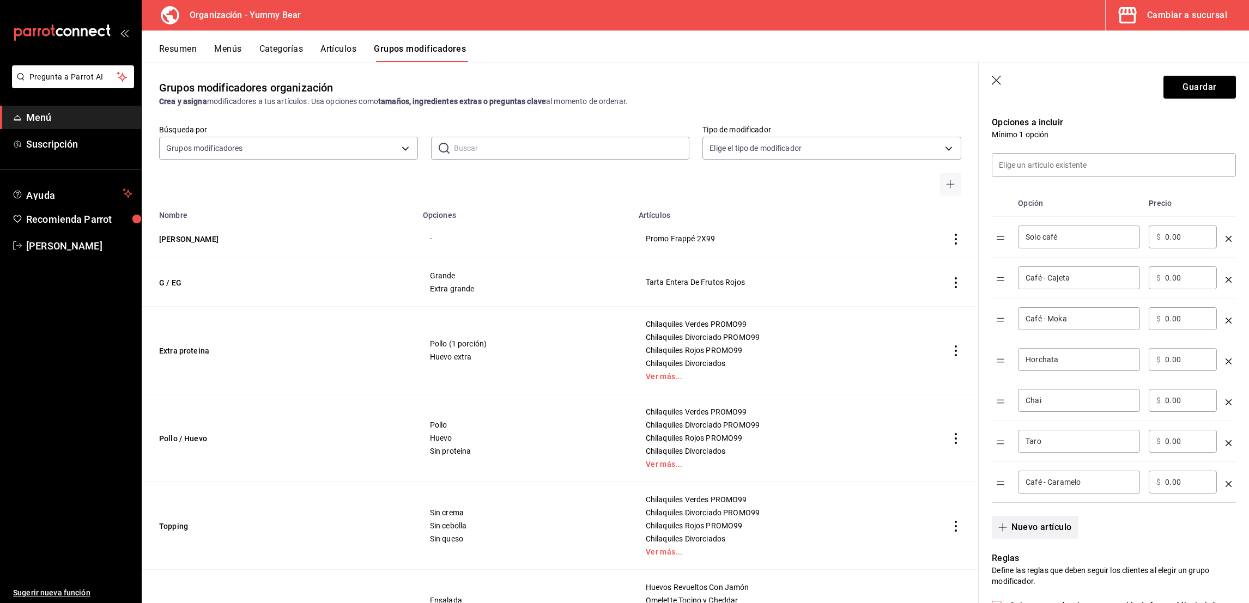
click at [1050, 534] on button "Nuevo artículo" at bounding box center [1035, 527] width 86 height 23
click at [1050, 529] on input "optionsTable" at bounding box center [1079, 523] width 107 height 11
click at [1036, 580] on button "Nuevo artículo" at bounding box center [1035, 568] width 86 height 23
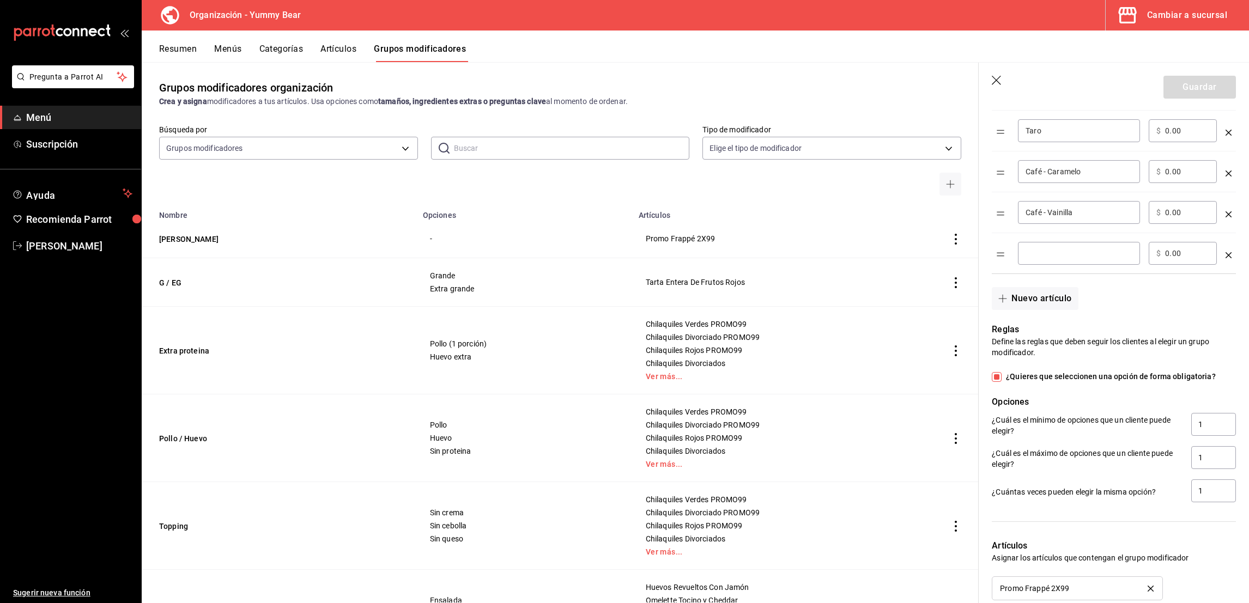
scroll to position [587, 0]
click at [1074, 274] on td "​" at bounding box center [1079, 253] width 131 height 41
click at [1066, 264] on div "​" at bounding box center [1079, 252] width 122 height 23
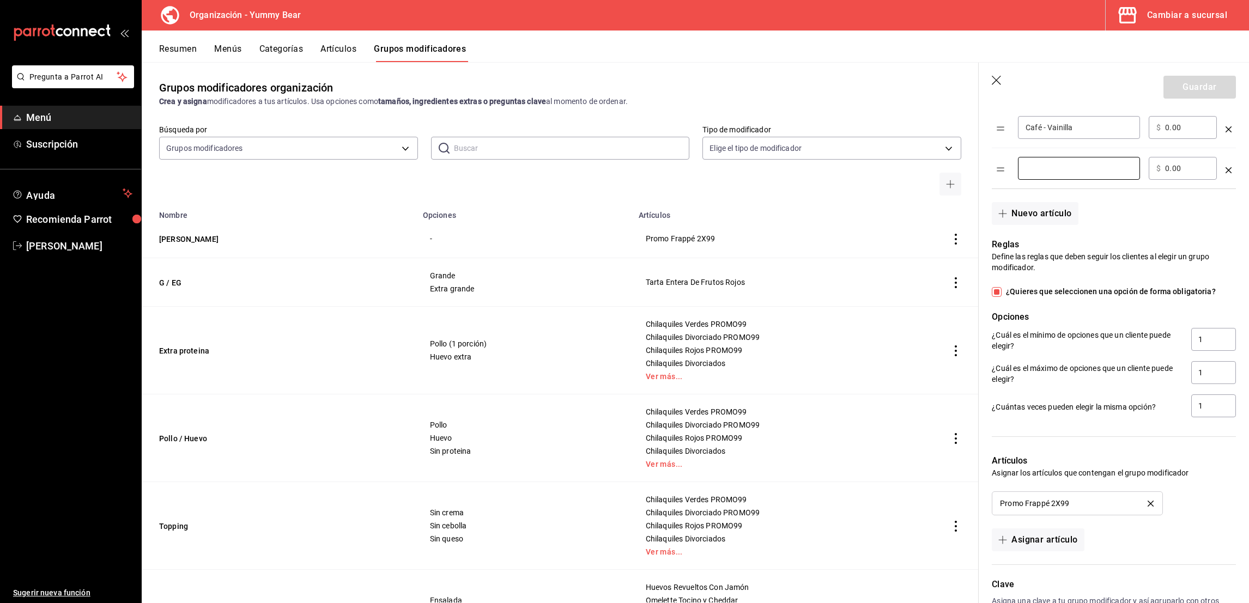
scroll to position [761, 0]
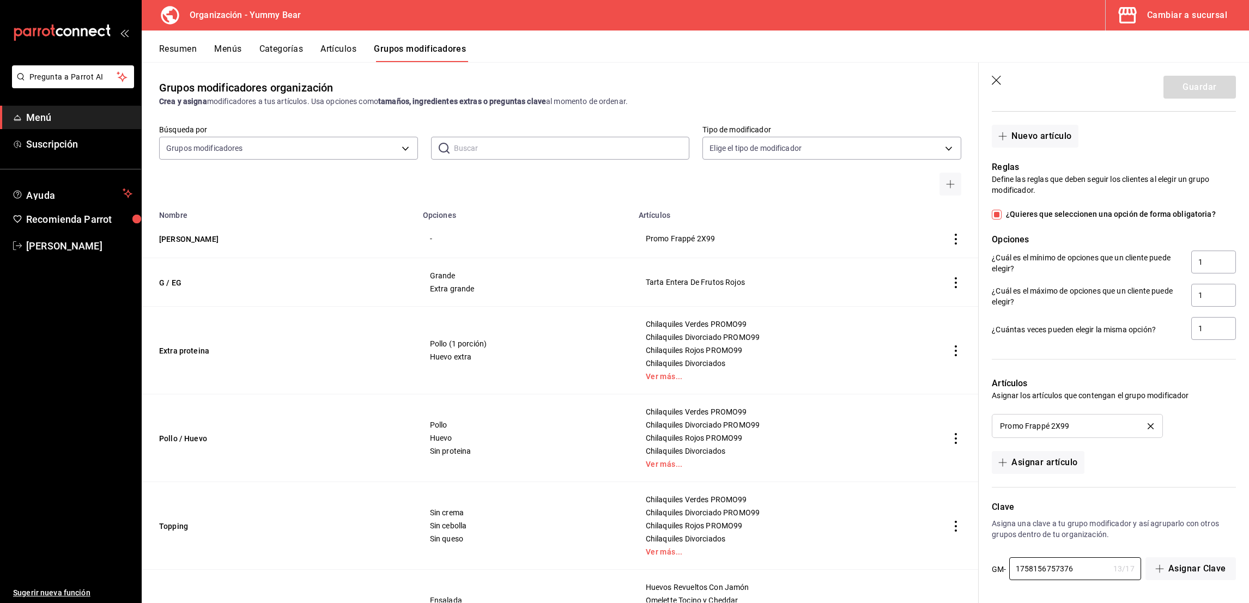
drag, startPoint x: 1065, startPoint y: 575, endPoint x: 946, endPoint y: 558, distance: 120.0
click at [946, 558] on main "Grupos modificadores organización Crea y asigna modificadores a tus artículos. …" at bounding box center [696, 332] width 1108 height 541
click at [1216, 472] on div "Artículos Asignar los artículos que contengan el grupo modificador Promo Frappé…" at bounding box center [1107, 419] width 257 height 110
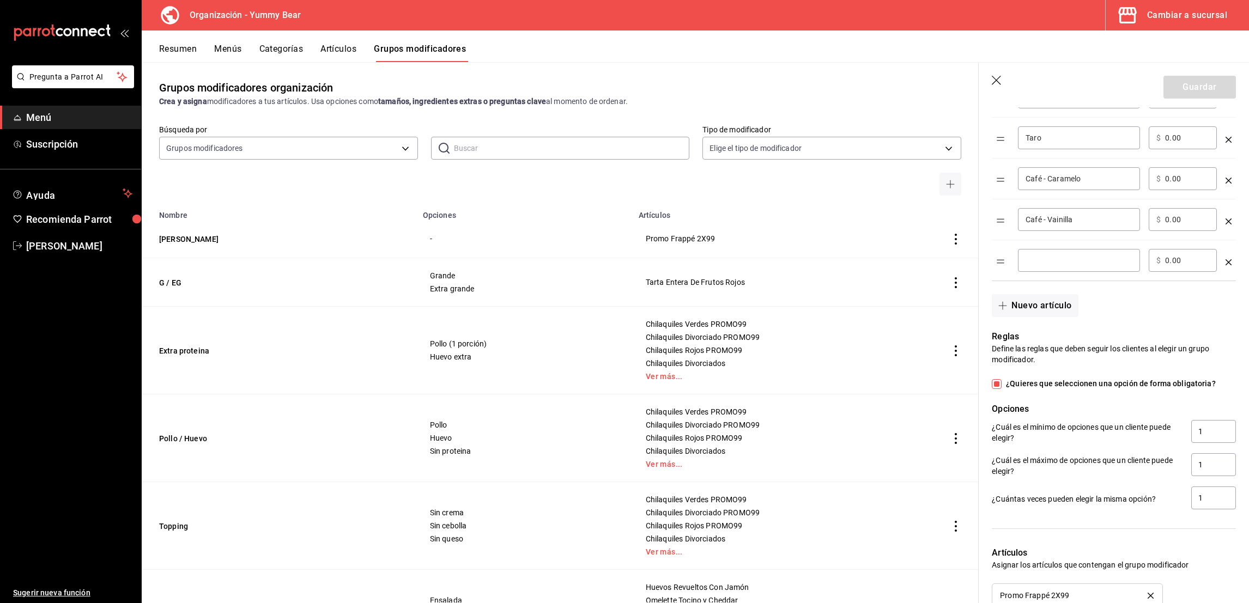
scroll to position [578, 0]
click at [1222, 278] on td "optionsTable" at bounding box center [1229, 262] width 15 height 41
click at [1222, 276] on td "optionsTable" at bounding box center [1229, 262] width 15 height 41
click at [1226, 267] on icon "optionsTable" at bounding box center [1229, 264] width 6 height 6
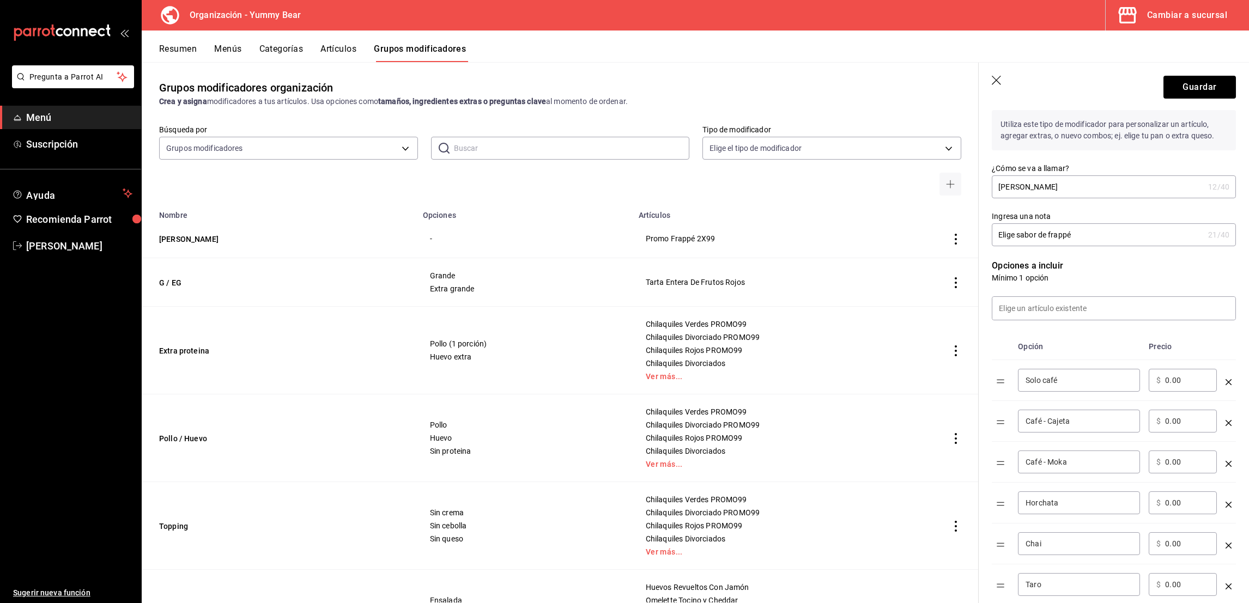
scroll to position [133, 0]
click at [1178, 88] on button "Guardar" at bounding box center [1200, 87] width 72 height 23
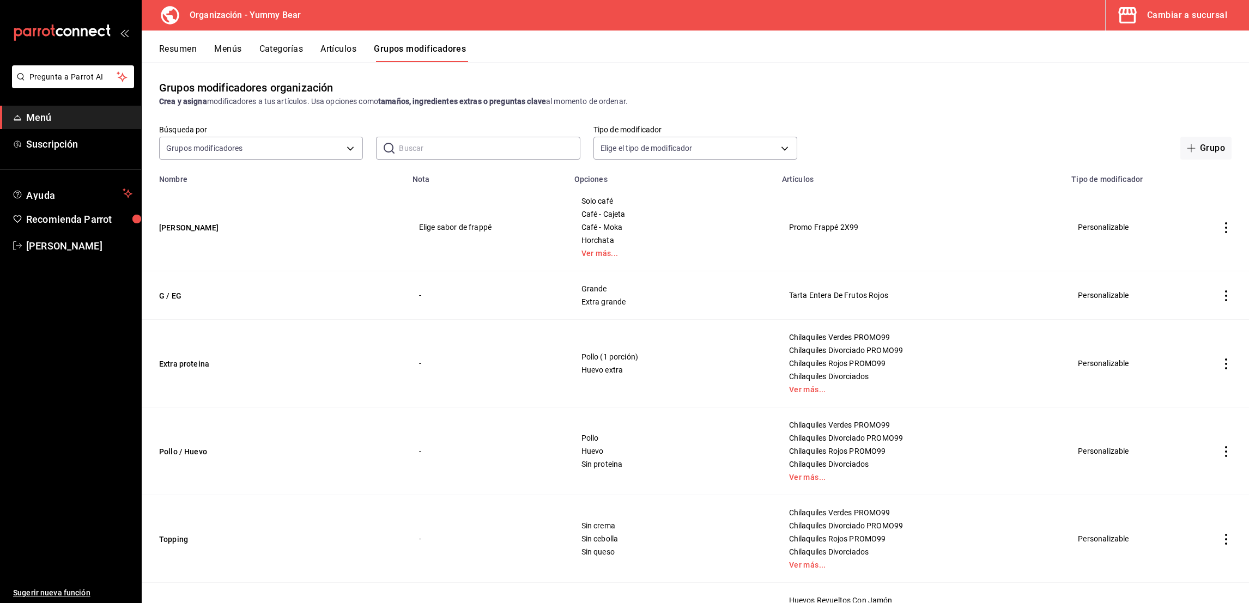
click at [356, 55] on button "Artículos" at bounding box center [339, 53] width 36 height 19
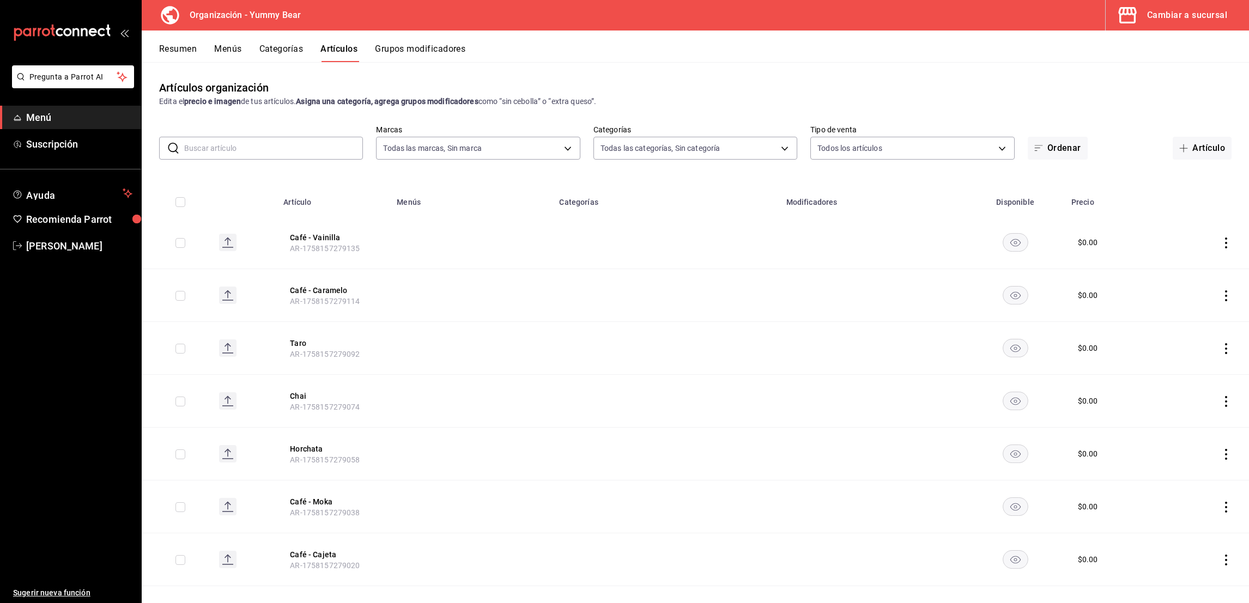
click at [302, 150] on input "text" at bounding box center [273, 148] width 179 height 22
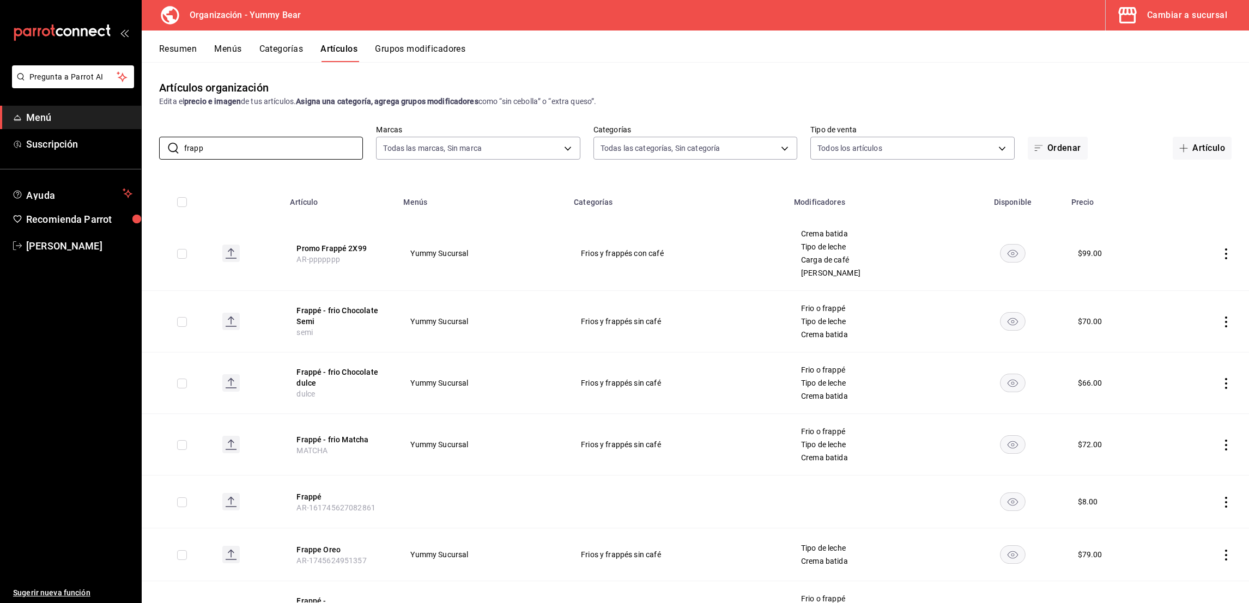
click at [437, 52] on button "Grupos modificadores" at bounding box center [420, 53] width 90 height 19
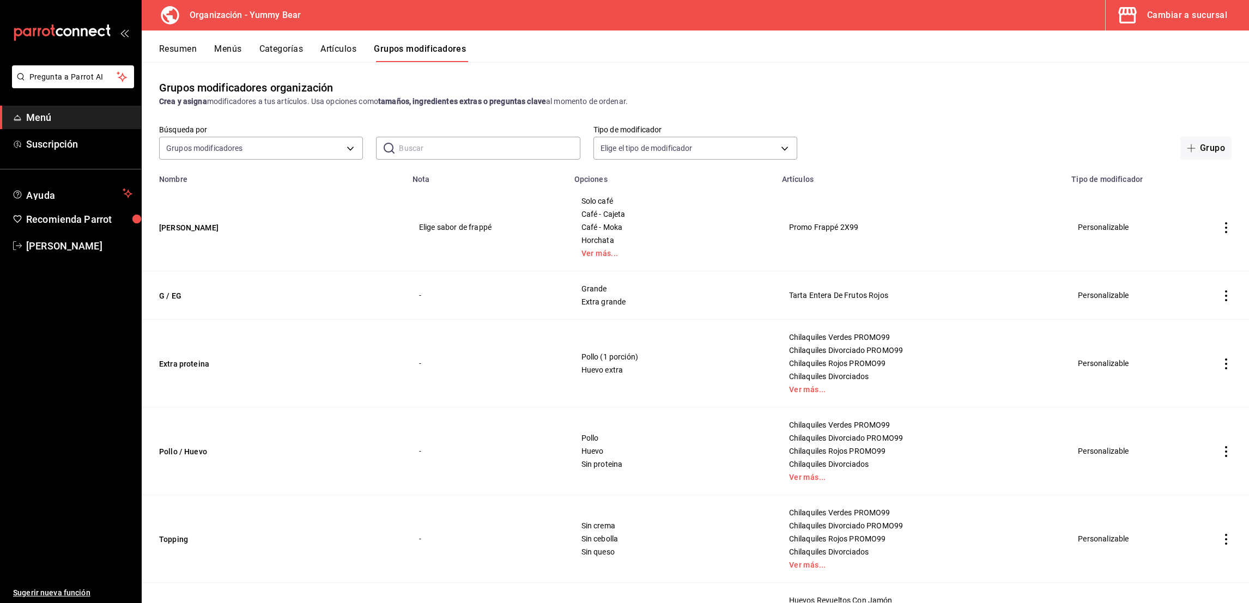
click at [352, 49] on button "Artículos" at bounding box center [339, 53] width 36 height 19
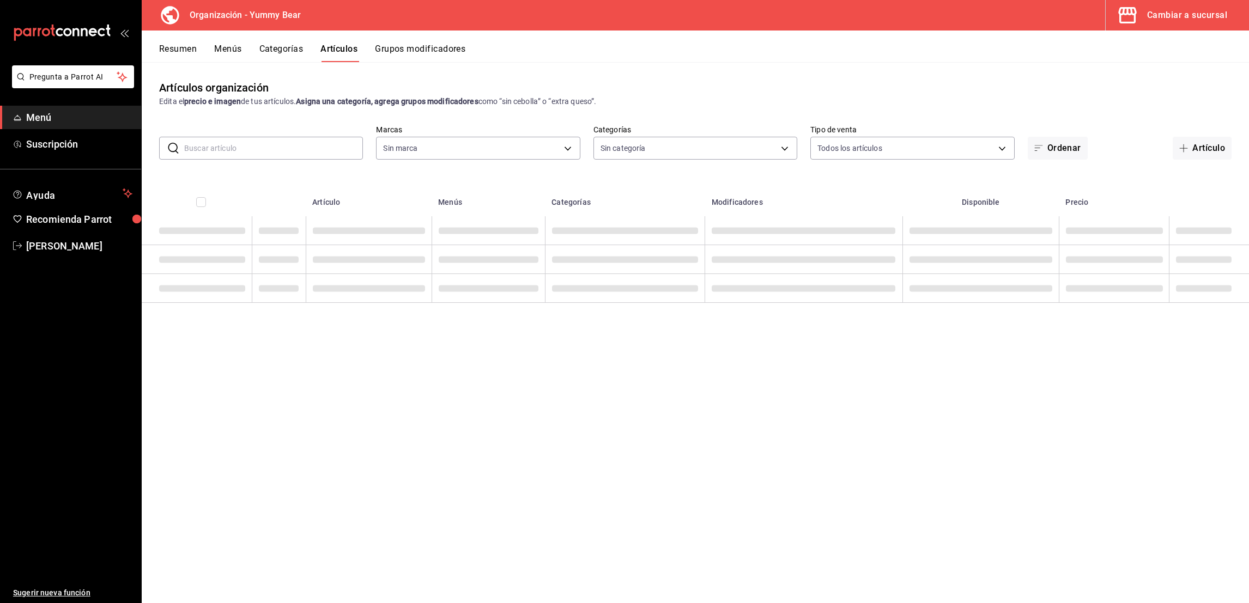
click at [297, 146] on input "text" at bounding box center [273, 148] width 179 height 22
click at [297, 146] on input "frap" at bounding box center [273, 148] width 179 height 22
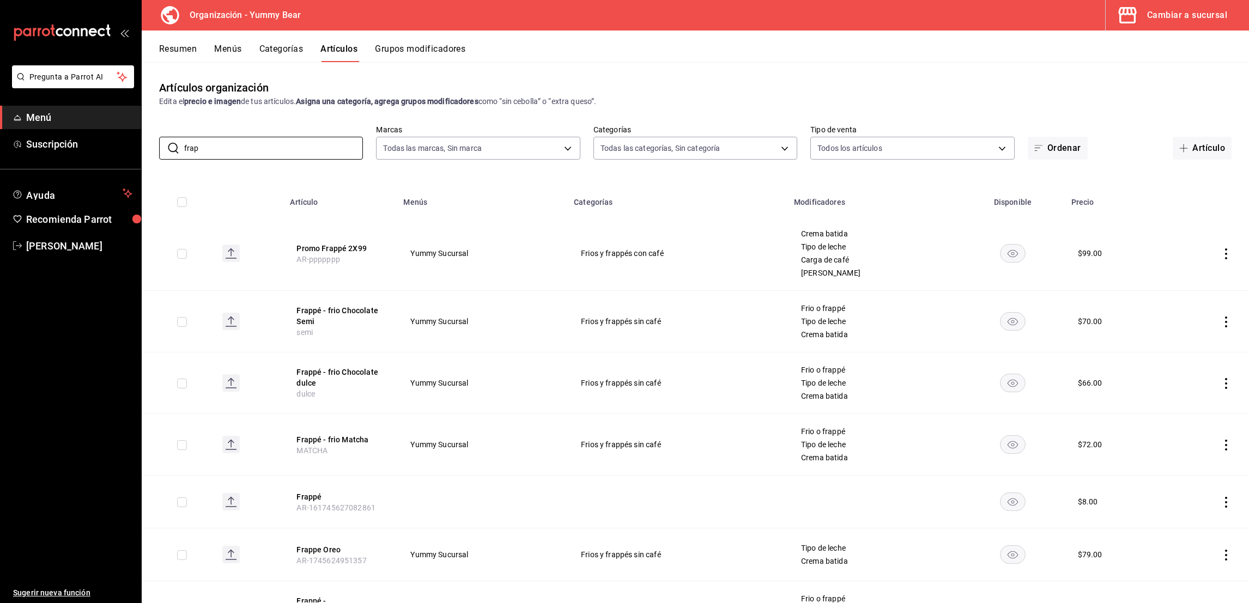
click at [294, 47] on button "Categorías" at bounding box center [281, 53] width 44 height 19
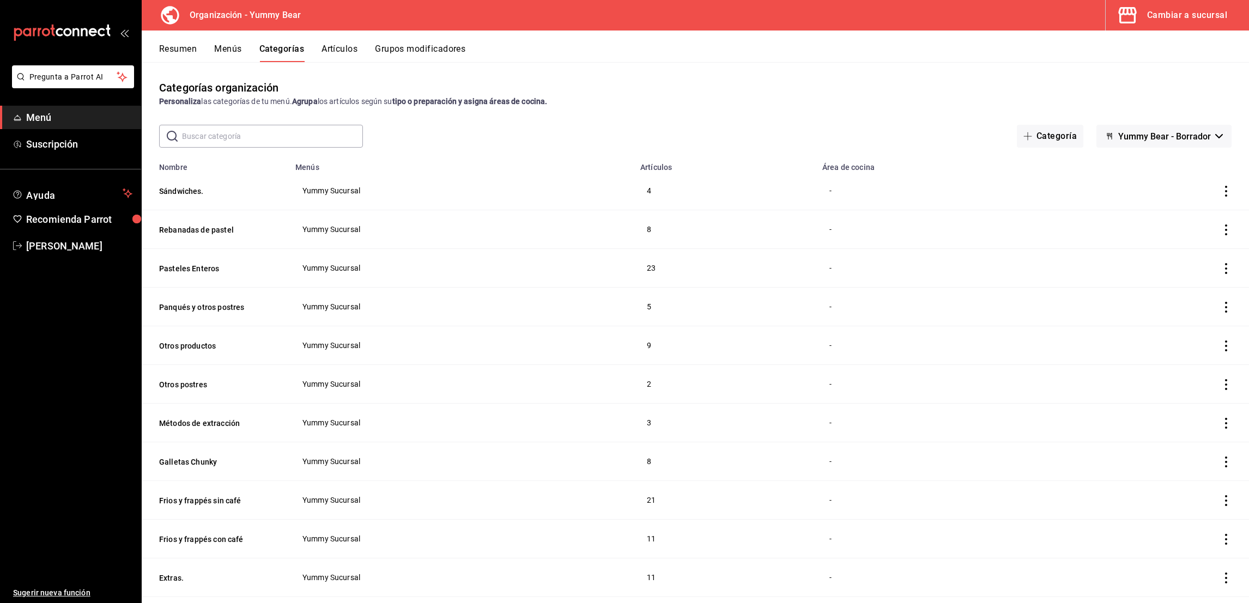
click at [449, 55] on button "Grupos modificadores" at bounding box center [420, 53] width 90 height 19
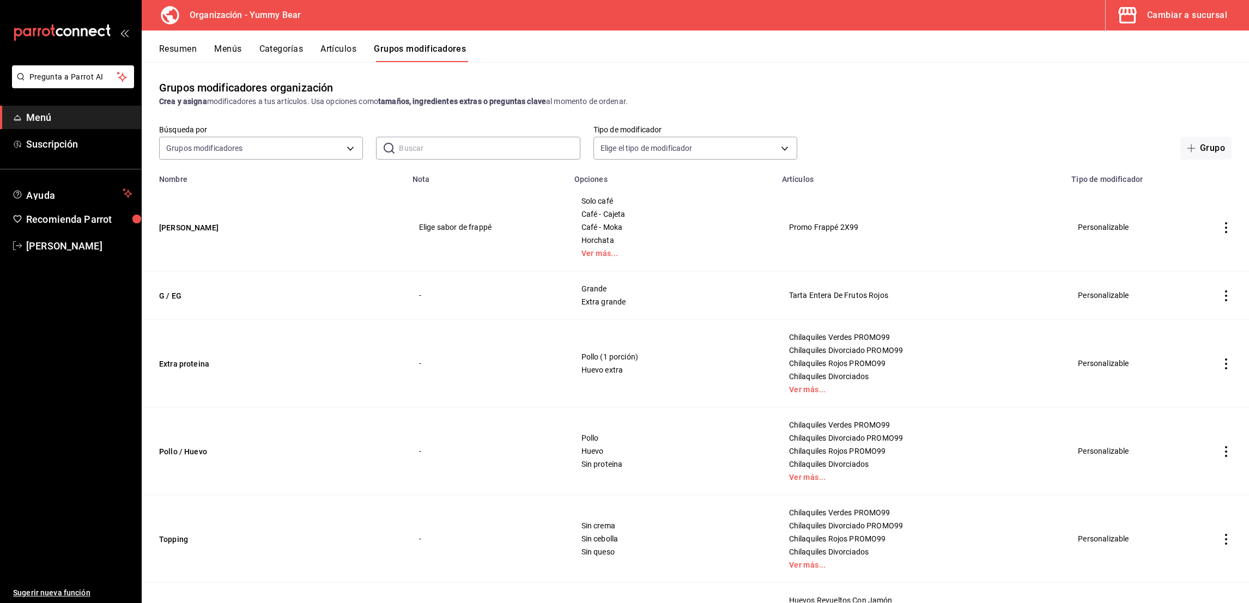
click at [1210, 233] on td "simple table" at bounding box center [1227, 228] width 46 height 88
click at [1221, 233] on icon "actions" at bounding box center [1226, 227] width 11 height 11
click at [1179, 256] on span "Editar" at bounding box center [1181, 252] width 28 height 11
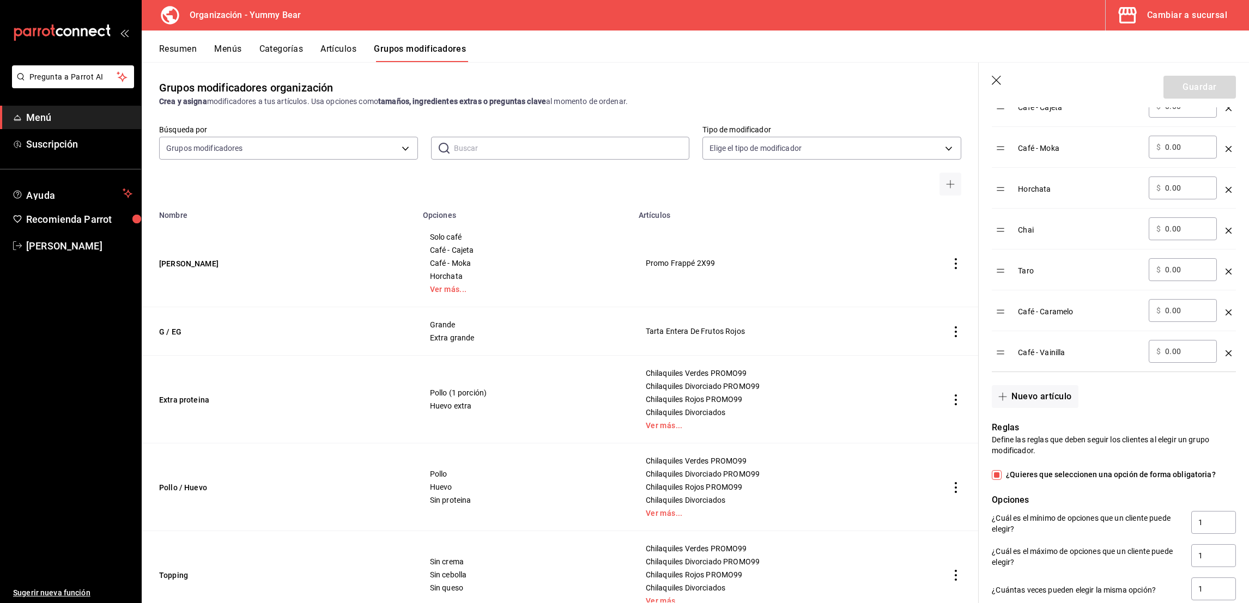
scroll to position [454, 0]
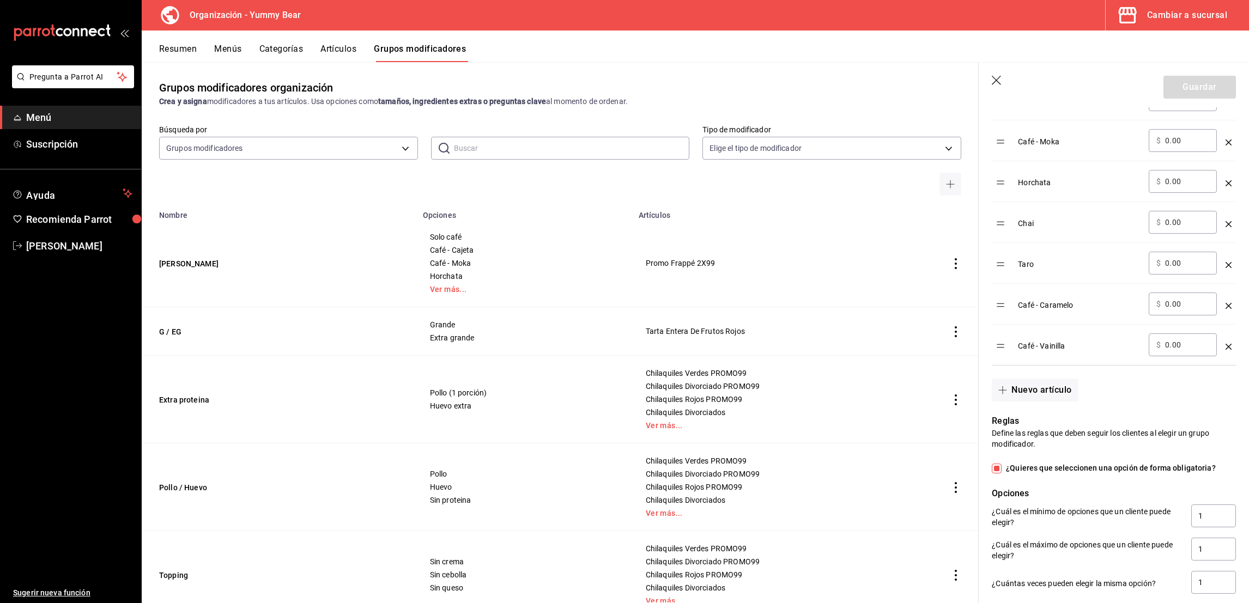
click at [1062, 229] on div "Chai" at bounding box center [1079, 220] width 122 height 18
click at [1054, 229] on div "Chai" at bounding box center [1079, 220] width 122 height 18
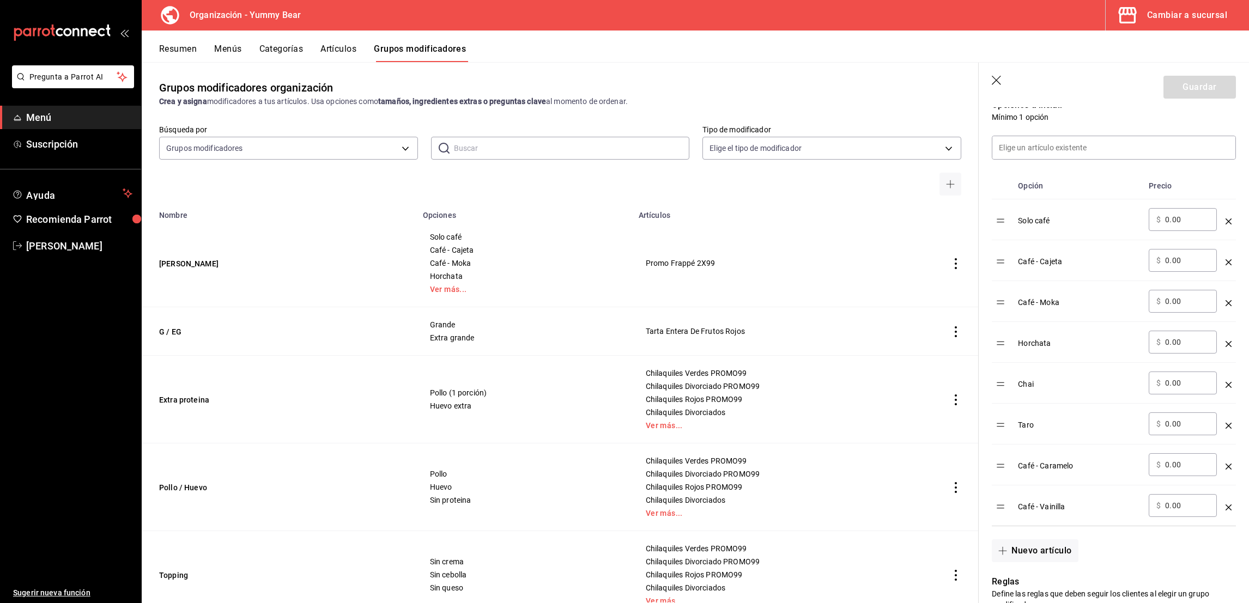
scroll to position [293, 0]
click at [1036, 563] on button "Nuevo artículo" at bounding box center [1035, 551] width 86 height 23
click at [1036, 559] on div "​" at bounding box center [1079, 547] width 122 height 23
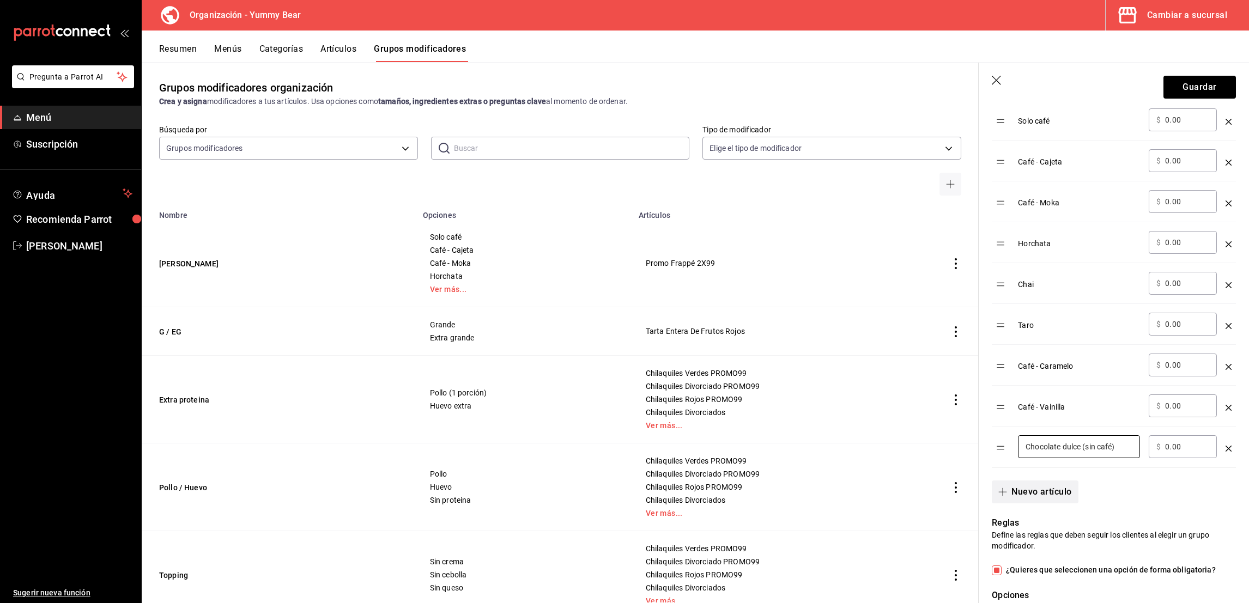
type input "Chocolate dulce (sin café)"
click at [1042, 504] on button "Nuevo artículo" at bounding box center [1035, 492] width 86 height 23
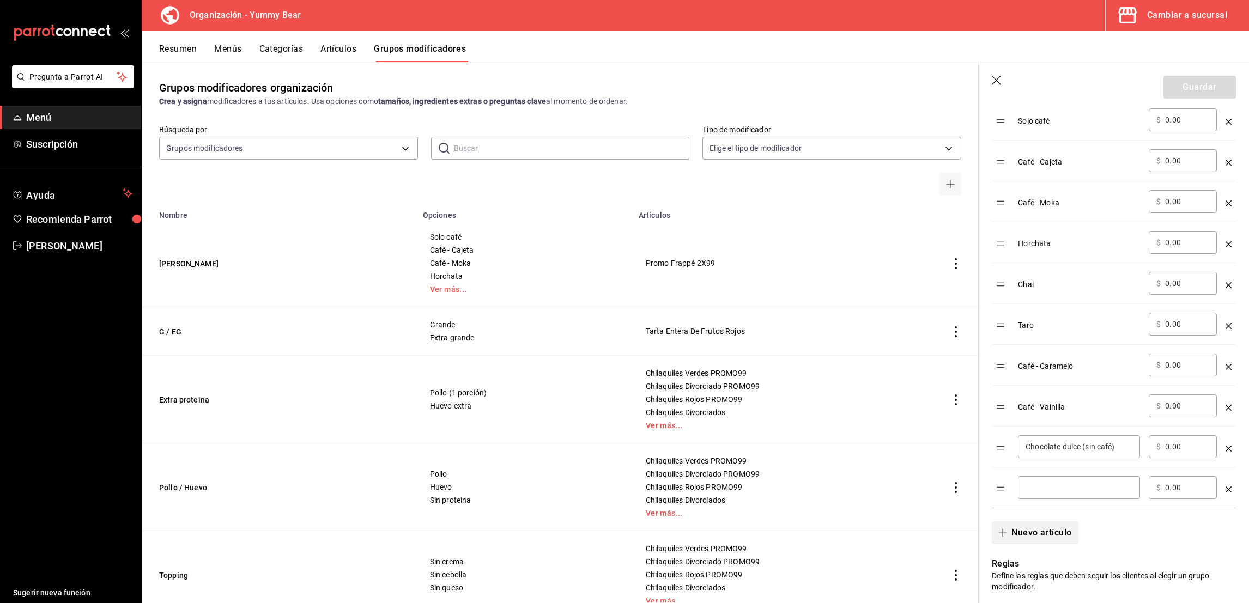
click at [1042, 499] on div "​" at bounding box center [1079, 487] width 122 height 23
type input "Chai (sin café)"
click at [1226, 290] on div "optionsTable" at bounding box center [1229, 281] width 6 height 18
click at [1226, 288] on icon "optionsTable" at bounding box center [1229, 285] width 6 height 6
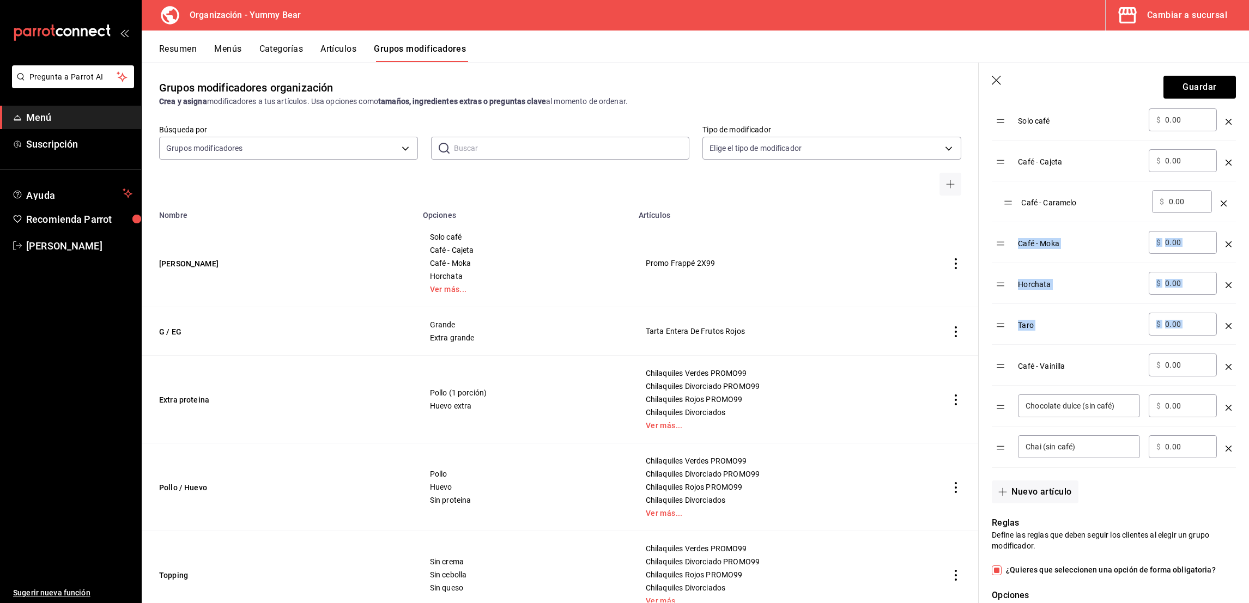
drag, startPoint x: 1007, startPoint y: 340, endPoint x: 1015, endPoint y: 204, distance: 136.5
click at [1015, 204] on table "Opción Precio Solo café ​ $ 0.00 ​ Café - Cajeta ​ $ 0.00 ​ Café - Moka ​ $ 0.0…" at bounding box center [1114, 270] width 244 height 394
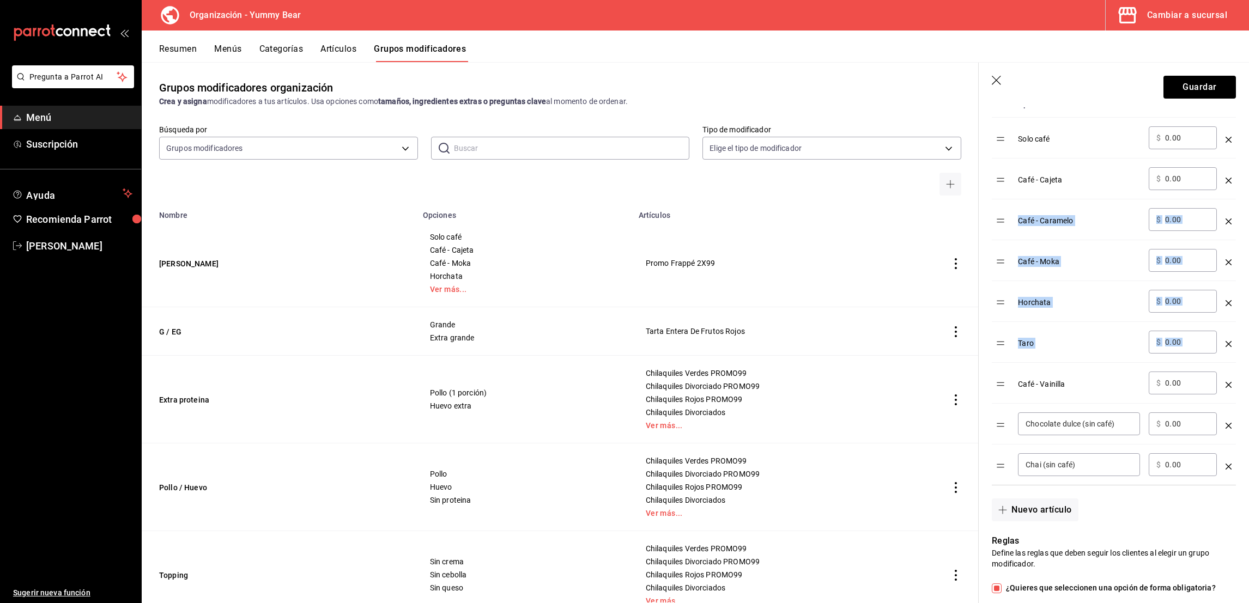
scroll to position [362, 0]
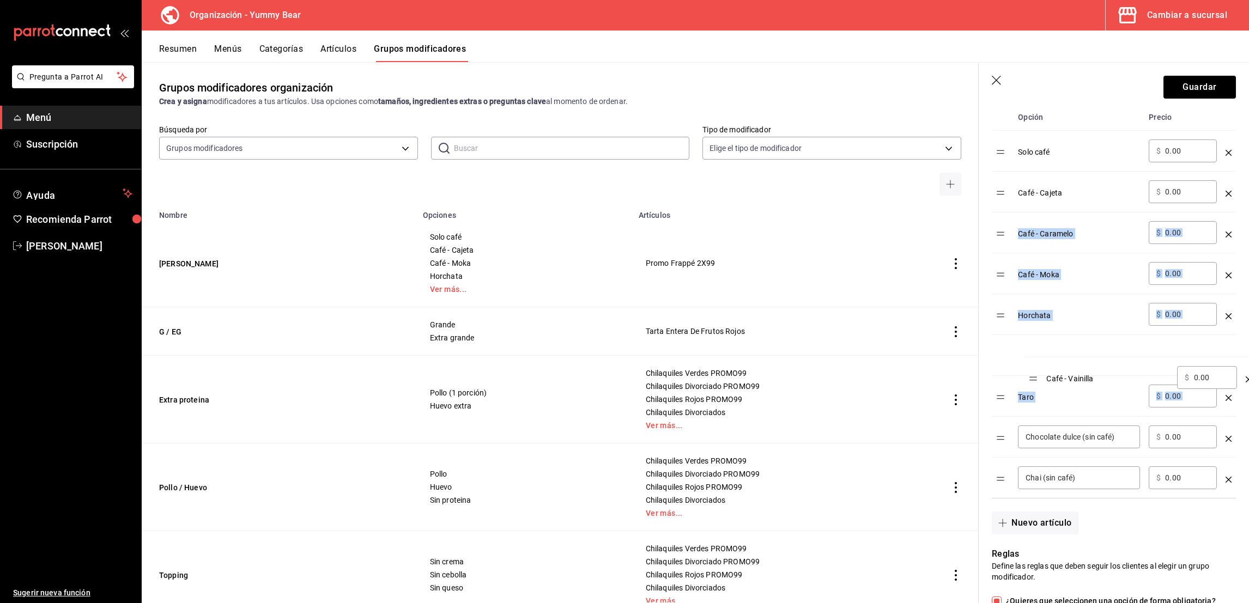
click at [1066, 377] on table "Opción Precio Solo café ​ $ 0.00 ​ Café - Cajeta ​ $ 0.00 ​ Café - Caramelo ​ $…" at bounding box center [1114, 301] width 244 height 394
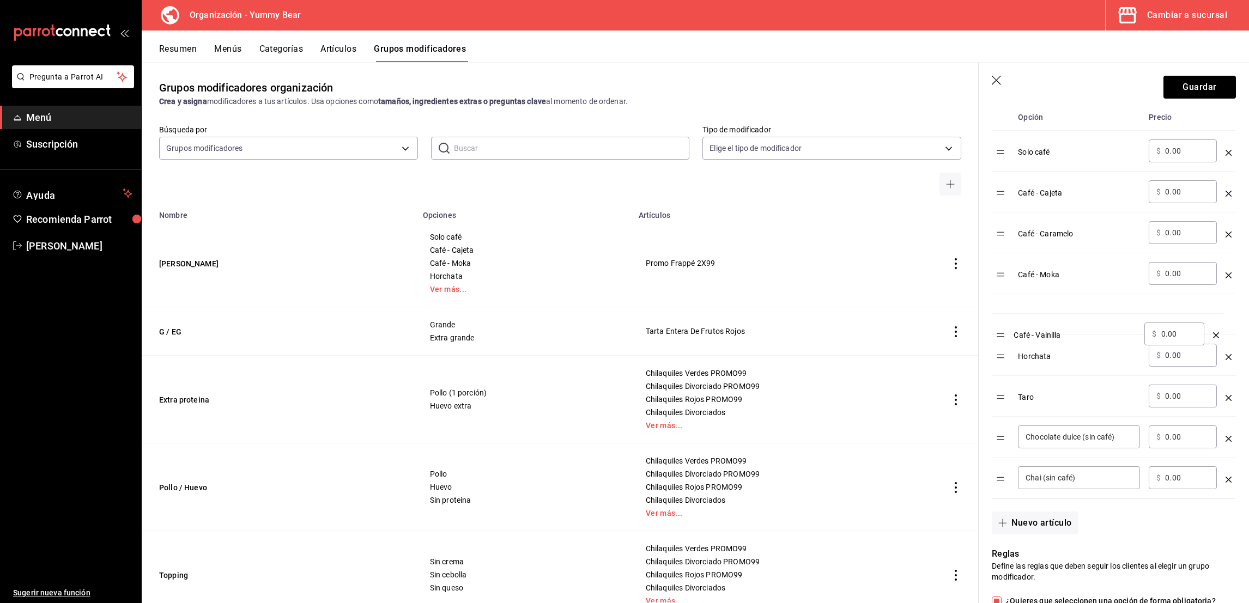
drag, startPoint x: 1008, startPoint y: 366, endPoint x: 1007, endPoint y: 333, distance: 33.8
click at [1007, 333] on table "Opción Precio Solo café ​ $ 0.00 ​ Café - Cajeta ​ $ 0.00 ​ Café - Caramelo ​ $…" at bounding box center [1114, 301] width 244 height 394
drag, startPoint x: 1000, startPoint y: 449, endPoint x: 999, endPoint y: 399, distance: 49.6
click at [999, 399] on table "Opción Precio Solo café ​ $ 0.00 ​ Café - Cajeta ​ $ 0.00 ​ Café - Caramelo ​ $…" at bounding box center [1114, 301] width 244 height 394
drag, startPoint x: 1002, startPoint y: 494, endPoint x: 999, endPoint y: 448, distance: 47.0
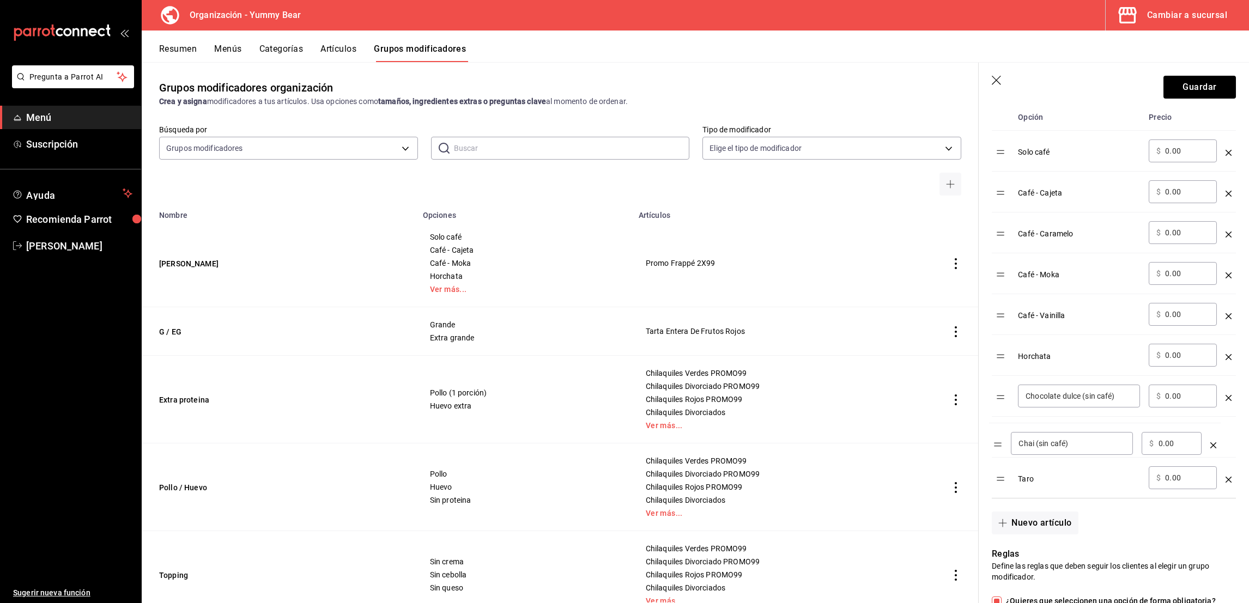
click at [999, 448] on table "Opción Precio Solo café ​ $ 0.00 ​ Café - Cajeta ​ $ 0.00 ​ Café - Caramelo ​ $…" at bounding box center [1114, 301] width 244 height 394
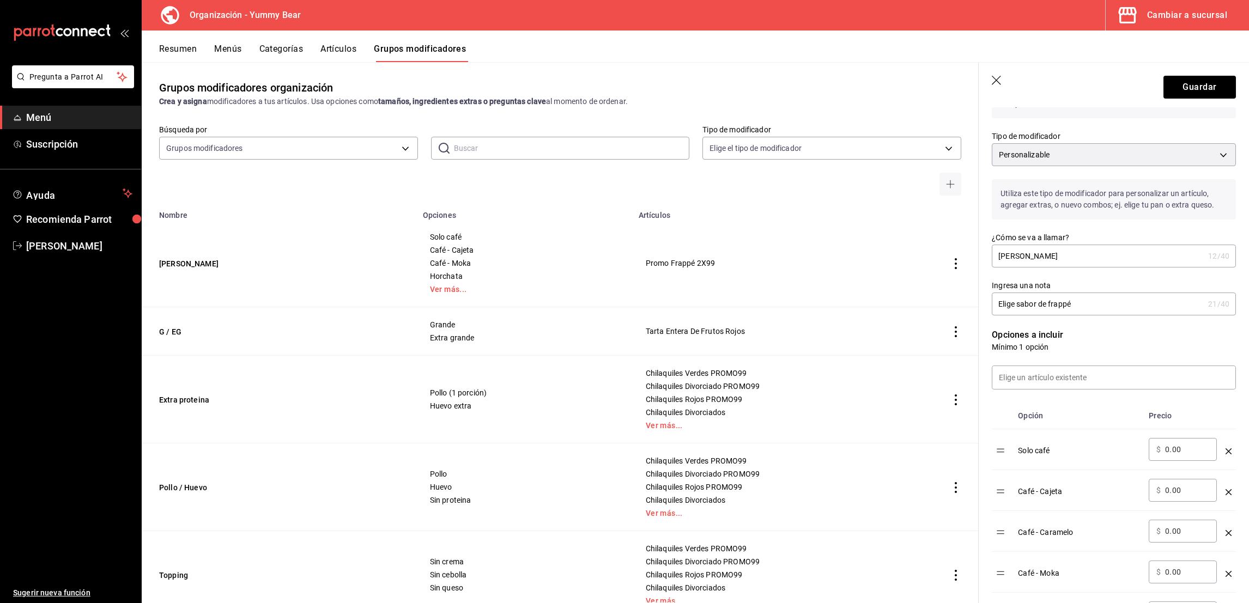
scroll to position [37, 0]
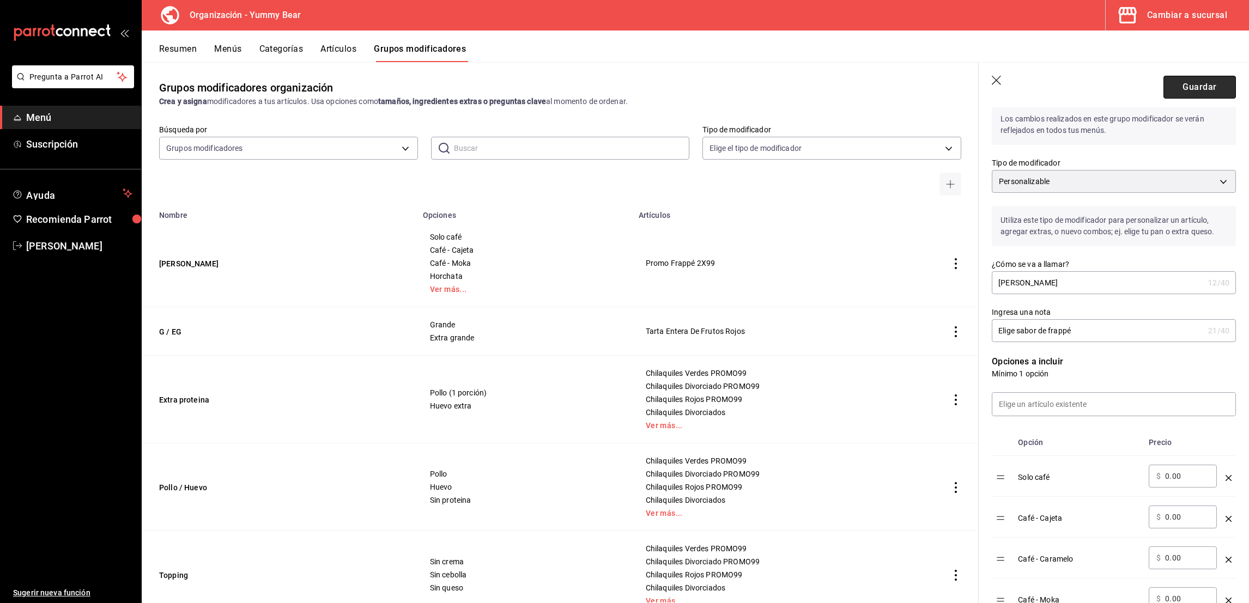
click at [1174, 86] on button "Guardar" at bounding box center [1200, 87] width 72 height 23
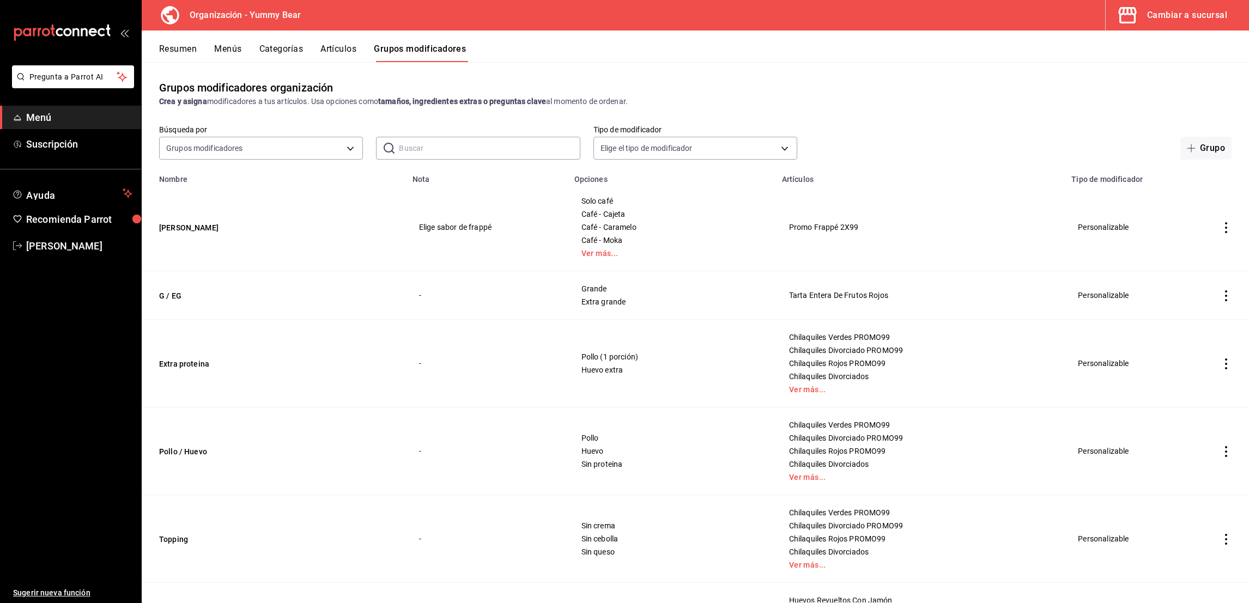
click at [179, 60] on button "Resumen" at bounding box center [178, 53] width 38 height 19
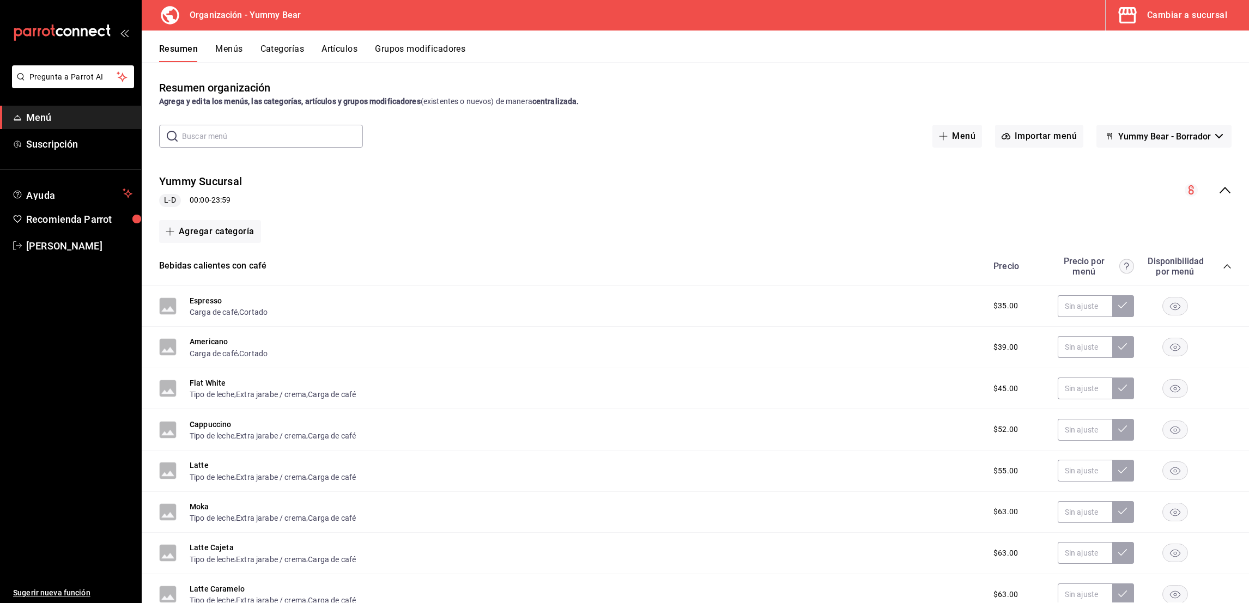
click at [238, 57] on button "Menús" at bounding box center [228, 53] width 27 height 19
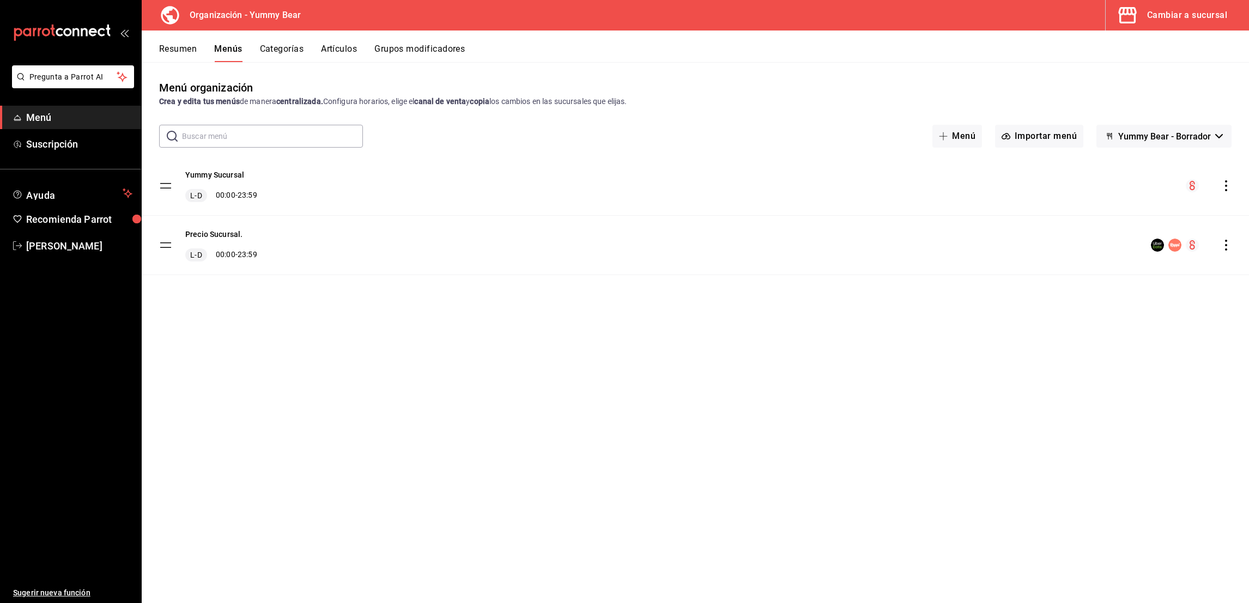
click at [1224, 183] on icon "actions" at bounding box center [1226, 185] width 11 height 11
click at [1114, 264] on li "Copiar en otra sucursal" at bounding box center [1130, 256] width 170 height 22
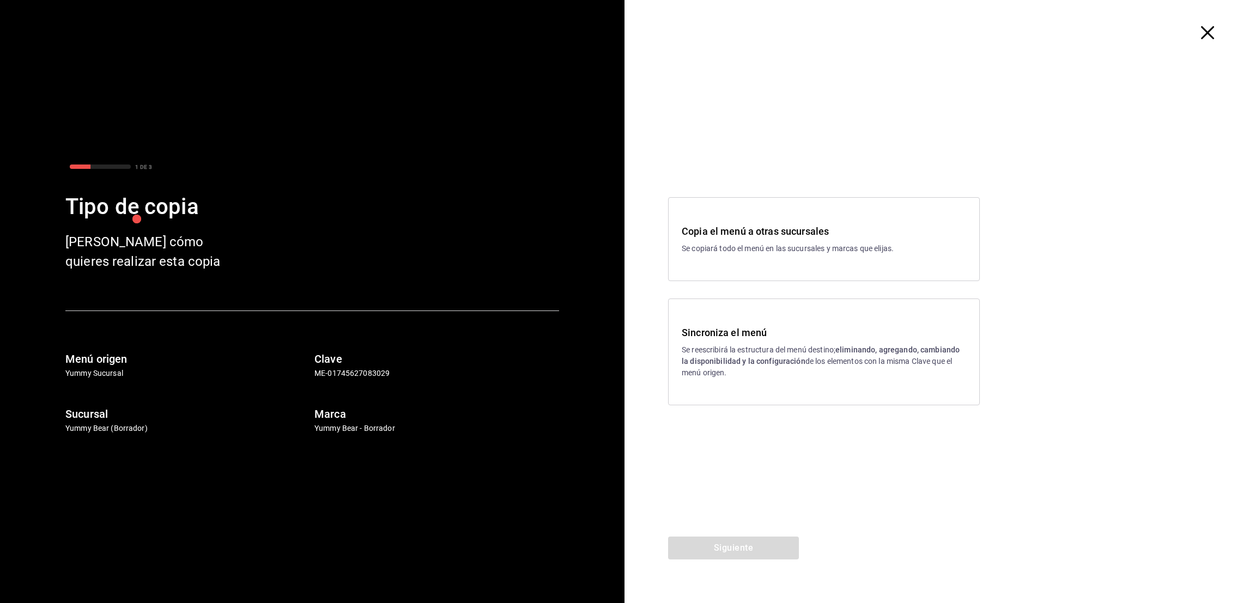
click at [846, 342] on div "Sincroniza el menú Se reescribirá la estructura del menú destino; eliminando, a…" at bounding box center [824, 351] width 285 height 53
click at [743, 560] on div "Siguiente" at bounding box center [734, 570] width 218 height 67
click at [728, 552] on button "Siguiente" at bounding box center [733, 548] width 131 height 23
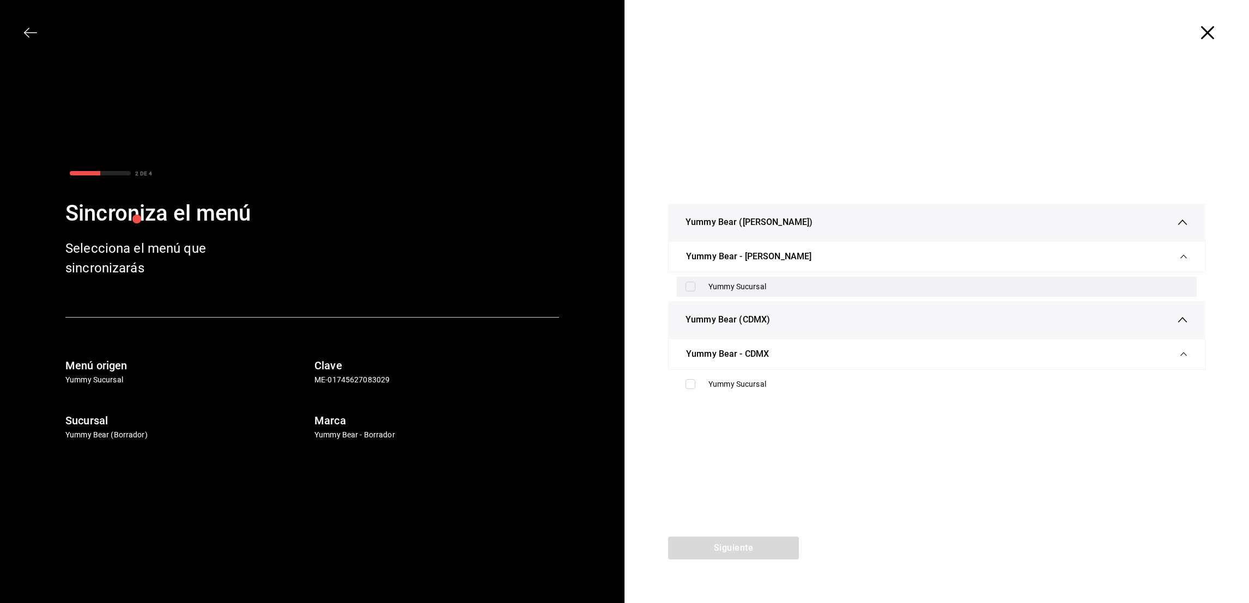
click at [688, 291] on input "checkbox" at bounding box center [691, 287] width 10 height 10
checkbox input "true"
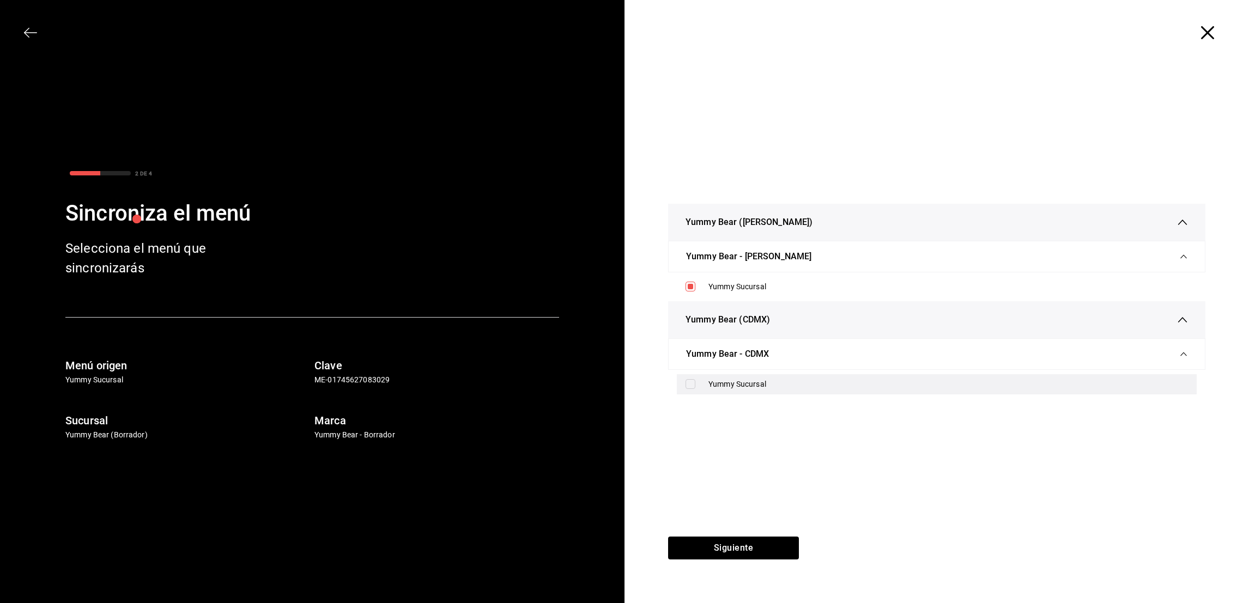
click at [689, 384] on input "checkbox" at bounding box center [691, 384] width 10 height 10
checkbox input "true"
click at [754, 540] on button "Siguiente" at bounding box center [733, 548] width 131 height 23
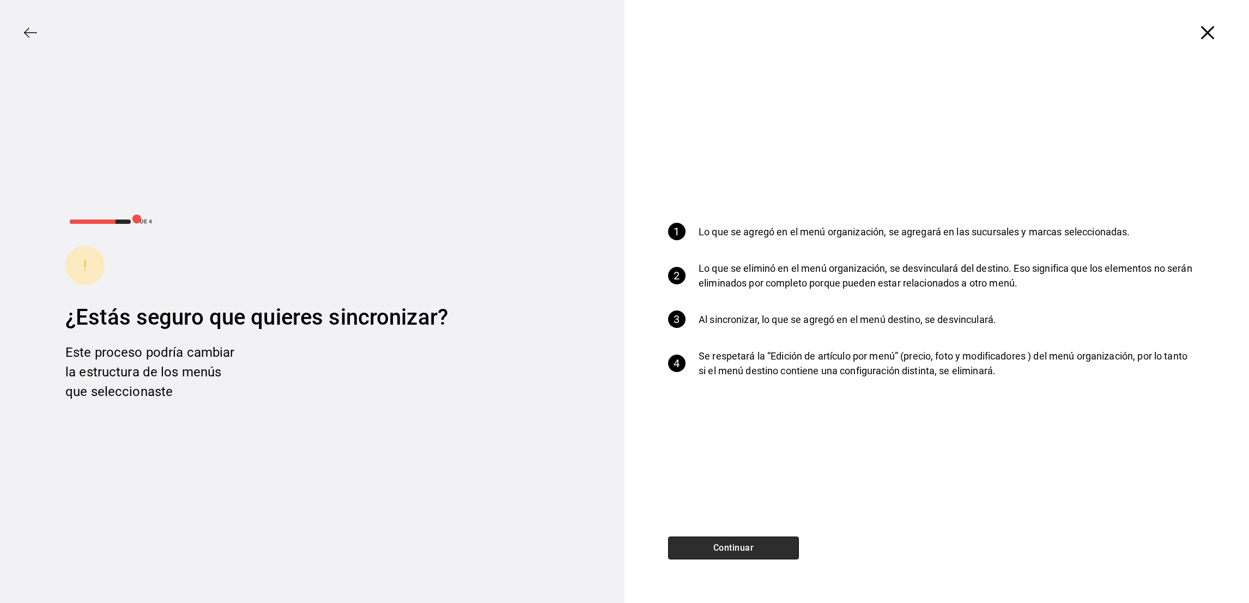
click at [754, 540] on button "Continuar" at bounding box center [733, 548] width 131 height 23
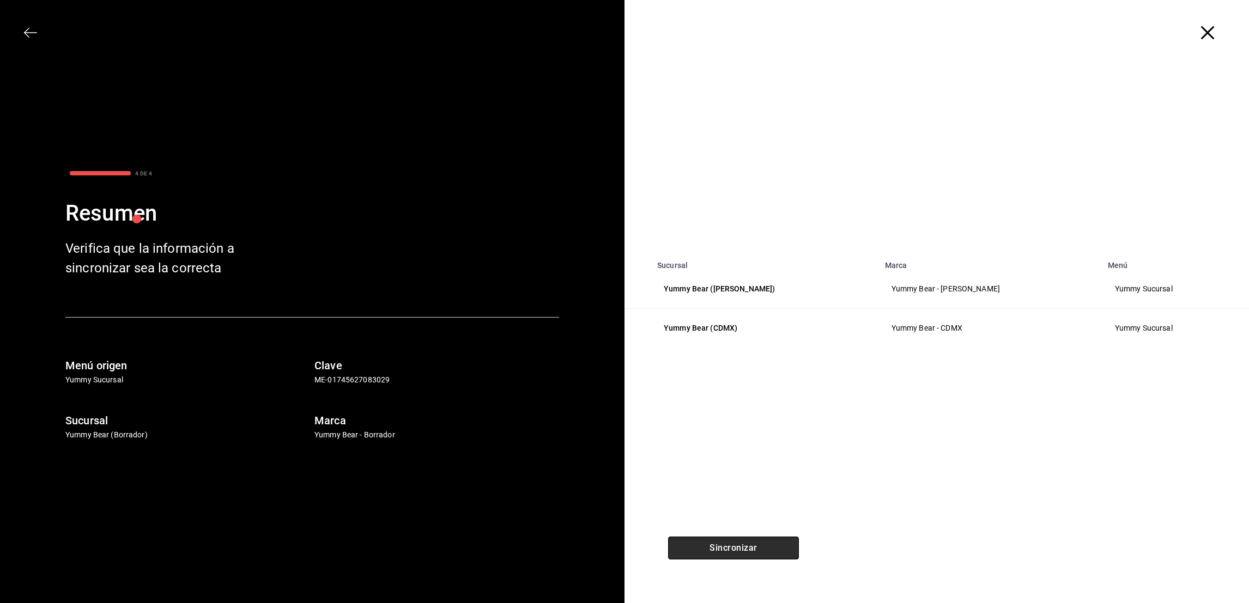
click at [754, 540] on button "Sincronizar" at bounding box center [733, 548] width 131 height 23
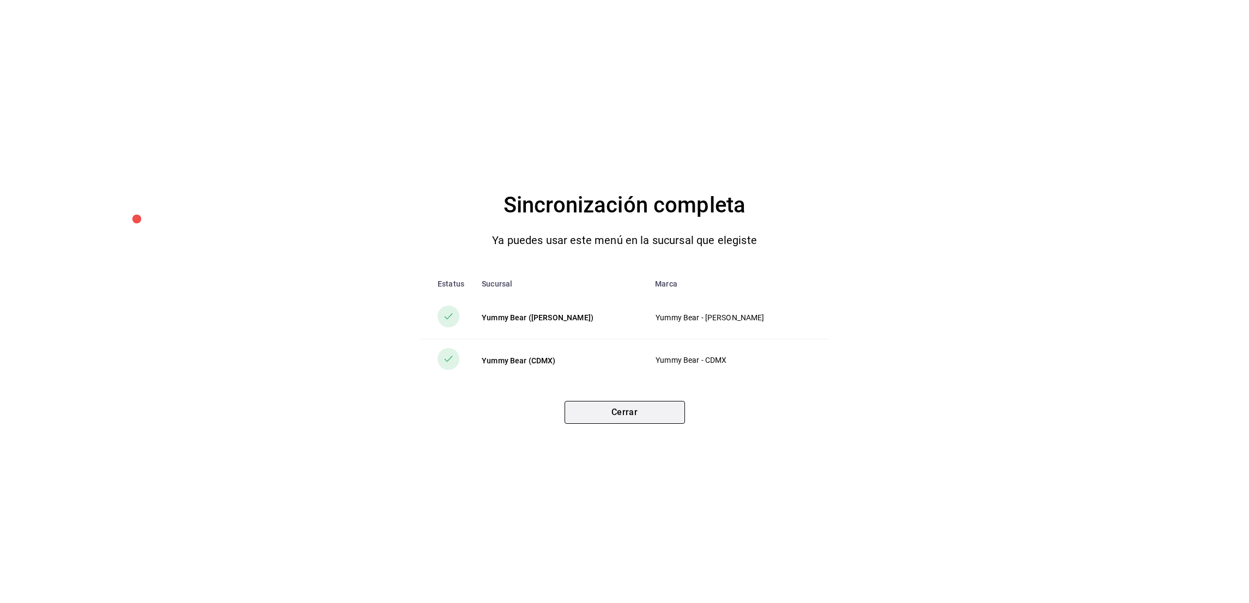
click at [627, 416] on button "Cerrar" at bounding box center [625, 412] width 120 height 23
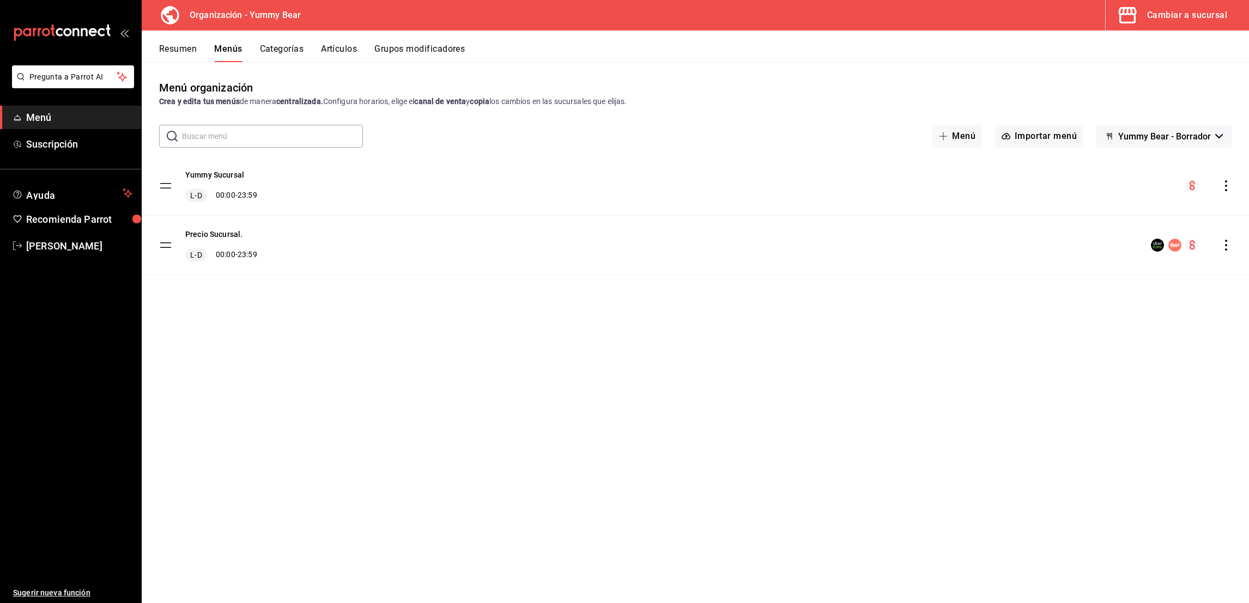
click at [325, 52] on button "Artículos" at bounding box center [339, 53] width 36 height 19
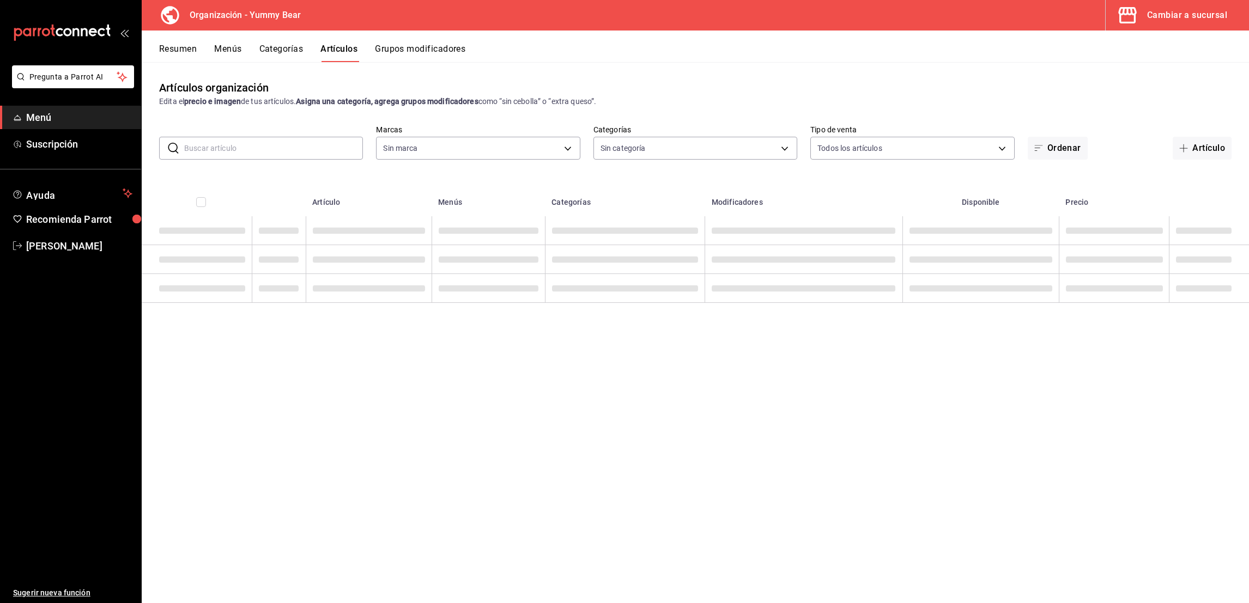
type input "1e7b6625-05ae-4b99-8c94-5a94759d16b0"
type input "e0f09b29-0d83-4fc8-8728-73a12d0af8c8,17605f48-abf3-417c-be63-5013dac03ca2,eb4dc…"
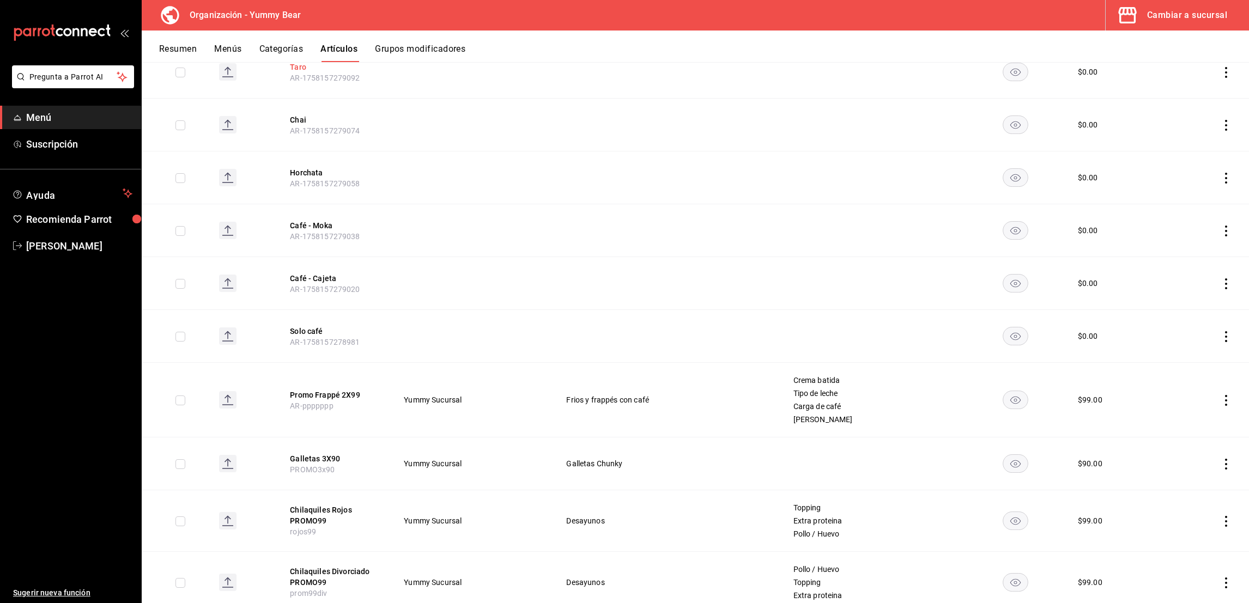
scroll to position [378, 0]
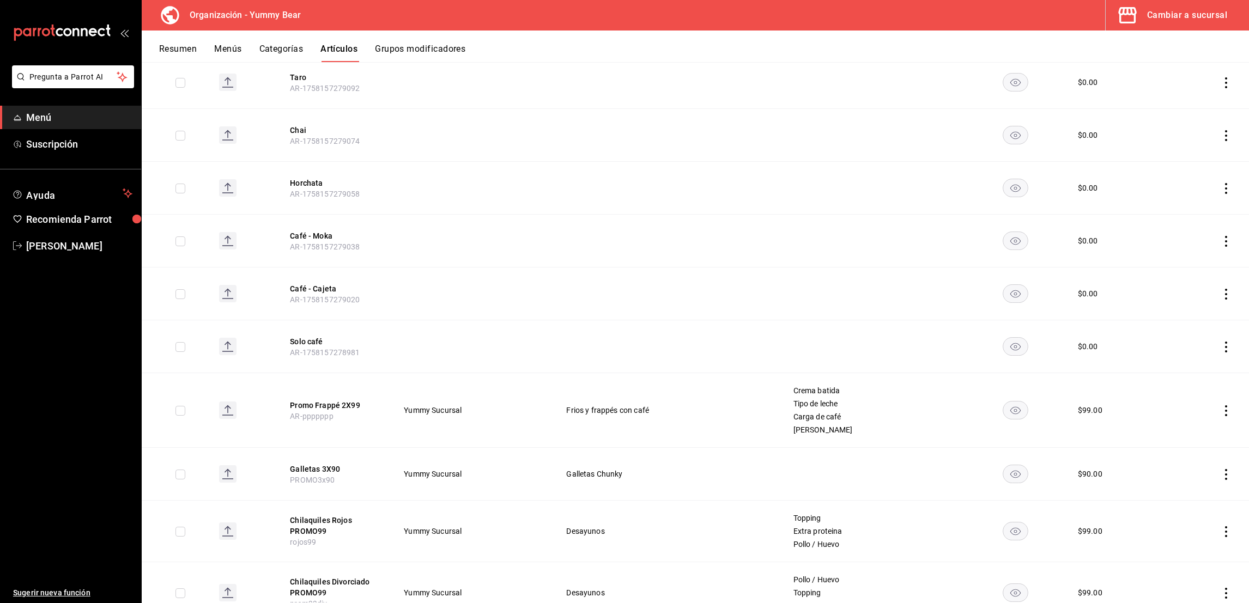
click at [342, 55] on button "Artículos" at bounding box center [339, 53] width 37 height 19
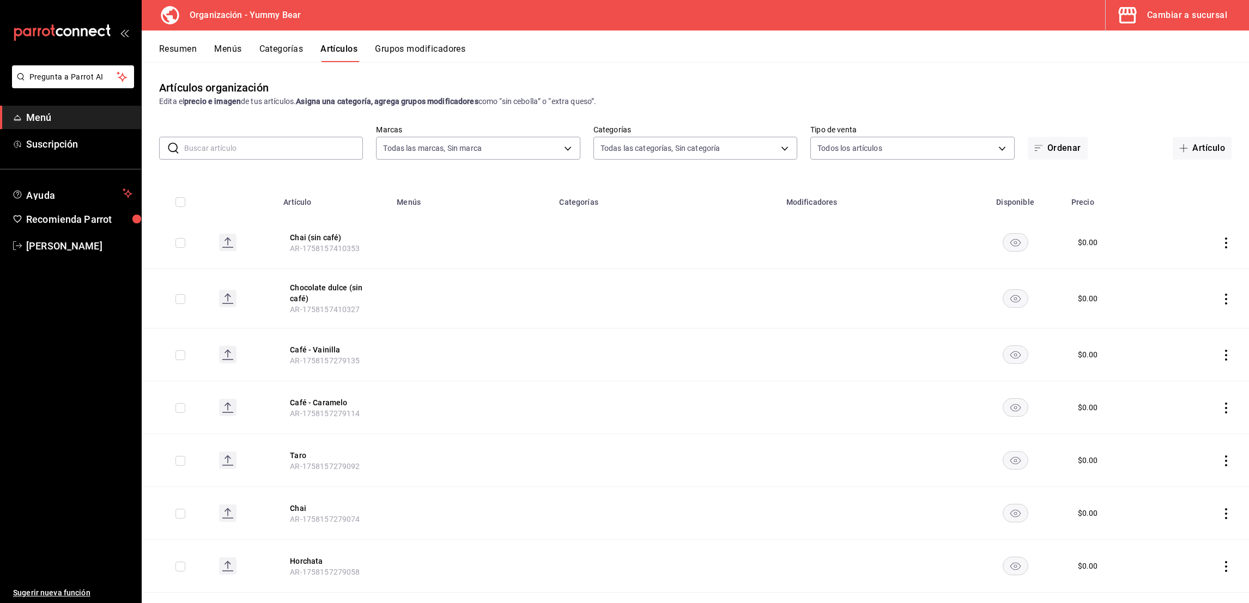
click at [275, 148] on input "text" at bounding box center [273, 148] width 179 height 22
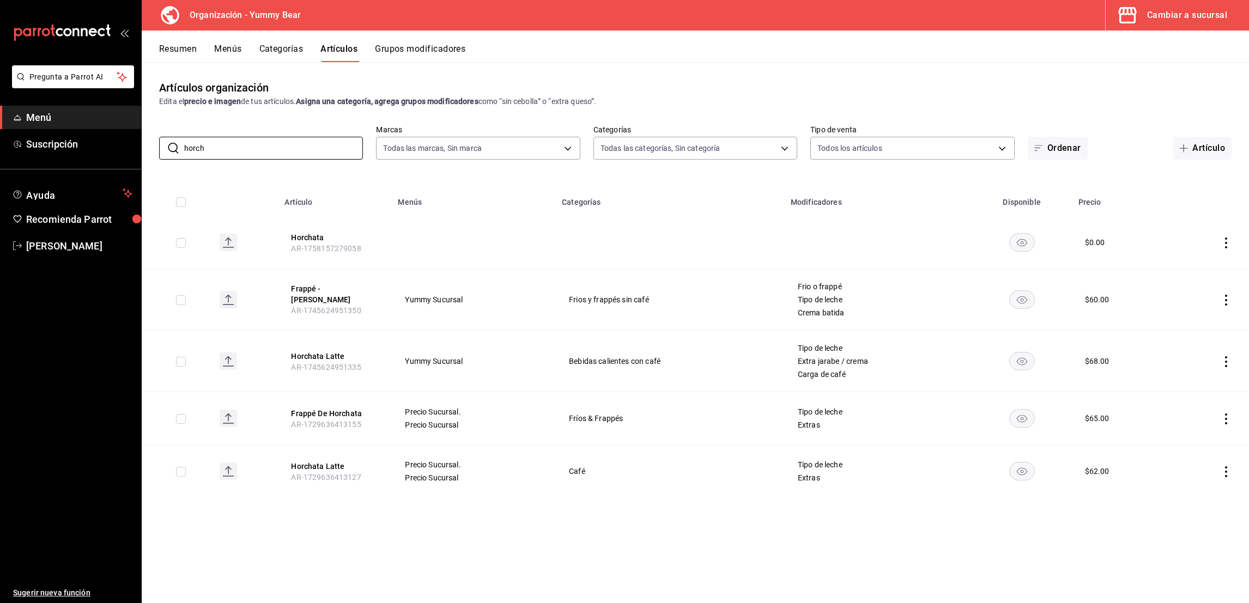
type input "horch"
click at [1230, 468] on icon "actions" at bounding box center [1226, 472] width 11 height 11
click at [1224, 354] on div at bounding box center [624, 301] width 1249 height 603
click at [1229, 366] on icon "actions" at bounding box center [1226, 361] width 11 height 11
click at [1183, 402] on li "Duplicar" at bounding box center [1183, 409] width 65 height 22
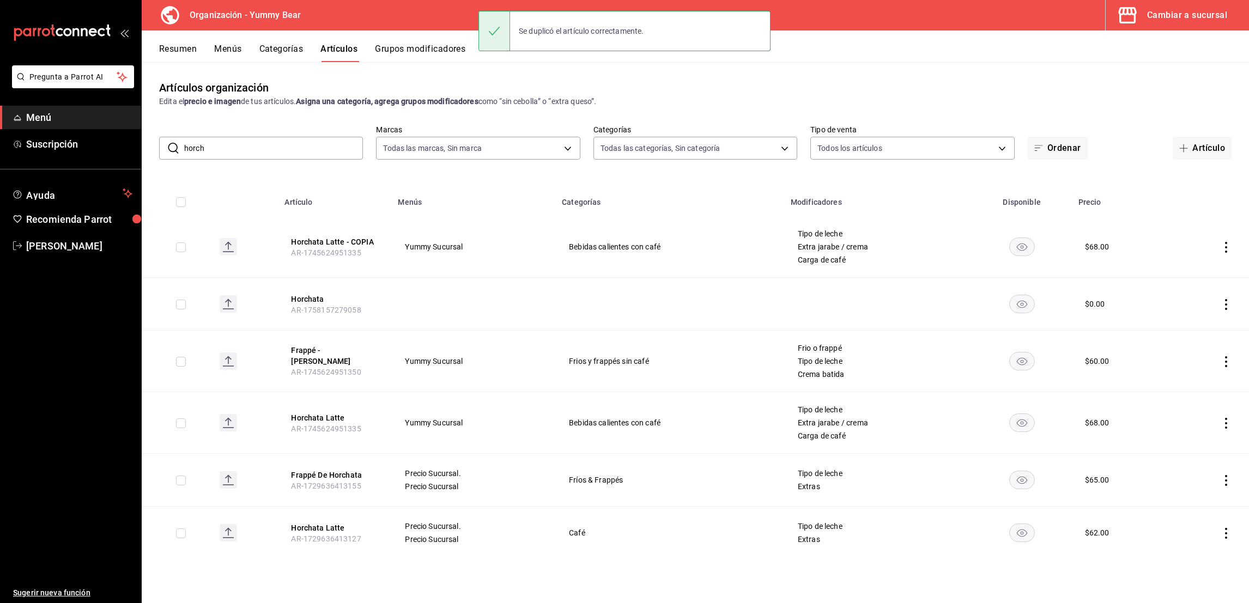
click at [1231, 247] on icon "actions" at bounding box center [1226, 247] width 11 height 11
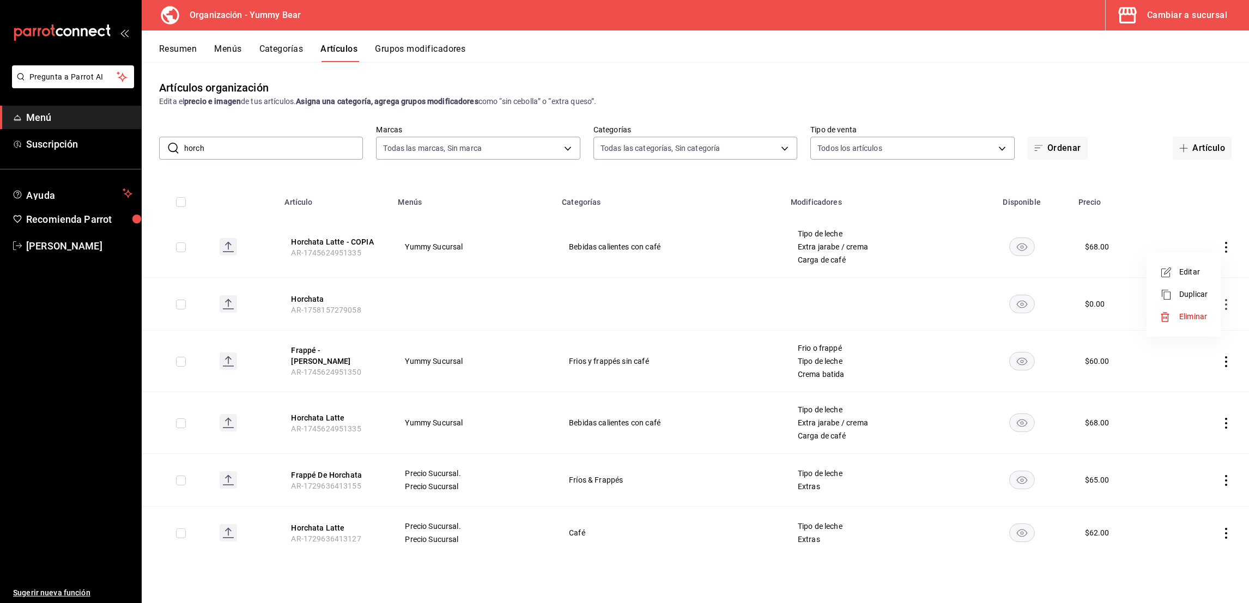
drag, startPoint x: 1188, startPoint y: 292, endPoint x: 1191, endPoint y: 275, distance: 17.2
click at [1191, 275] on ul "Editar Duplicar Eliminar" at bounding box center [1183, 295] width 65 height 76
click at [1182, 279] on li "Editar" at bounding box center [1183, 272] width 65 height 22
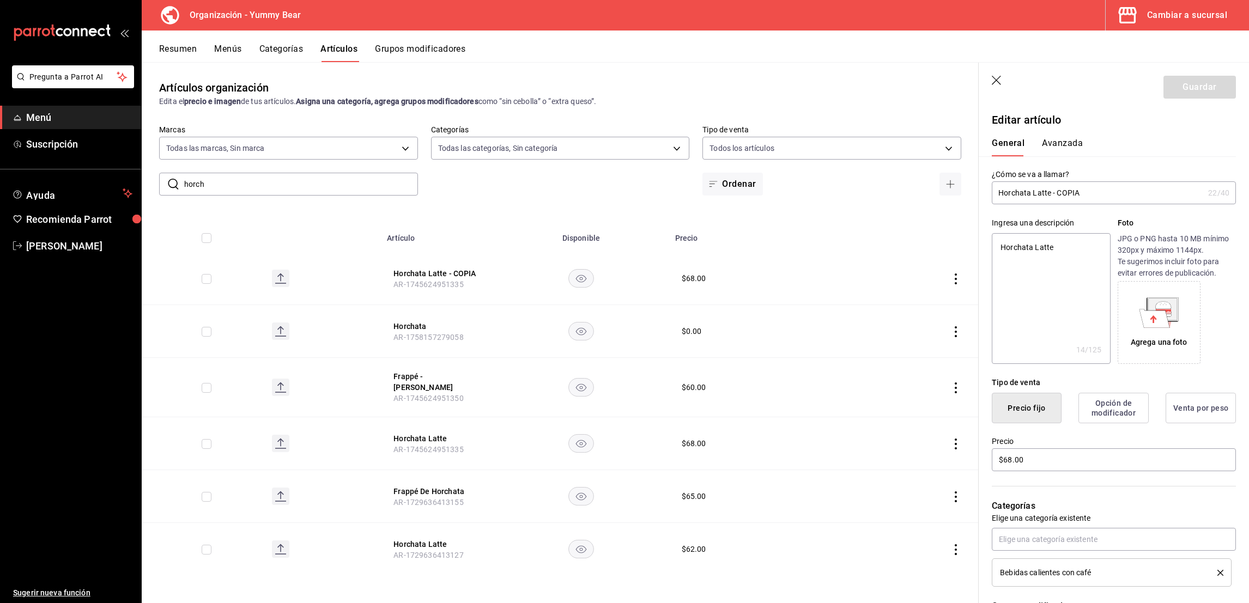
click at [1027, 200] on input "Horchata Latte - COPIA" at bounding box center [1098, 193] width 212 height 22
type input "T"
type textarea "x"
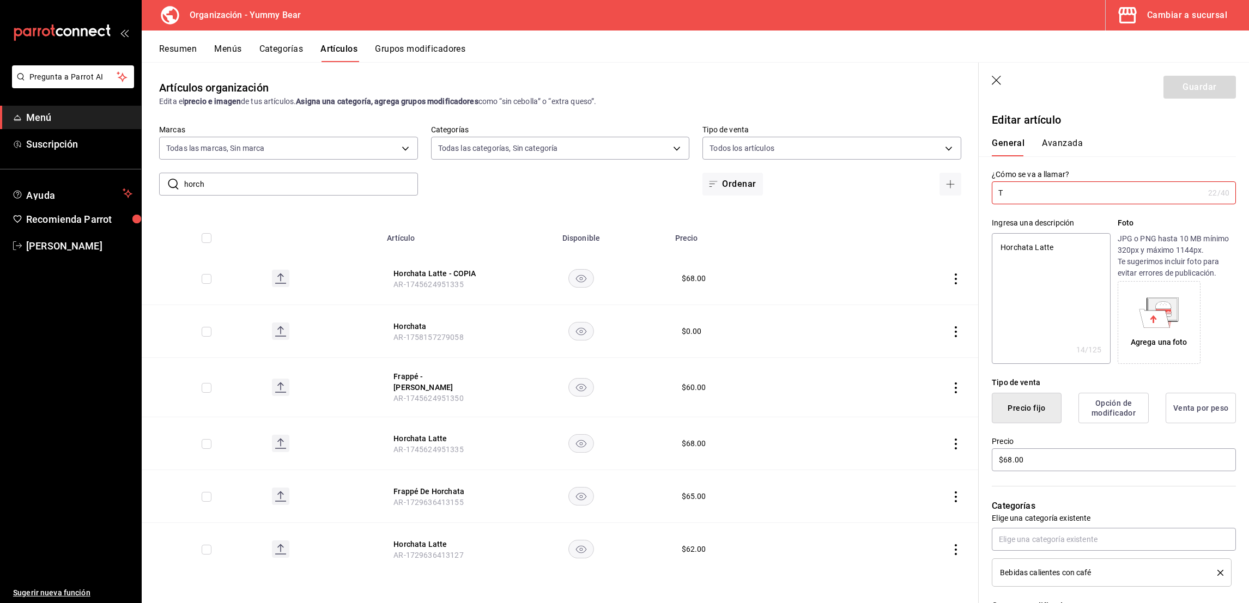
type input "Ta"
type textarea "x"
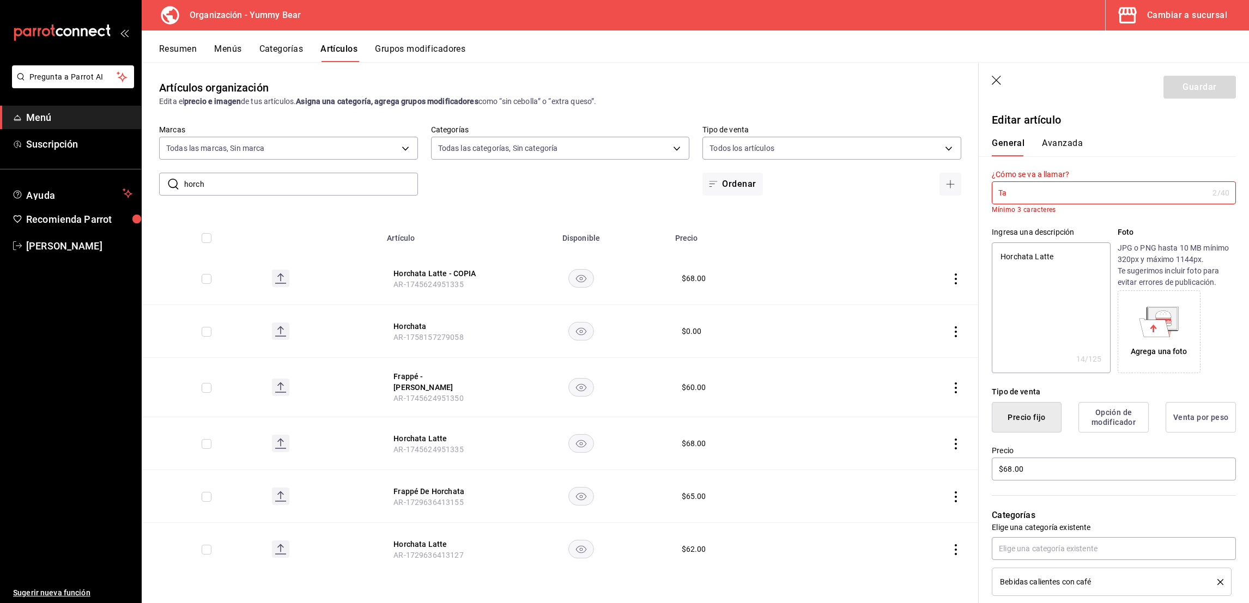
type input "Tar"
type textarea "x"
type input "Taro"
type textarea "x"
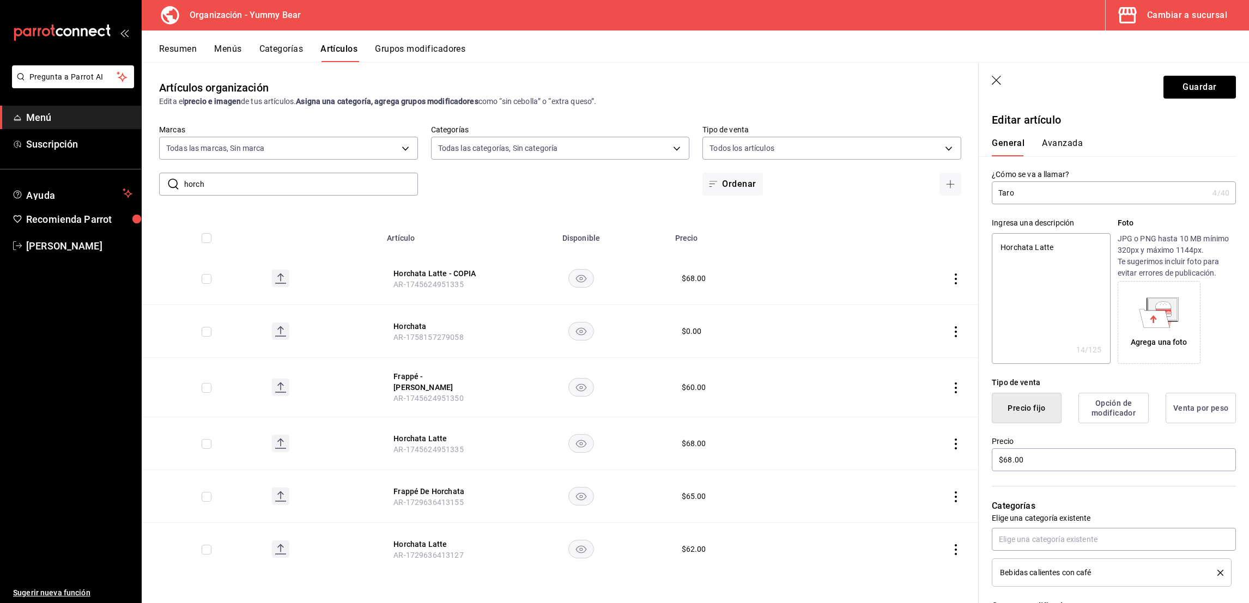
type input "Taro"
type textarea "x"
type input "Taro L"
type textarea "x"
type input "Taro La"
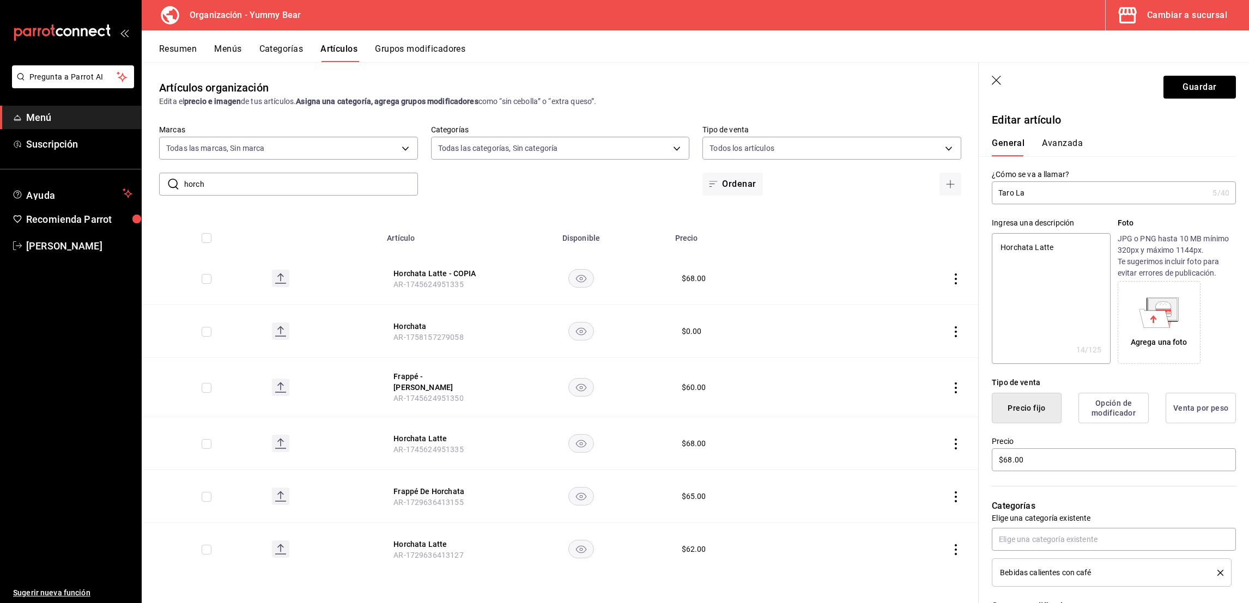
type textarea "x"
type input "Taro Lat"
type textarea "x"
type input "Taro Latt"
type textarea "x"
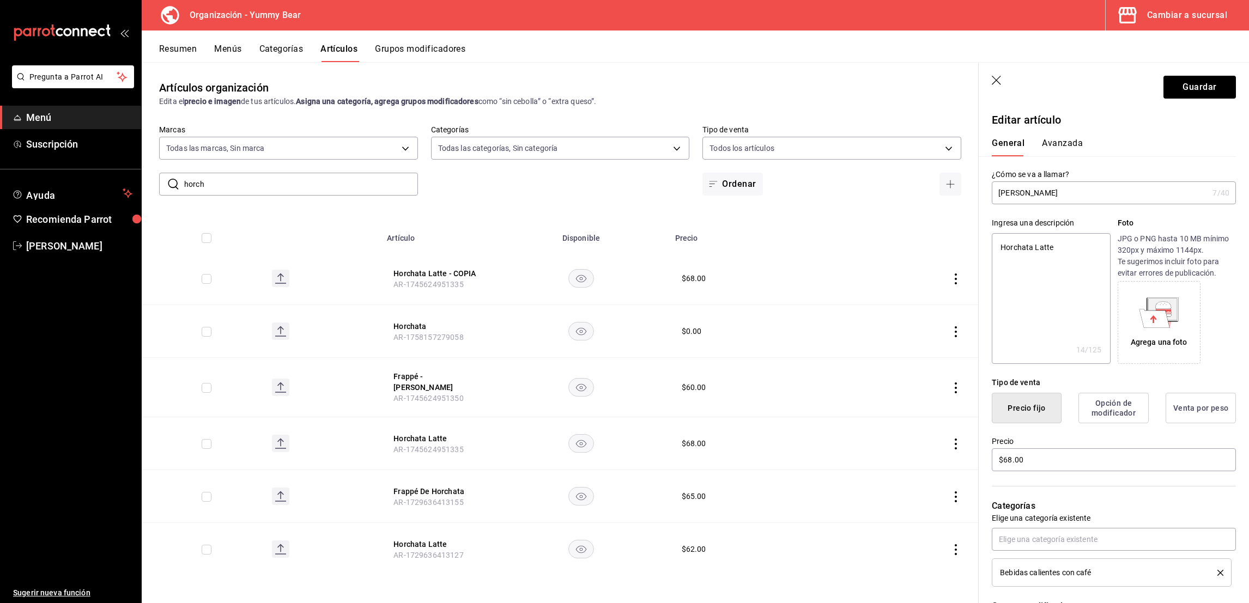
type input "Taro Latte"
type textarea "x"
type input "Taro Latte"
type textarea "x"
click at [1000, 245] on textarea "Horchata Latte" at bounding box center [1051, 298] width 118 height 131
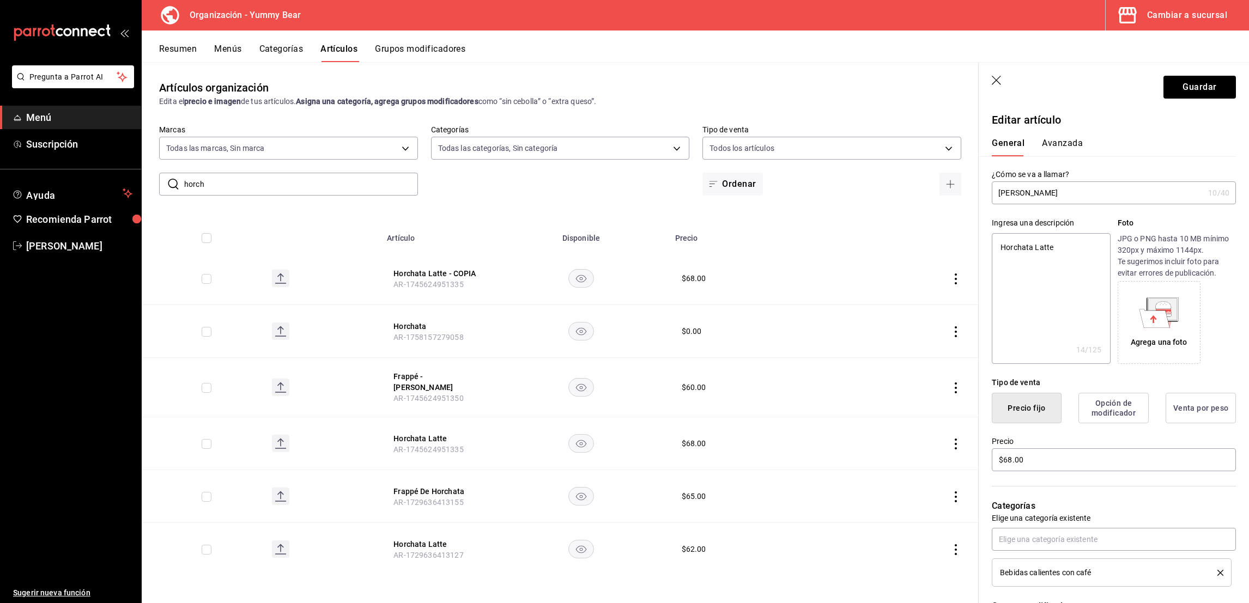
click at [1000, 245] on textarea "Horchata Latte" at bounding box center [1051, 298] width 118 height 131
type textarea "TLatte"
type textarea "x"
type textarea "TaLatte"
type textarea "x"
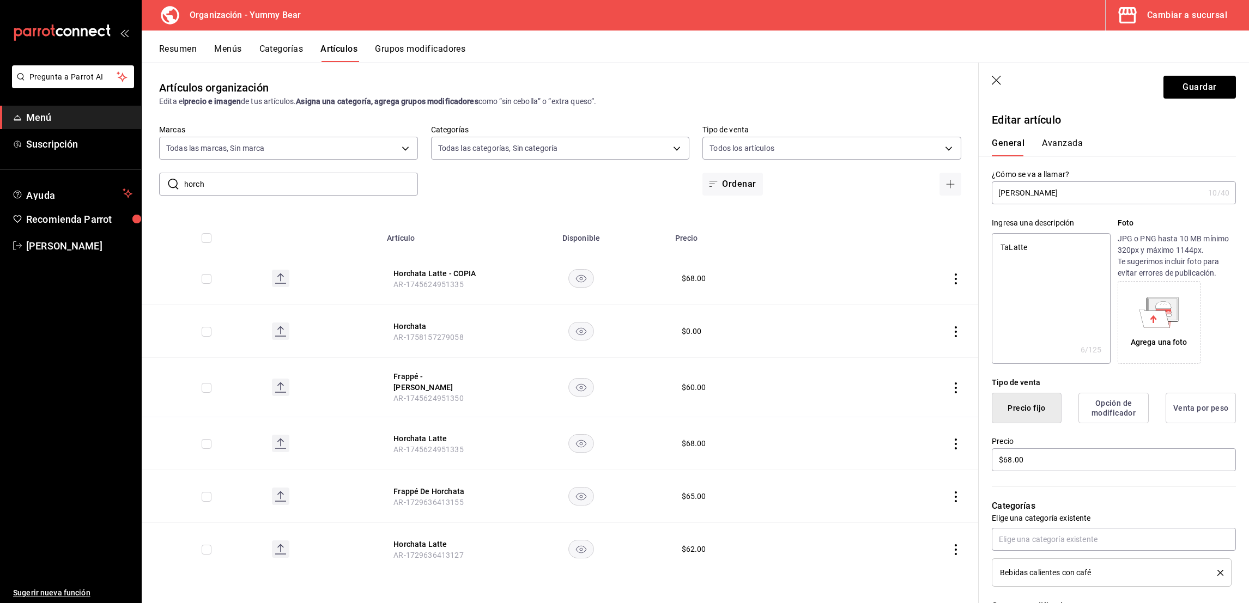
type textarea "TarLatte"
type textarea "x"
type textarea "TaroLatte"
type textarea "x"
type textarea "Taro Latte"
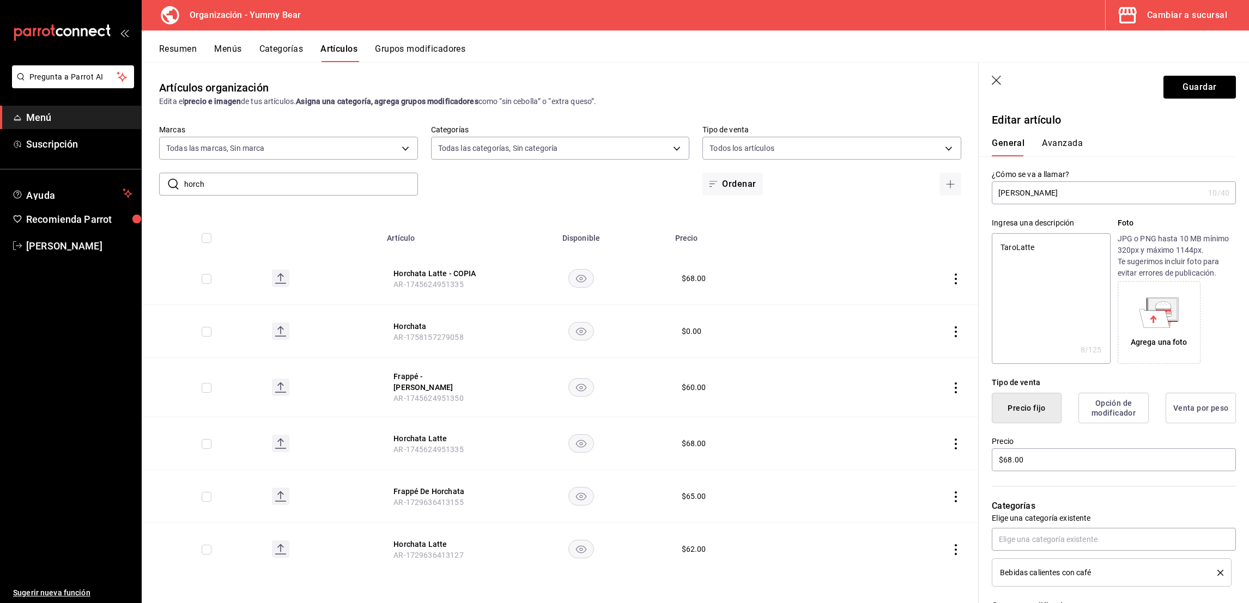
type textarea "x"
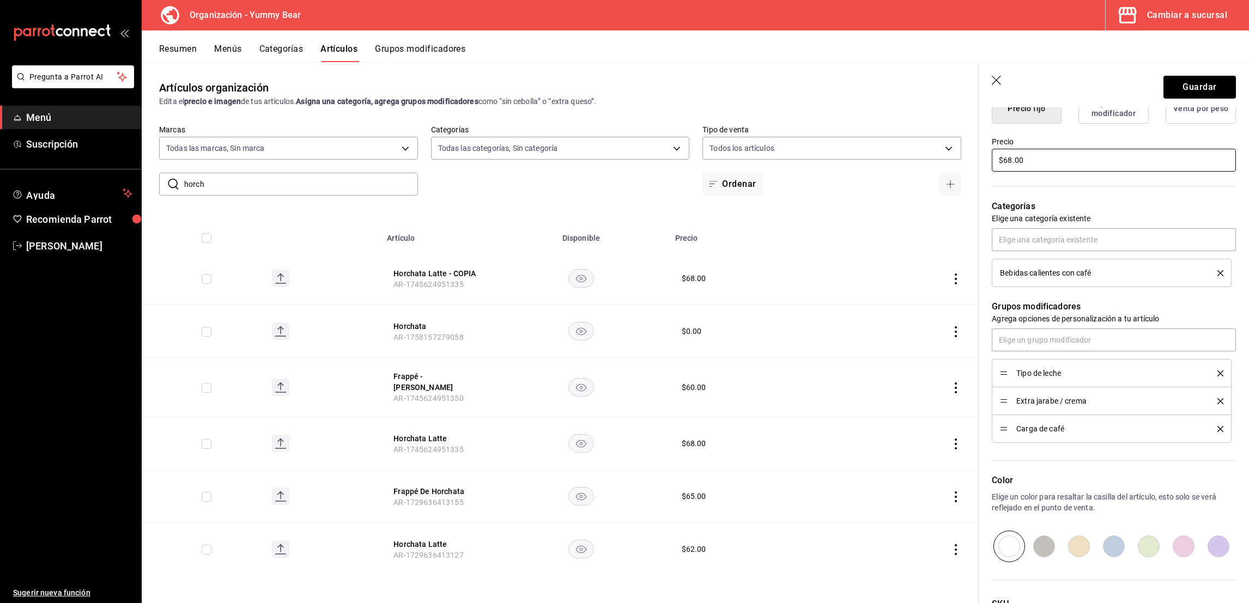
scroll to position [396, 0]
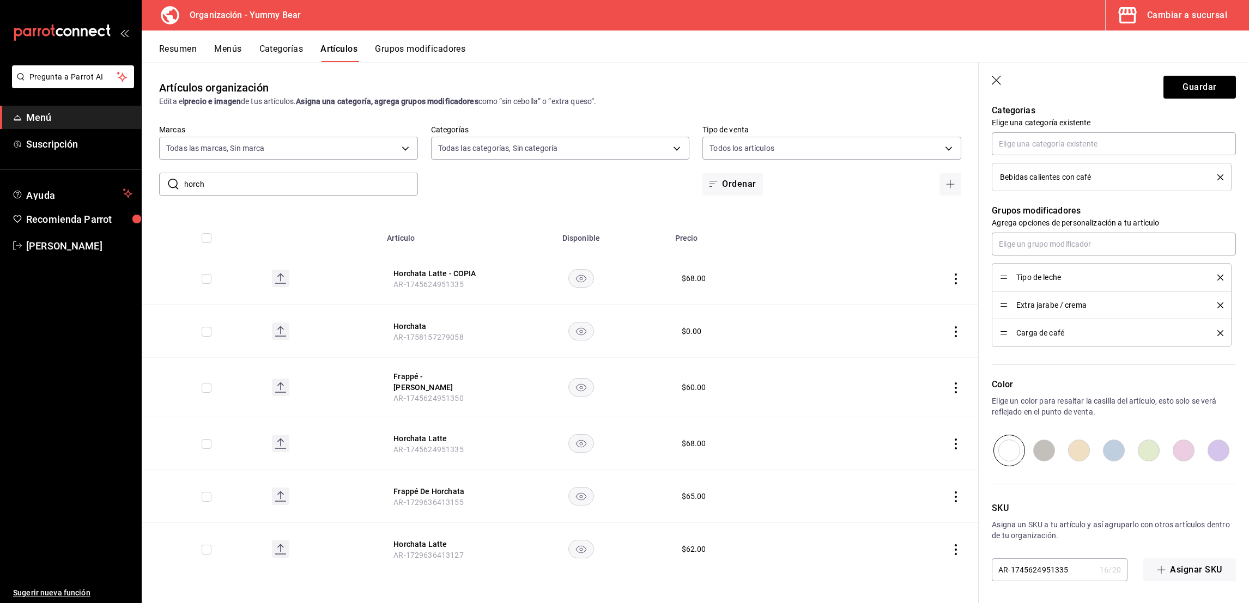
type textarea "Taro Latte"
click at [1051, 566] on input "AR-1745624951335" at bounding box center [1044, 570] width 104 height 22
type textarea "x"
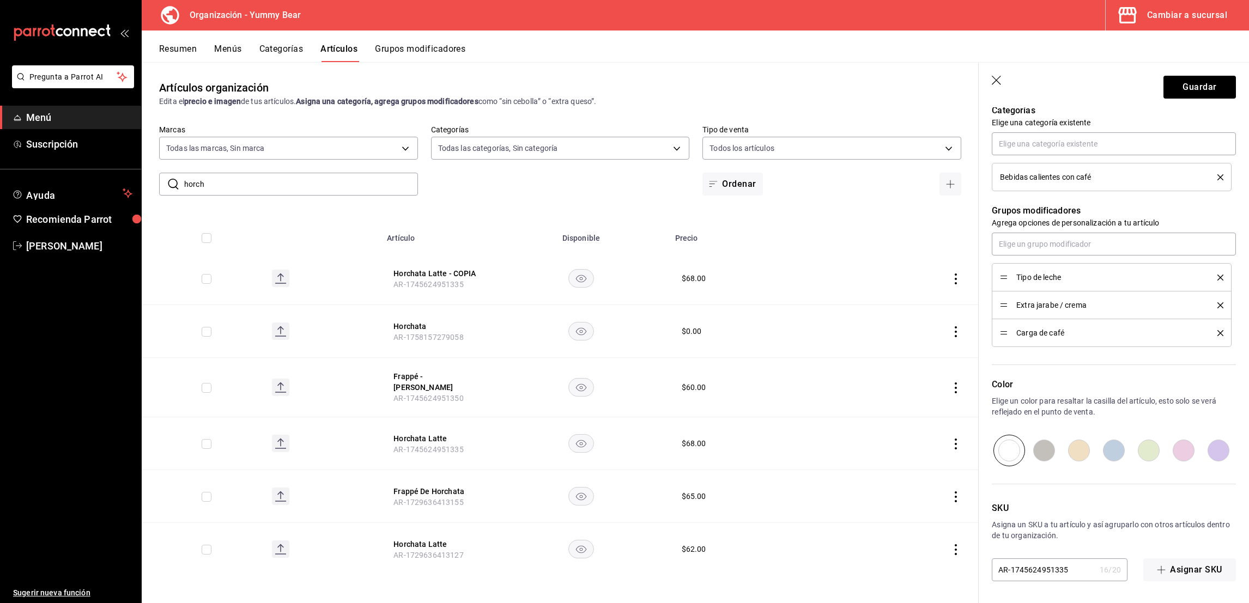
type input "1"
type textarea "x"
type input "11"
type textarea "x"
type input "112"
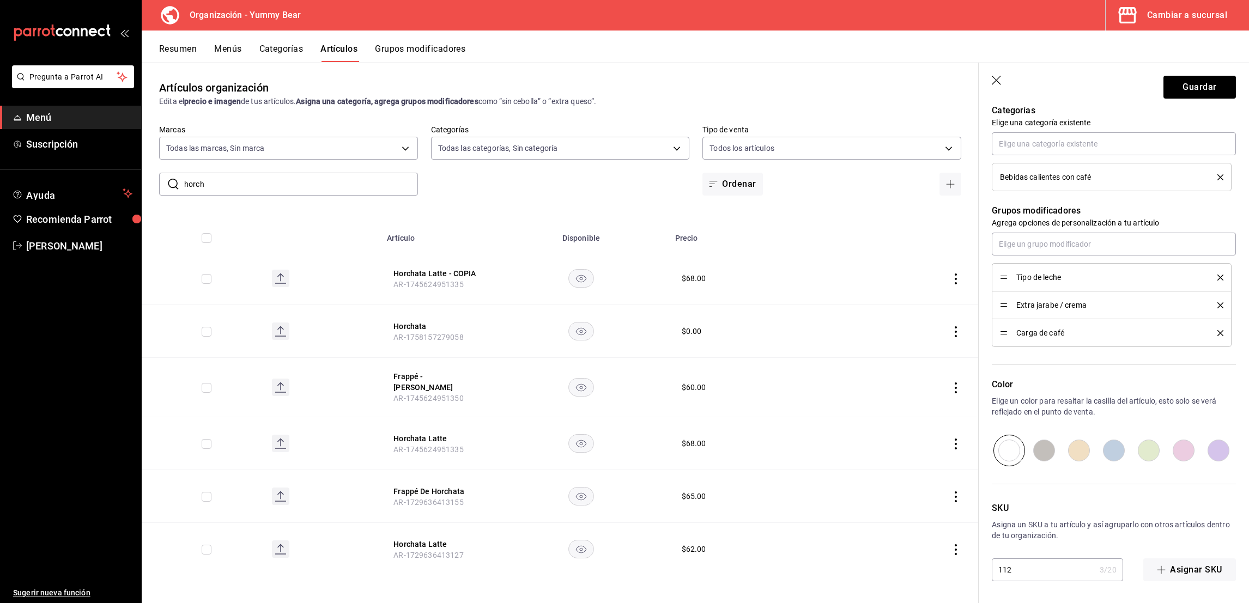
type textarea "x"
type input "1121"
type textarea "x"
type input "11213"
type textarea "x"
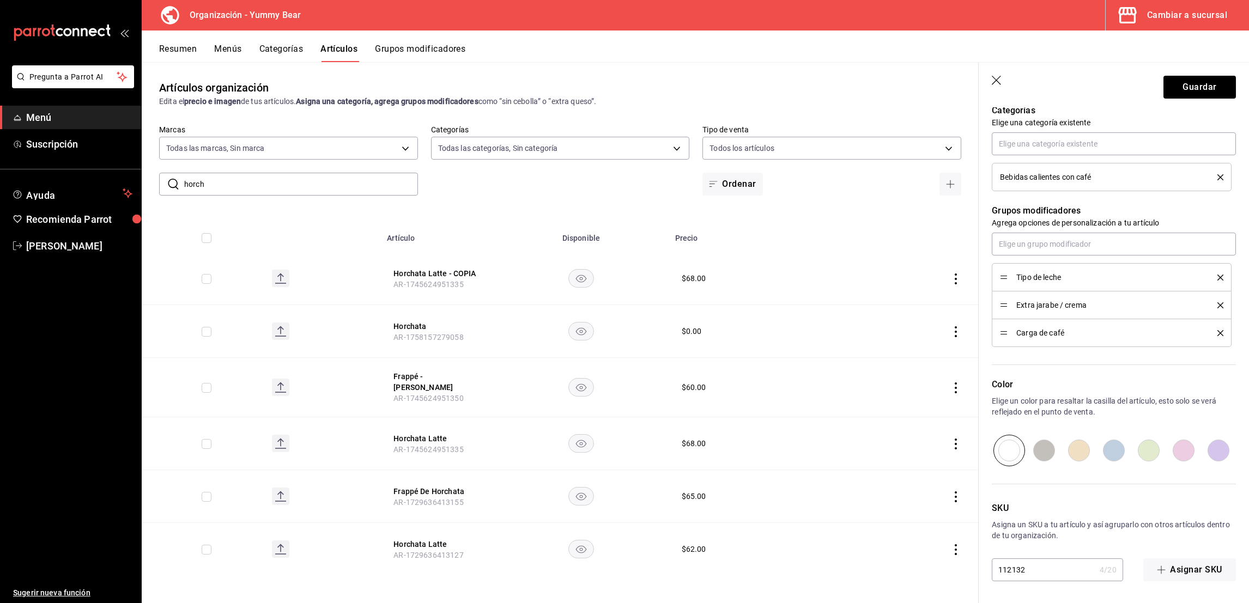
type input "1121321"
type textarea "x"
type input "11213214"
type textarea "x"
type input "112132142"
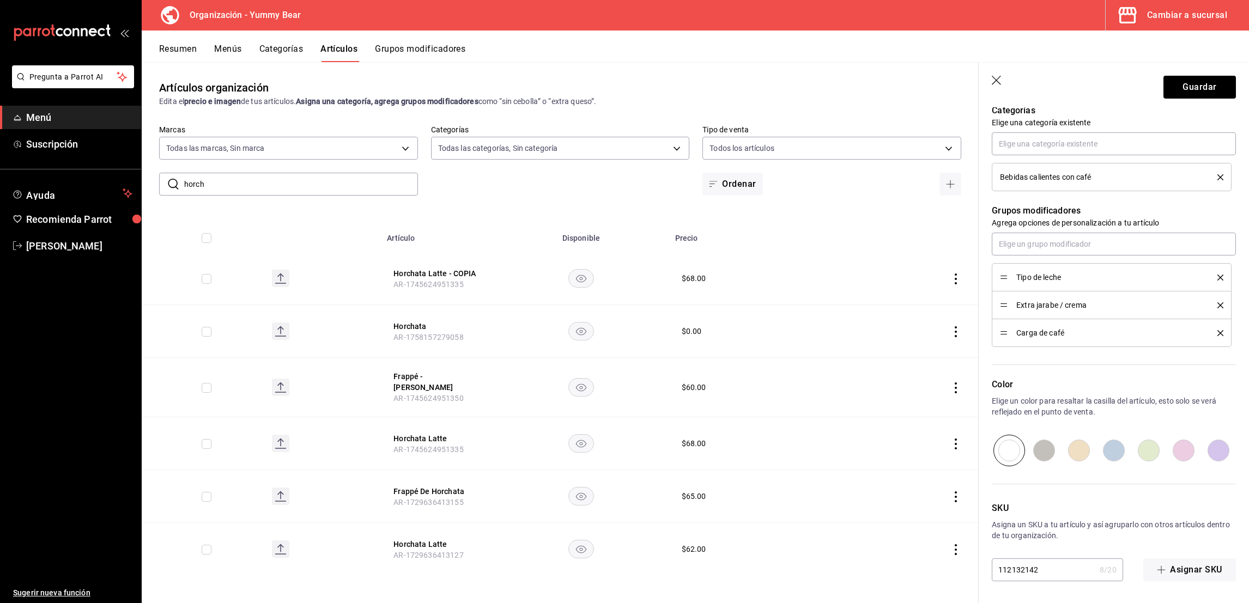
type textarea "x"
type input "1121321421"
type textarea "x"
type input "11213214214"
type textarea "x"
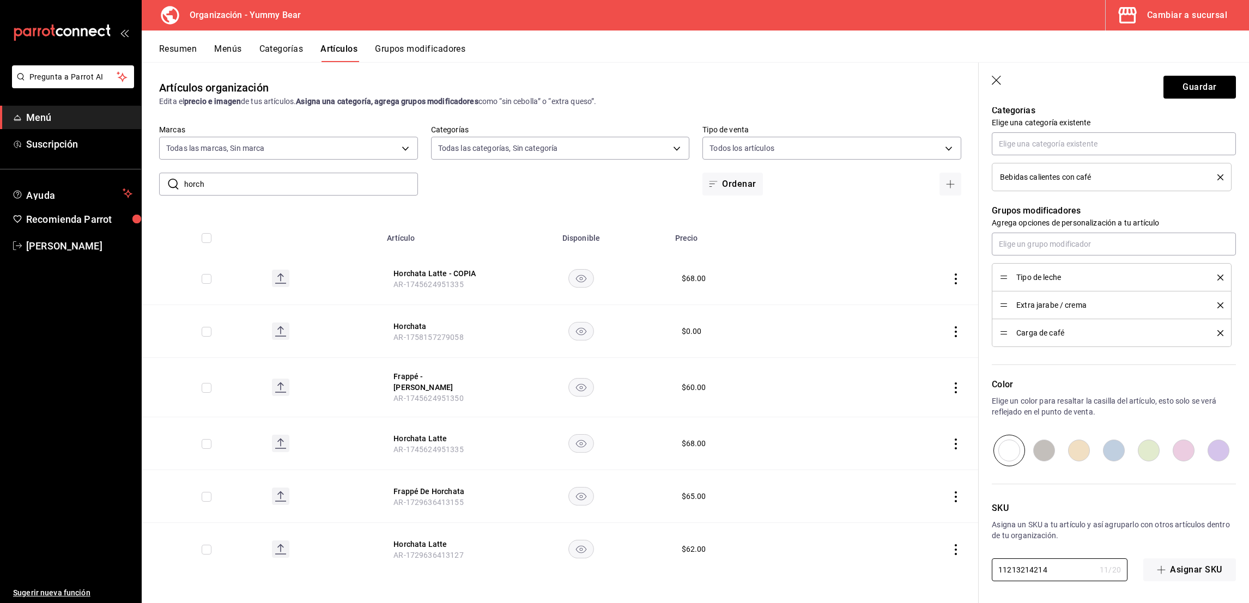
scroll to position [0, 0]
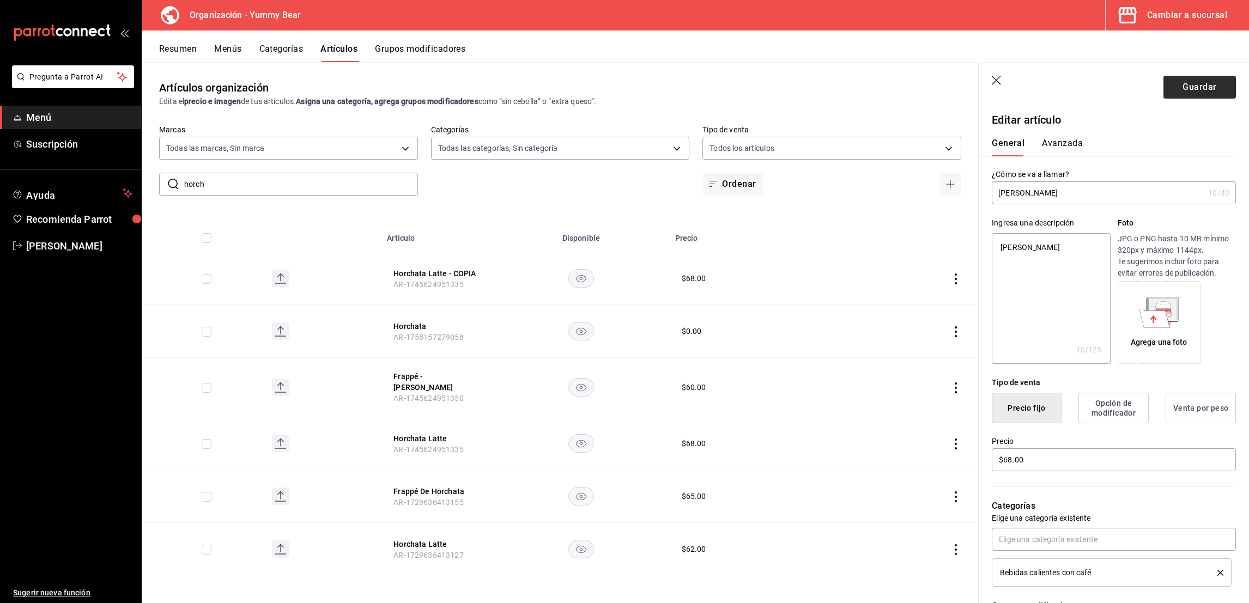
type input "11213214214"
click at [1195, 79] on button "Guardar" at bounding box center [1200, 87] width 72 height 23
type textarea "x"
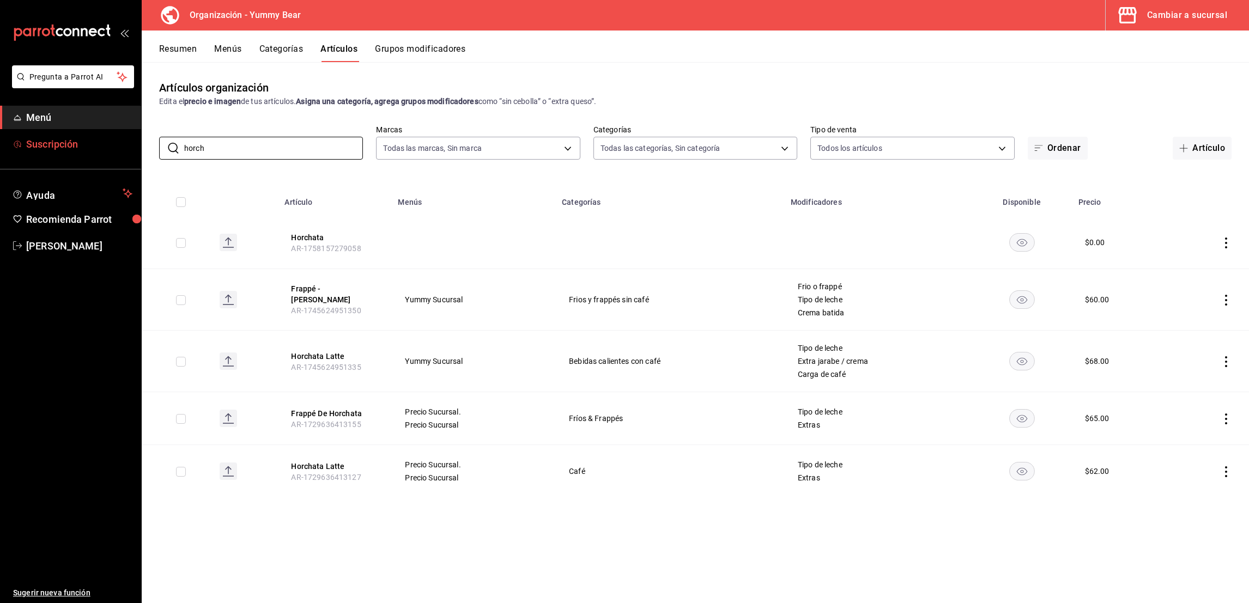
drag, startPoint x: 205, startPoint y: 148, endPoint x: 104, endPoint y: 143, distance: 101.0
click at [104, 143] on div "Pregunta a Parrot AI Menú Suscripción Ayuda Recomienda Parrot Jose Alejandro Ro…" at bounding box center [624, 301] width 1249 height 603
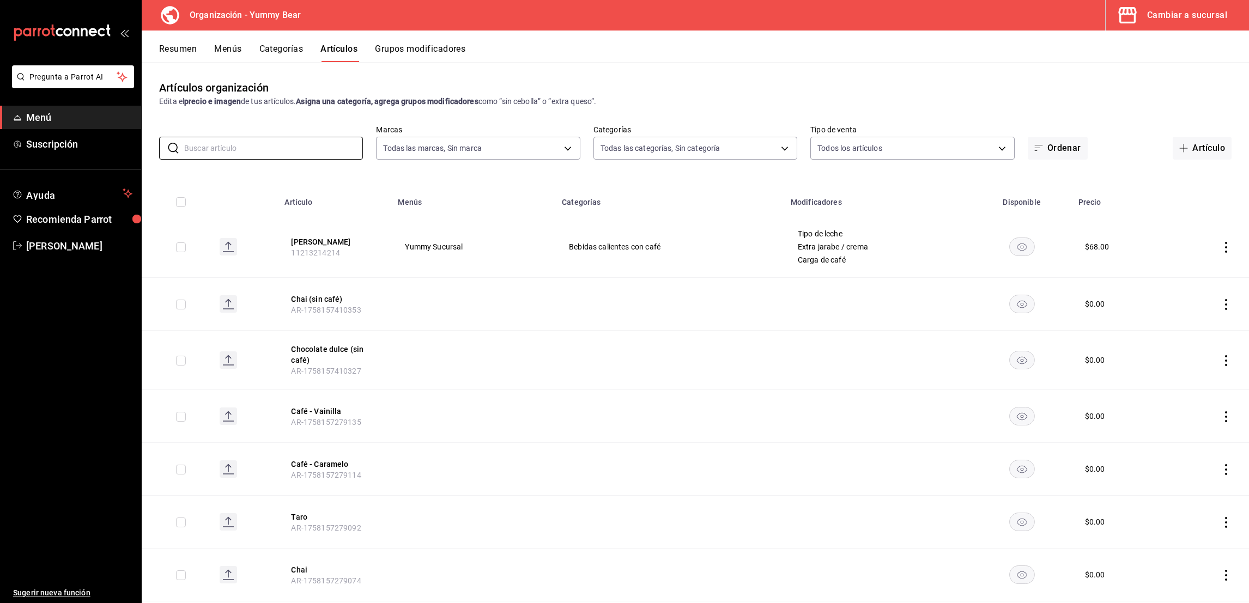
click at [177, 52] on button "Resumen" at bounding box center [178, 53] width 38 height 19
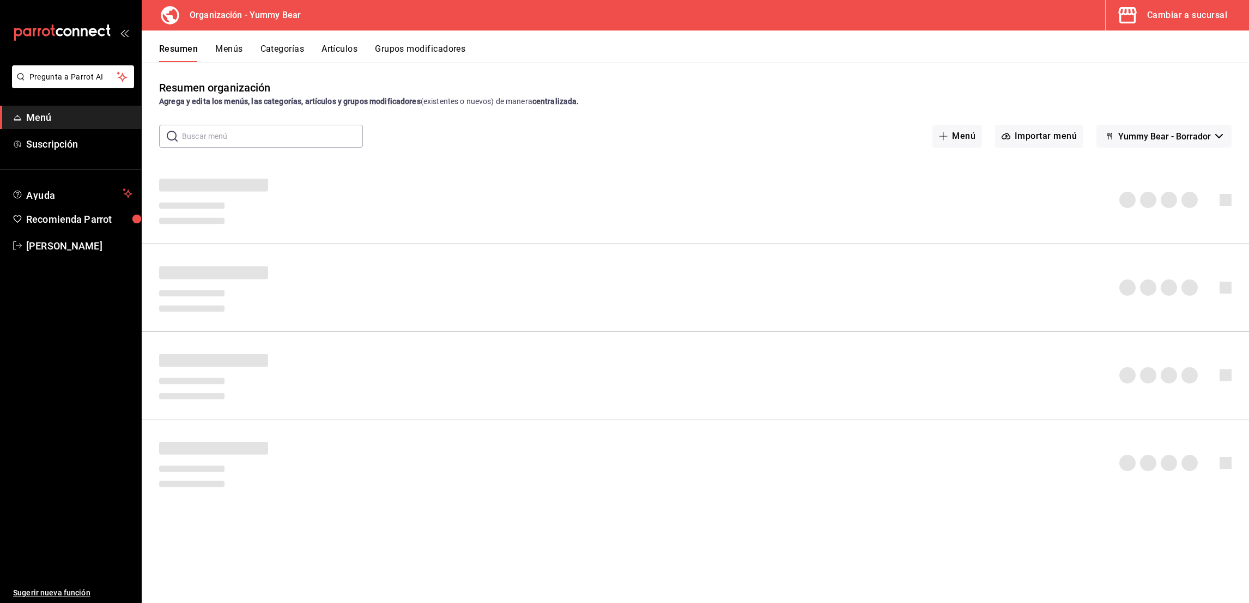
click at [237, 49] on button "Menús" at bounding box center [228, 53] width 27 height 19
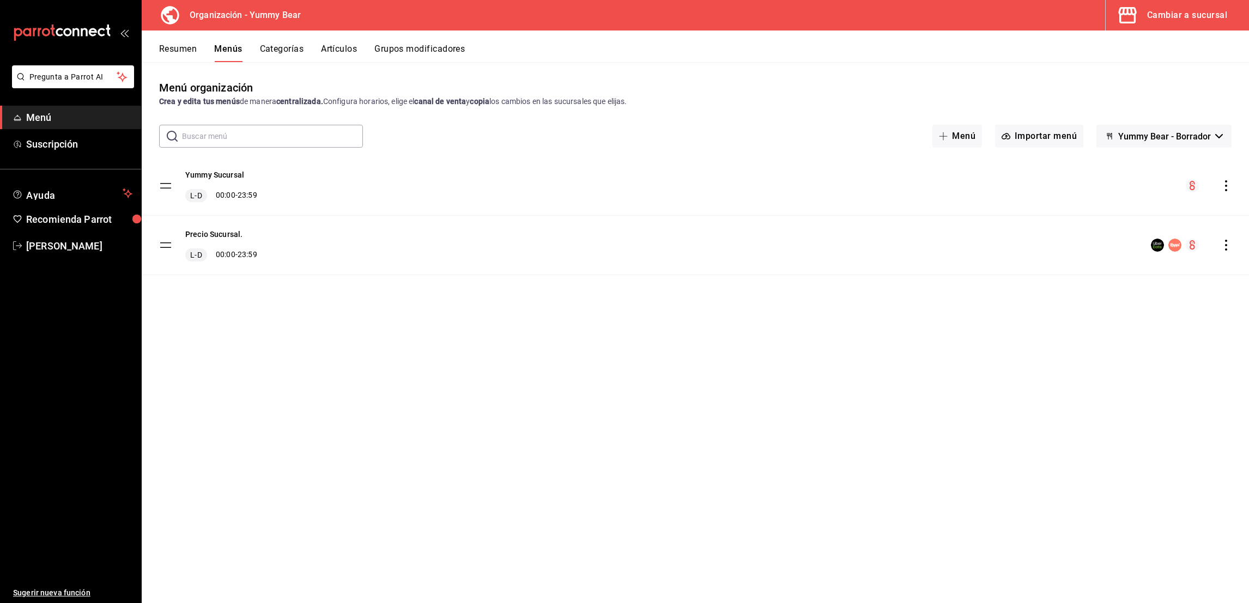
click at [1223, 186] on icon "actions" at bounding box center [1226, 185] width 11 height 11
drag, startPoint x: 1091, startPoint y: 273, endPoint x: 1104, endPoint y: 265, distance: 15.1
click at [1104, 265] on ul "Editar Duplicar Copiar en otra sucursal Previsualizar Eliminar solo menú Elimin…" at bounding box center [1130, 267] width 170 height 143
click at [1103, 256] on span "Copiar en otra sucursal" at bounding box center [1140, 255] width 133 height 11
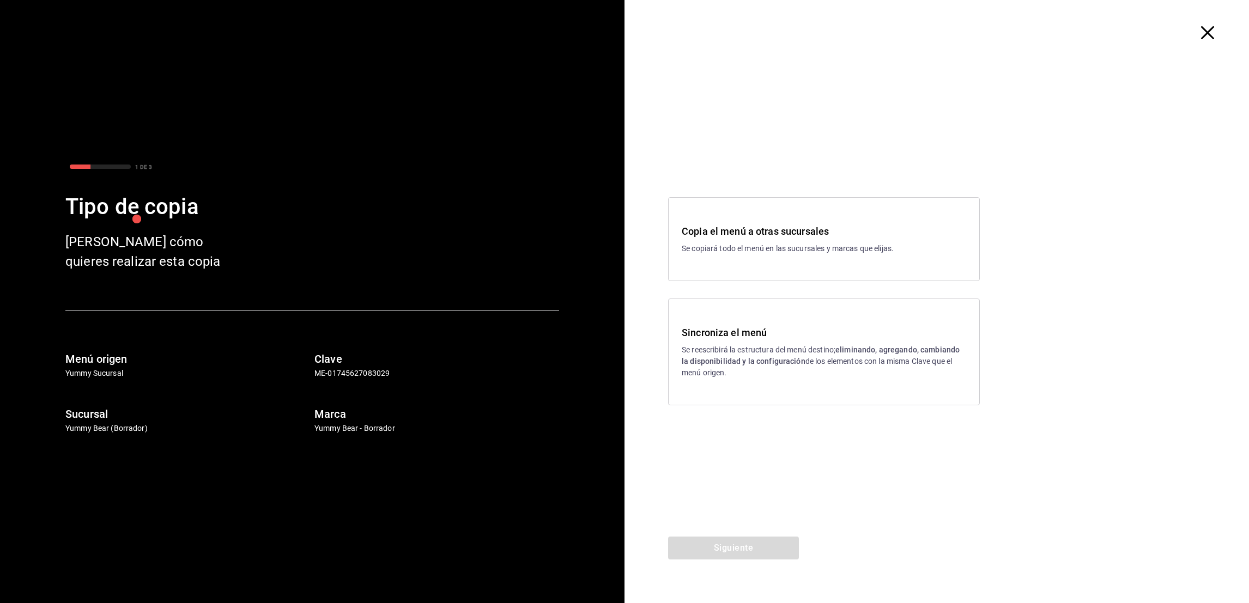
click at [758, 371] on p "Se reescribirá la estructura del menú destino; eliminando, agregando, cambiando…" at bounding box center [824, 361] width 285 height 34
click at [740, 539] on button "Siguiente" at bounding box center [733, 548] width 131 height 23
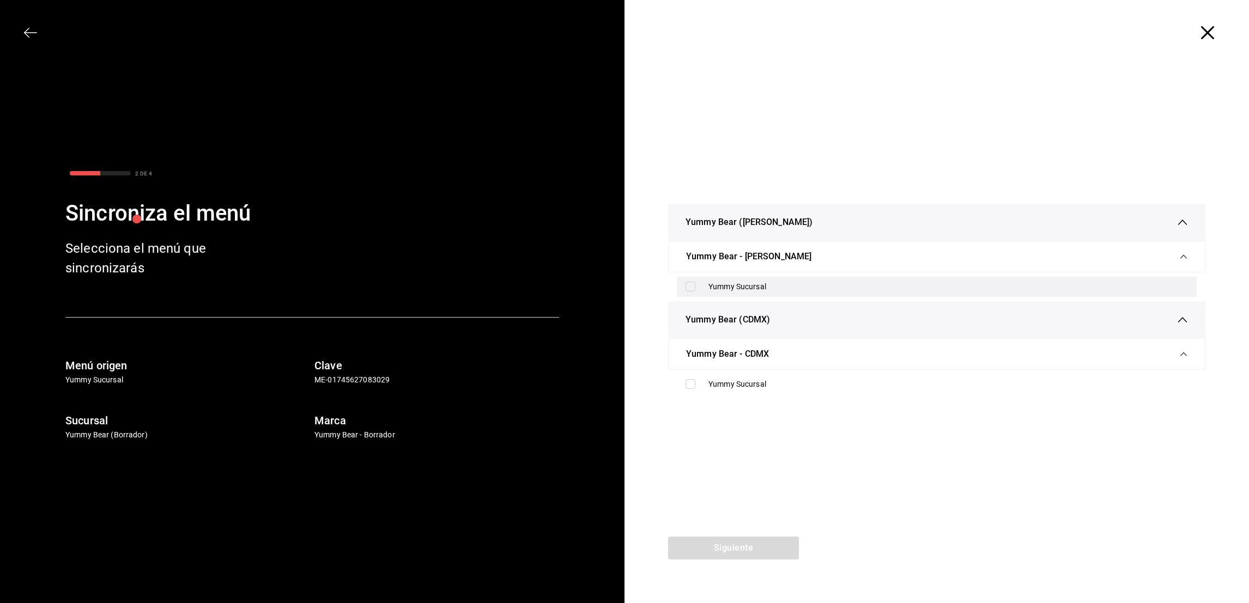
click at [728, 289] on div "Yummy Sucursal" at bounding box center [949, 286] width 480 height 11
checkbox input "true"
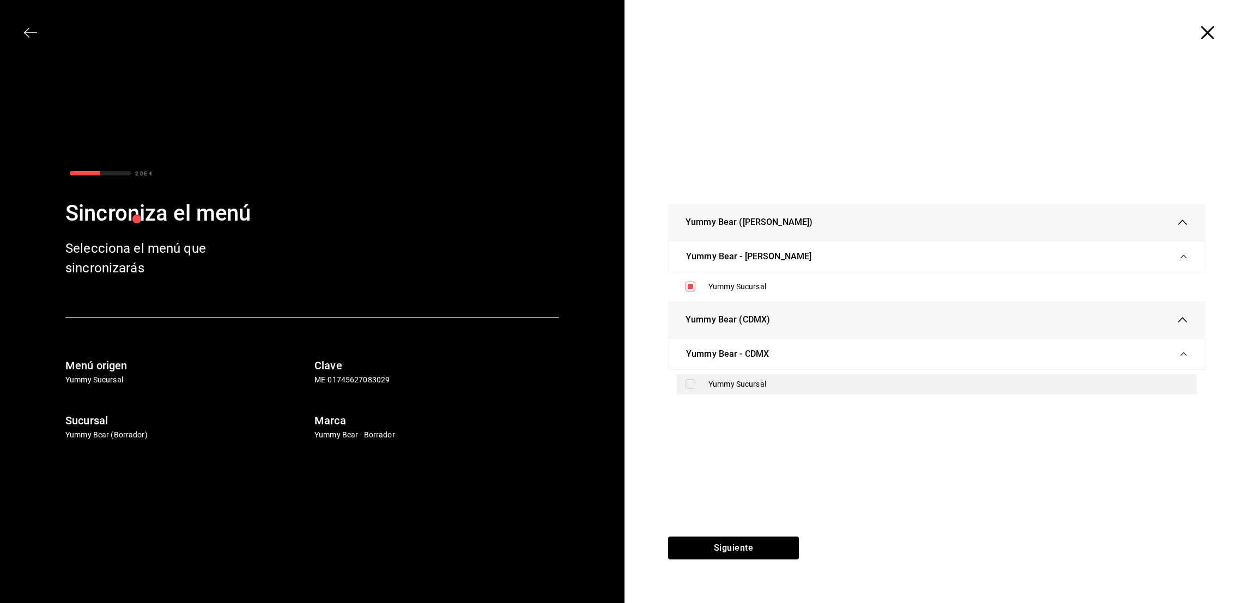
click at [735, 375] on div "Yummy Sucursal" at bounding box center [937, 384] width 520 height 20
checkbox input "true"
click at [749, 537] on button "Siguiente" at bounding box center [733, 548] width 131 height 23
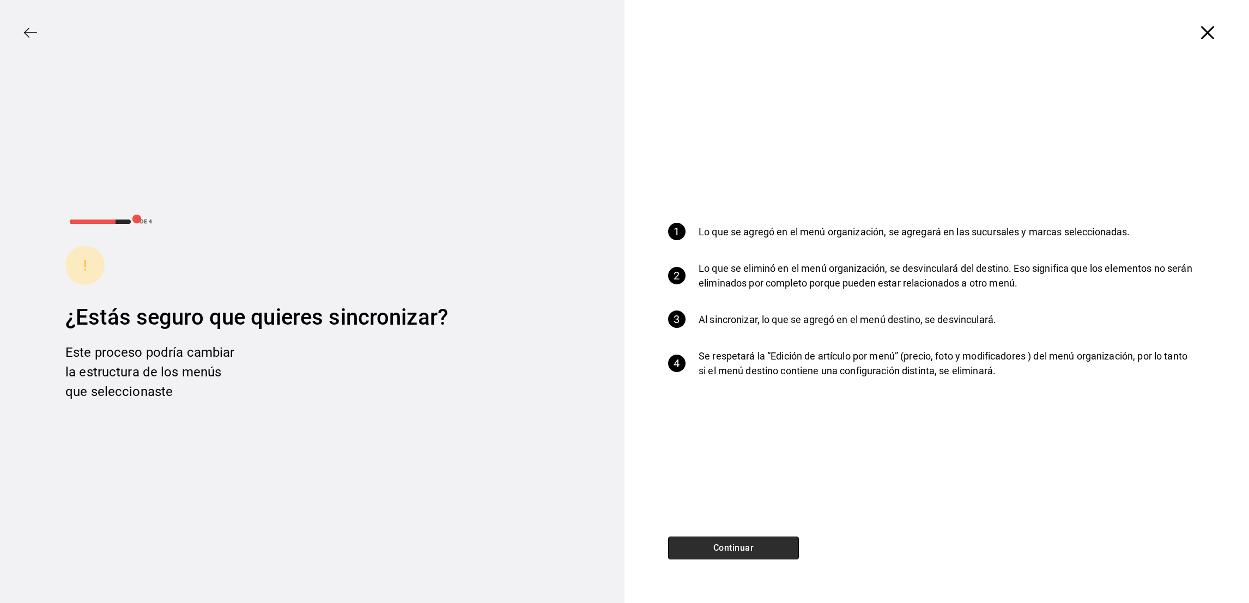
click at [749, 537] on button "Continuar" at bounding box center [733, 548] width 131 height 23
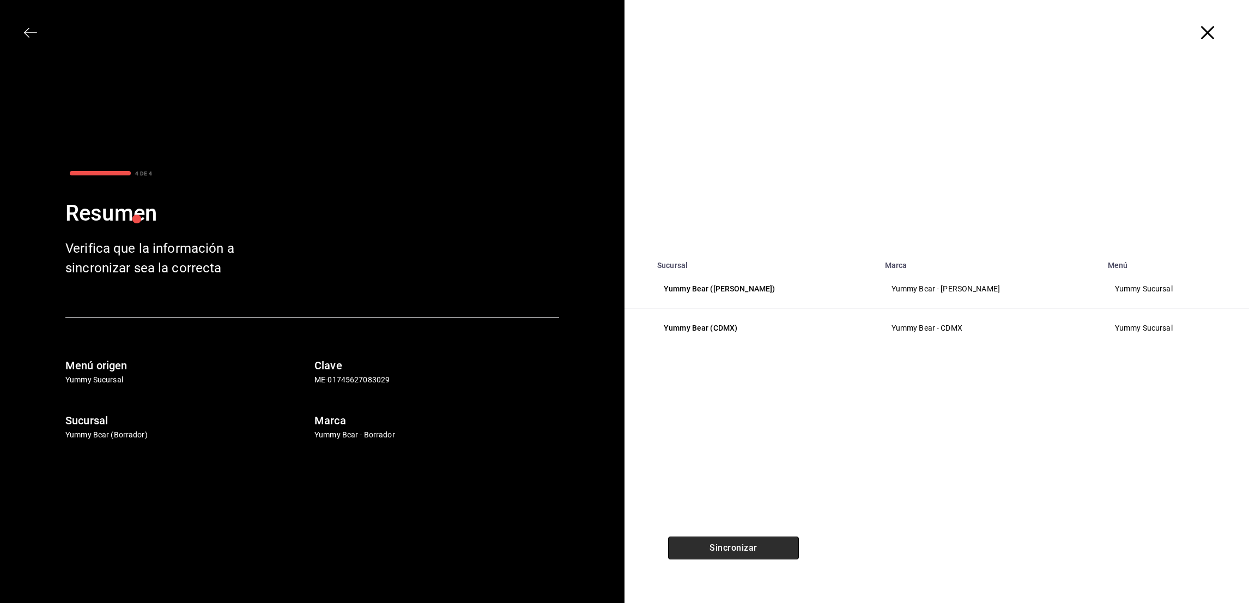
click at [749, 537] on button "Sincronizar" at bounding box center [733, 548] width 131 height 23
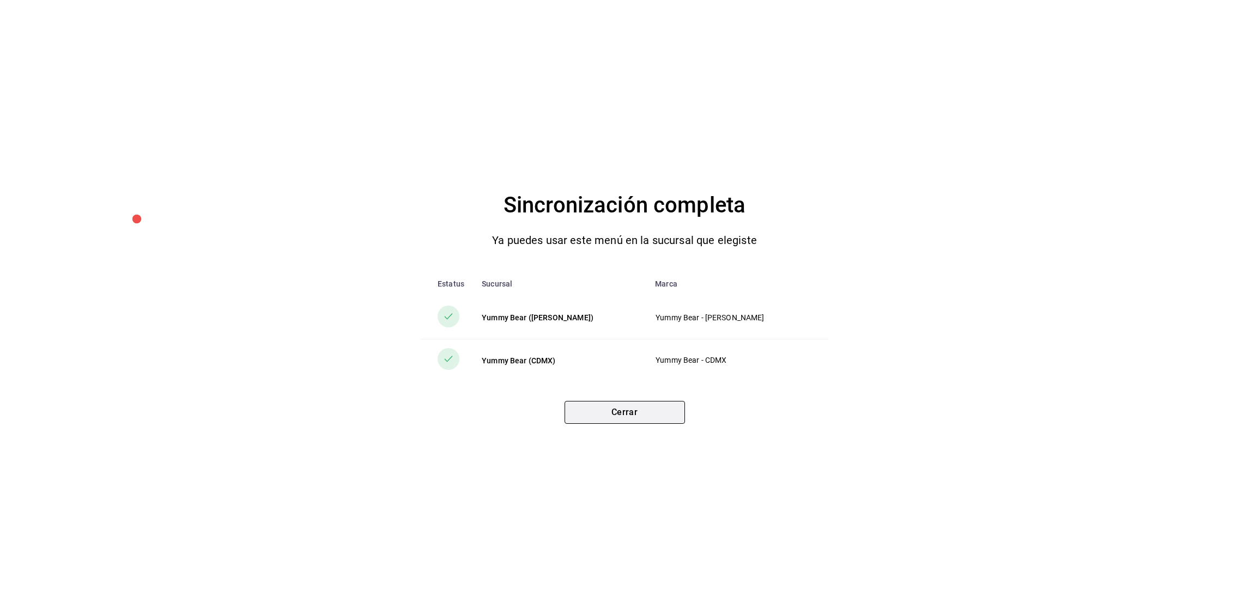
click at [607, 421] on button "Cerrar" at bounding box center [625, 412] width 120 height 23
